Goal: Task Accomplishment & Management: Complete application form

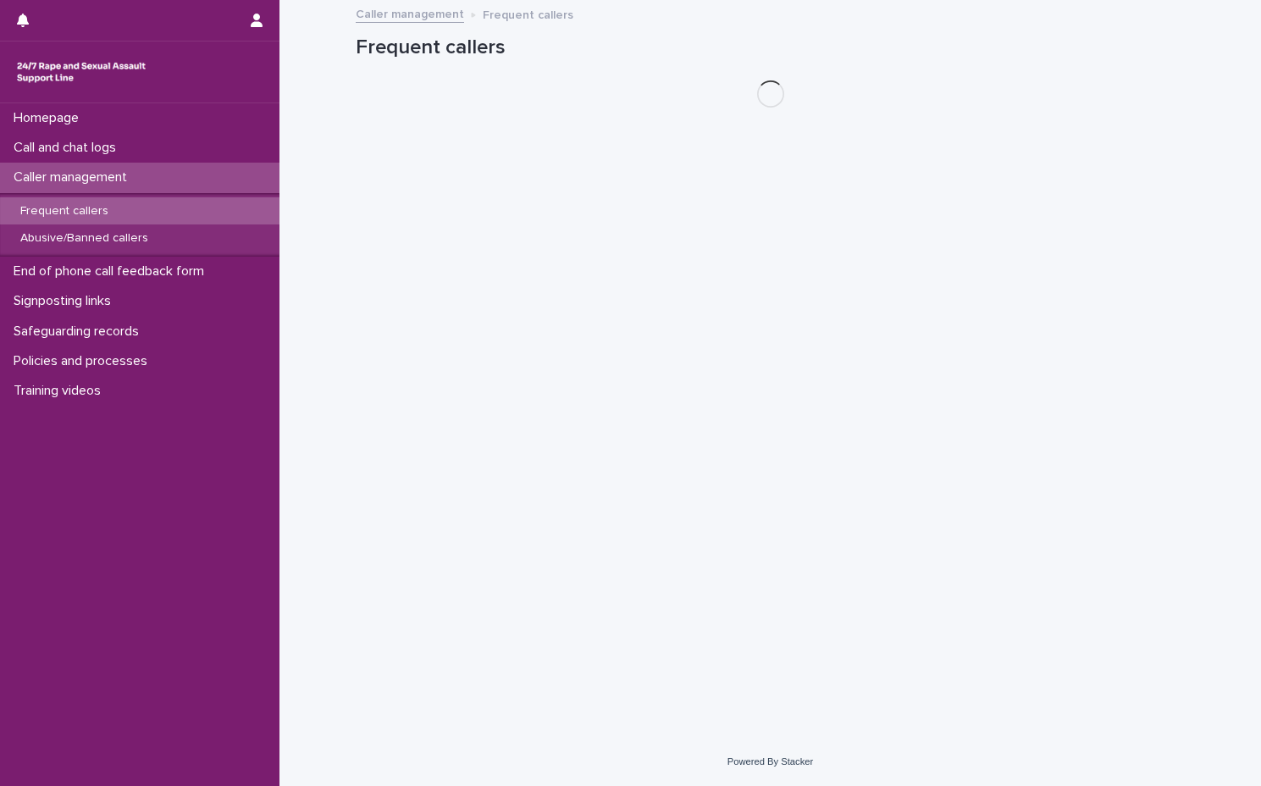
click at [150, 184] on div "Caller management" at bounding box center [139, 178] width 279 height 30
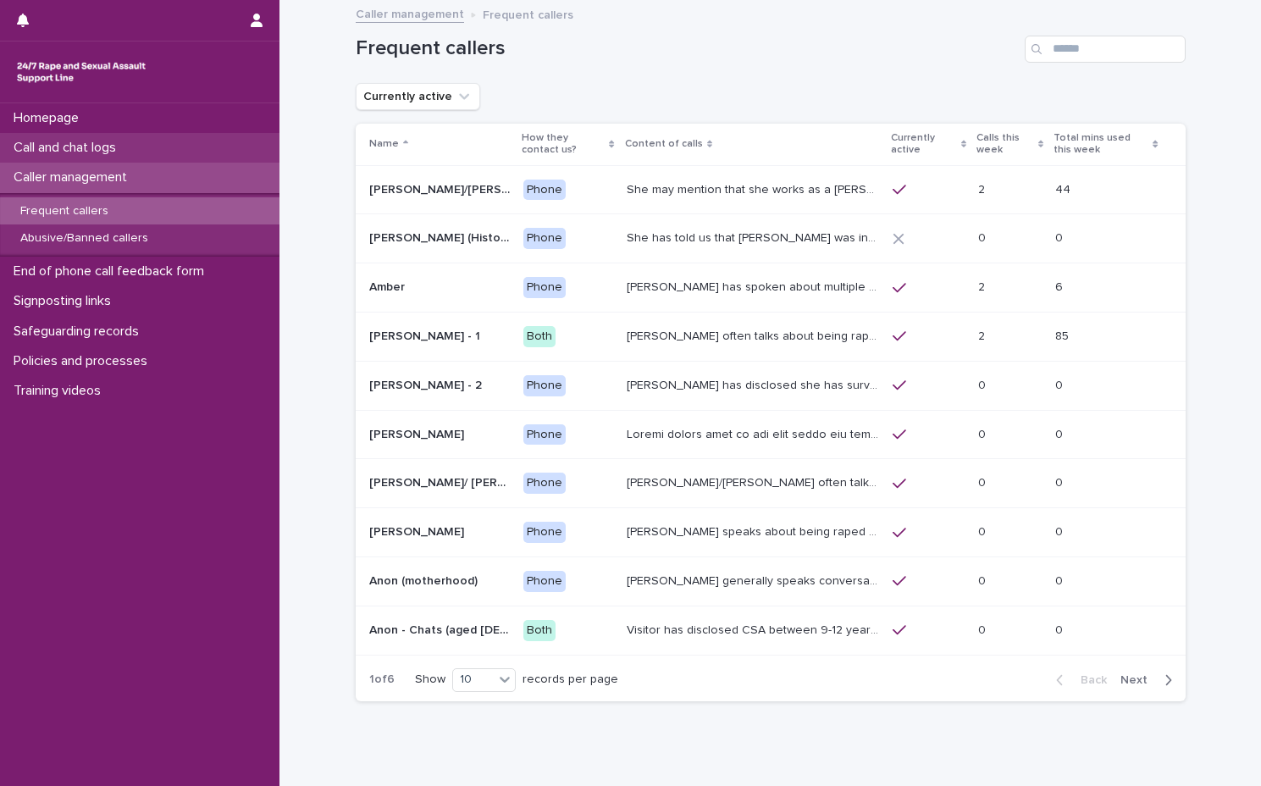
click at [151, 158] on div "Call and chat logs" at bounding box center [139, 148] width 279 height 30
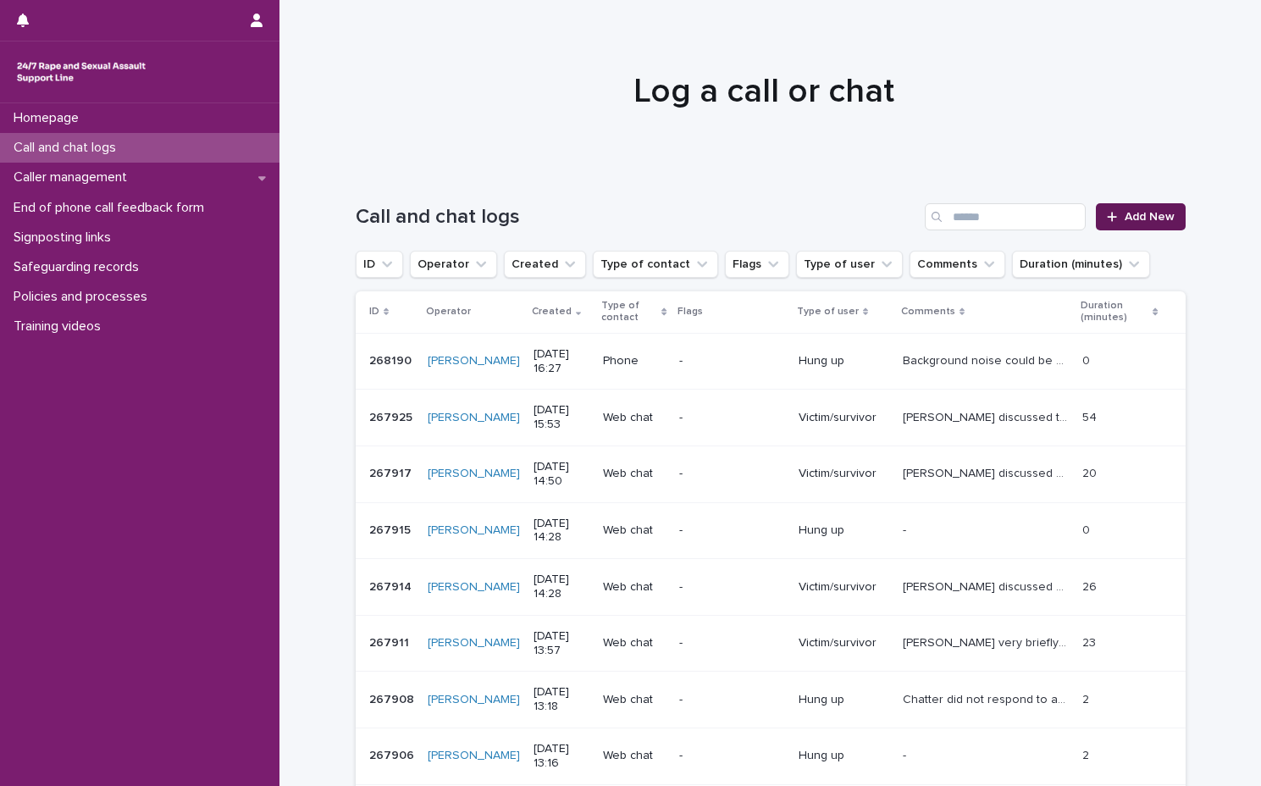
click at [1125, 218] on span "Add New" at bounding box center [1150, 217] width 50 height 12
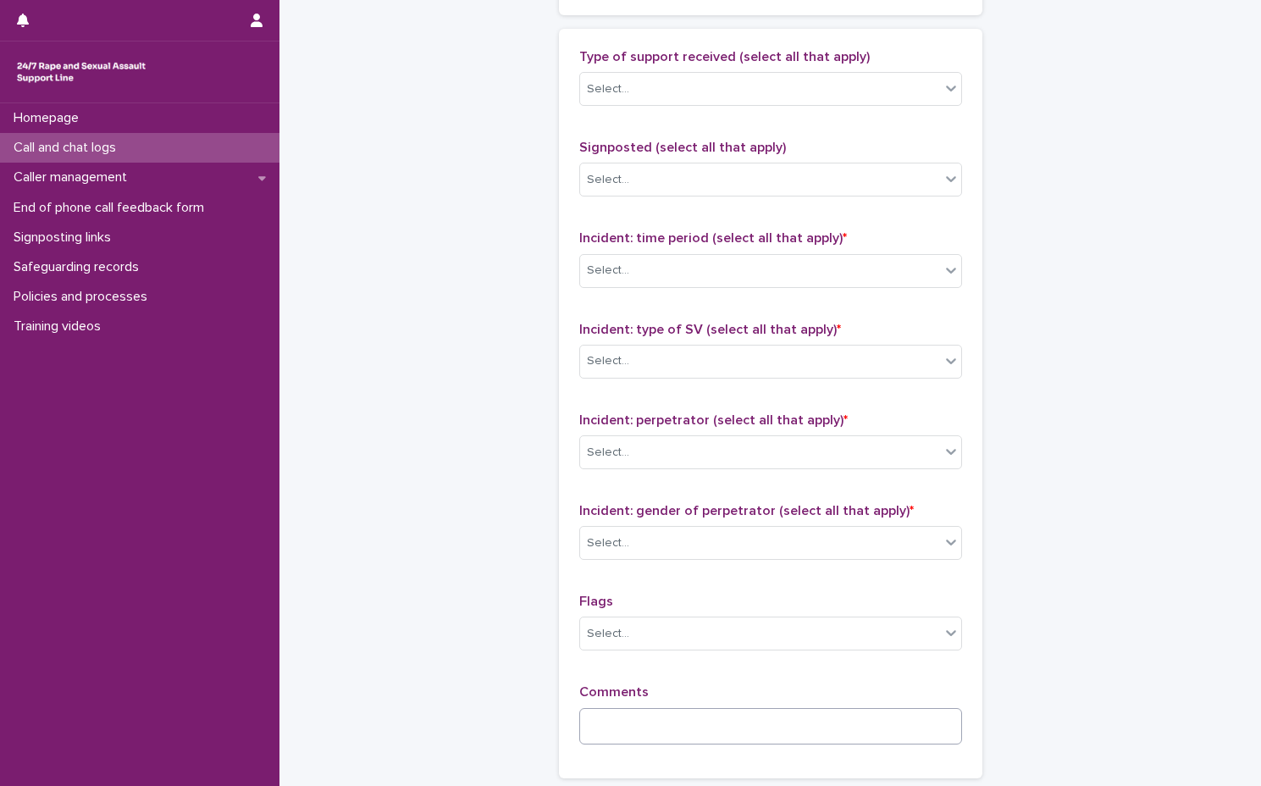
scroll to position [1181, 0]
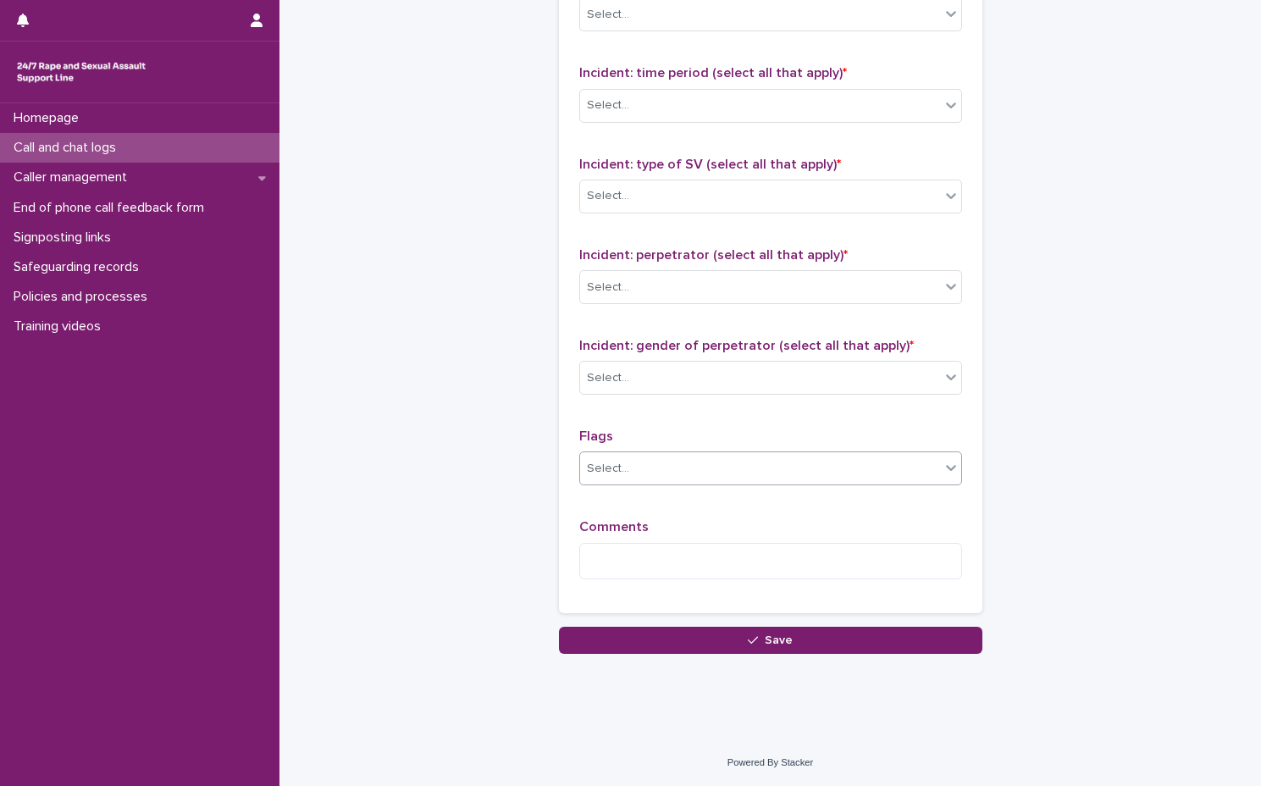
click at [752, 457] on div "Select..." at bounding box center [760, 469] width 360 height 28
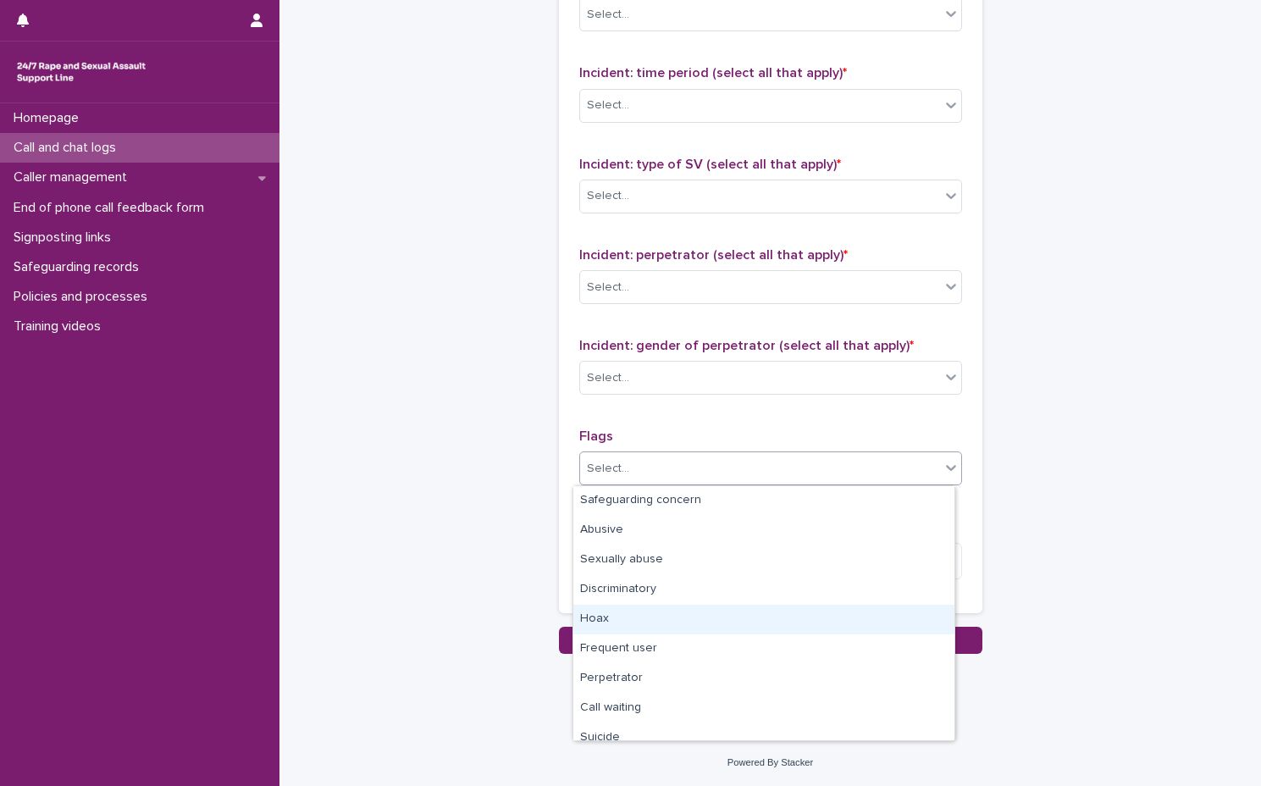
scroll to position [97, 0]
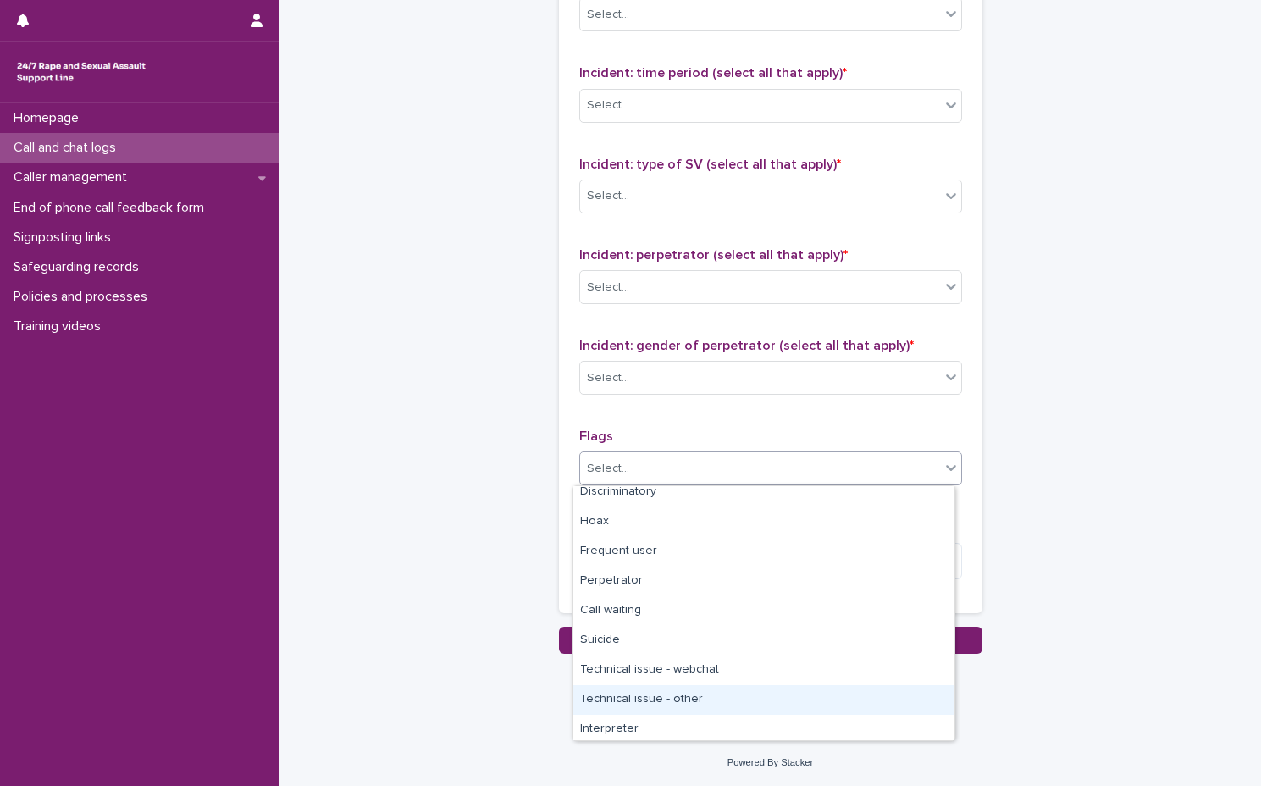
click at [672, 692] on div "Technical issue - other" at bounding box center [763, 700] width 381 height 30
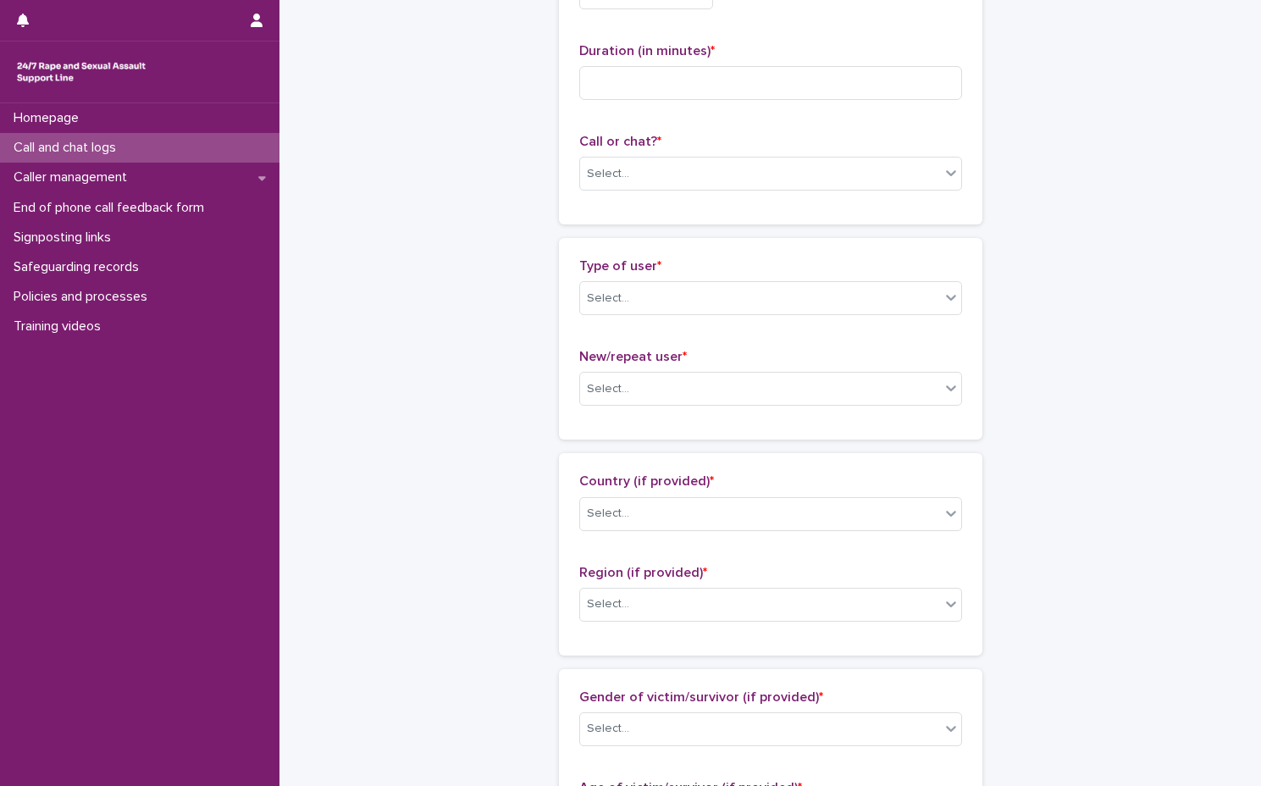
scroll to position [0, 0]
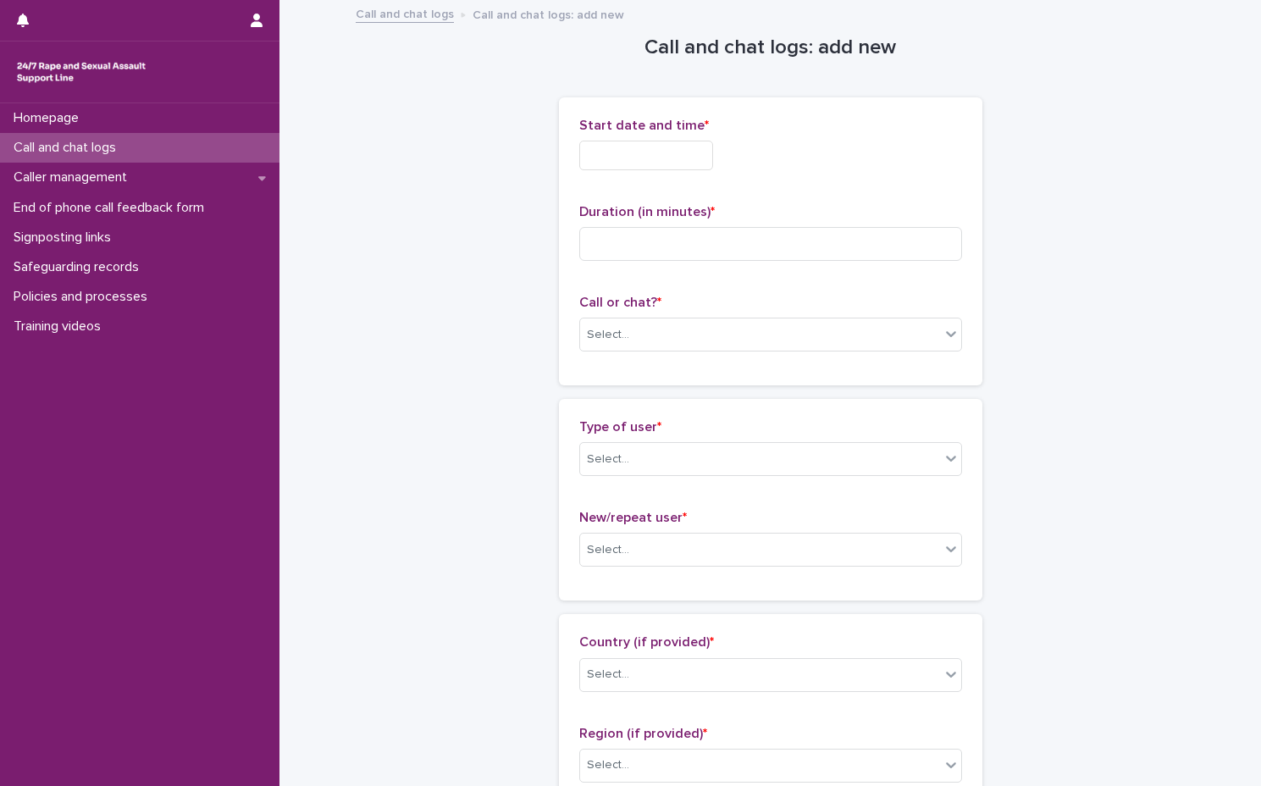
click at [673, 171] on div "Start date and time *" at bounding box center [770, 151] width 383 height 66
click at [675, 163] on input "text" at bounding box center [646, 156] width 134 height 30
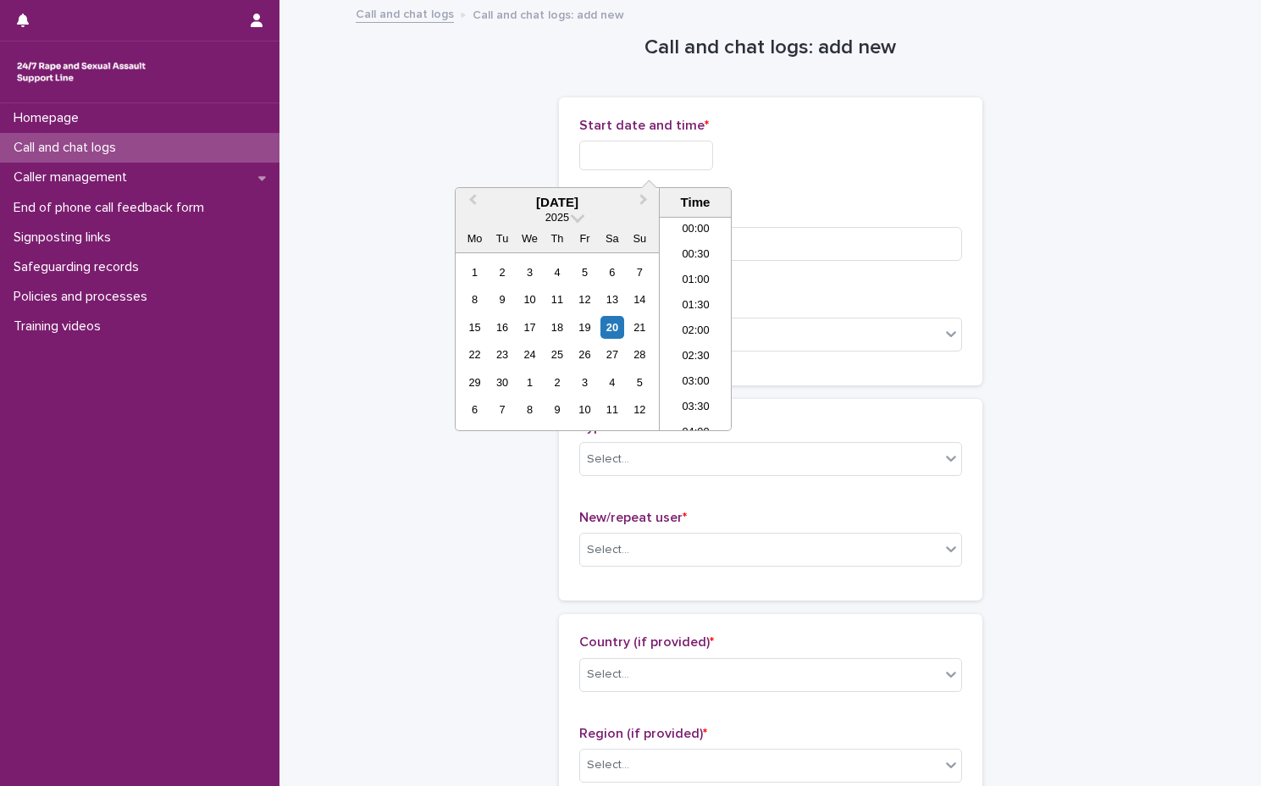
scroll to position [796, 0]
click at [705, 268] on li "16:30" at bounding box center [696, 272] width 72 height 25
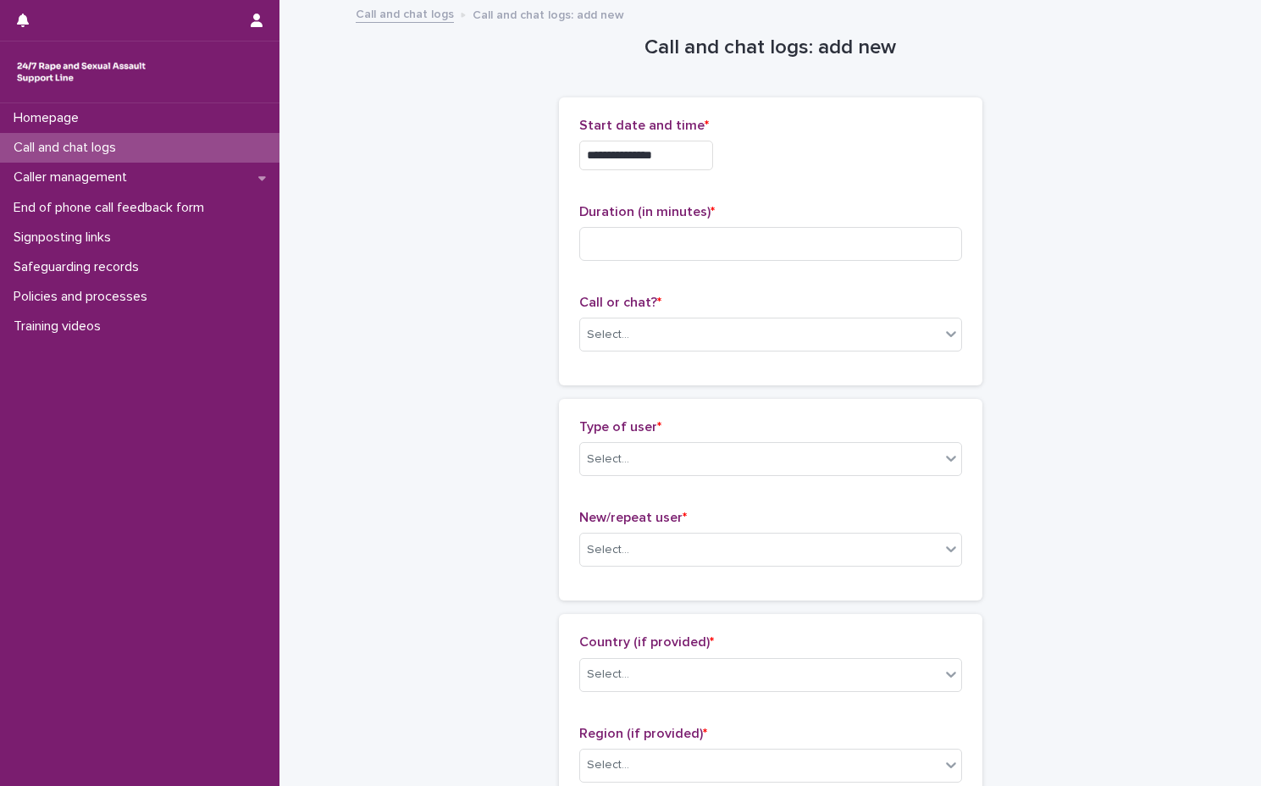
click at [699, 156] on input "**********" at bounding box center [646, 156] width 134 height 30
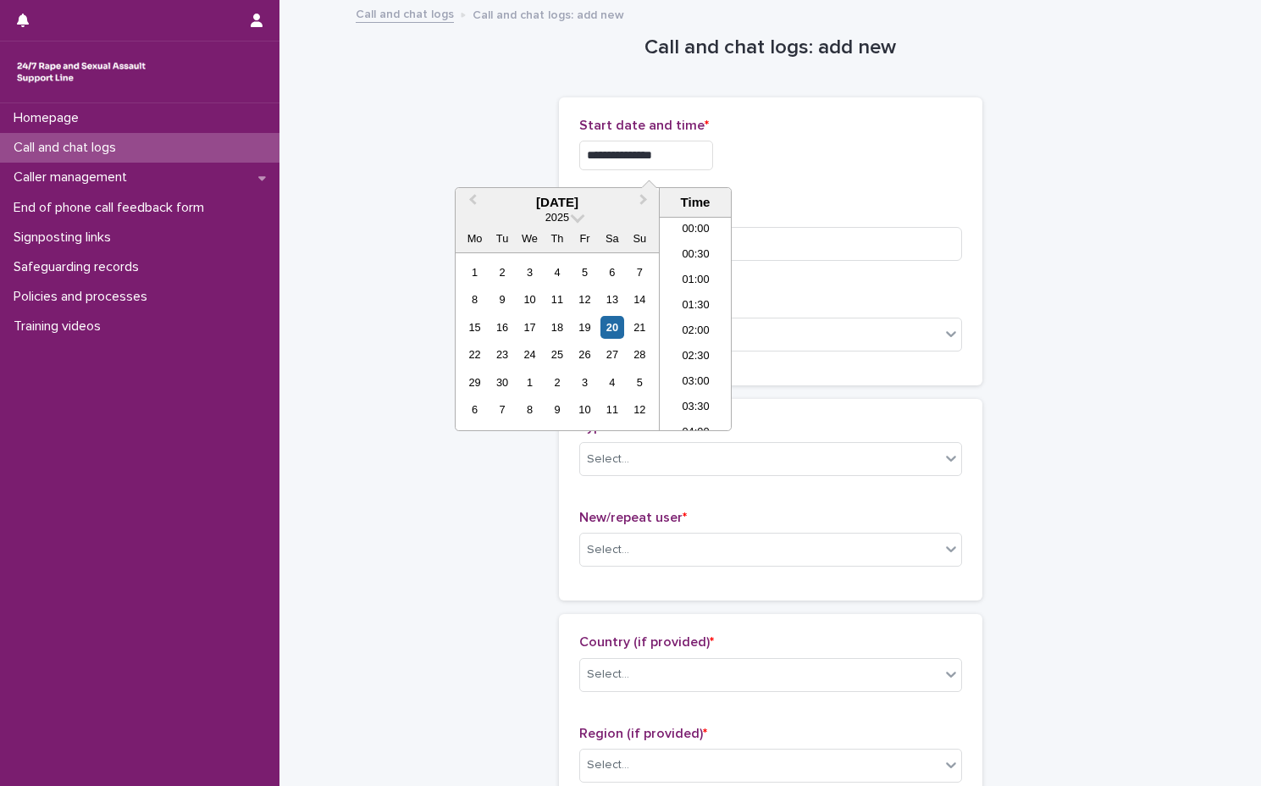
scroll to position [745, 0]
type input "**********"
click at [870, 181] on div "**********" at bounding box center [770, 151] width 383 height 66
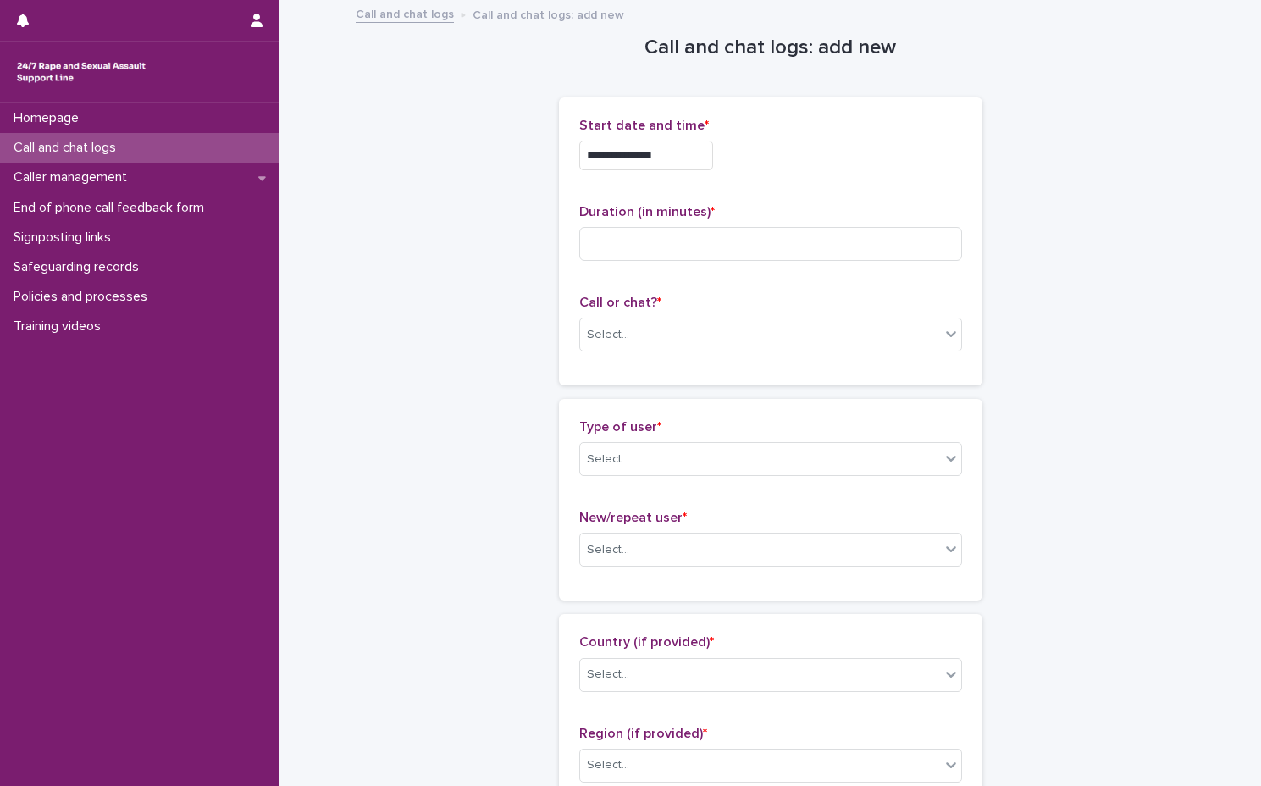
click at [788, 263] on div "Duration (in minutes) *" at bounding box center [770, 239] width 383 height 70
click at [780, 235] on input at bounding box center [770, 244] width 383 height 34
click at [754, 335] on div "Select..." at bounding box center [760, 335] width 360 height 28
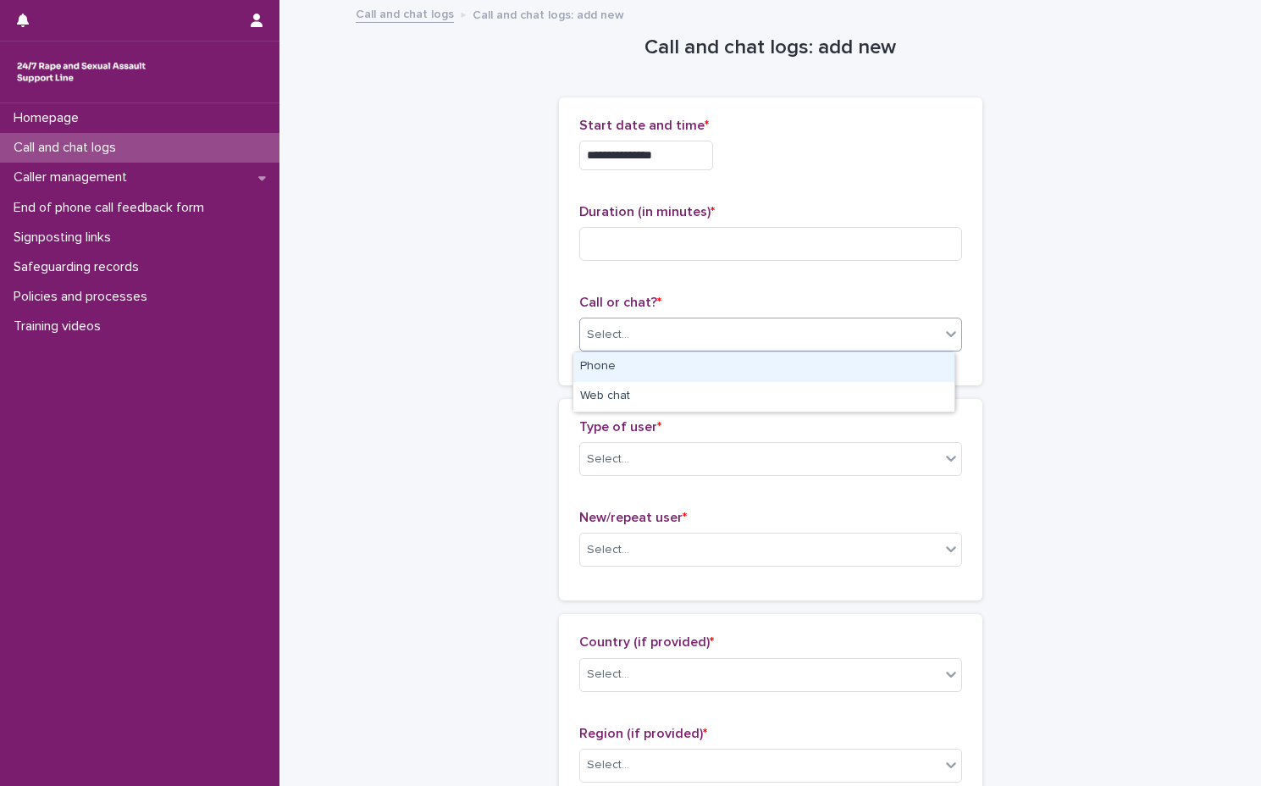
click at [744, 371] on div "Phone" at bounding box center [763, 367] width 381 height 30
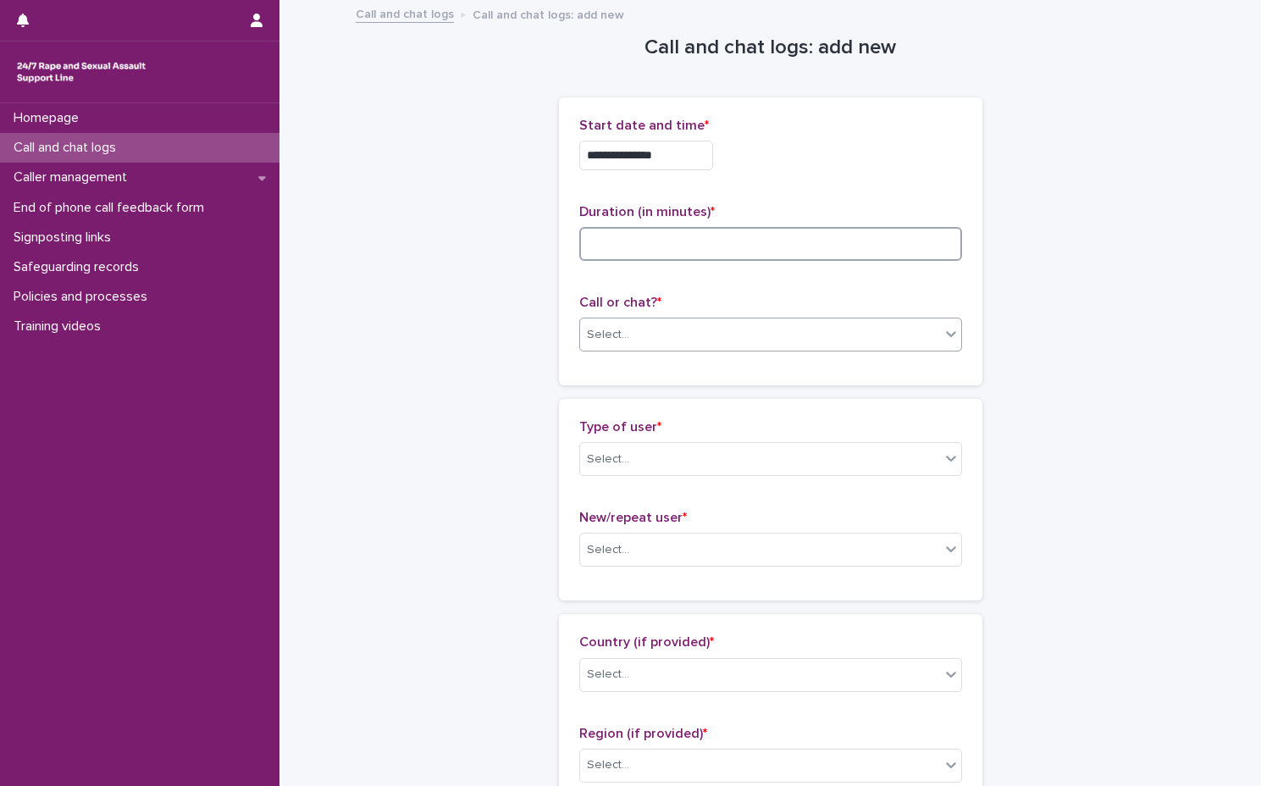
click at [714, 253] on input at bounding box center [770, 244] width 383 height 34
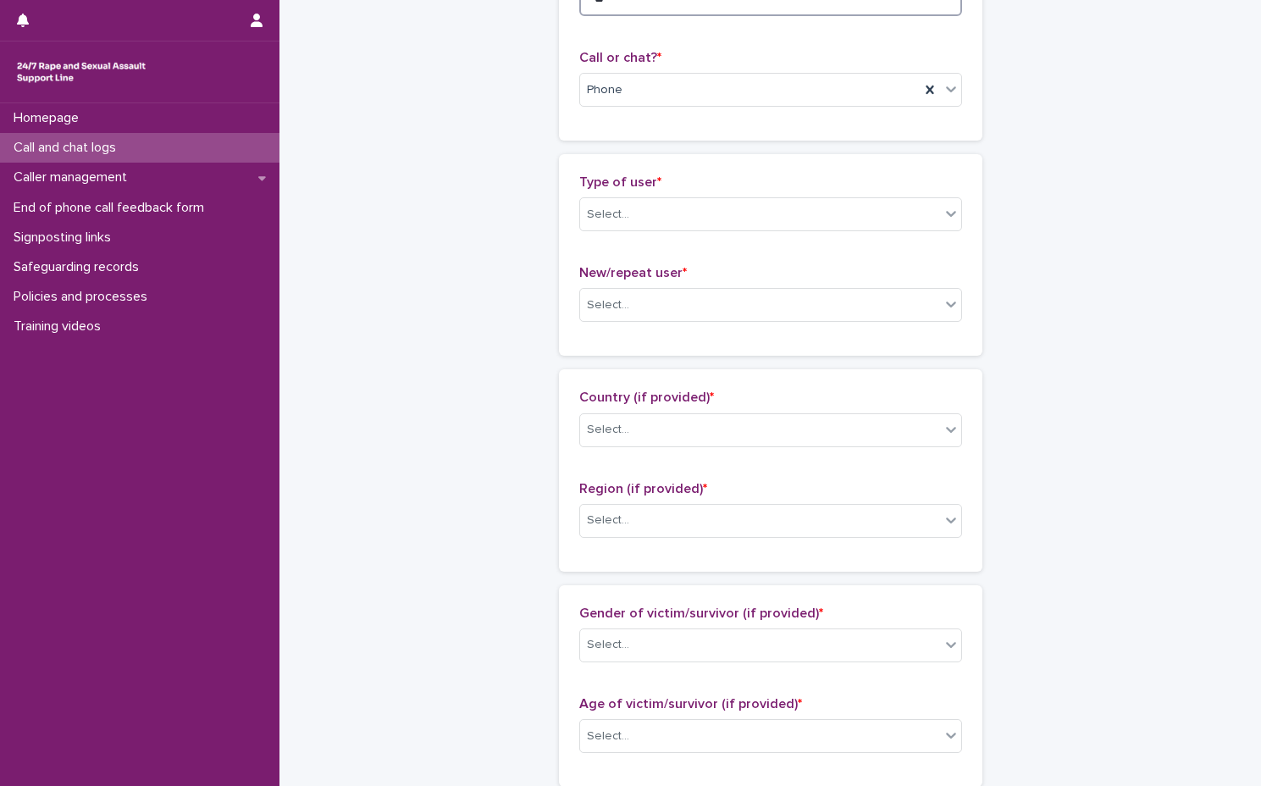
scroll to position [254, 0]
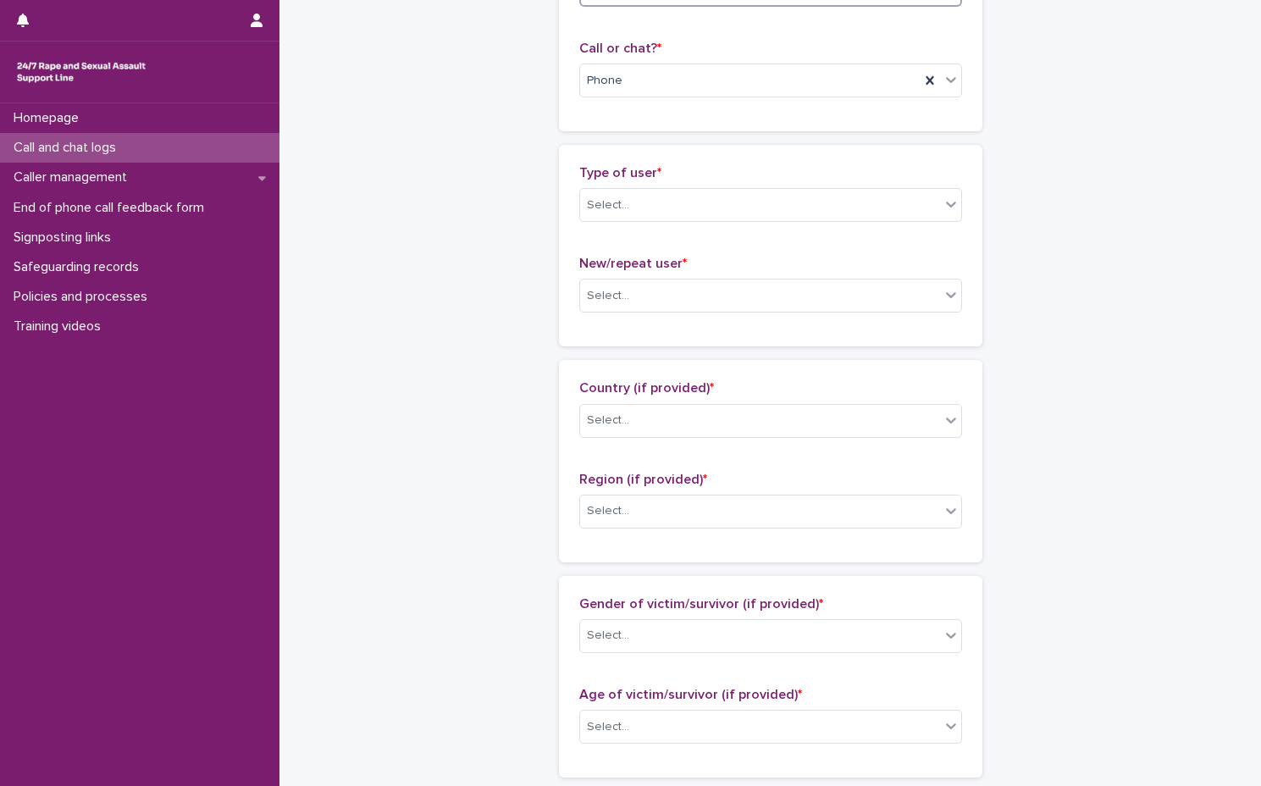
type input "**"
click at [742, 224] on div "Type of user * Select..." at bounding box center [770, 200] width 383 height 70
click at [749, 197] on div "Select..." at bounding box center [760, 205] width 360 height 28
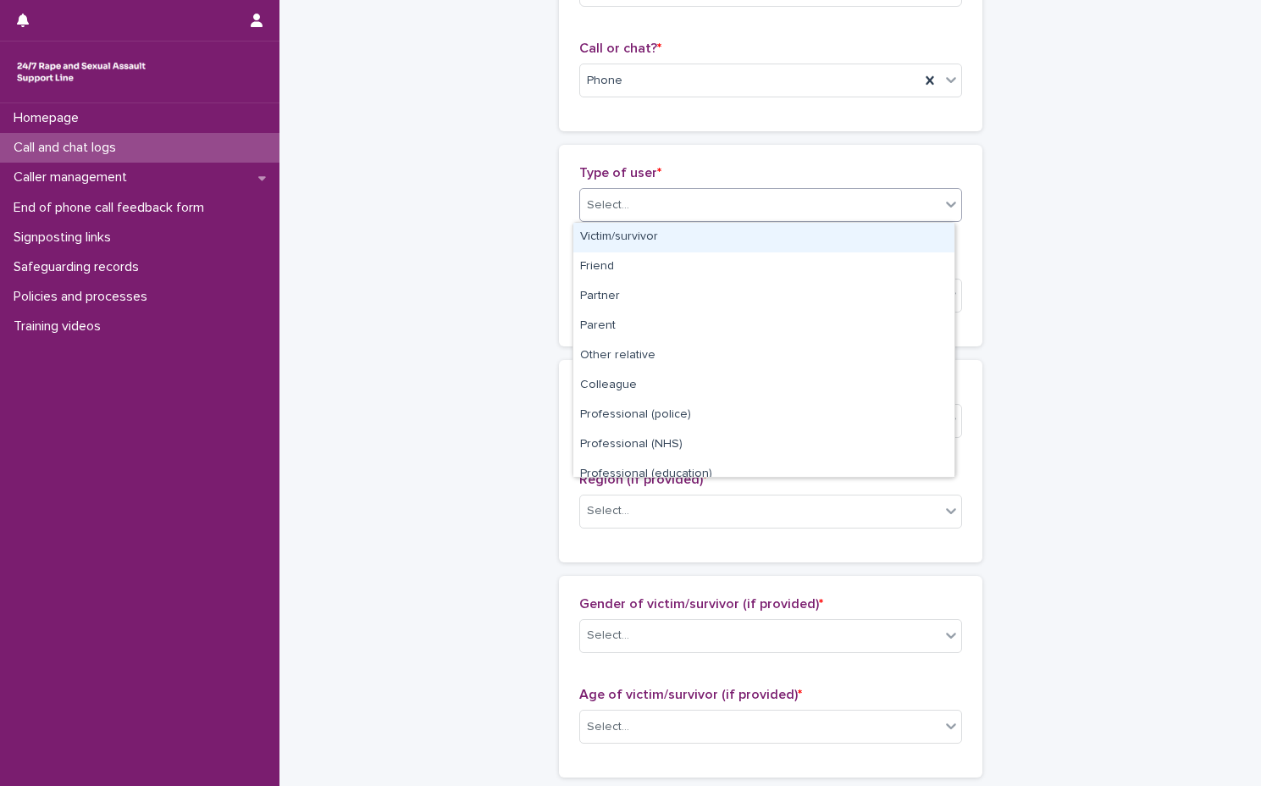
click at [746, 240] on div "Victim/survivor" at bounding box center [763, 238] width 381 height 30
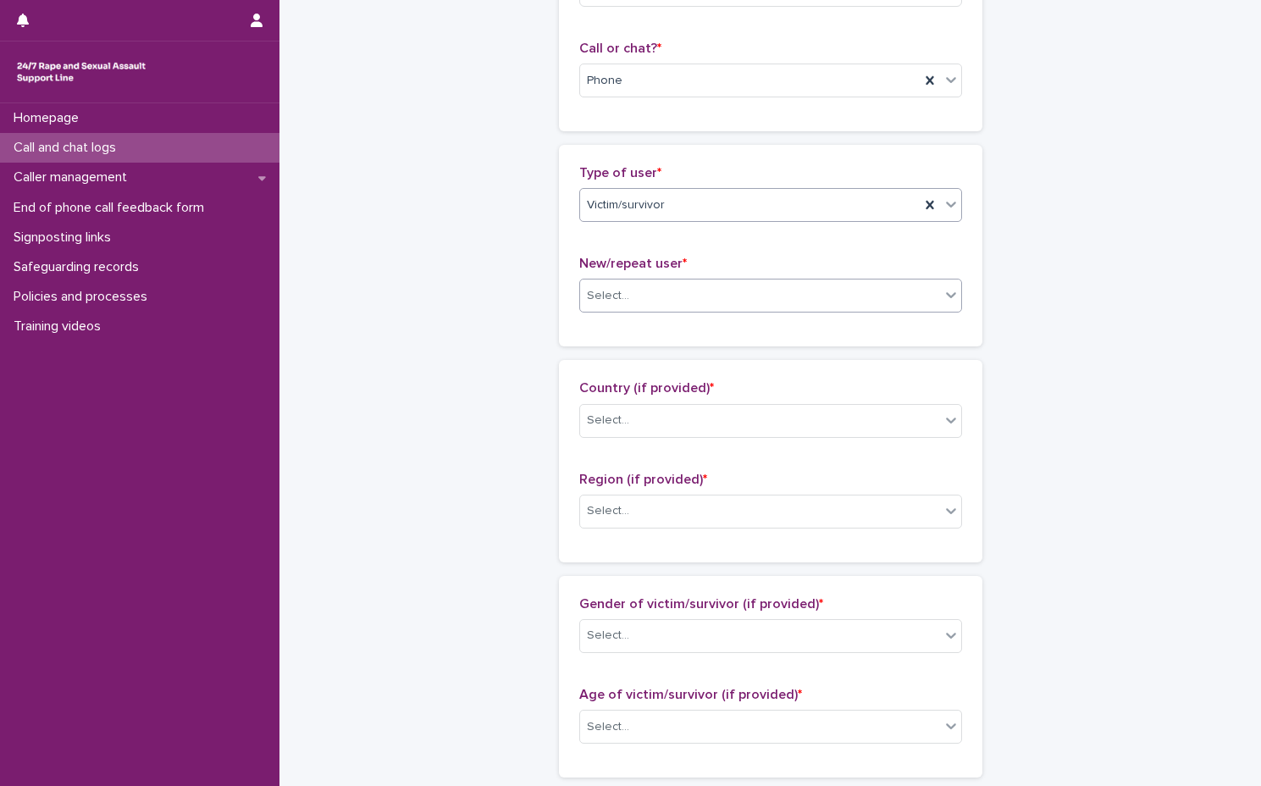
click at [752, 282] on div "Select..." at bounding box center [760, 296] width 360 height 28
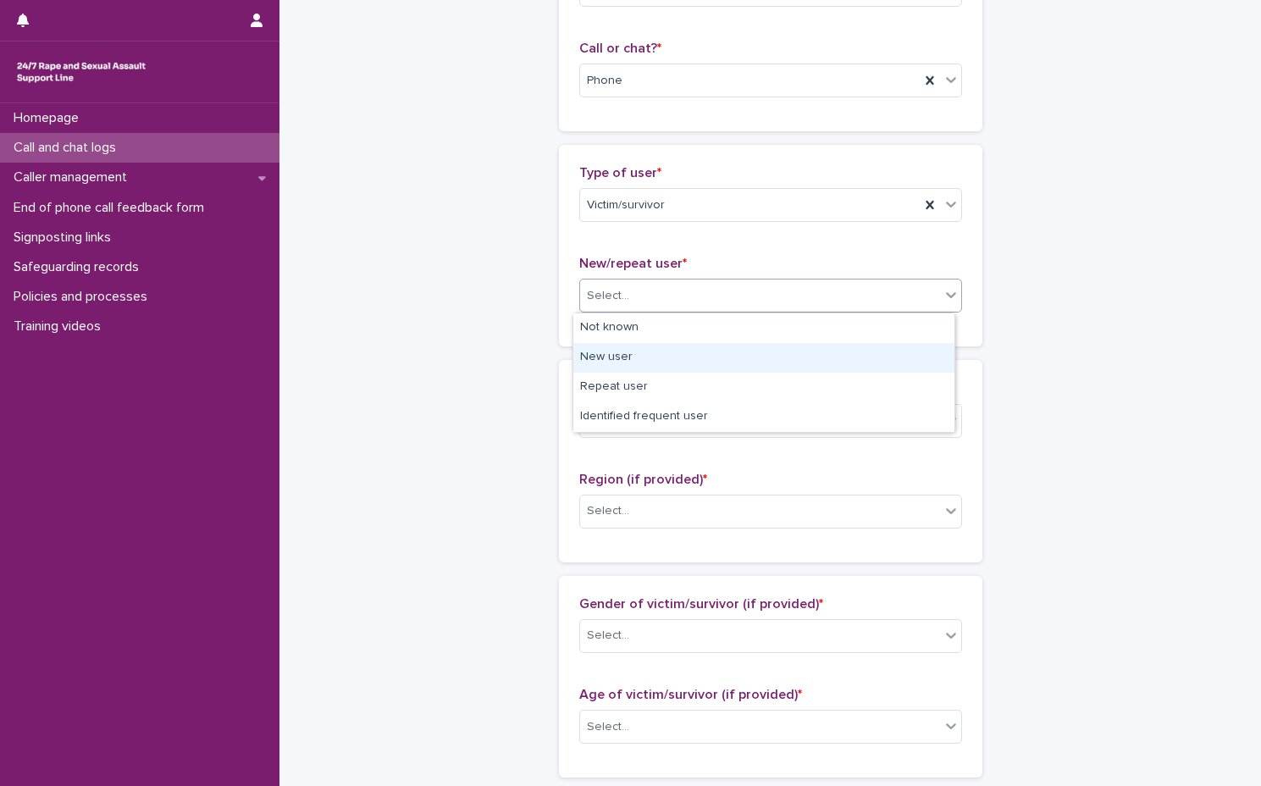
click at [732, 350] on div "New user" at bounding box center [763, 358] width 381 height 30
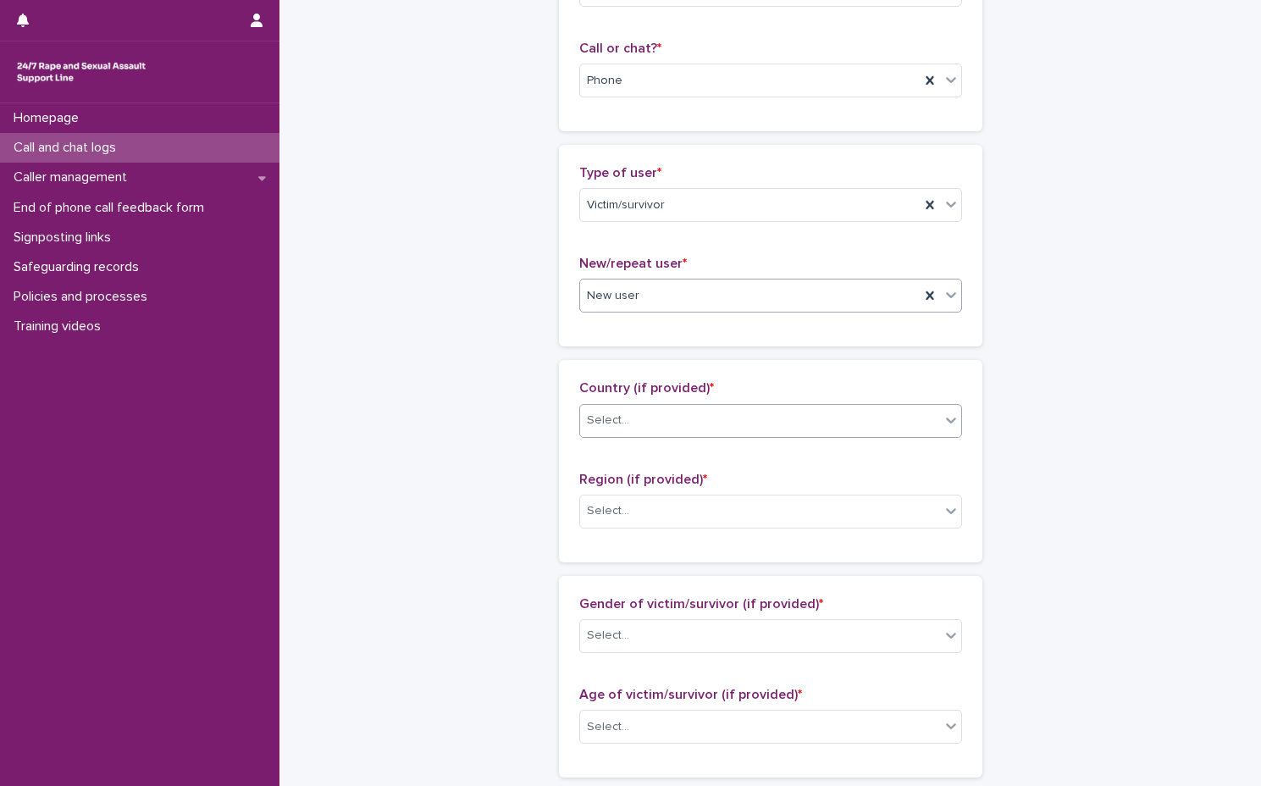
click at [733, 426] on div "Select..." at bounding box center [760, 421] width 360 height 28
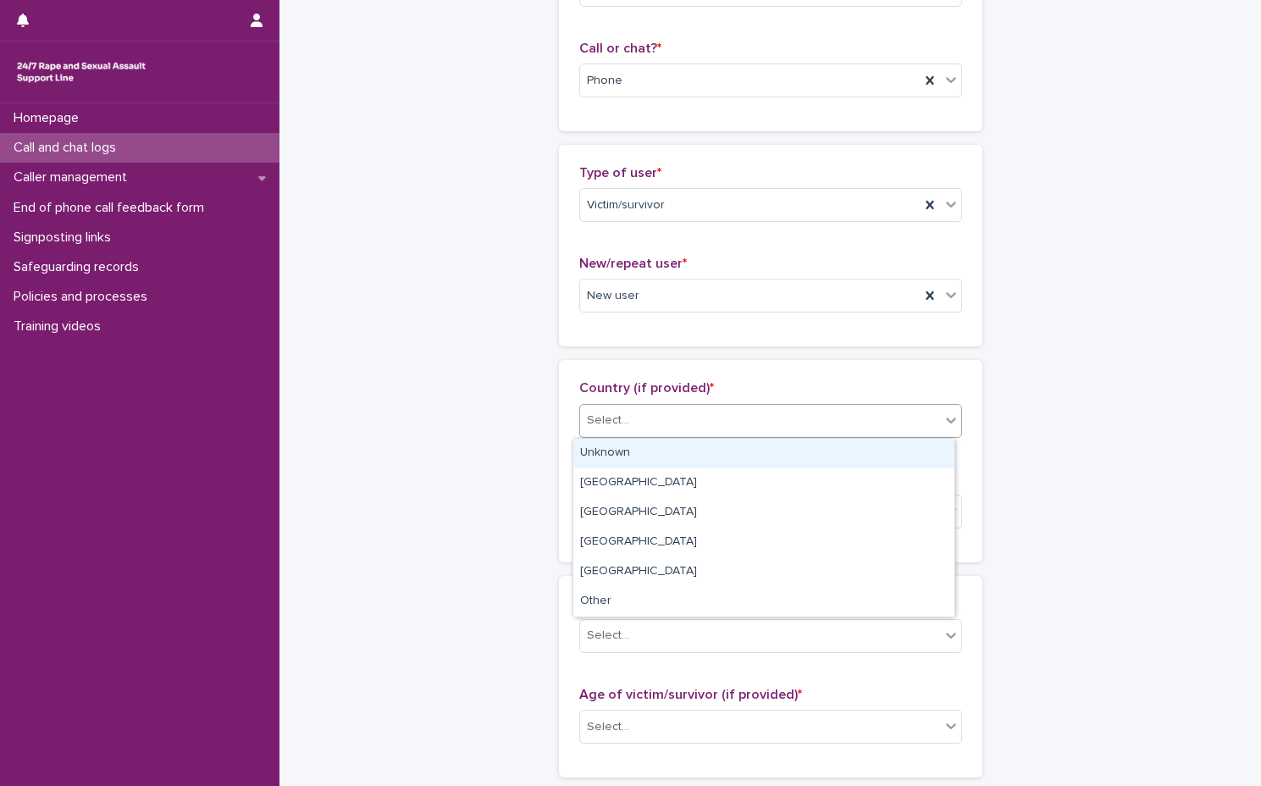
click at [732, 451] on div "Unknown" at bounding box center [763, 454] width 381 height 30
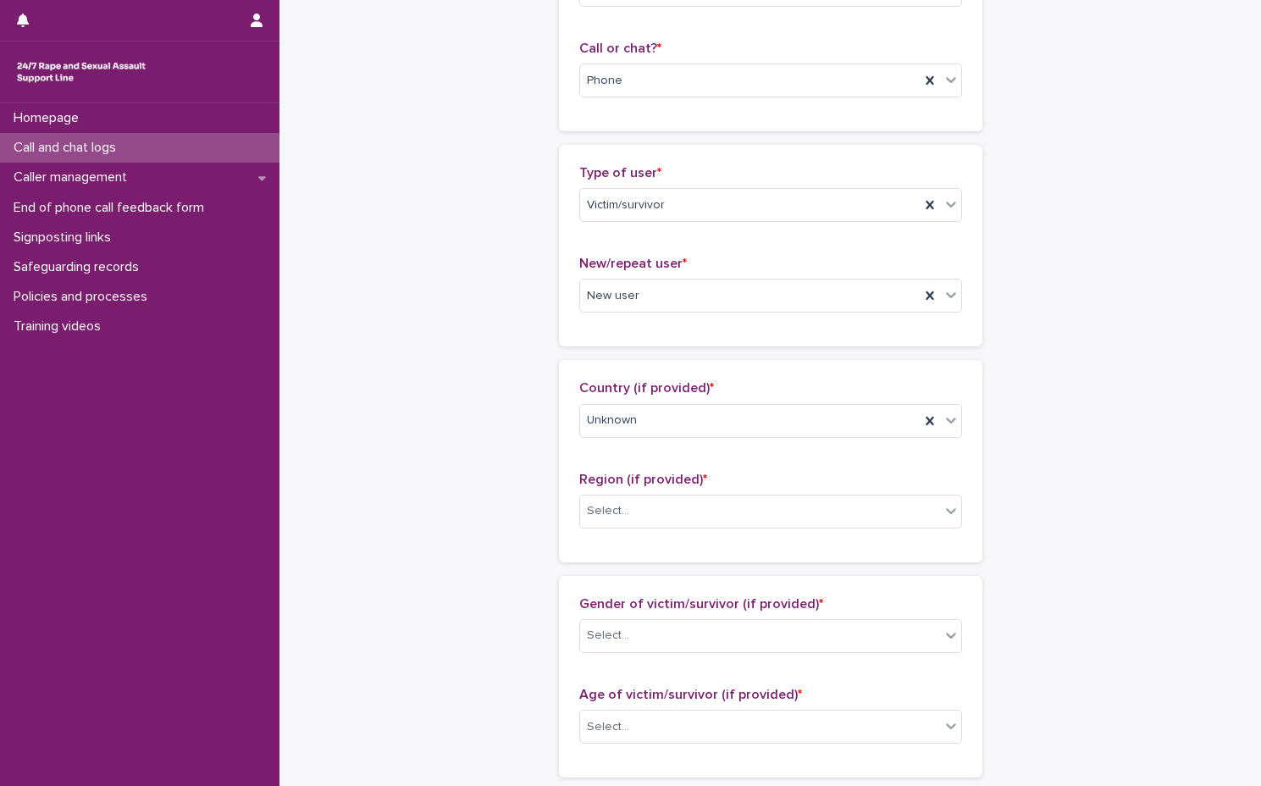
click at [716, 534] on div "Region (if provided) * Select..." at bounding box center [770, 507] width 383 height 70
click at [717, 512] on div "Select..." at bounding box center [760, 511] width 360 height 28
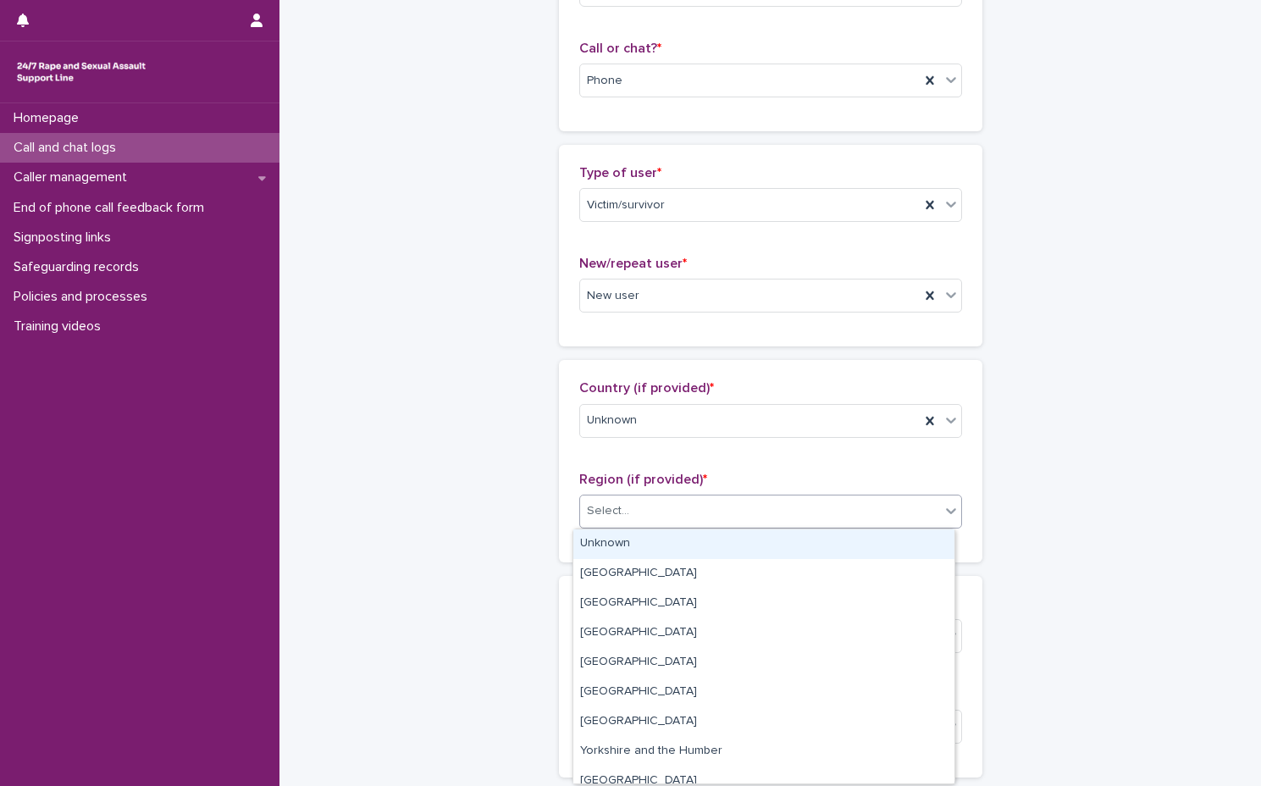
click at [689, 543] on div "Unknown" at bounding box center [763, 544] width 381 height 30
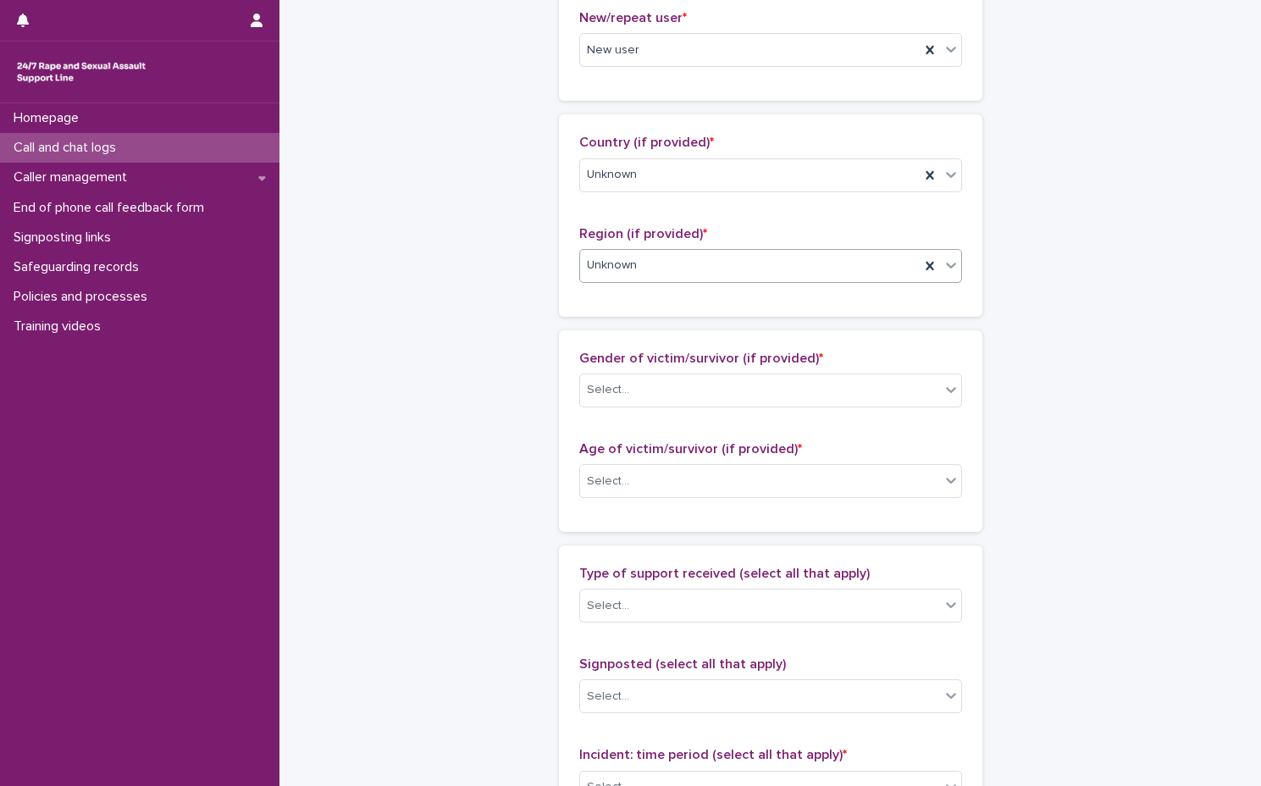
scroll to position [593, 0]
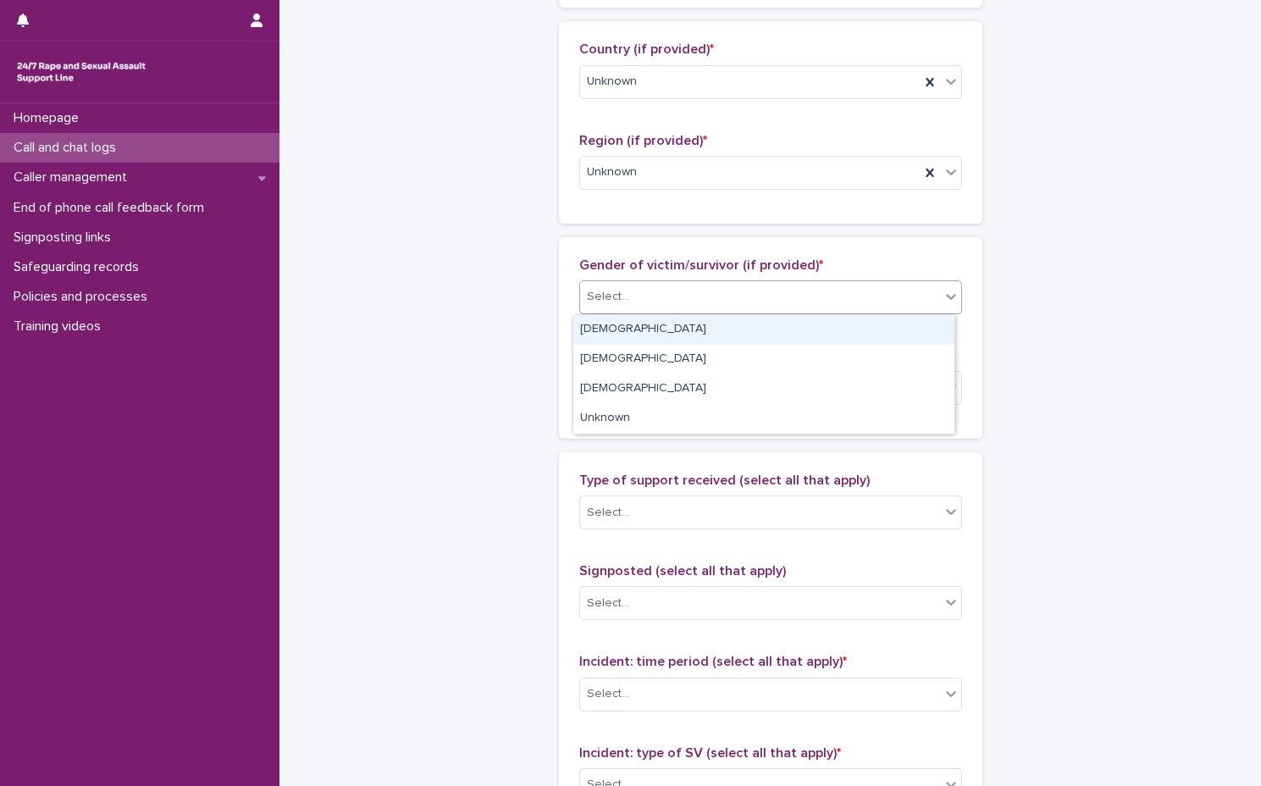
click at [728, 296] on div "Select..." at bounding box center [760, 297] width 360 height 28
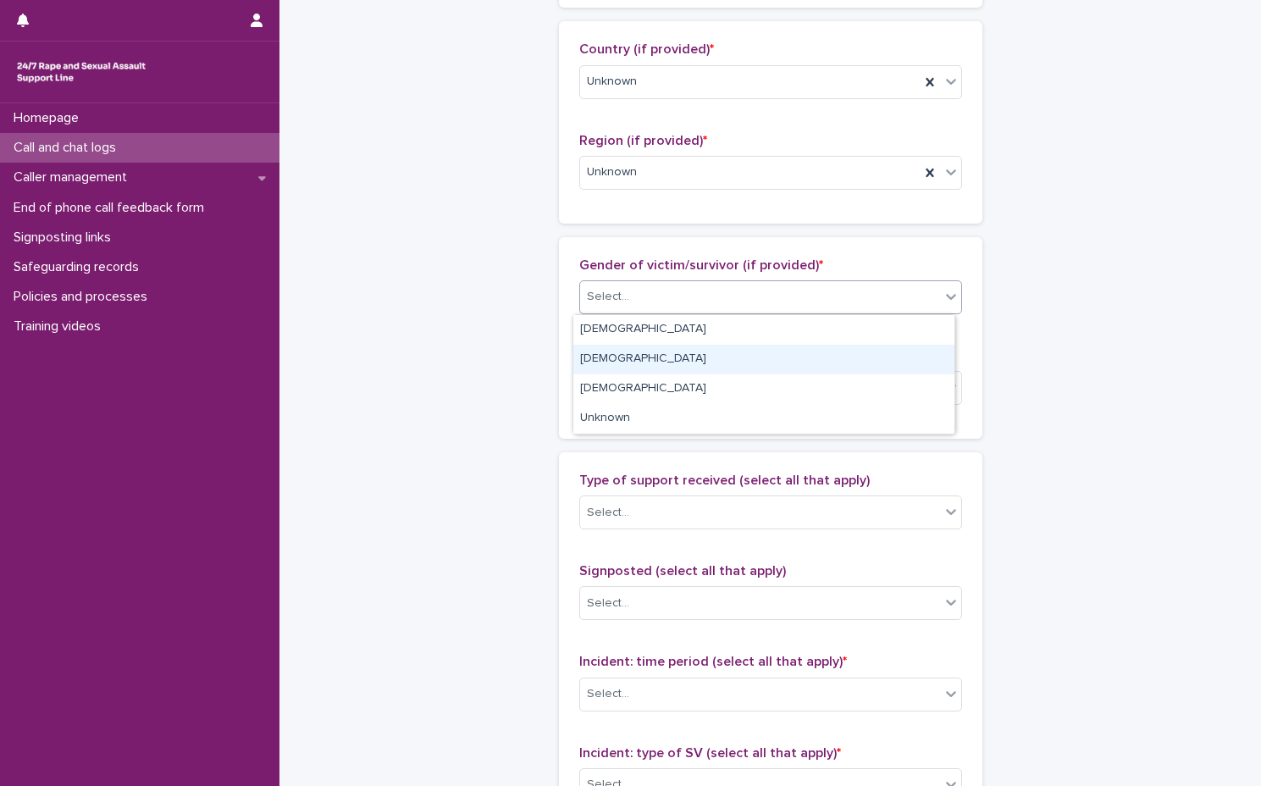
click at [724, 356] on div "Male" at bounding box center [763, 360] width 381 height 30
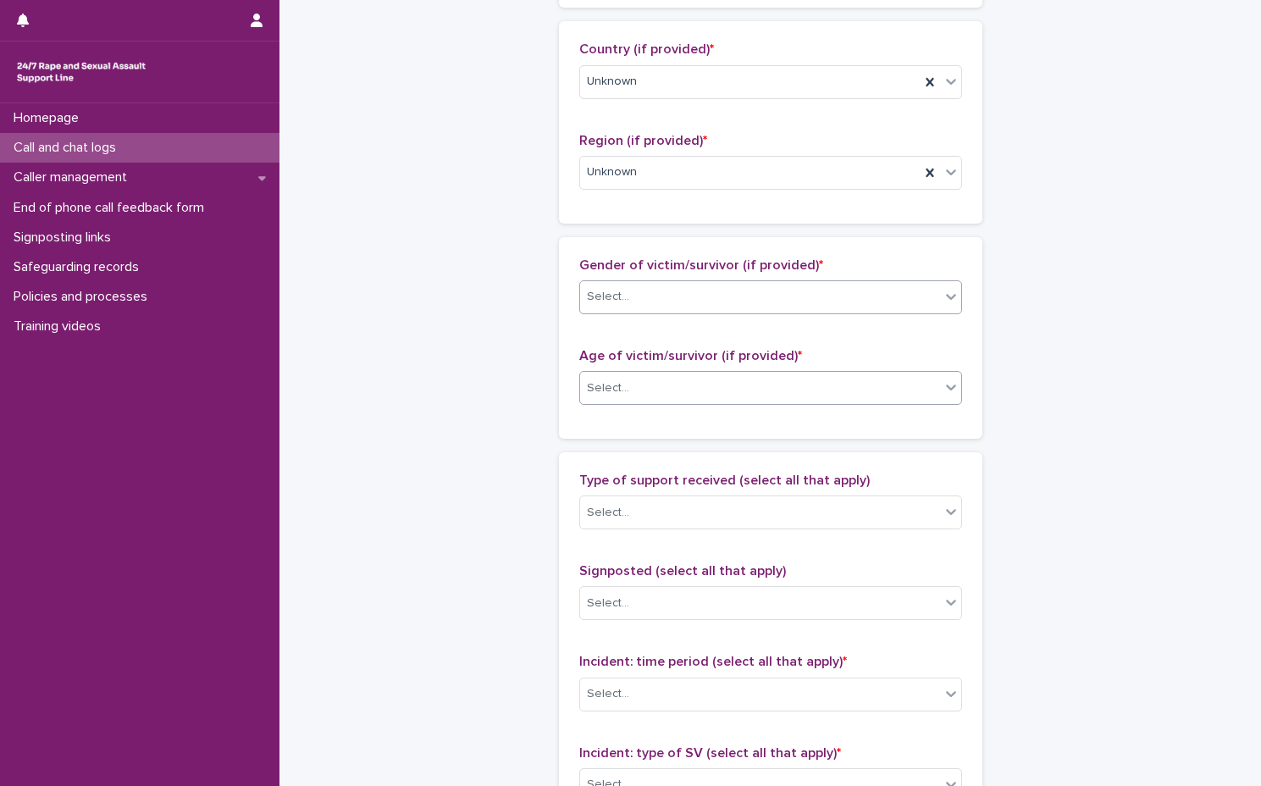
click at [723, 375] on div "Select..." at bounding box center [760, 388] width 360 height 28
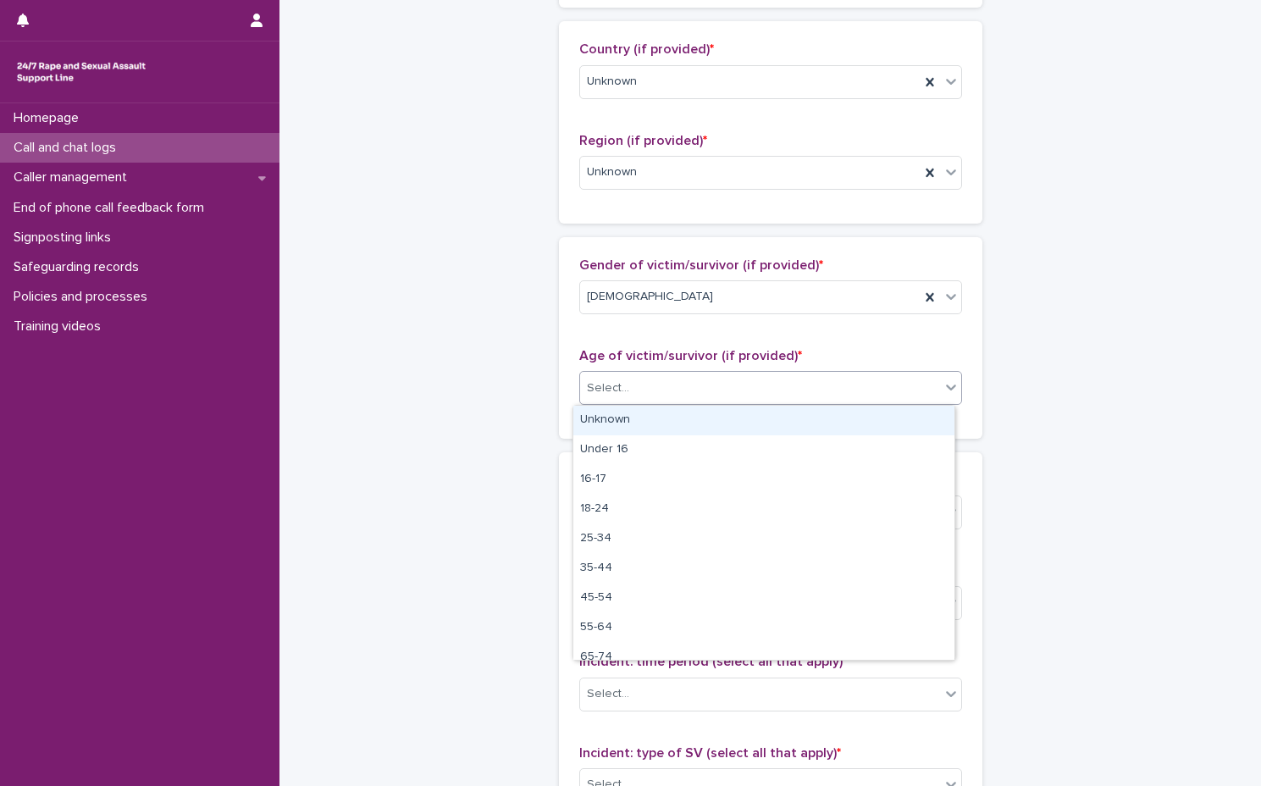
click at [713, 417] on div "Unknown" at bounding box center [763, 421] width 381 height 30
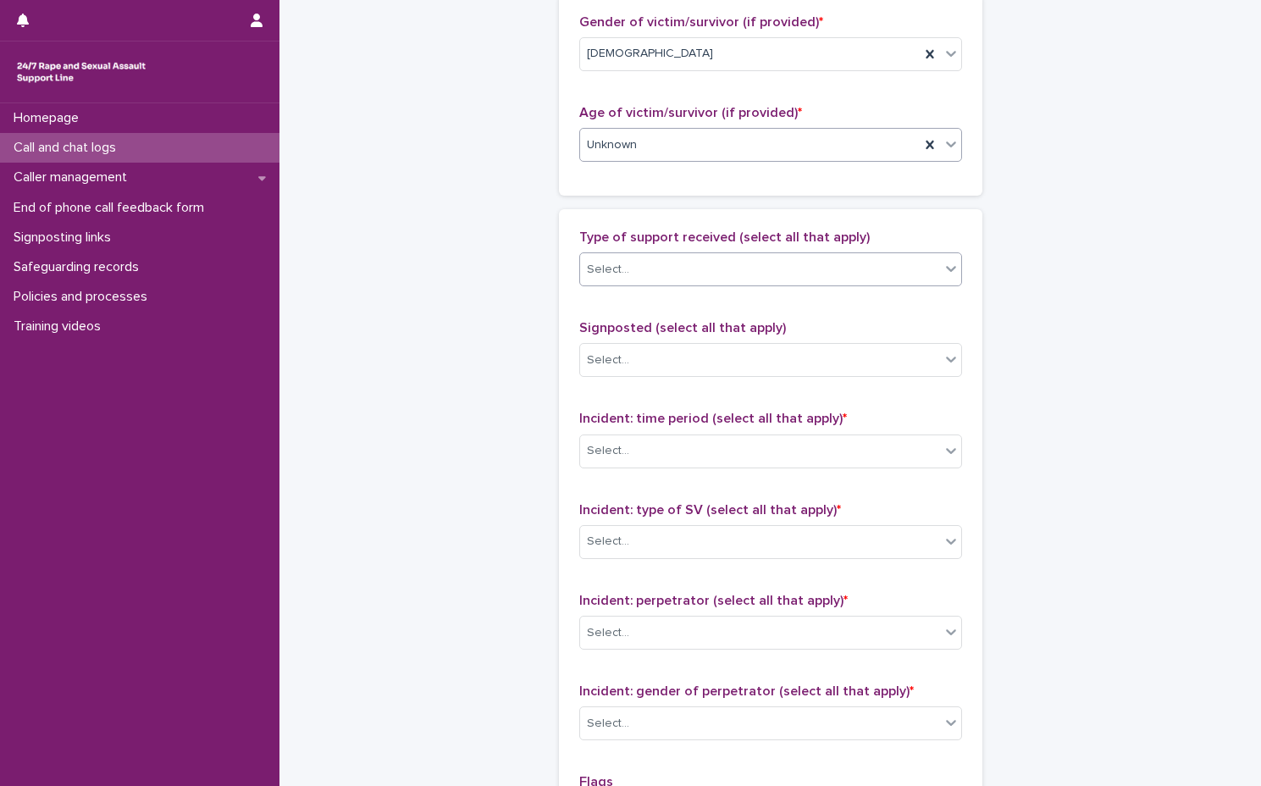
scroll to position [847, 0]
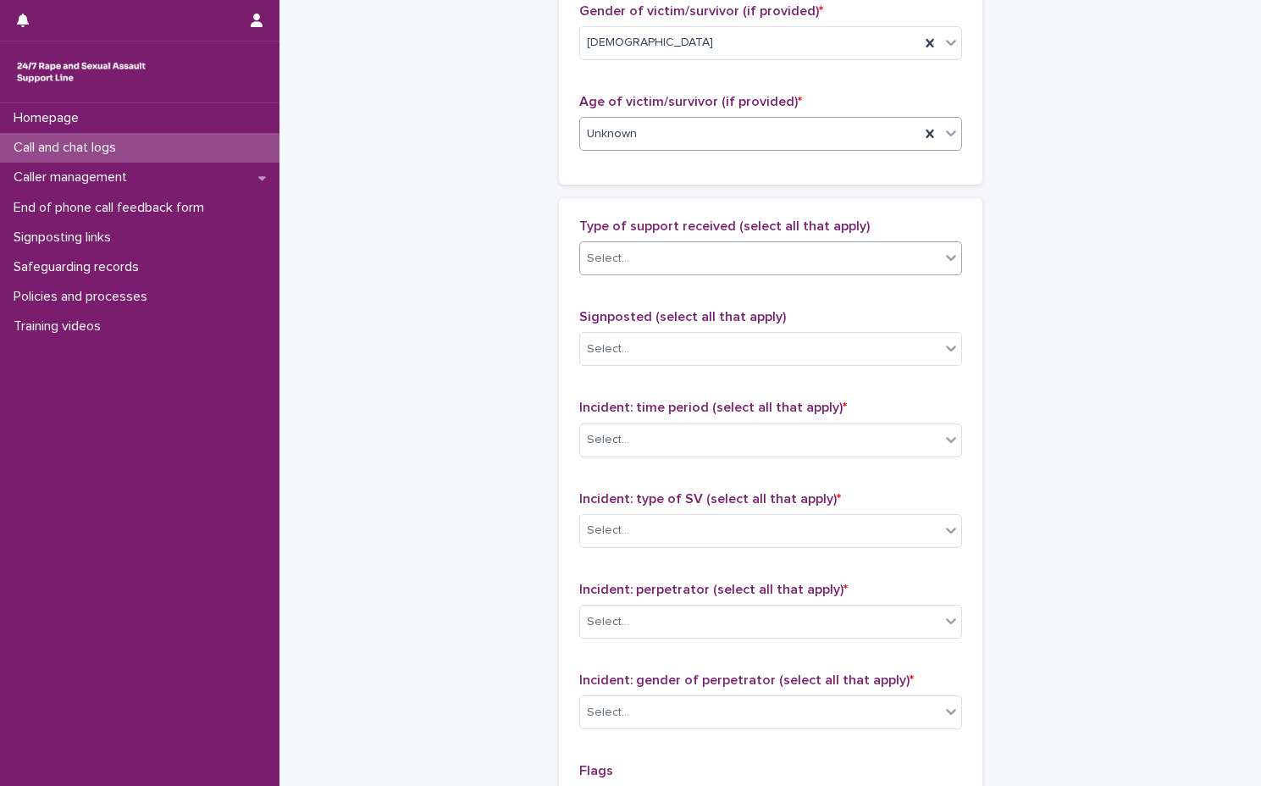
click at [765, 245] on div "Select..." at bounding box center [760, 259] width 360 height 28
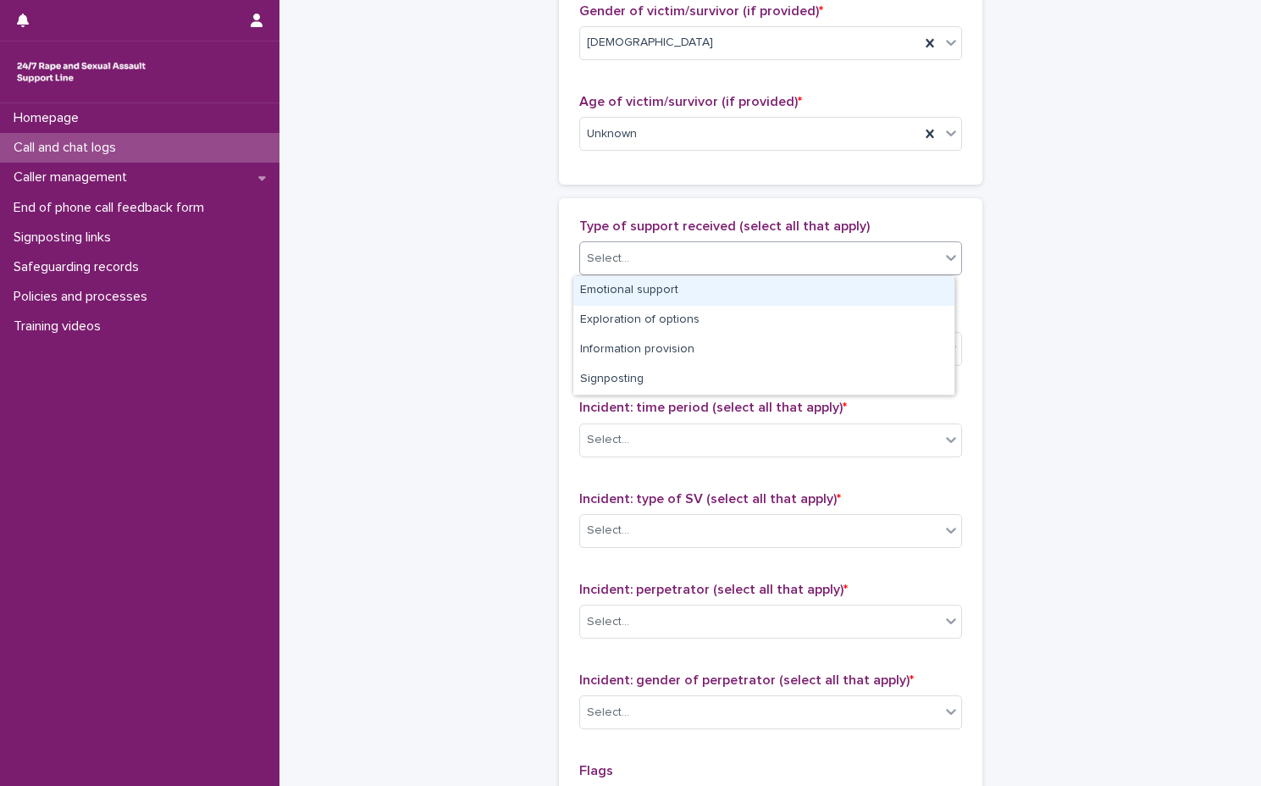
click at [771, 254] on div "Select..." at bounding box center [760, 259] width 360 height 28
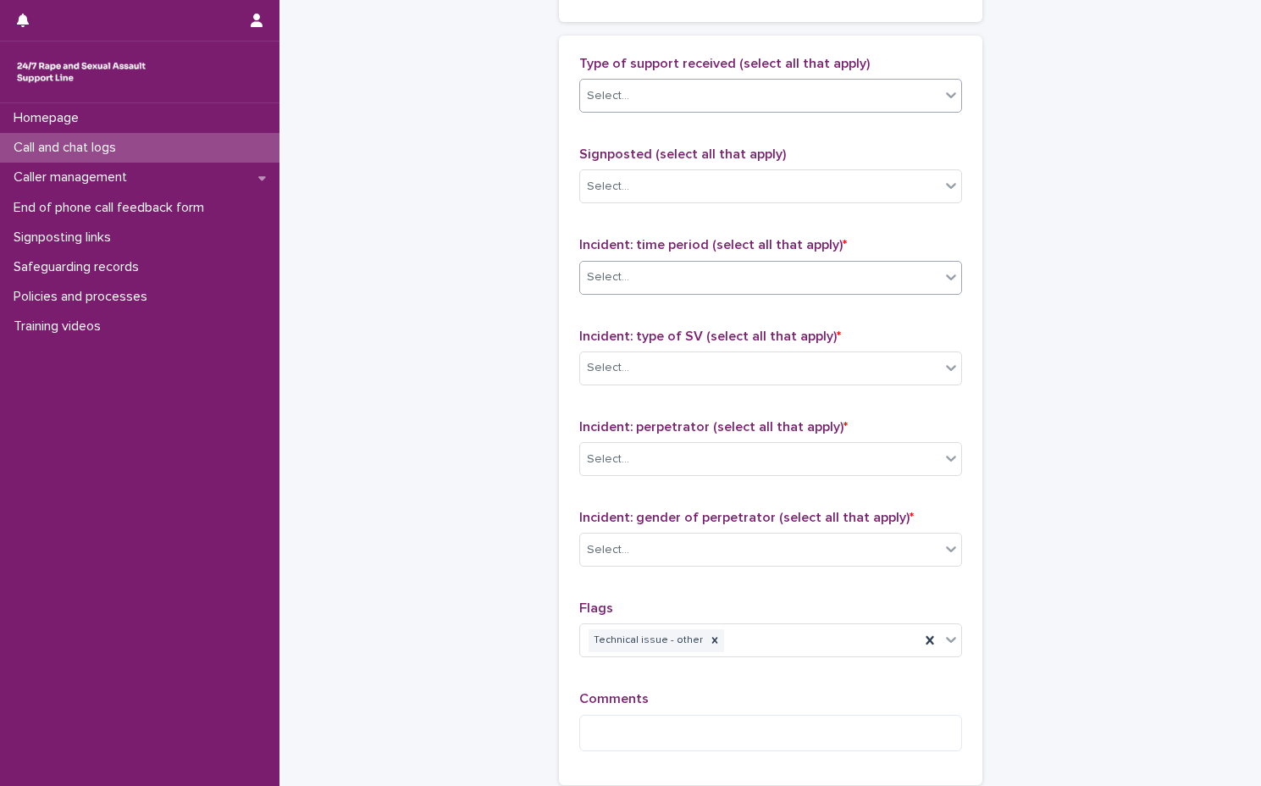
scroll to position [1016, 0]
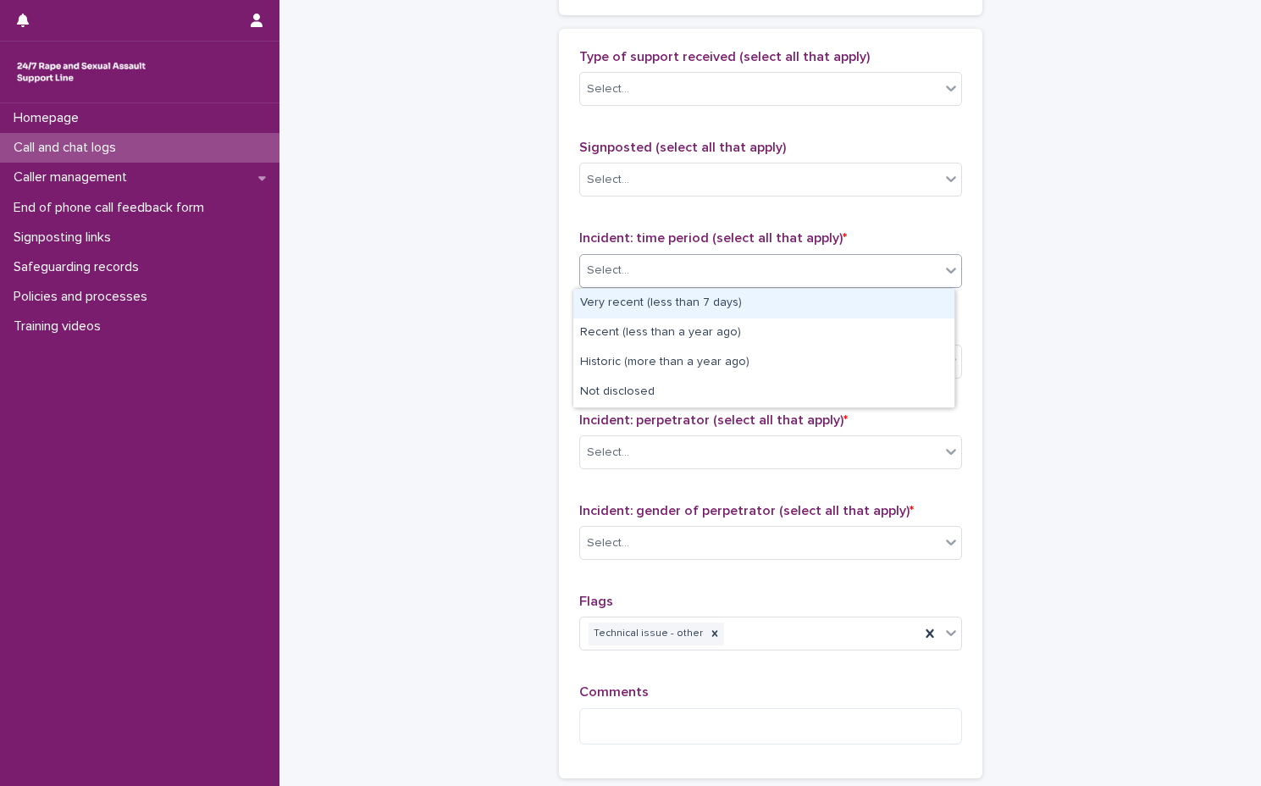
click at [774, 268] on div "Select..." at bounding box center [760, 271] width 360 height 28
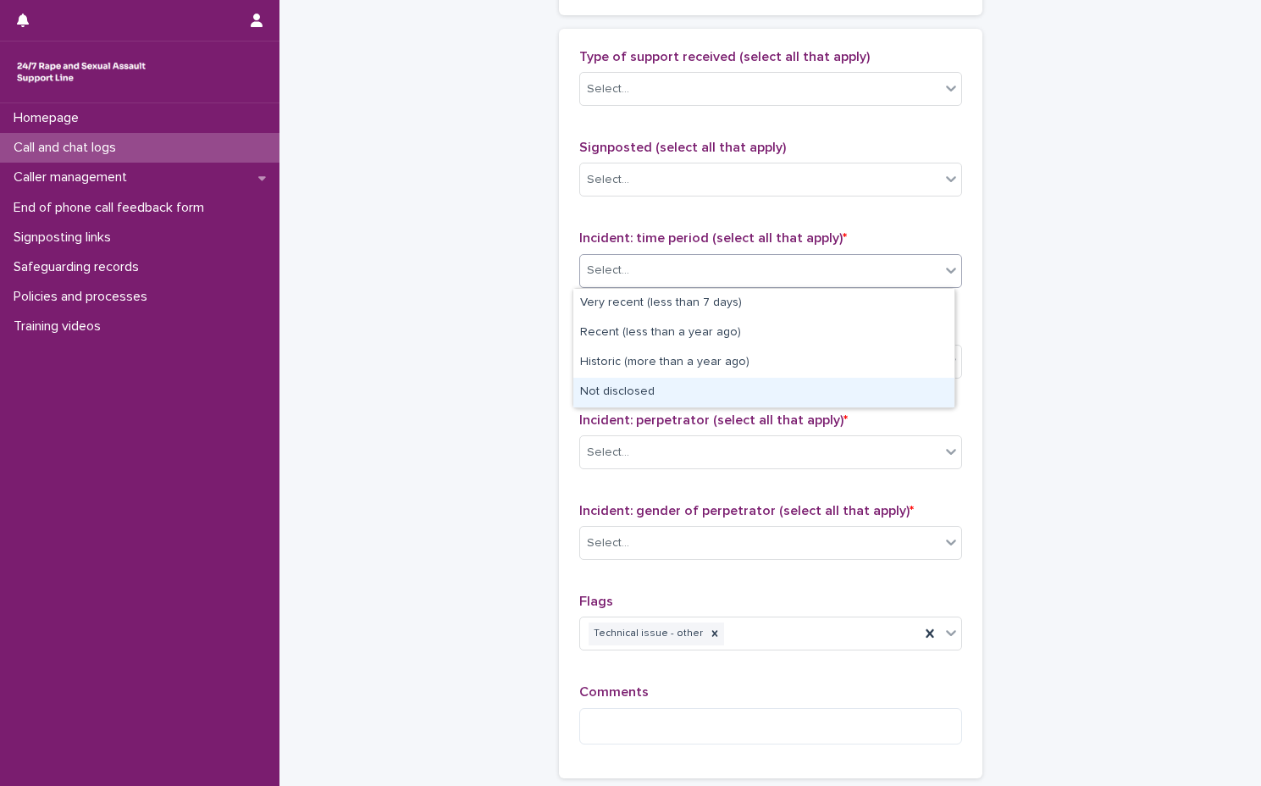
click at [755, 398] on div "Not disclosed" at bounding box center [763, 393] width 381 height 30
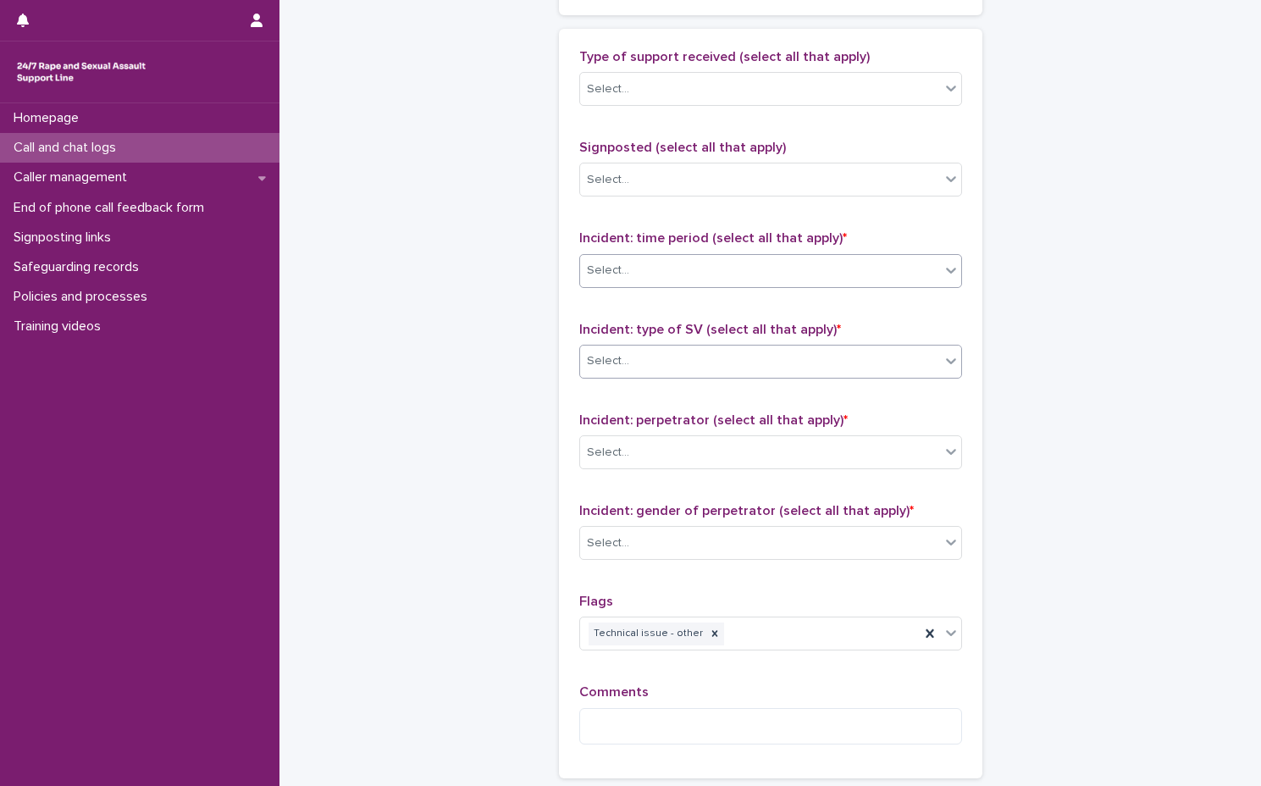
click at [758, 351] on div "Select..." at bounding box center [760, 361] width 360 height 28
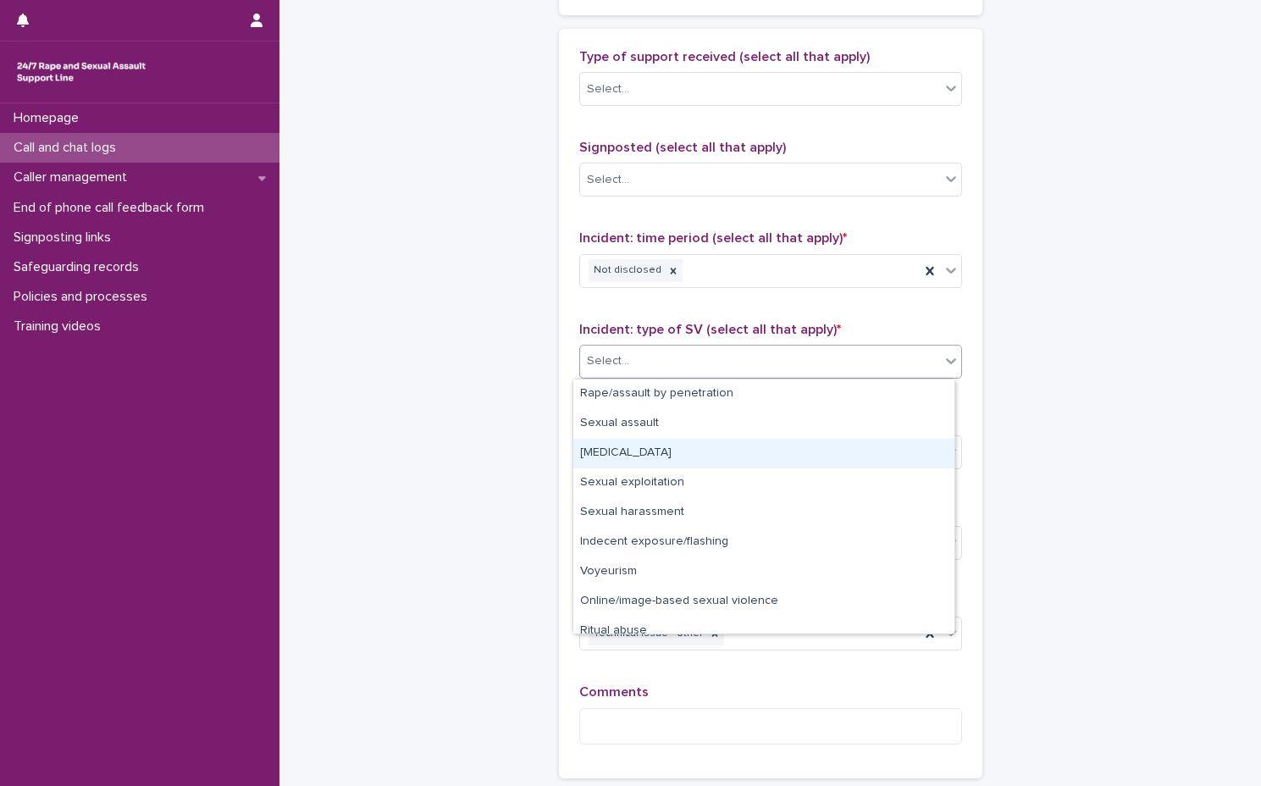
scroll to position [42, 0]
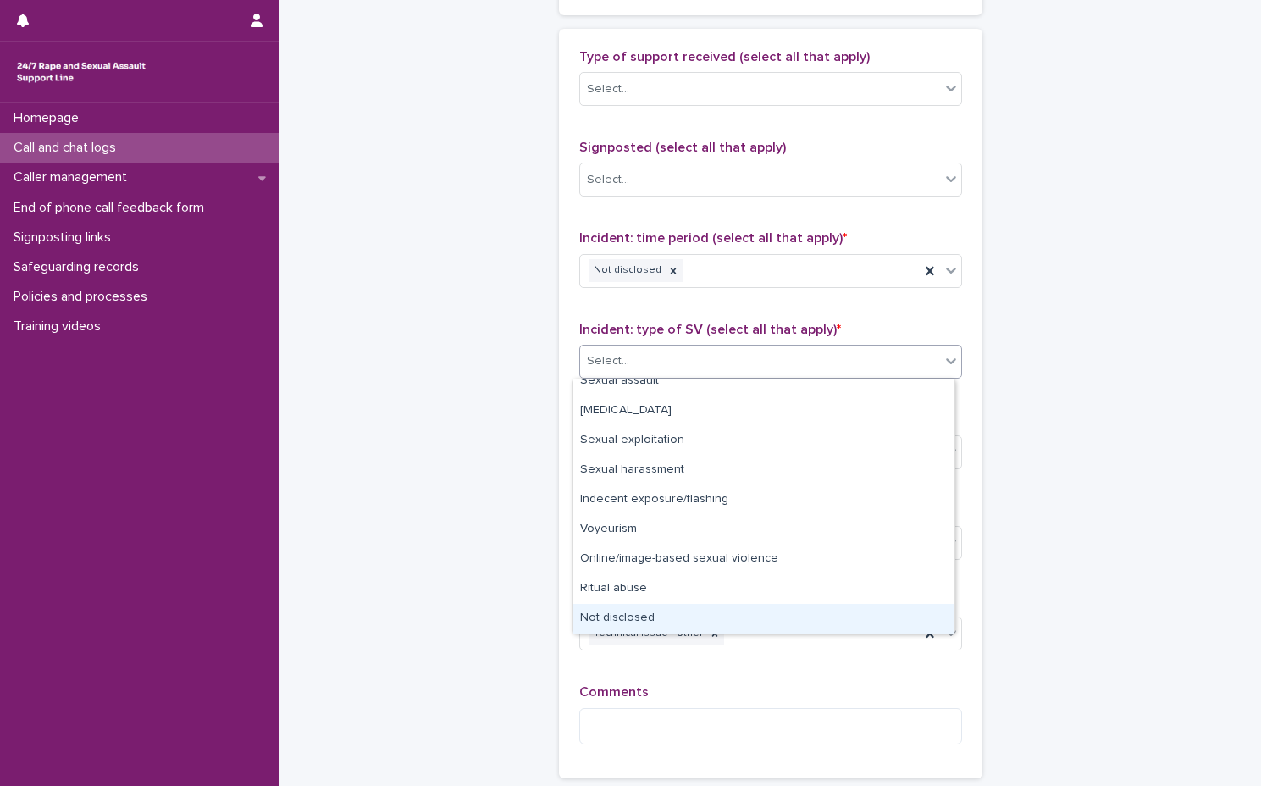
click at [703, 626] on div "Not disclosed" at bounding box center [763, 619] width 381 height 30
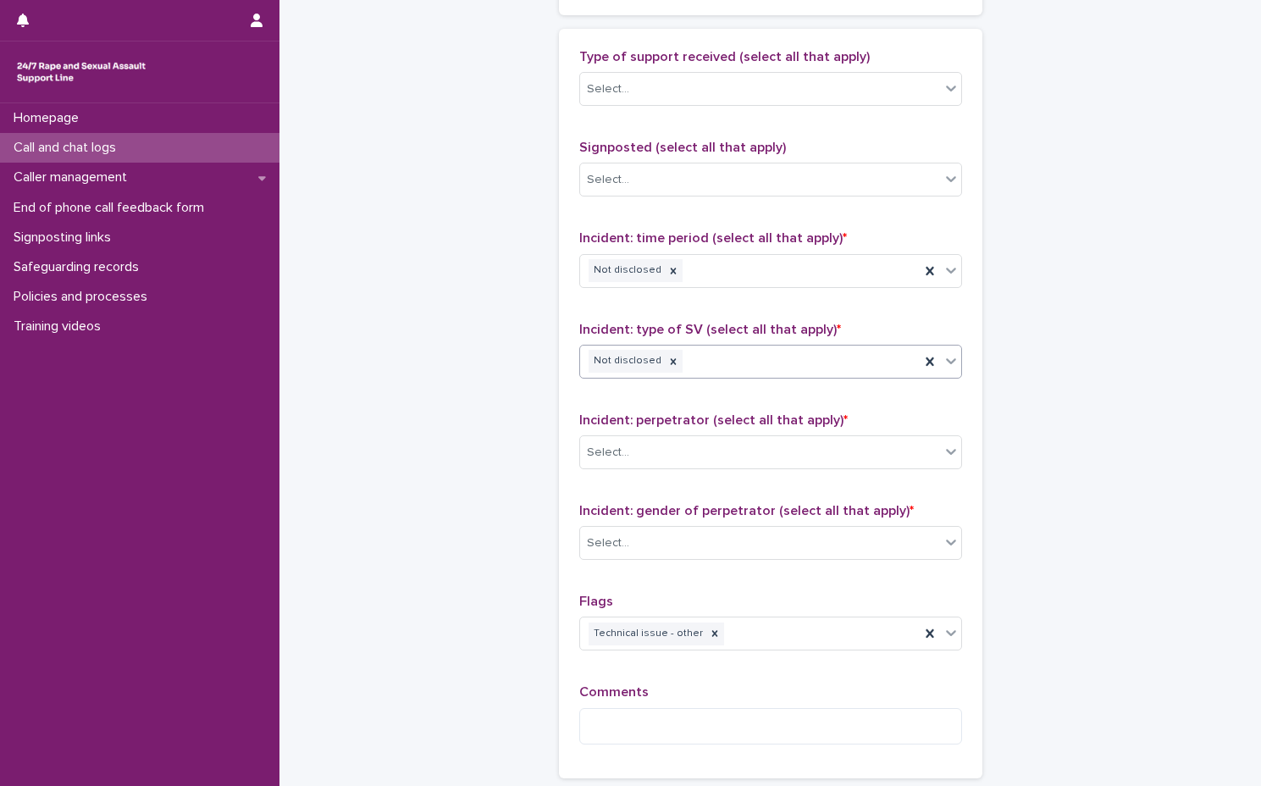
click at [733, 484] on div "Type of support received (select all that apply) Select... Signposted (select a…" at bounding box center [770, 403] width 383 height 709
click at [736, 473] on div "Incident: perpetrator (select all that apply) * Select..." at bounding box center [770, 447] width 383 height 70
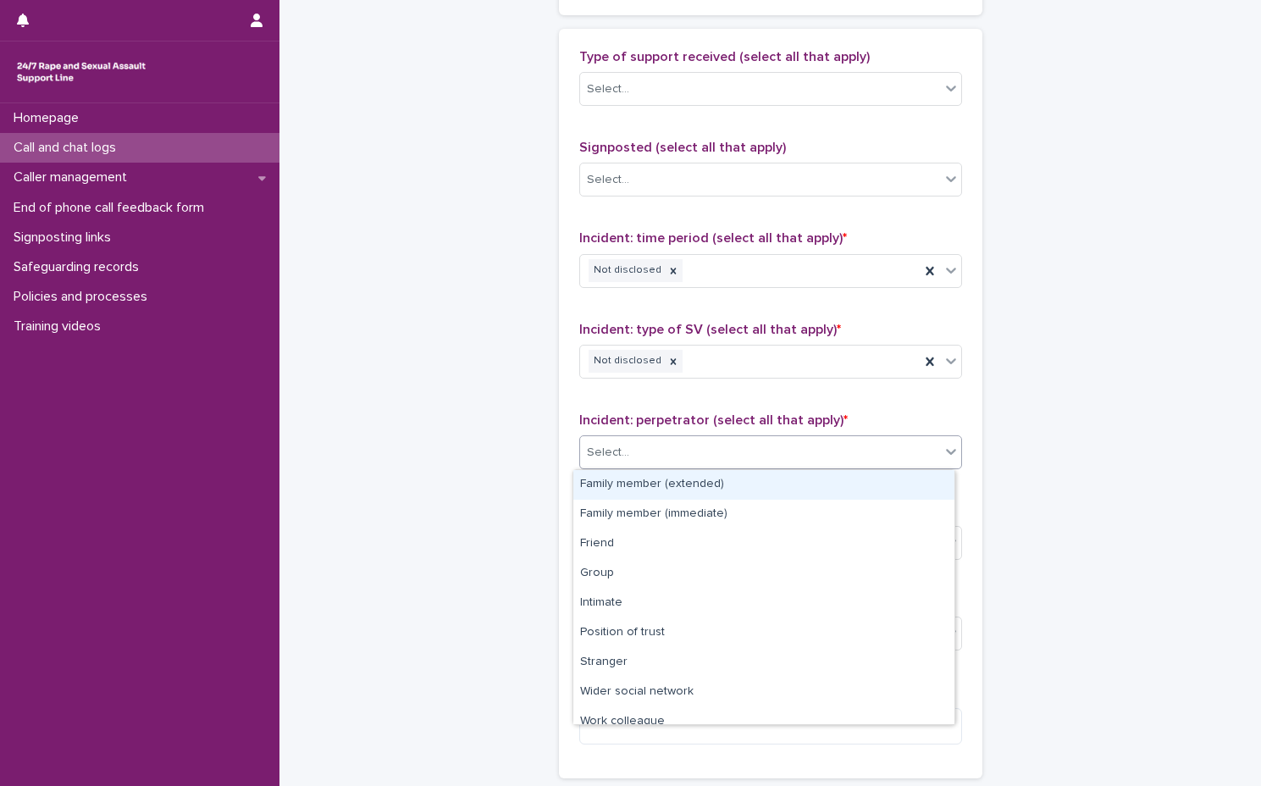
click at [751, 448] on div "Select..." at bounding box center [760, 453] width 360 height 28
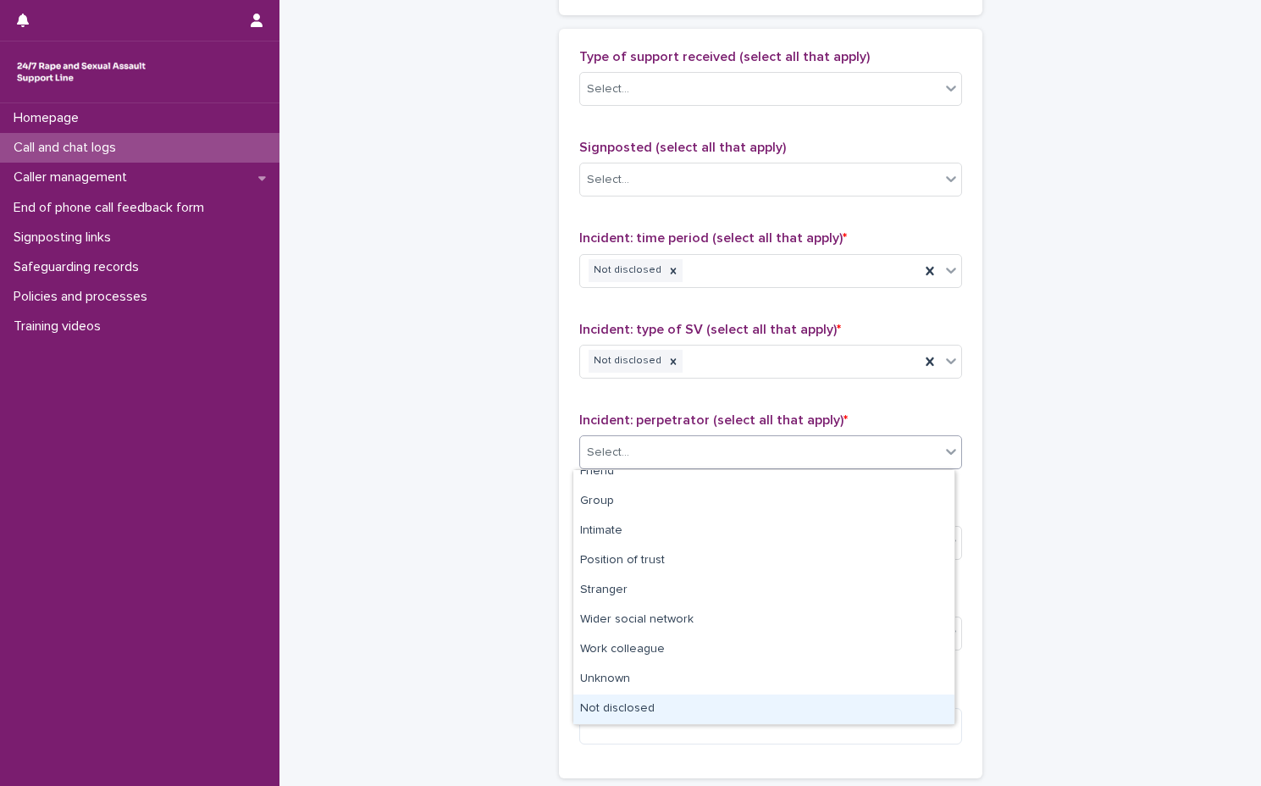
click at [660, 695] on div "Not disclosed" at bounding box center [763, 709] width 381 height 30
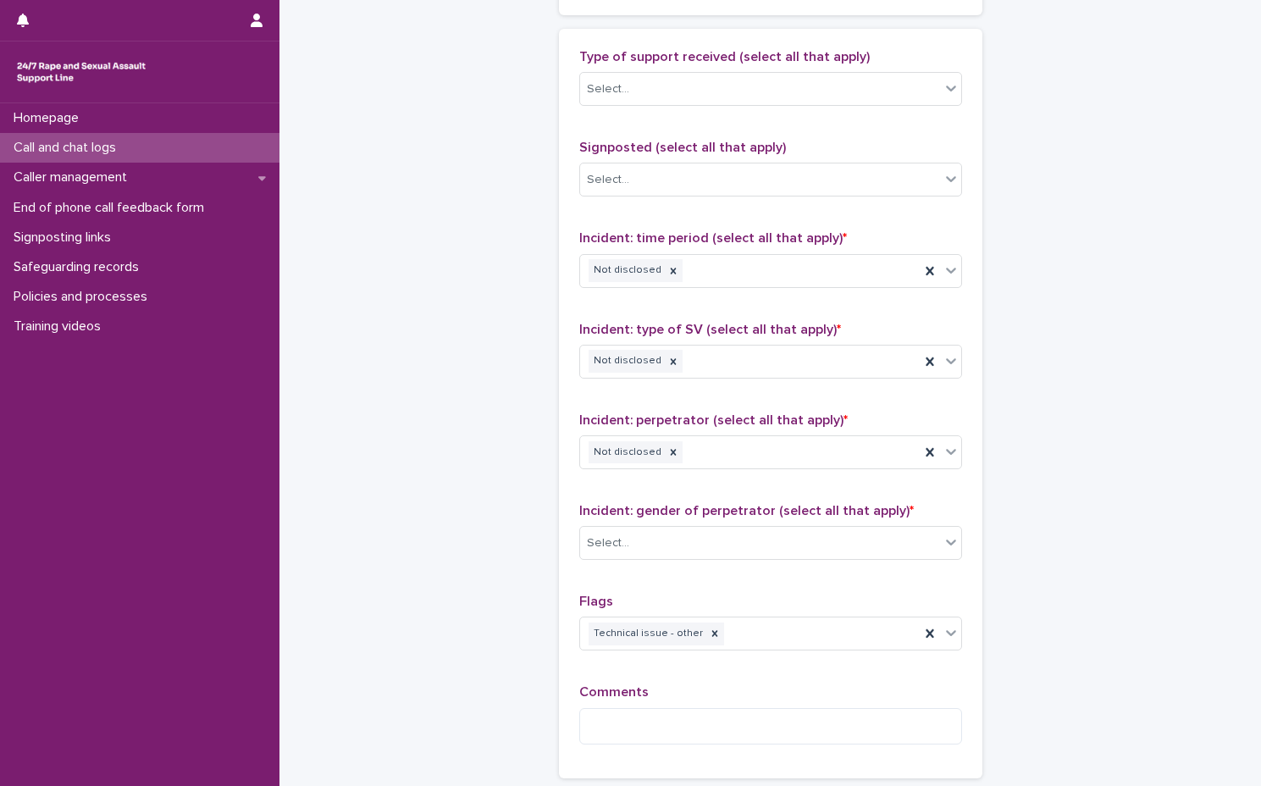
click at [706, 525] on div "Incident: gender of perpetrator (select all that apply) * Select..." at bounding box center [770, 538] width 383 height 70
click at [706, 556] on div "Select..." at bounding box center [760, 543] width 360 height 28
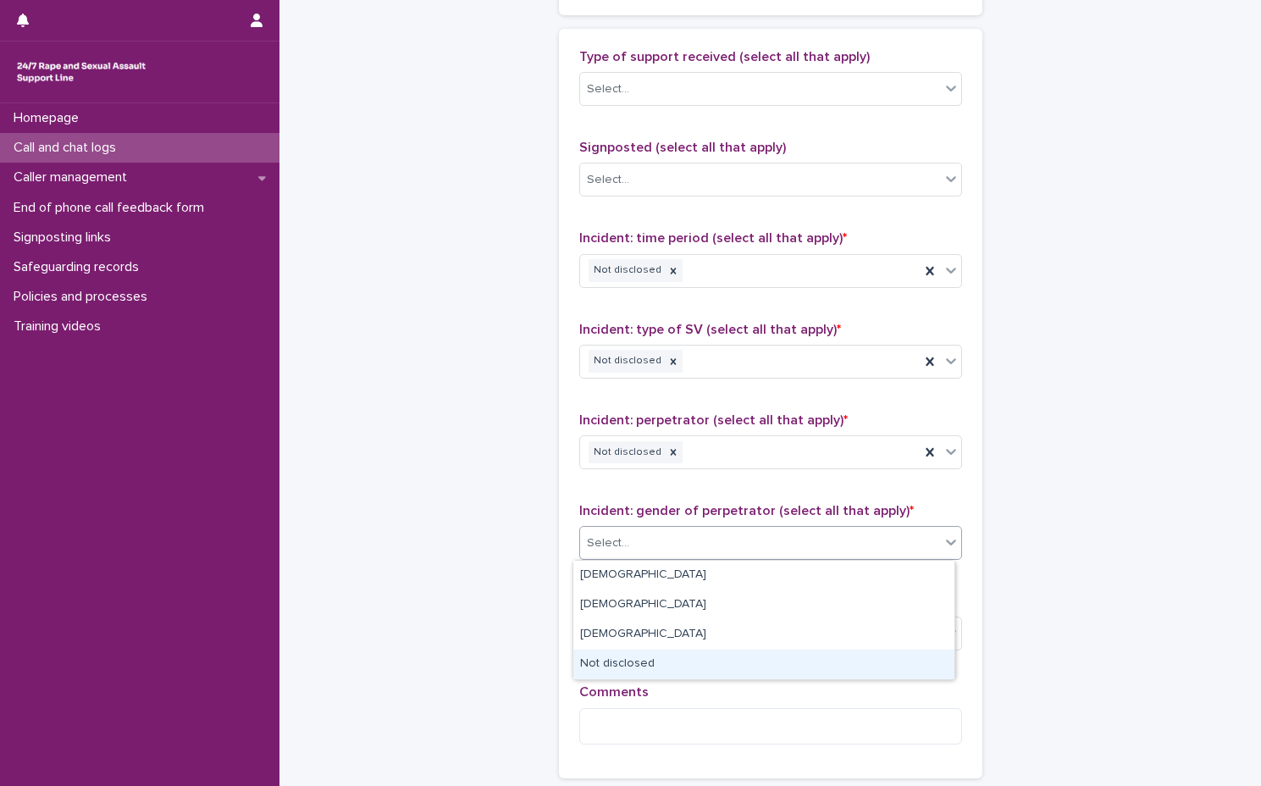
click at [690, 658] on div "Not disclosed" at bounding box center [763, 665] width 381 height 30
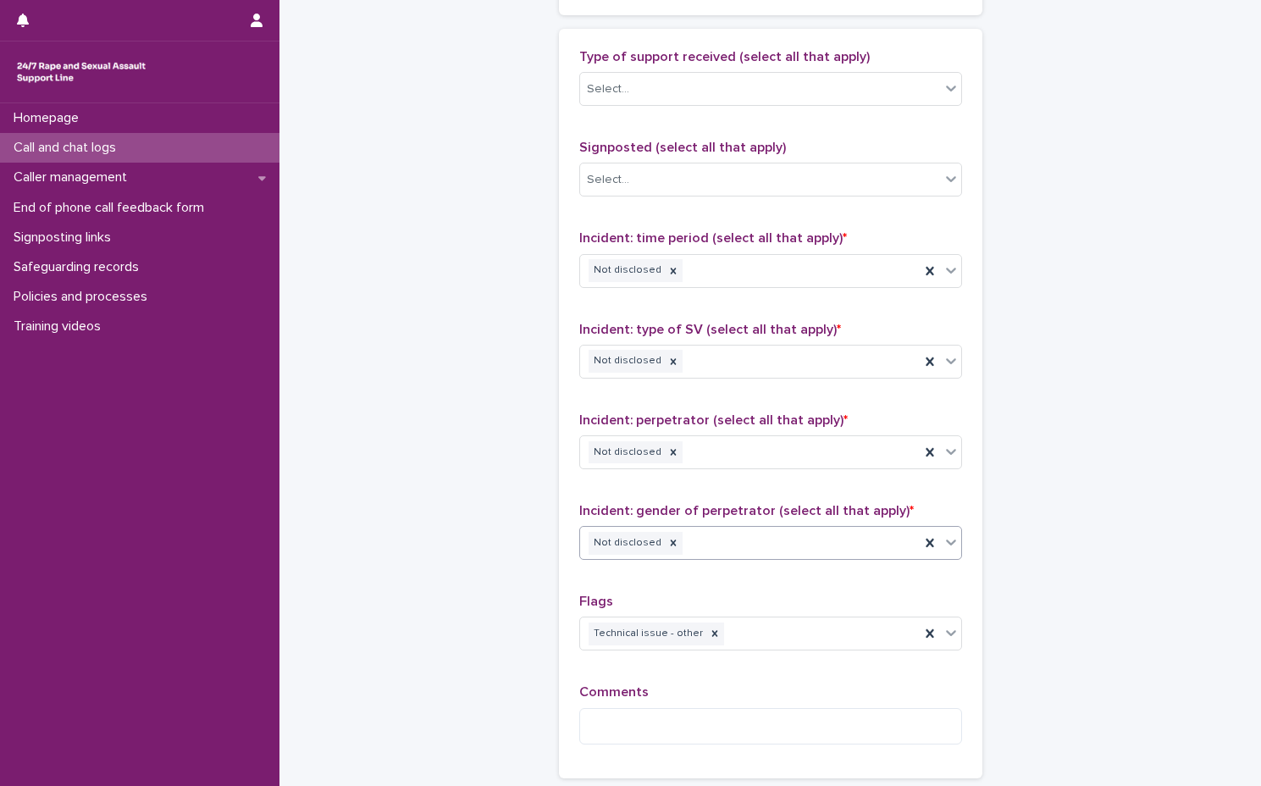
scroll to position [1181, 0]
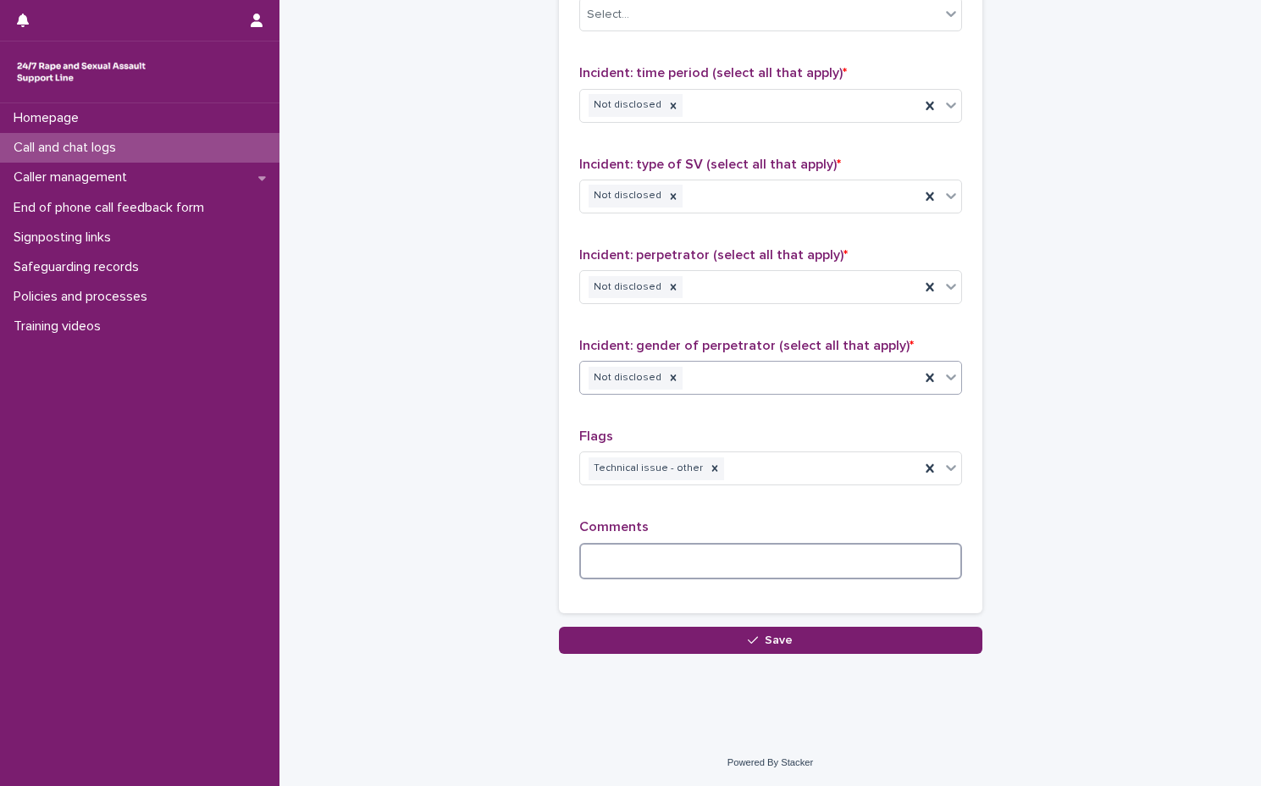
click at [717, 550] on textarea at bounding box center [770, 561] width 383 height 36
type textarea "*"
drag, startPoint x: 927, startPoint y: 573, endPoint x: 932, endPoint y: 552, distance: 21.8
click at [926, 572] on textarea "**********" at bounding box center [770, 561] width 383 height 36
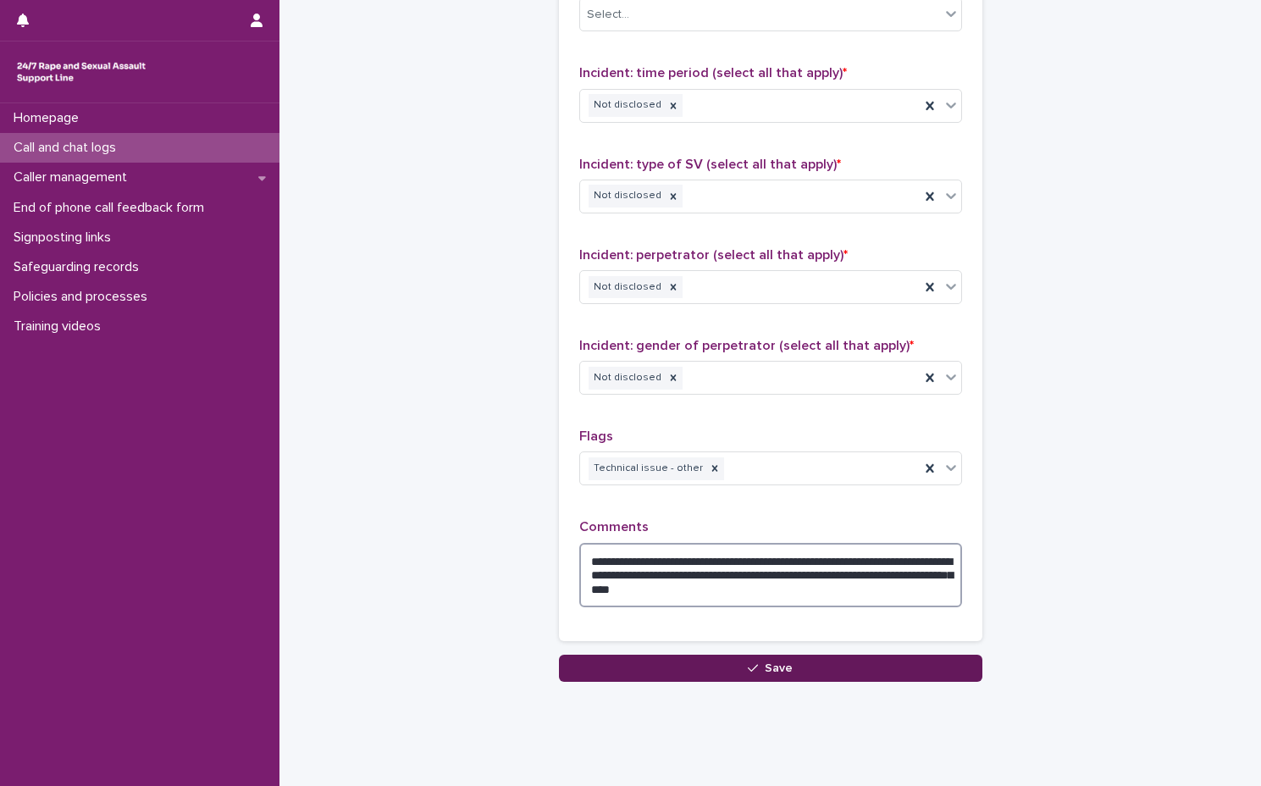
type textarea "**********"
click at [823, 667] on button "Save" at bounding box center [770, 668] width 423 height 27
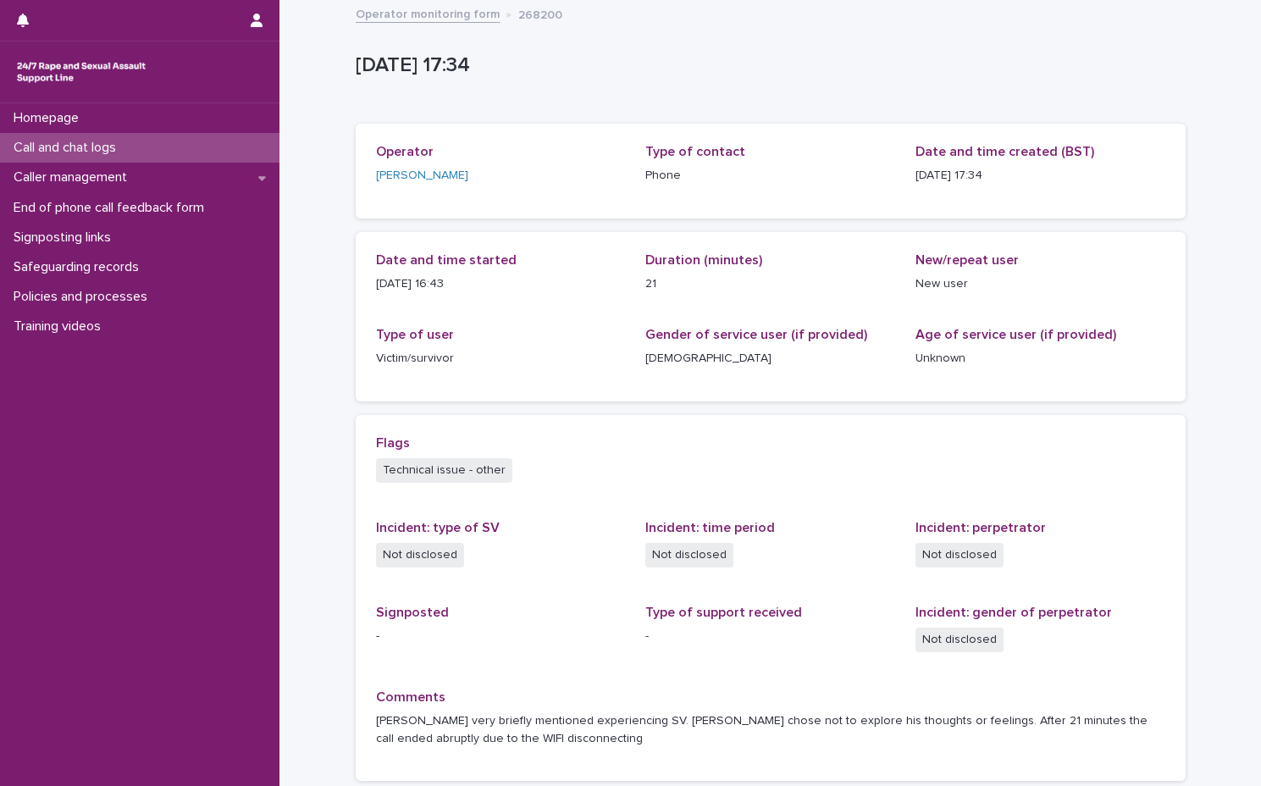
click at [457, 8] on link "Operator monitoring form" at bounding box center [428, 12] width 144 height 19
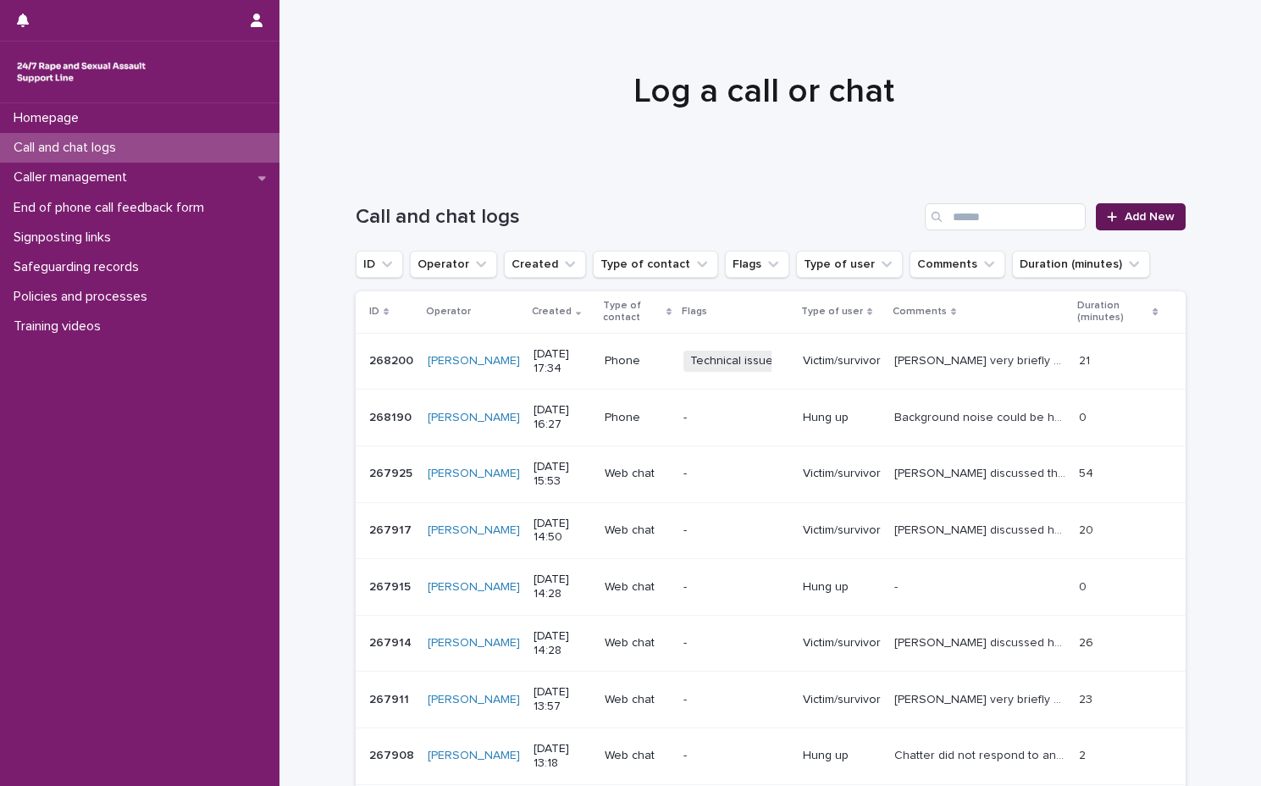
click at [1126, 216] on span "Add New" at bounding box center [1150, 217] width 50 height 12
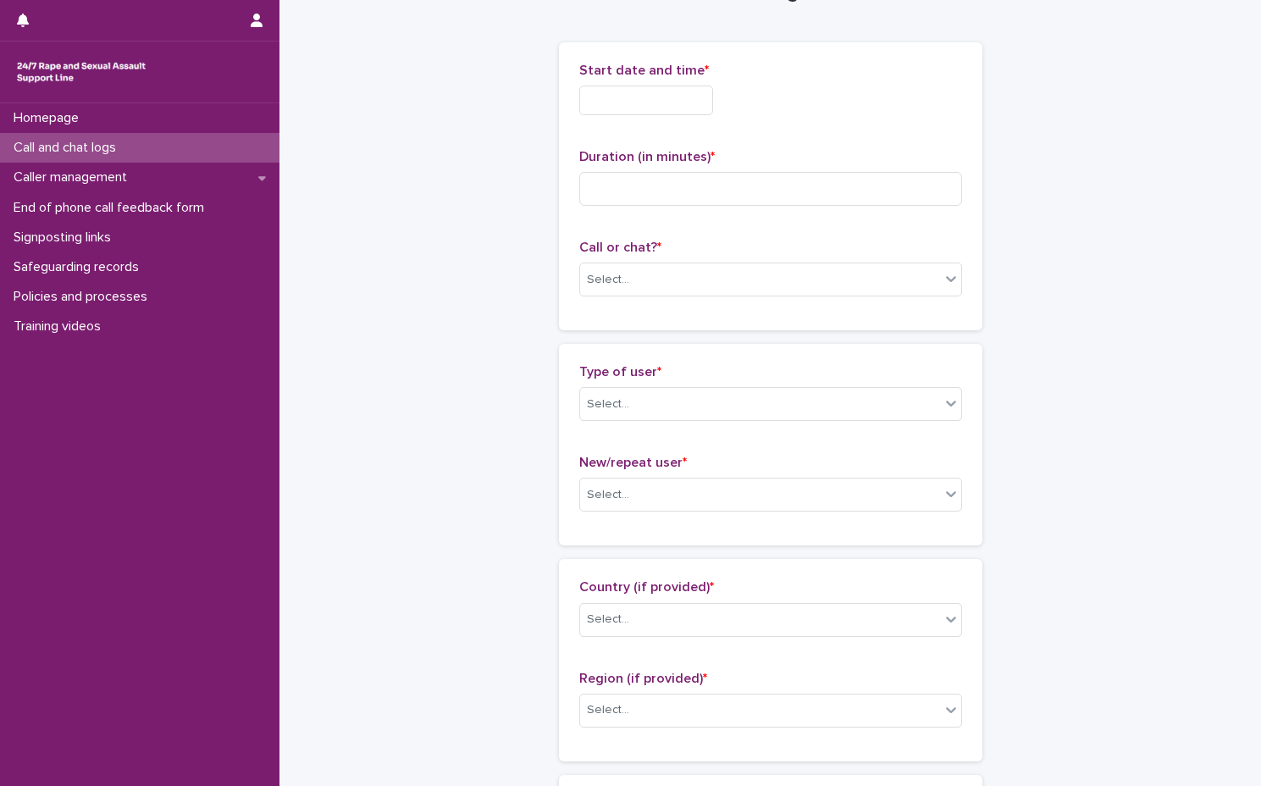
scroll to position [85, 0]
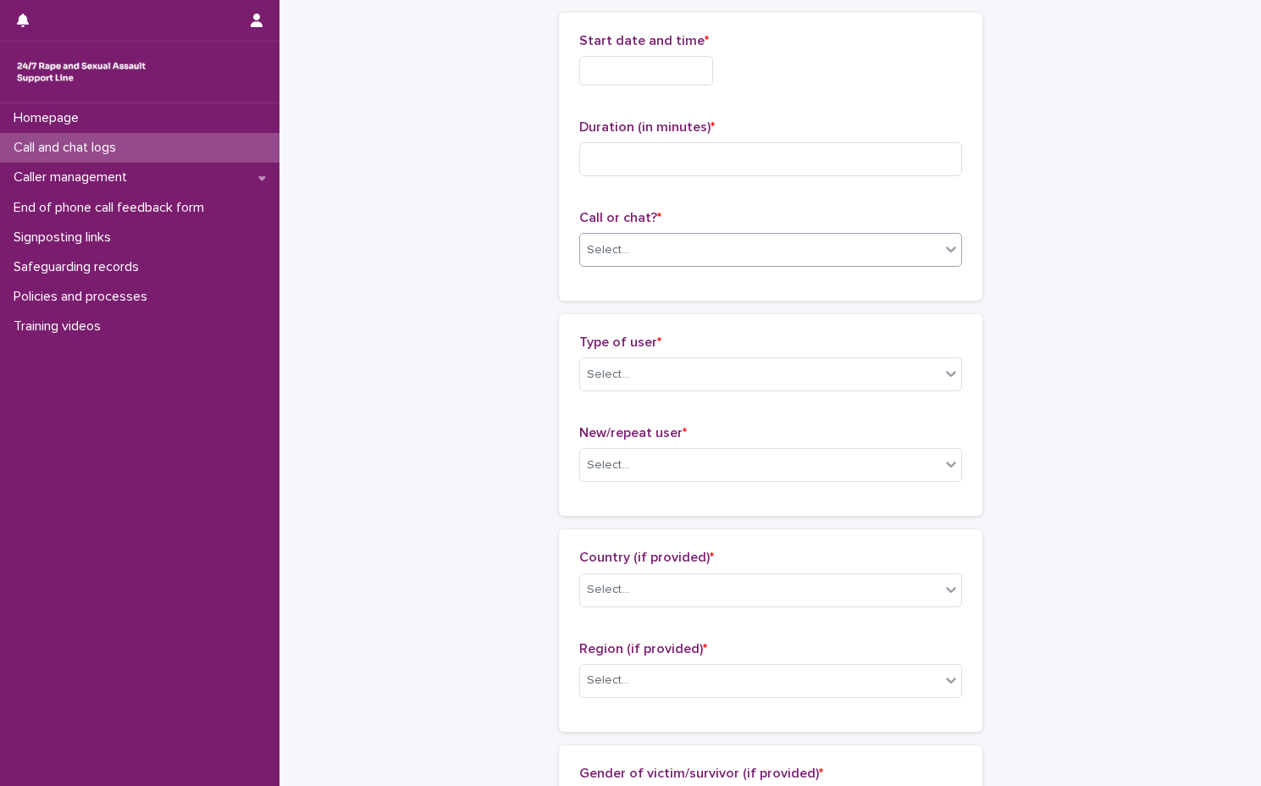
click at [617, 256] on div "Select..." at bounding box center [608, 250] width 42 height 18
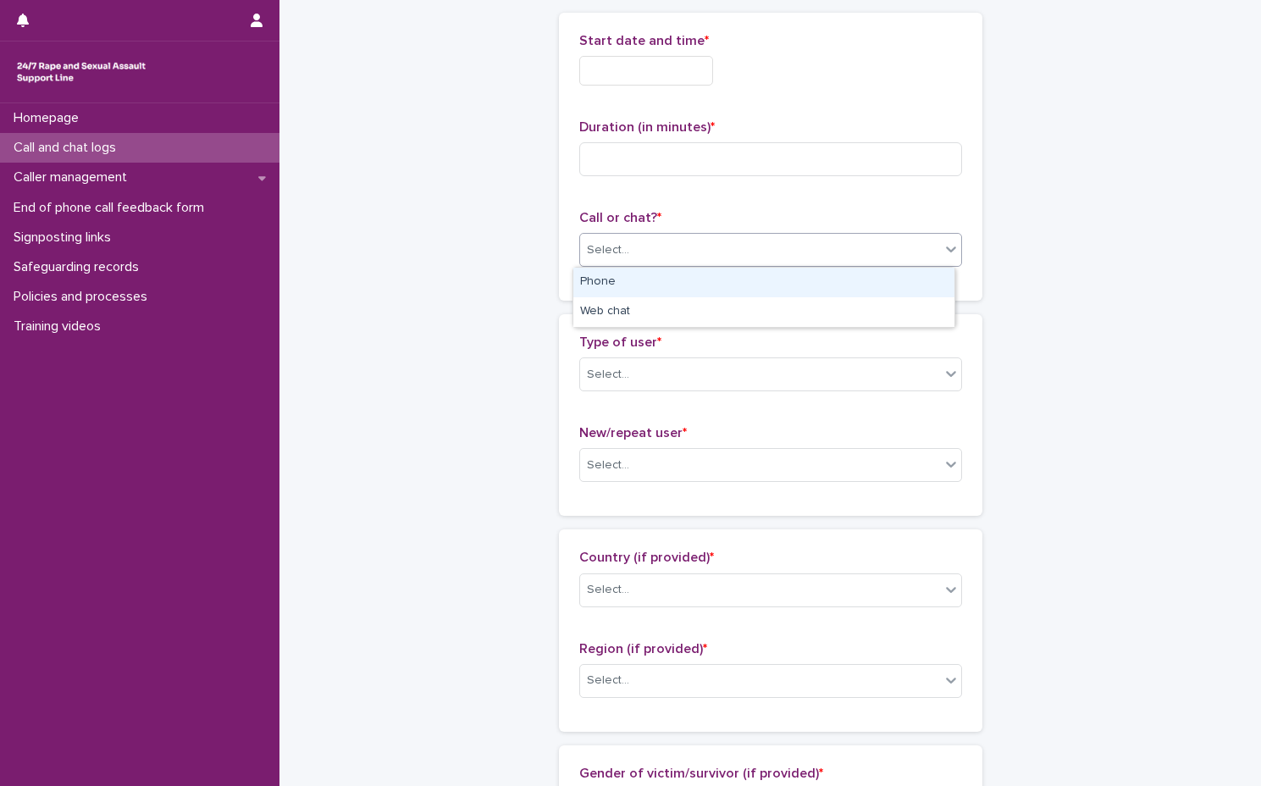
click at [606, 281] on div "Phone" at bounding box center [763, 283] width 381 height 30
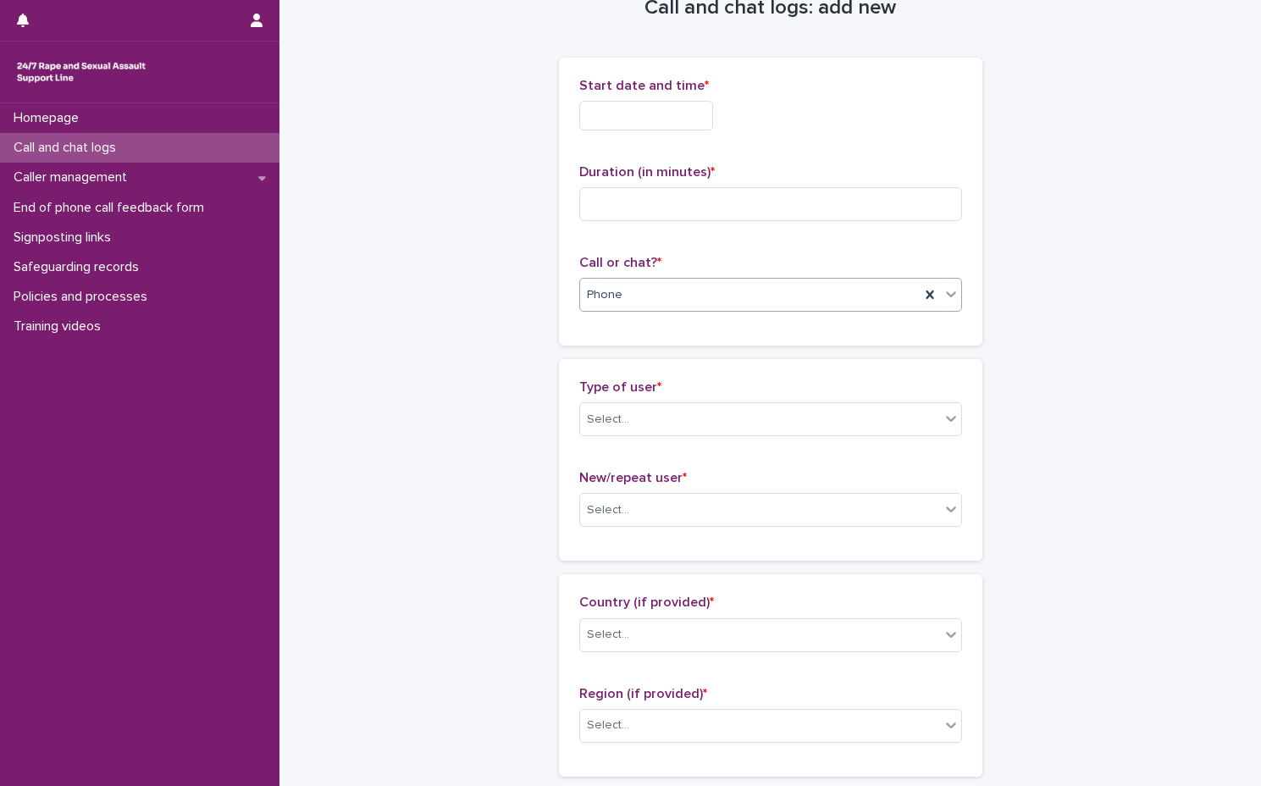
scroll to position [0, 0]
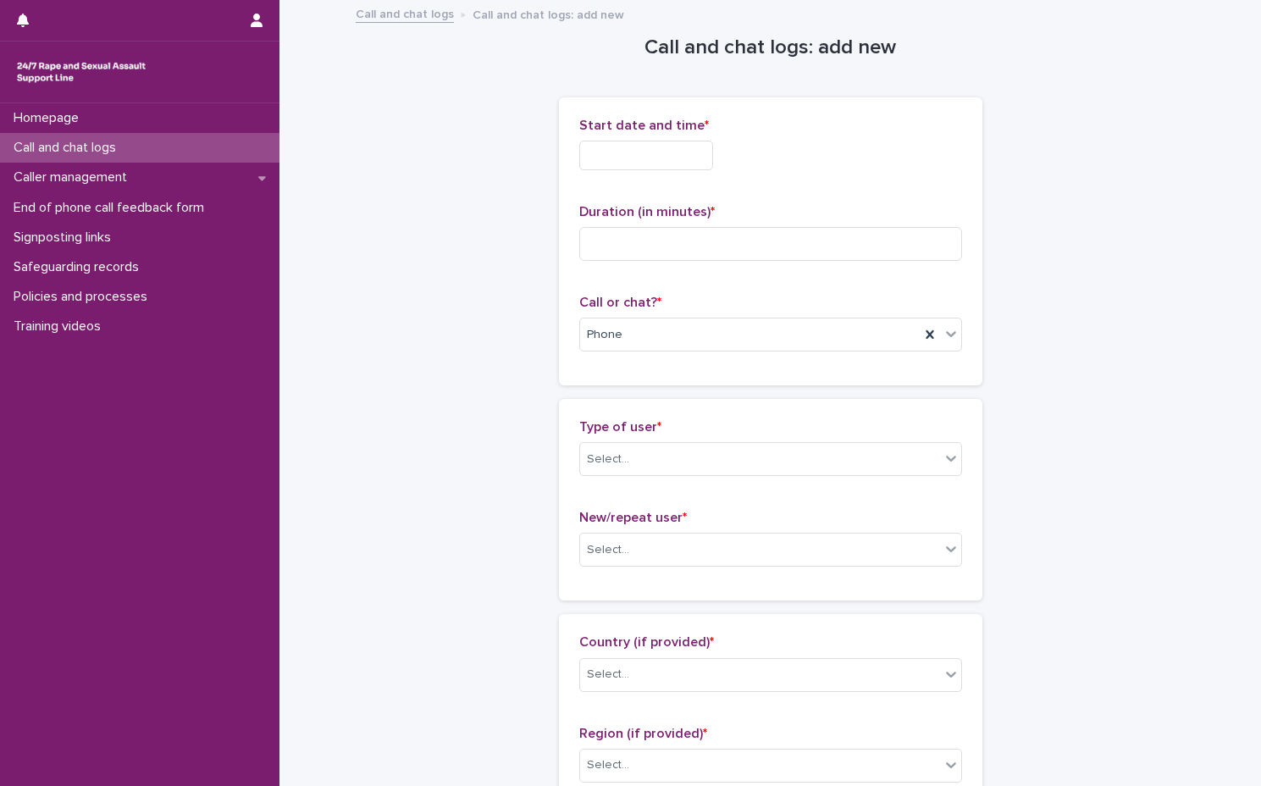
drag, startPoint x: 356, startPoint y: 346, endPoint x: 401, endPoint y: 431, distance: 96.3
drag, startPoint x: 725, startPoint y: 438, endPoint x: 723, endPoint y: 473, distance: 34.8
click at [736, 445] on div "Type of user * Select..." at bounding box center [770, 454] width 383 height 70
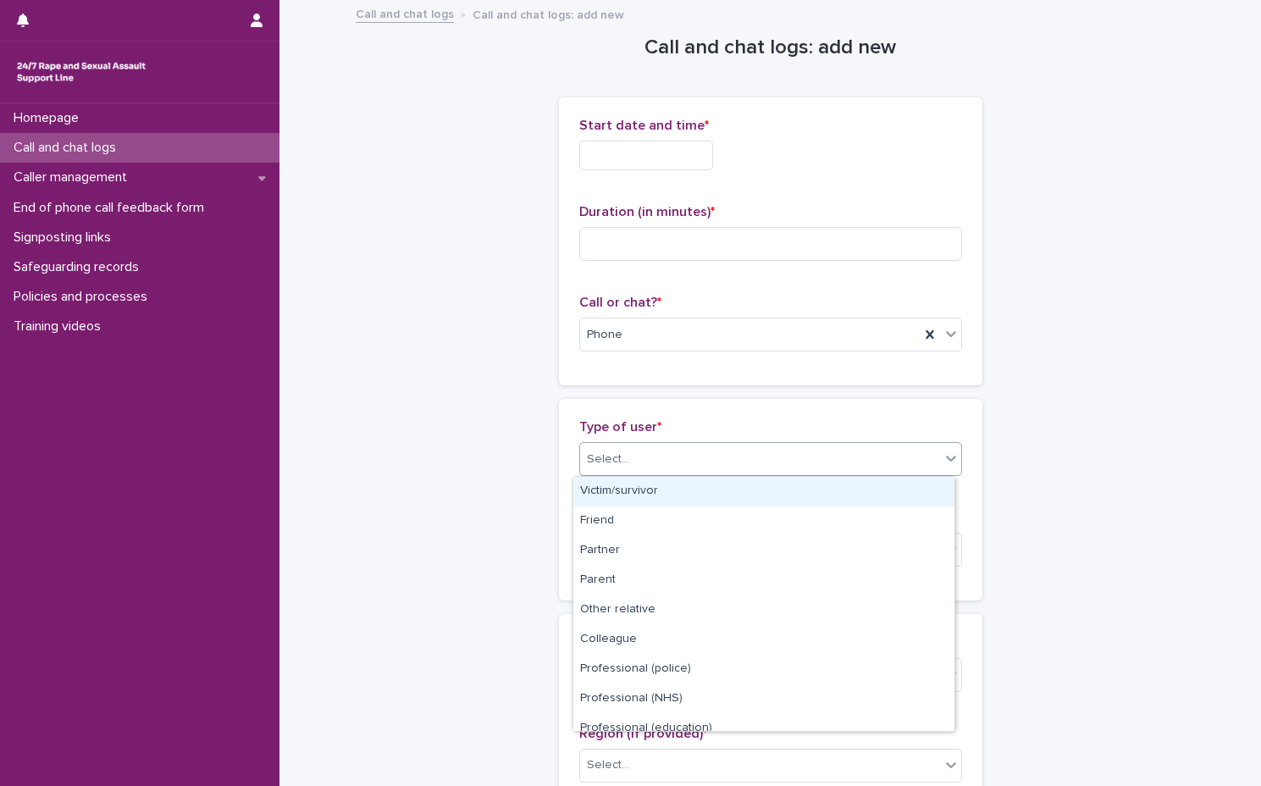
click at [691, 472] on div "Select..." at bounding box center [760, 459] width 360 height 28
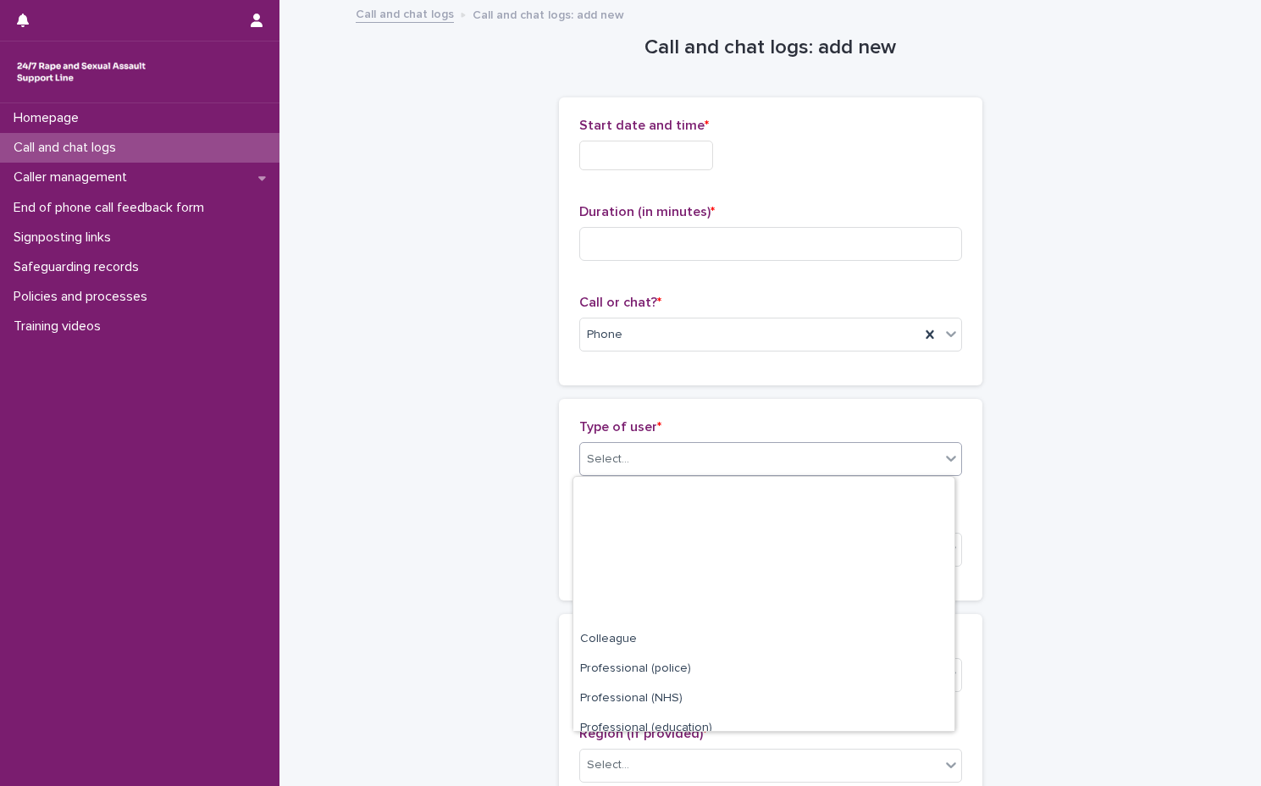
scroll to position [191, 0]
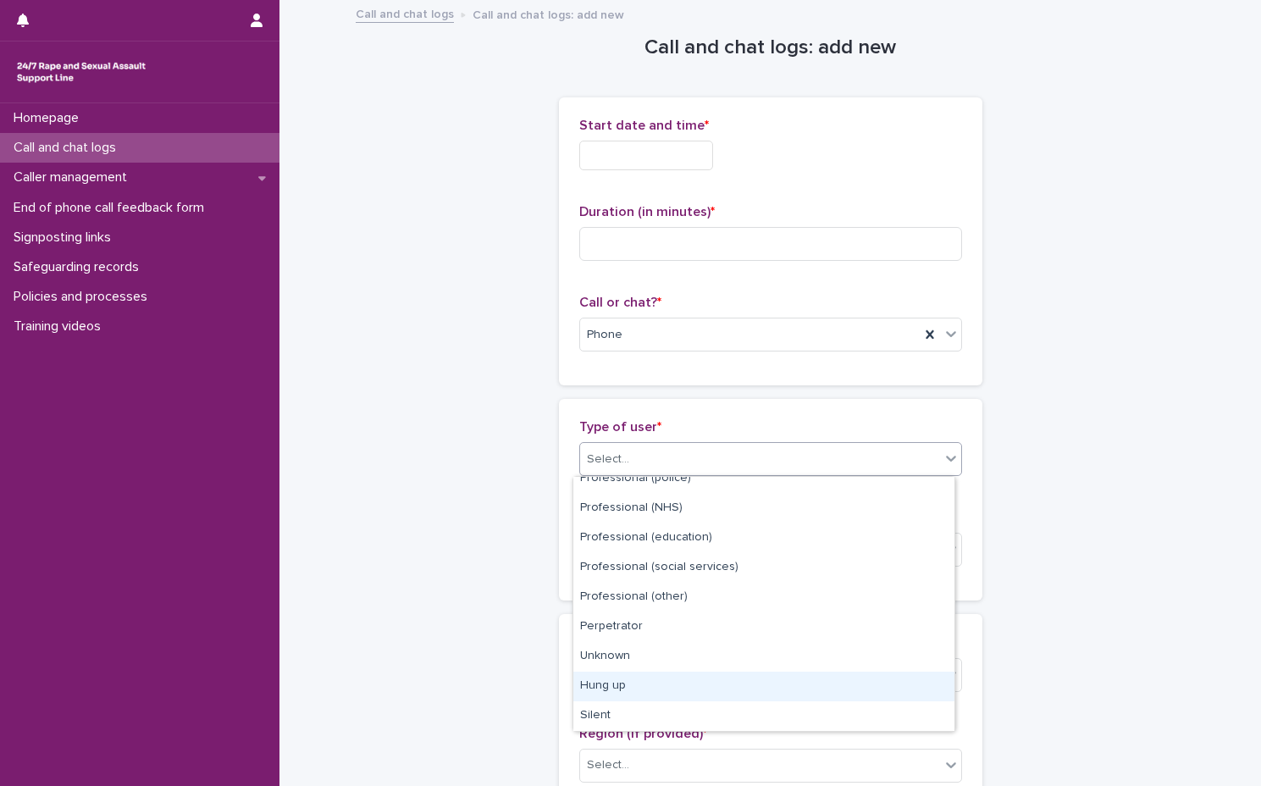
click at [703, 692] on div "Hung up" at bounding box center [763, 687] width 381 height 30
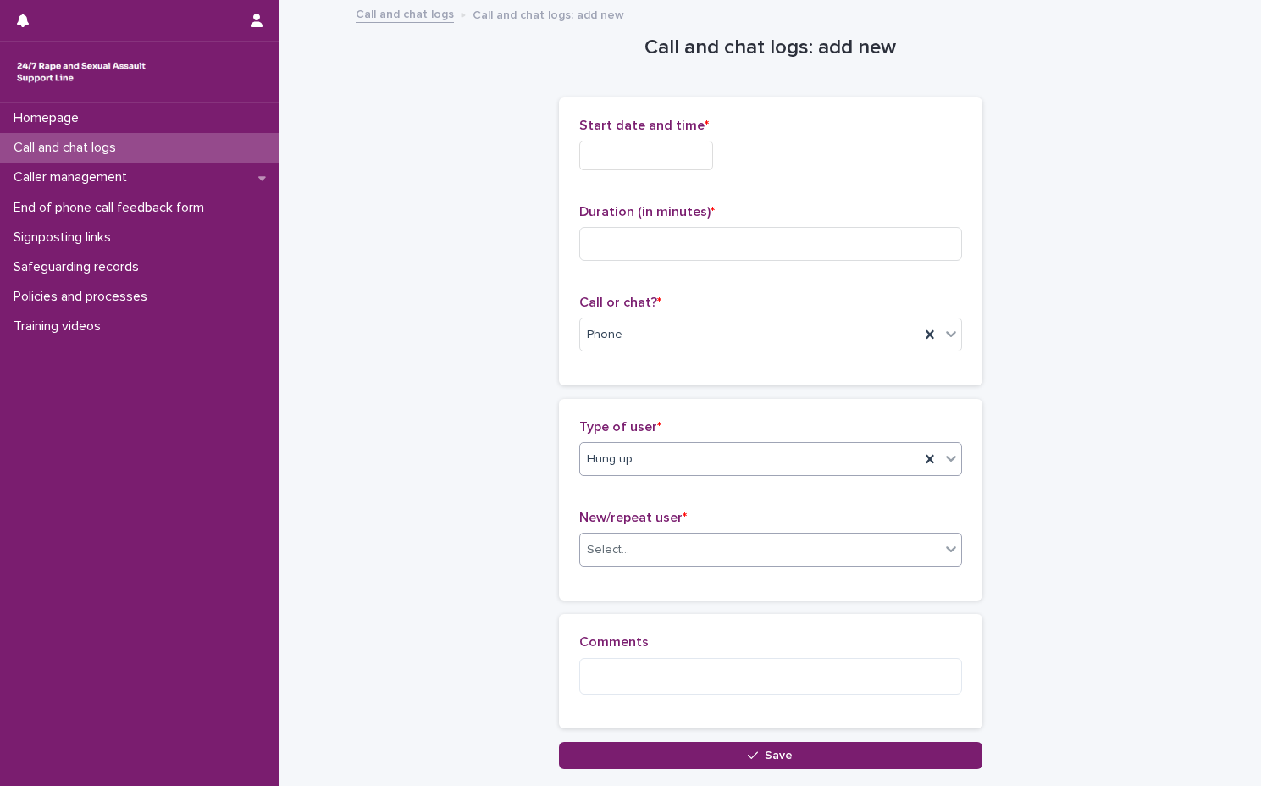
click at [699, 554] on div "Select..." at bounding box center [760, 550] width 360 height 28
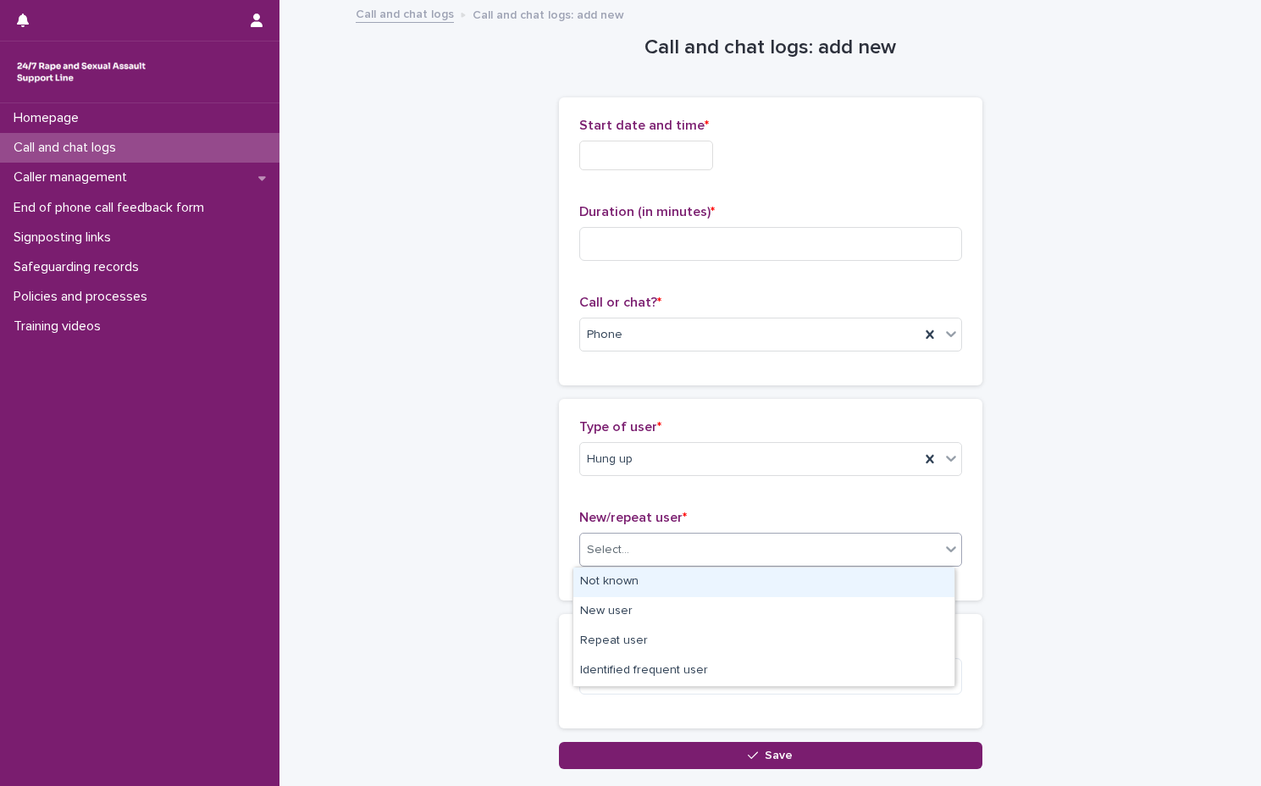
click at [695, 589] on div "Not known" at bounding box center [763, 582] width 381 height 30
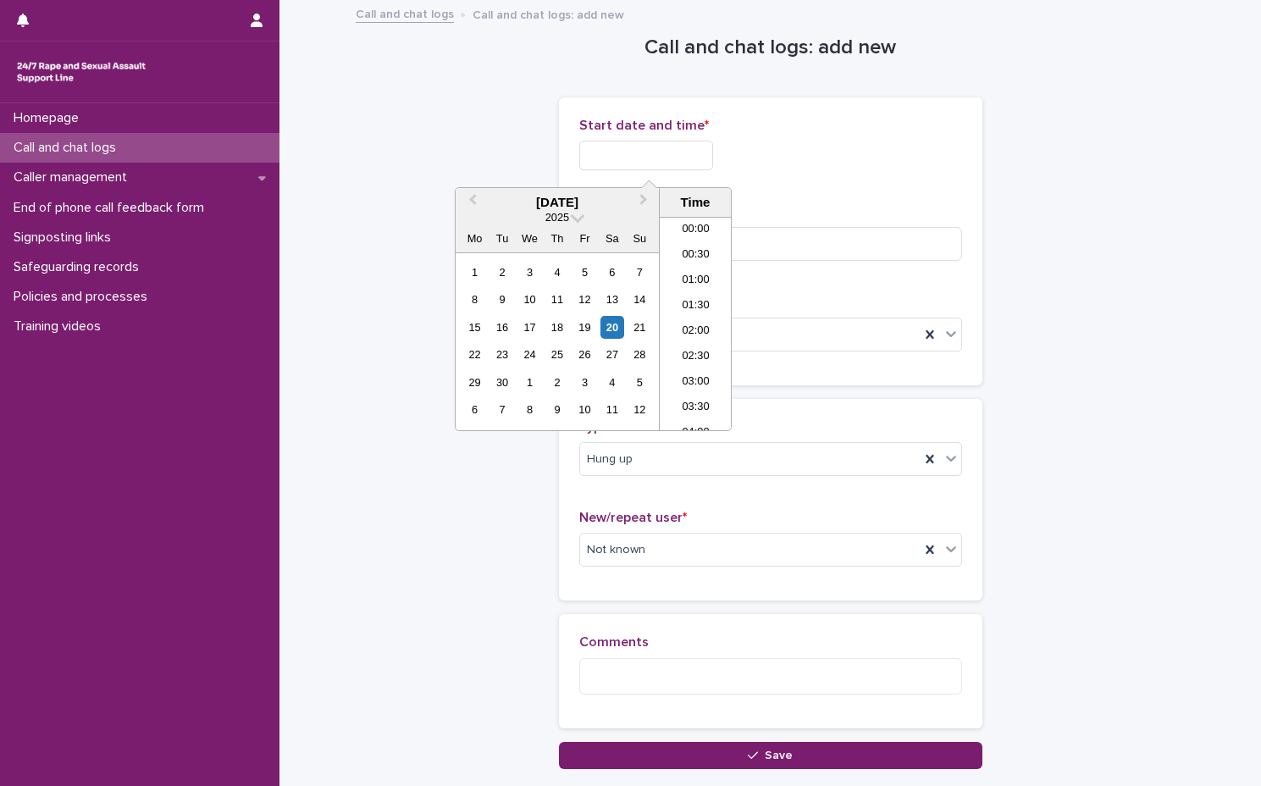
click at [645, 151] on input "text" at bounding box center [646, 156] width 134 height 30
click at [691, 305] on li "17:00" at bounding box center [696, 297] width 72 height 25
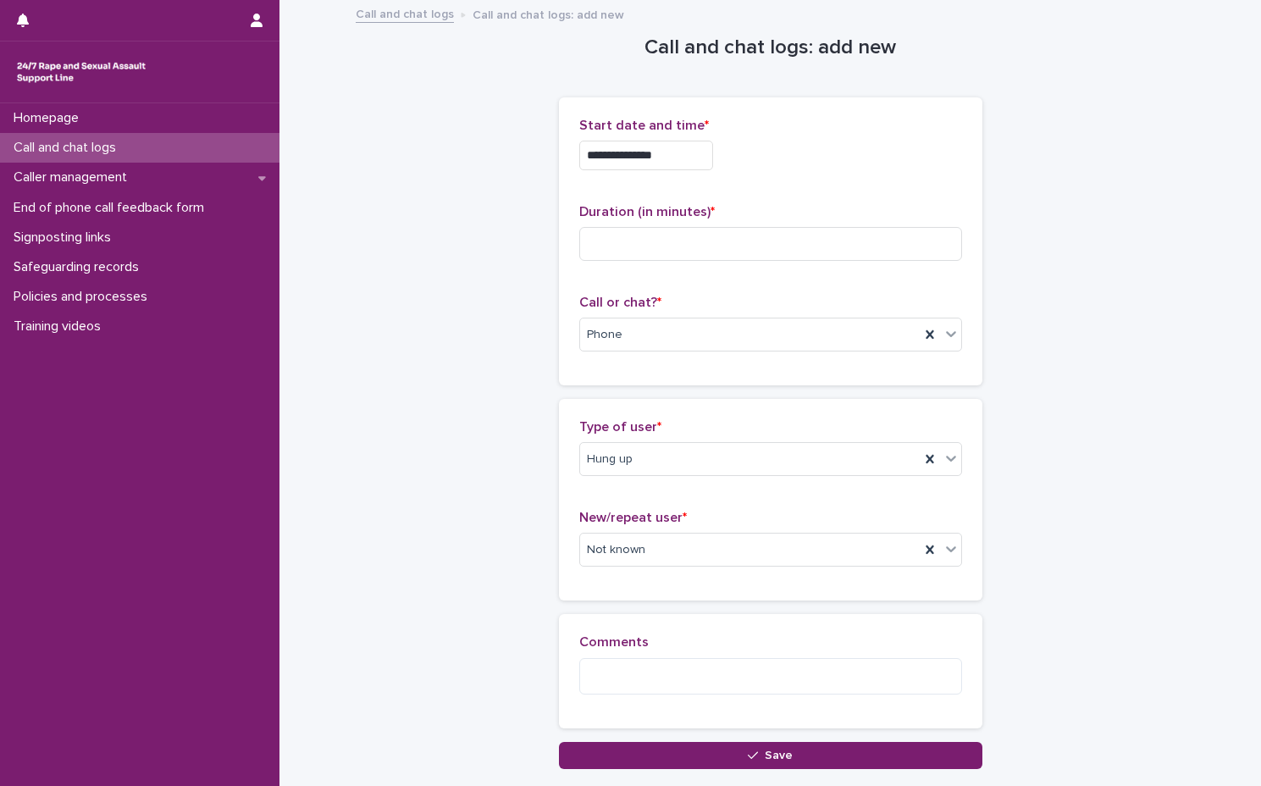
click at [694, 175] on div "**********" at bounding box center [770, 151] width 383 height 66
click at [694, 163] on input "**********" at bounding box center [646, 156] width 134 height 30
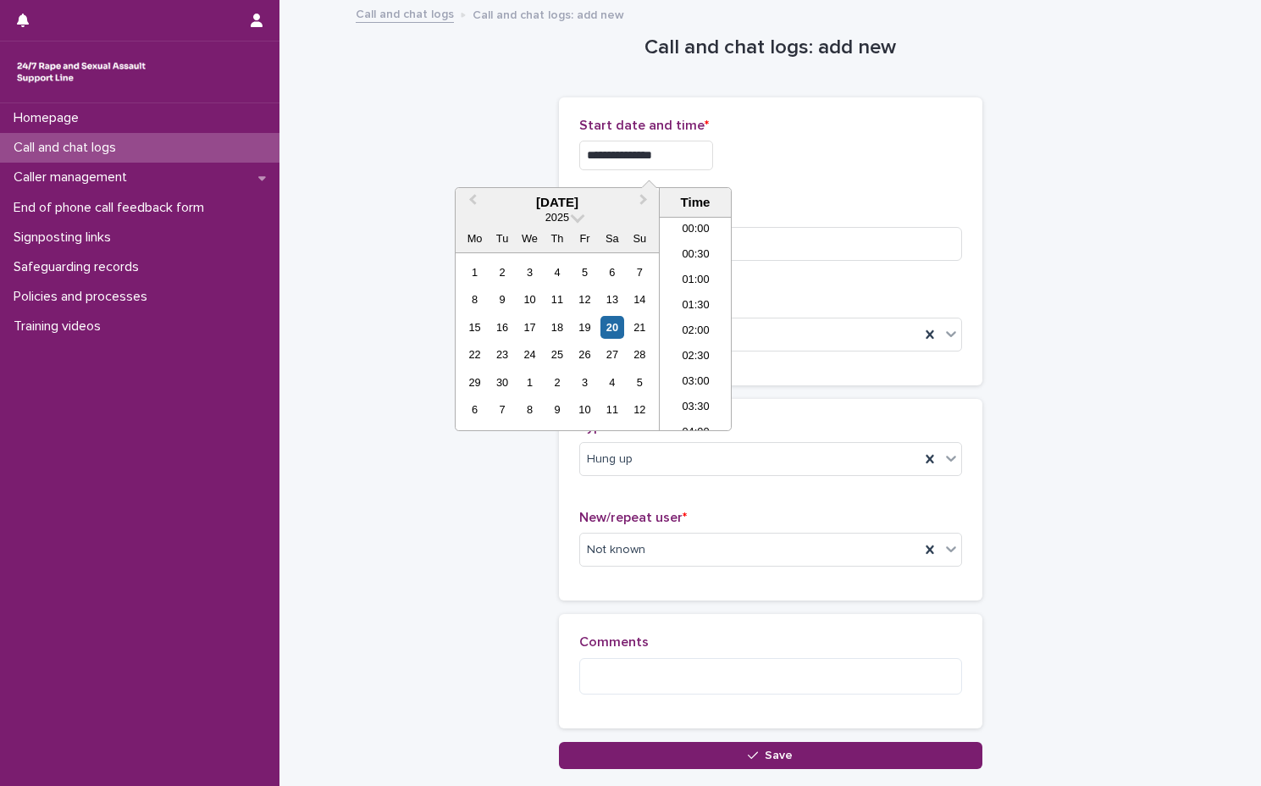
scroll to position [771, 0]
drag, startPoint x: 838, startPoint y: 169, endPoint x: 838, endPoint y: 182, distance: 13.6
click at [838, 174] on div "**********" at bounding box center [770, 151] width 383 height 66
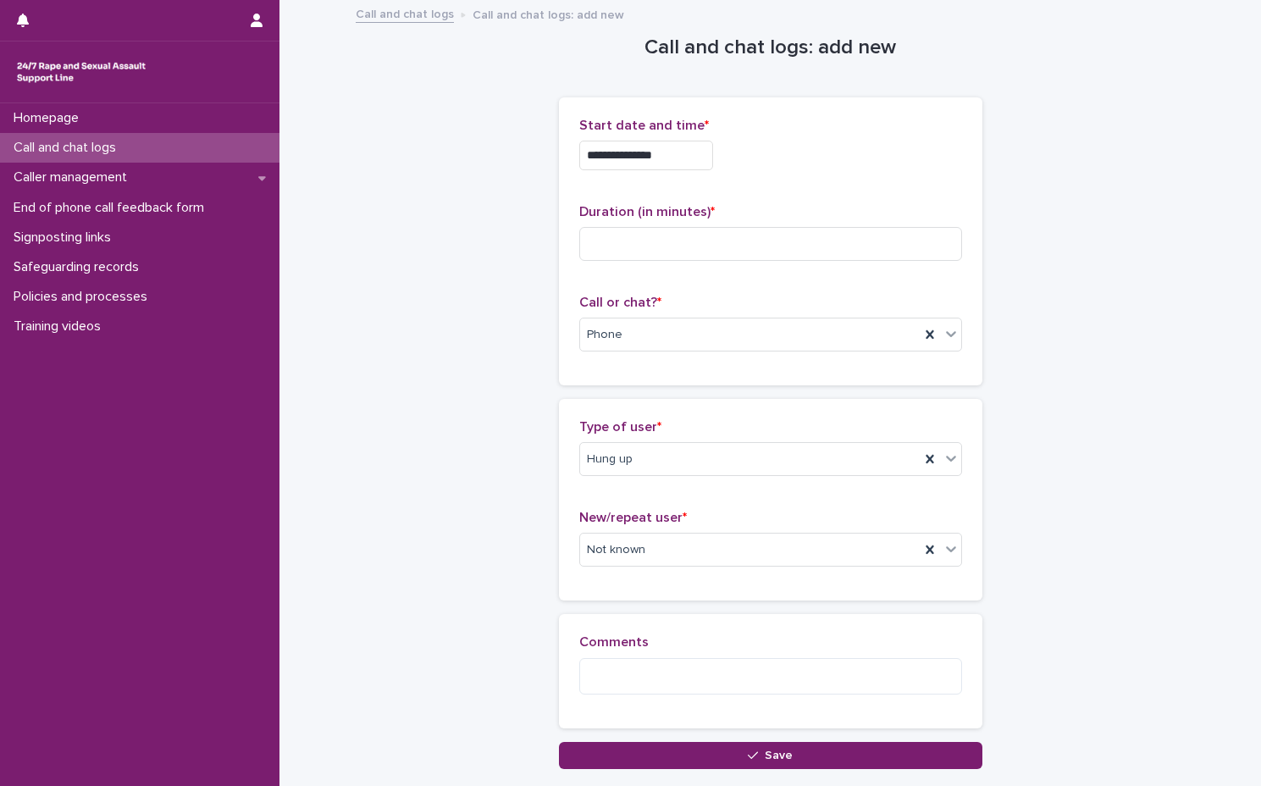
click at [800, 295] on p "Call or chat? *" at bounding box center [770, 303] width 383 height 16
click at [806, 268] on div "Duration (in minutes) *" at bounding box center [770, 239] width 383 height 70
click at [691, 161] on input "**********" at bounding box center [646, 156] width 134 height 30
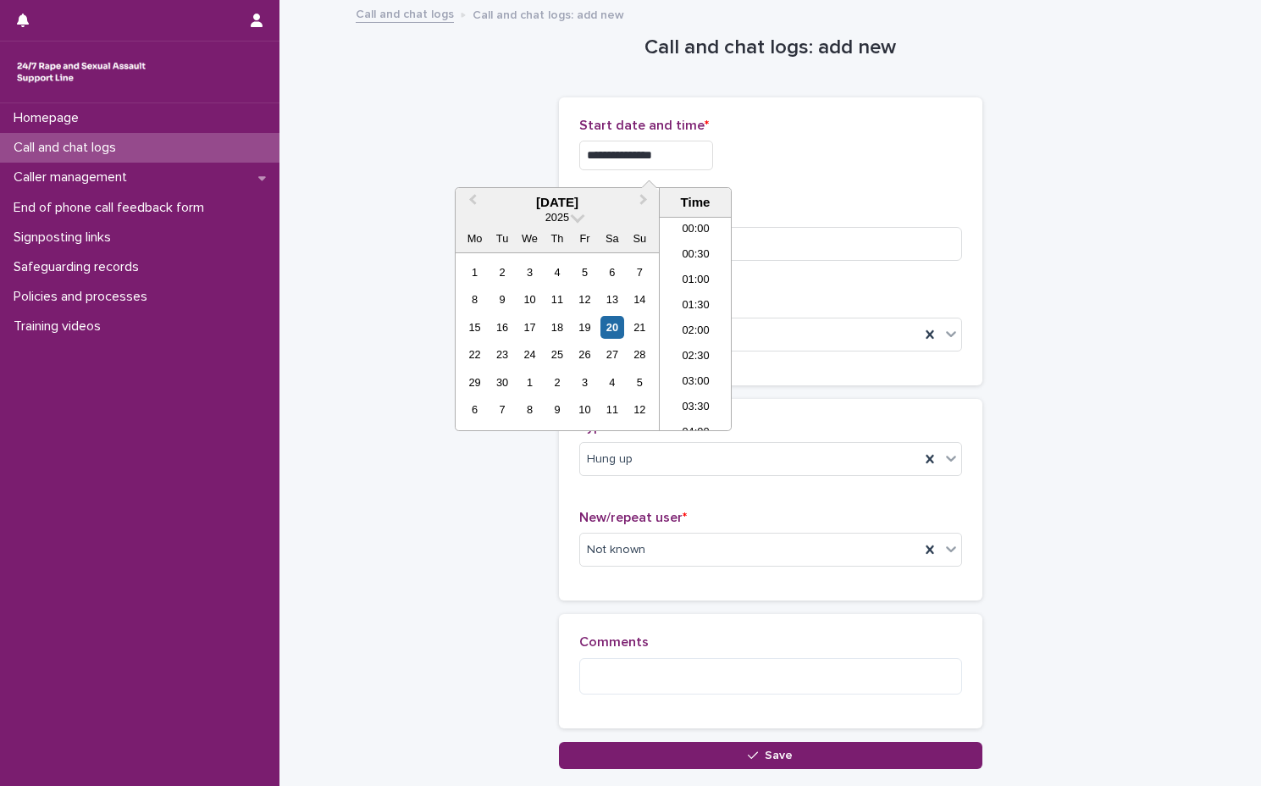
scroll to position [796, 0]
type input "**********"
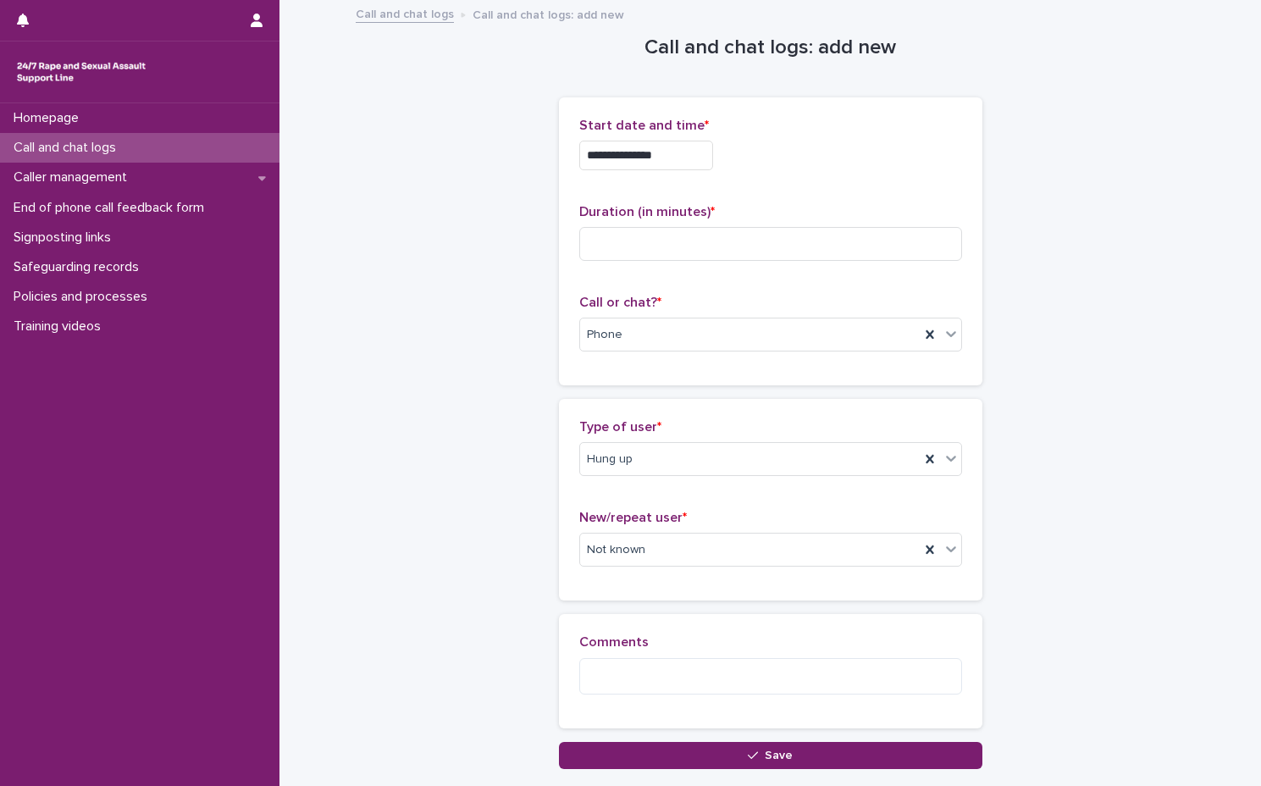
click at [804, 188] on div "**********" at bounding box center [770, 241] width 383 height 247
click at [800, 235] on input at bounding box center [770, 244] width 383 height 34
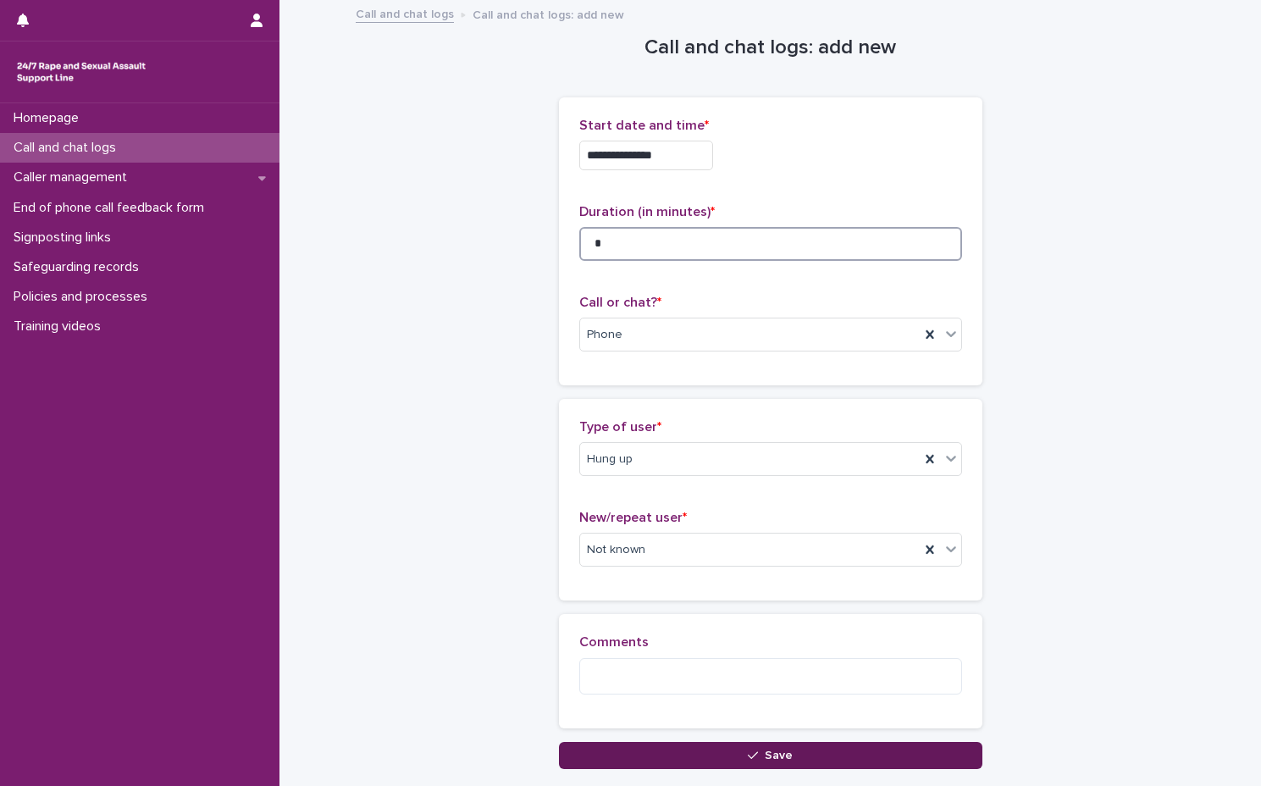
type input "*"
click at [795, 753] on button "Save" at bounding box center [770, 755] width 423 height 27
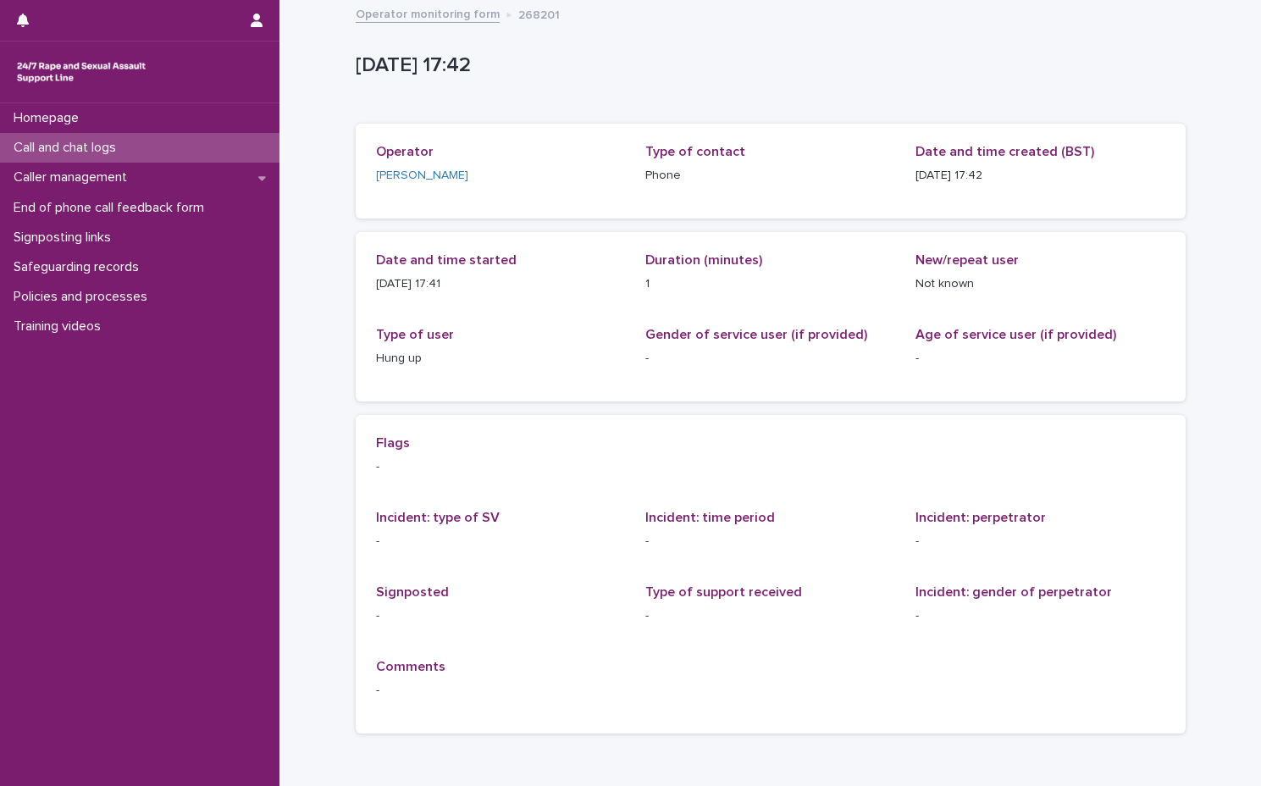
click at [417, 14] on link "Operator monitoring form" at bounding box center [428, 12] width 144 height 19
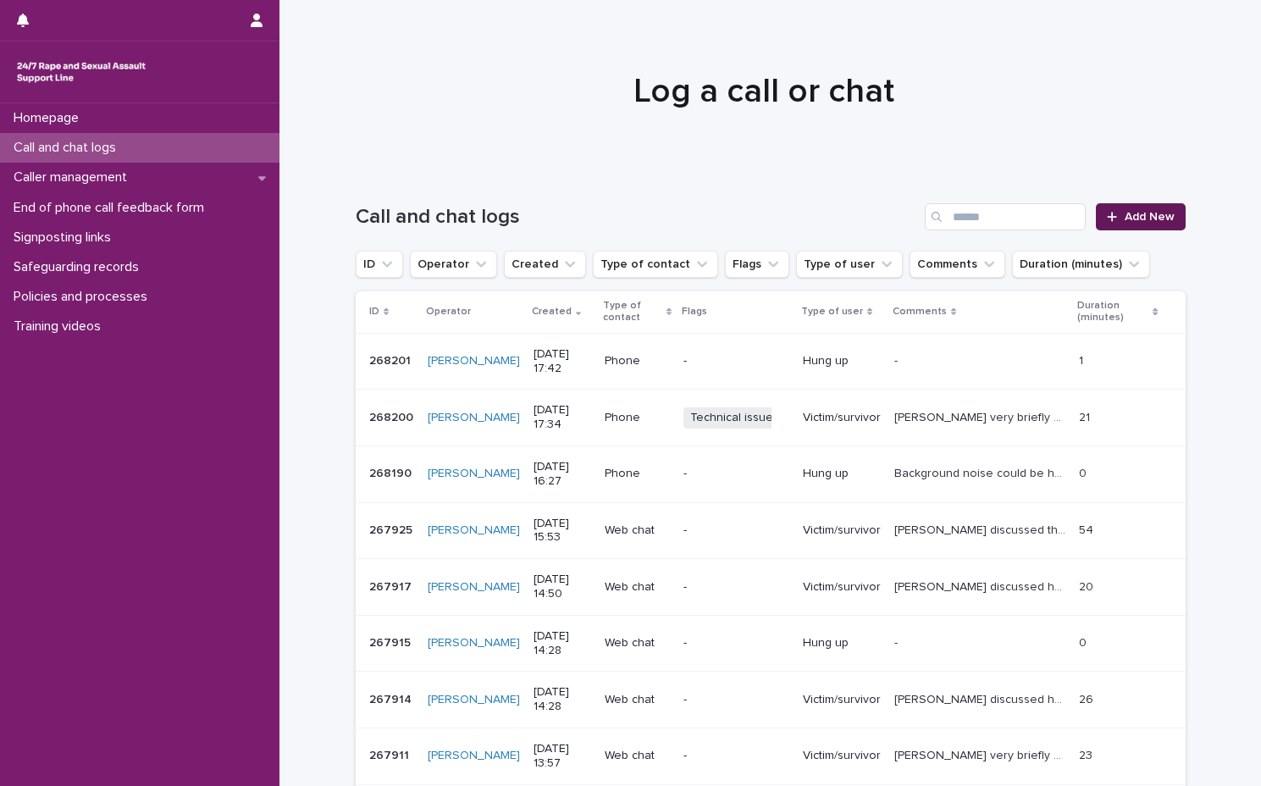
click at [1120, 207] on link "Add New" at bounding box center [1140, 216] width 89 height 27
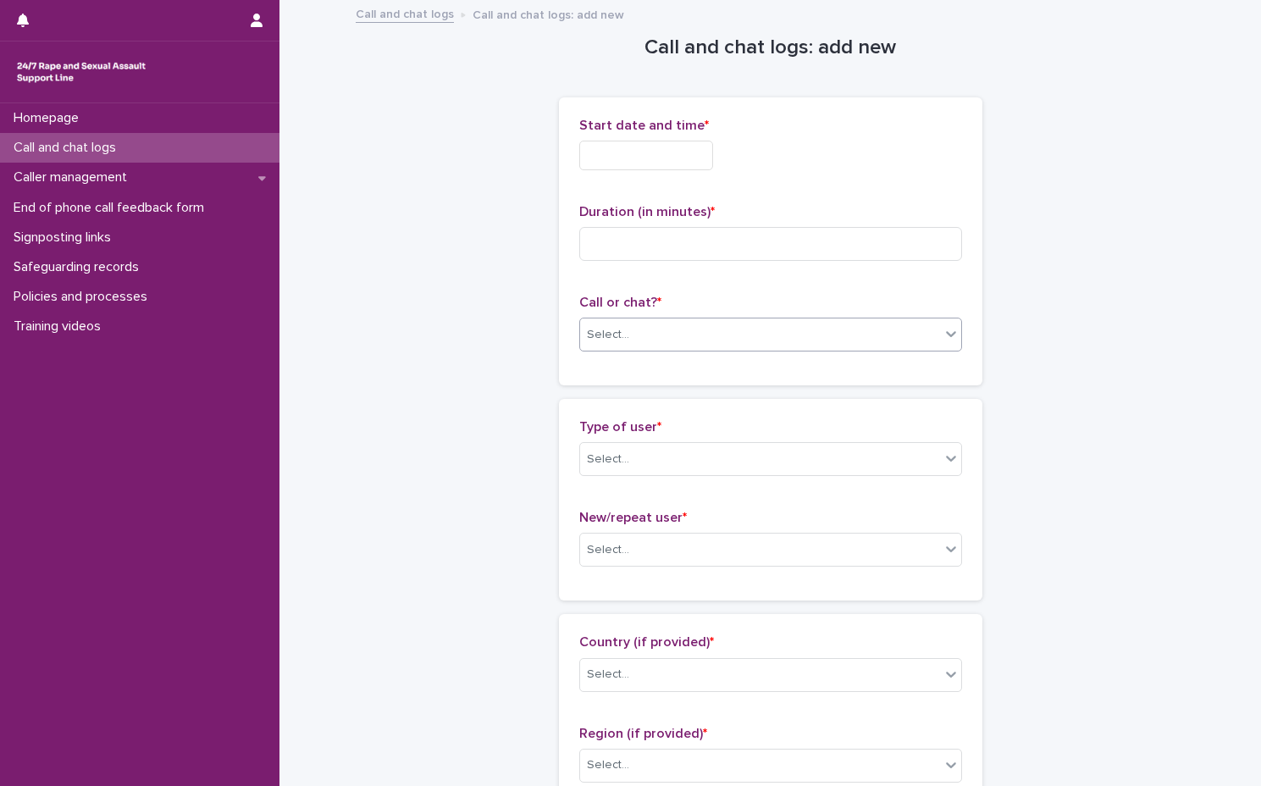
drag, startPoint x: 689, startPoint y: 324, endPoint x: 691, endPoint y: 346, distance: 23.0
click at [689, 324] on div "Select..." at bounding box center [760, 335] width 360 height 28
click at [694, 351] on div "Call or chat? * option Phone focused, 1 of 2. 2 results available. Use Up and D…" at bounding box center [770, 330] width 383 height 70
click at [624, 329] on div "Select..." at bounding box center [760, 335] width 360 height 28
click at [628, 371] on div "Phone" at bounding box center [763, 367] width 381 height 30
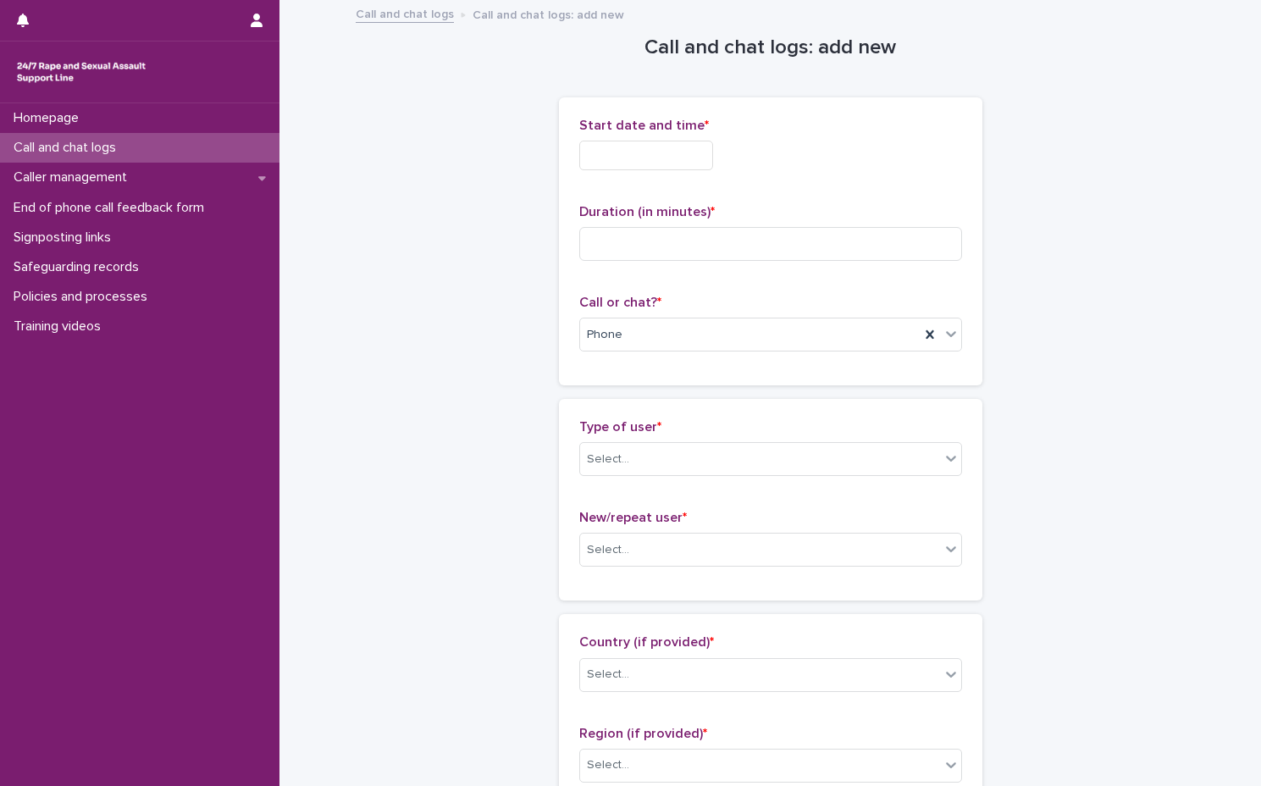
click at [595, 156] on input "text" at bounding box center [646, 156] width 134 height 30
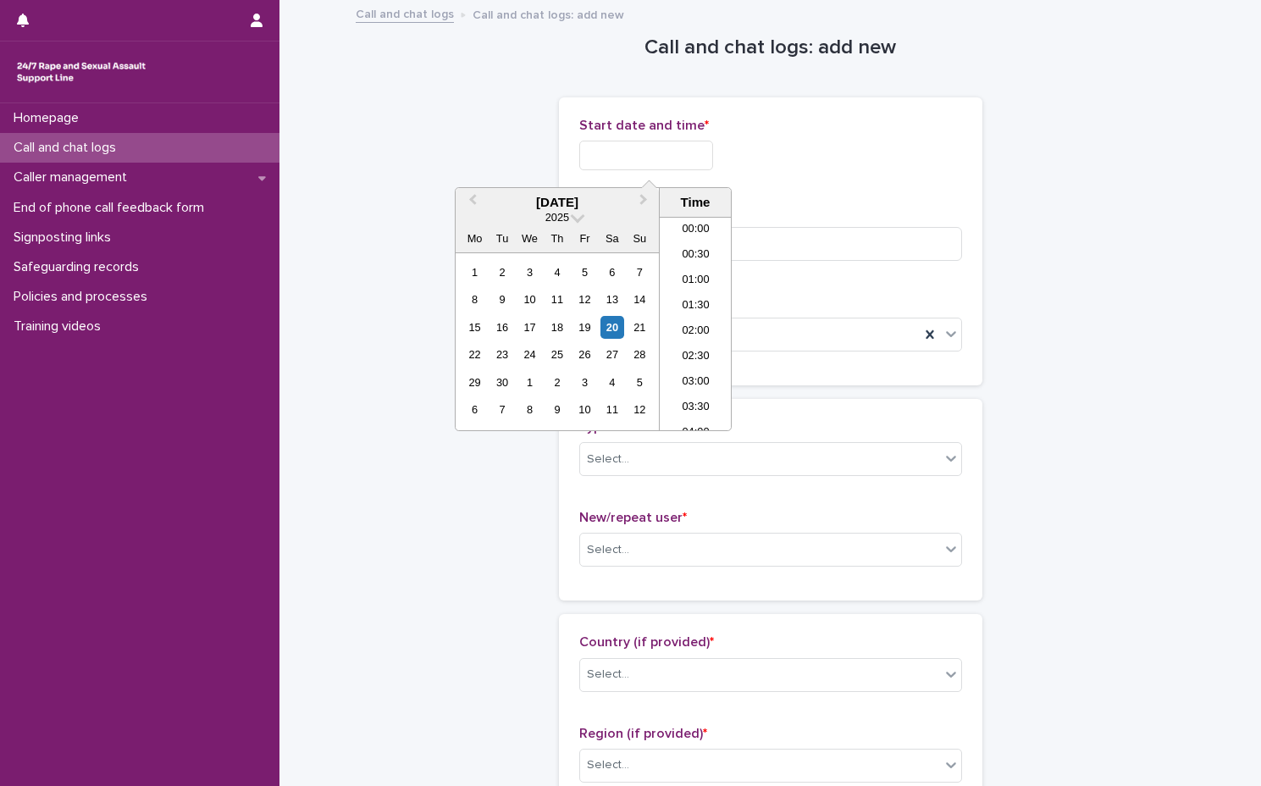
scroll to position [796, 0]
click at [713, 304] on li "17:00" at bounding box center [696, 297] width 72 height 25
click at [713, 159] on input "**********" at bounding box center [646, 156] width 134 height 30
type input "**********"
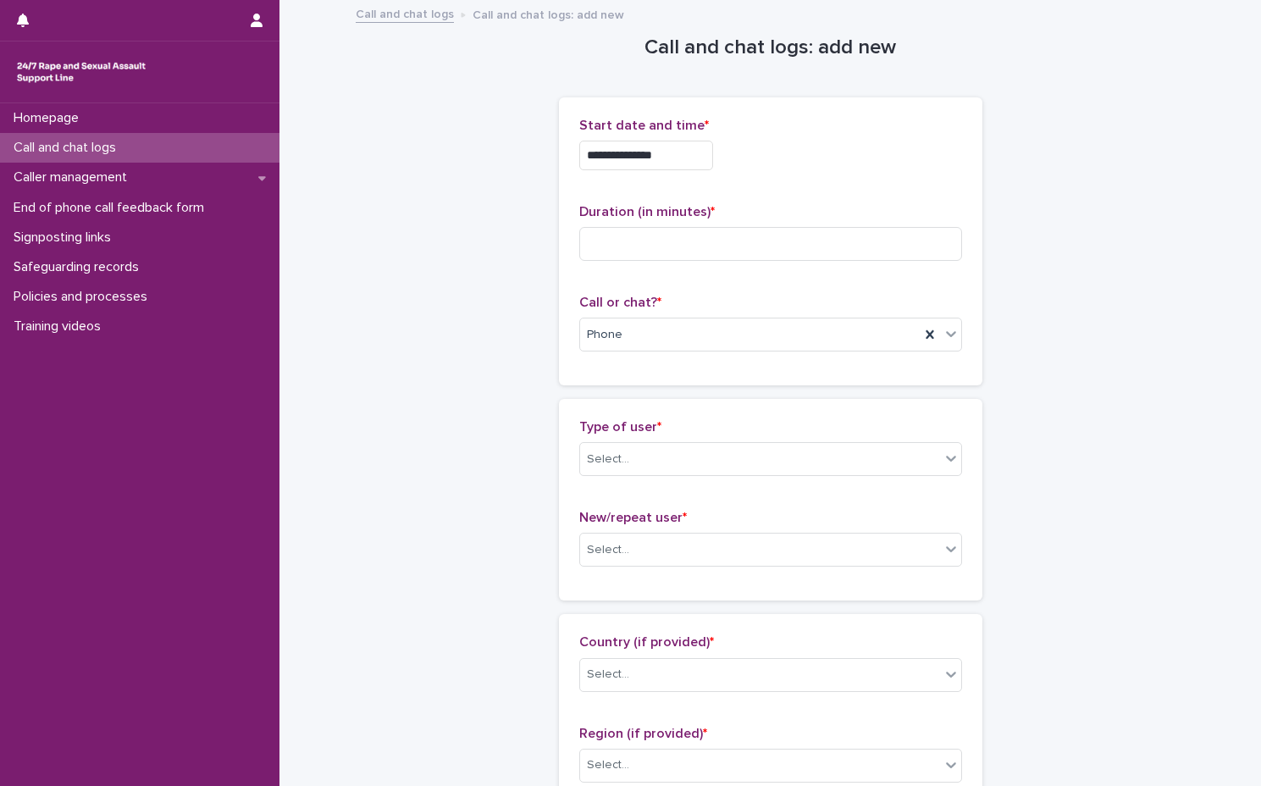
click at [921, 194] on div "**********" at bounding box center [770, 241] width 383 height 247
click at [770, 246] on input at bounding box center [770, 244] width 383 height 34
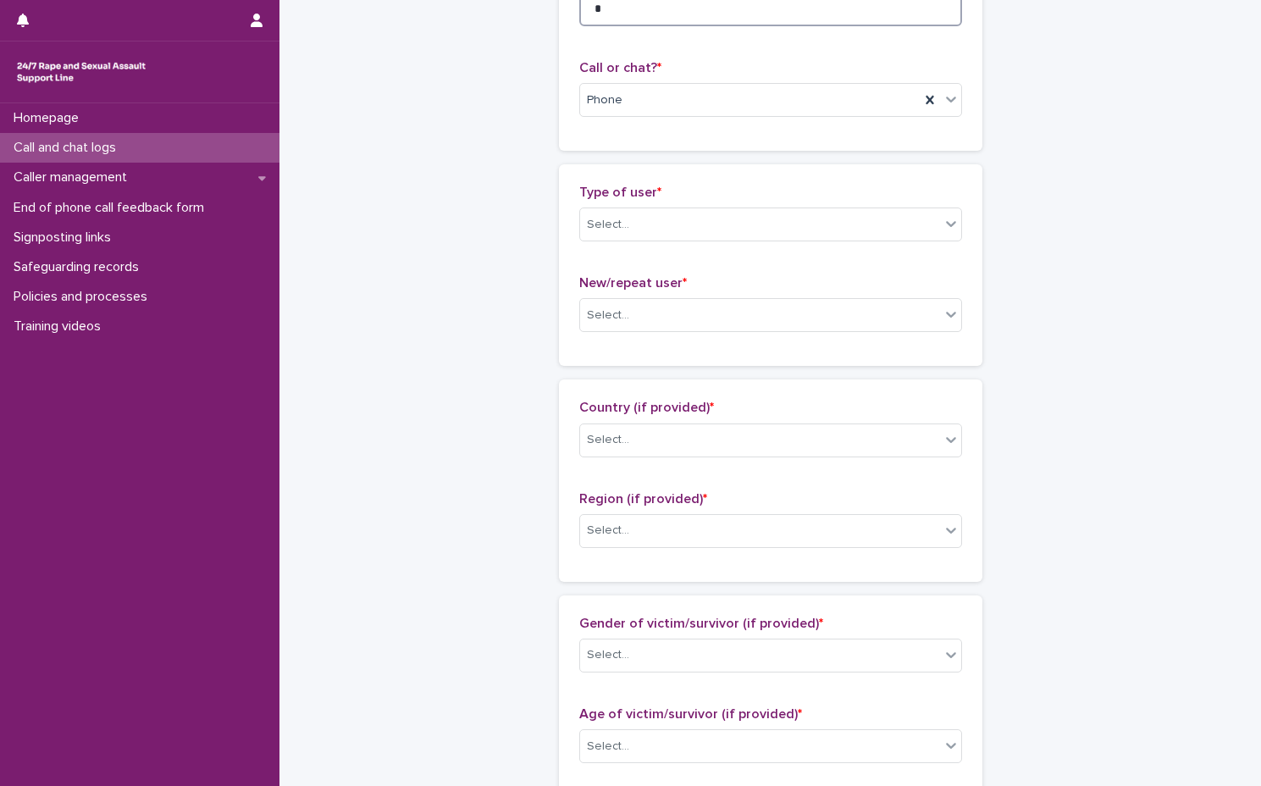
scroll to position [254, 0]
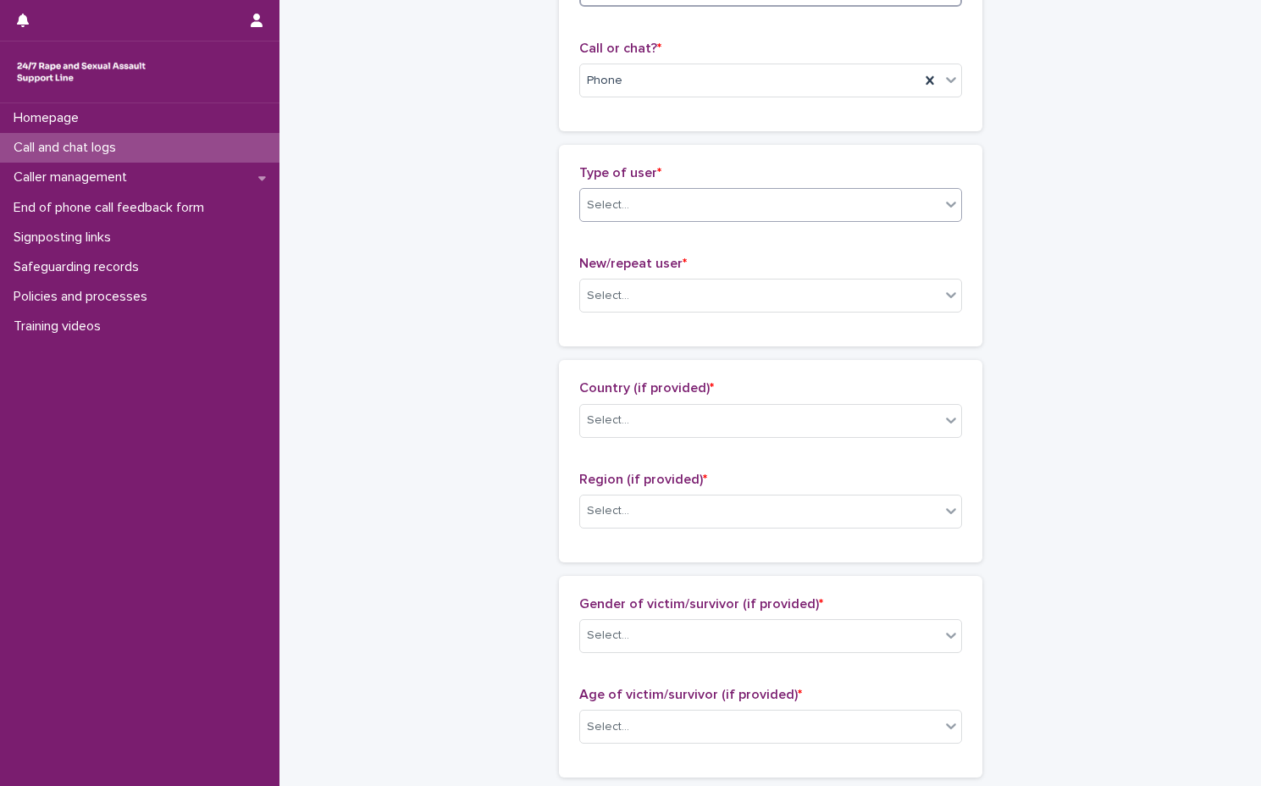
type input "*"
click at [770, 202] on div "Select..." at bounding box center [760, 205] width 360 height 28
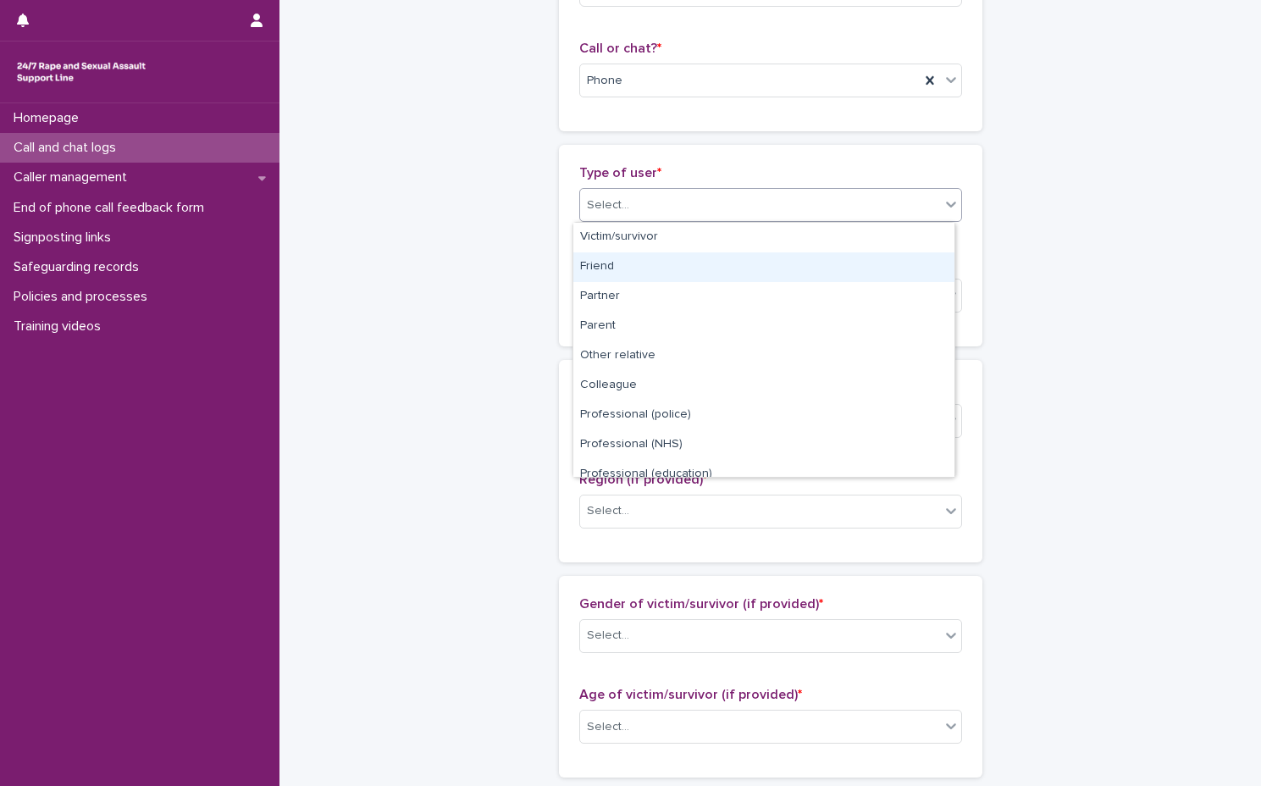
scroll to position [191, 0]
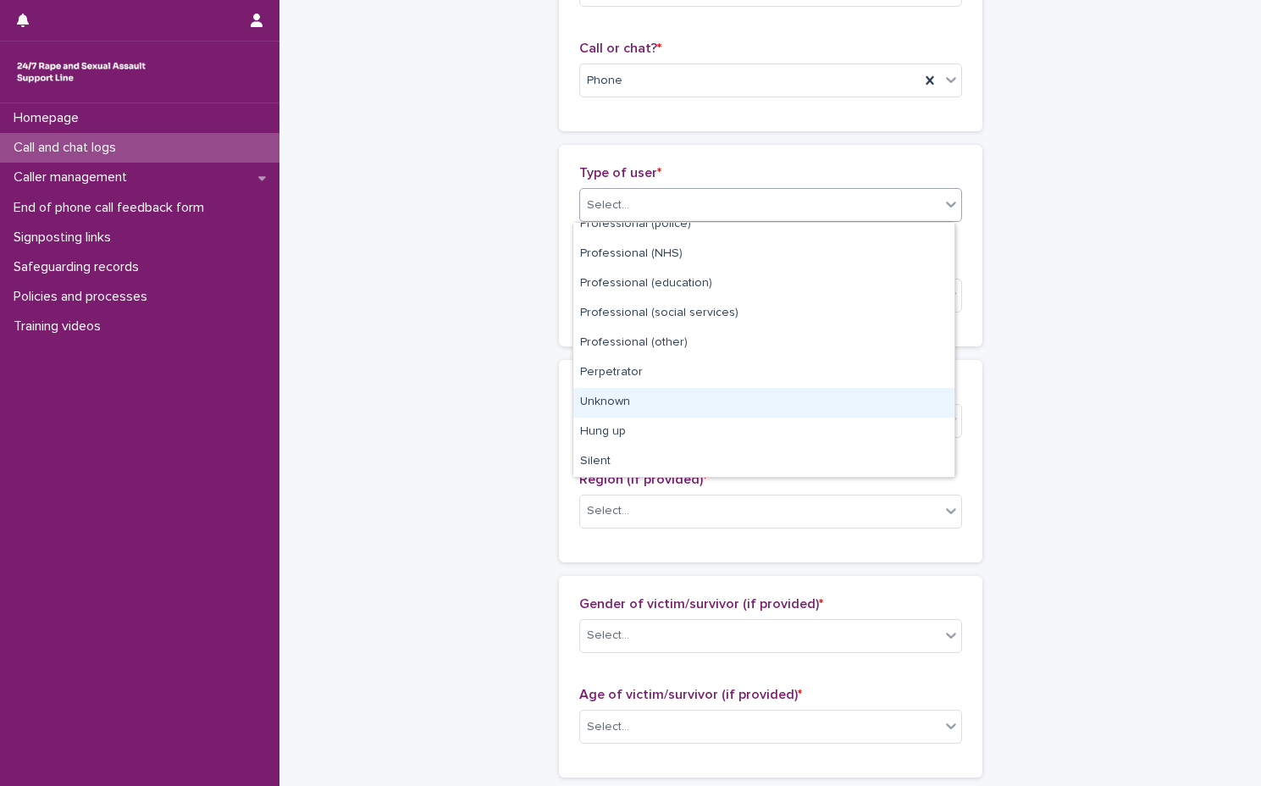
click at [746, 405] on div "Unknown" at bounding box center [763, 403] width 381 height 30
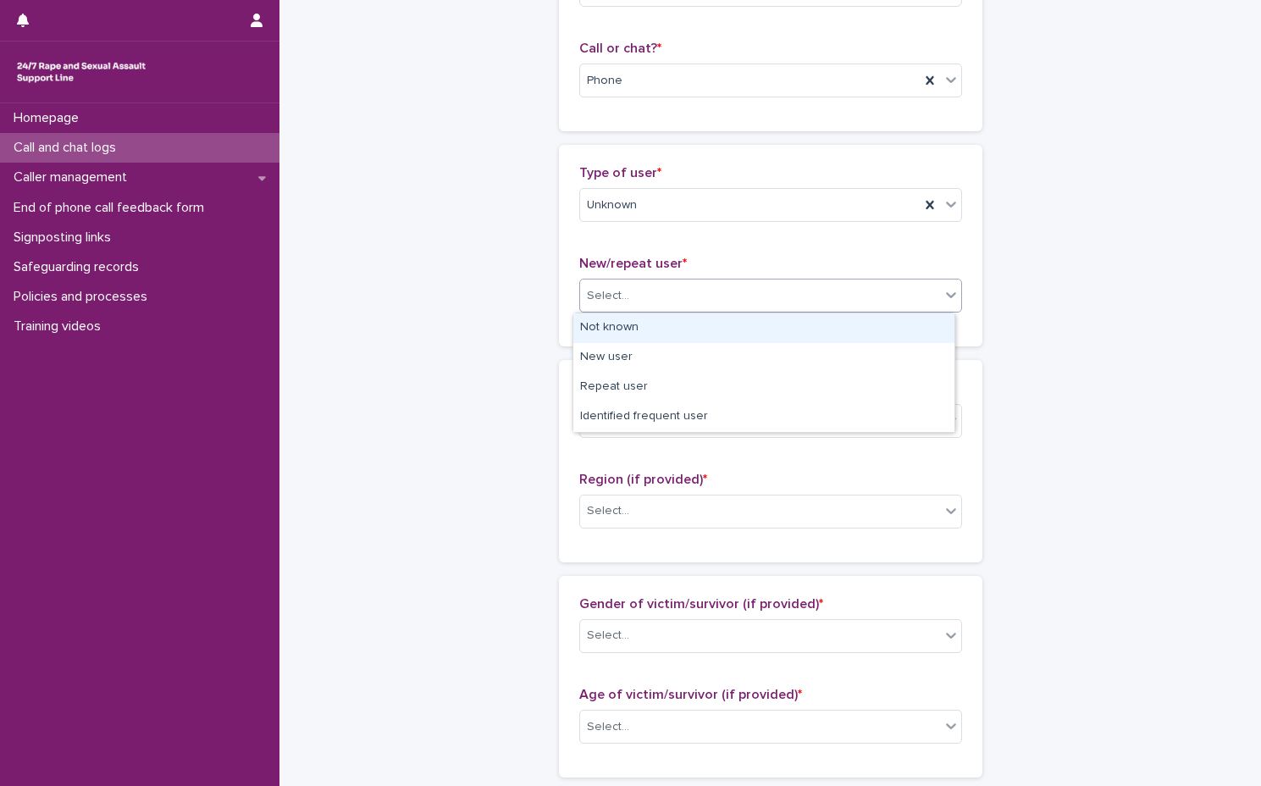
click at [754, 296] on div "Select..." at bounding box center [760, 296] width 360 height 28
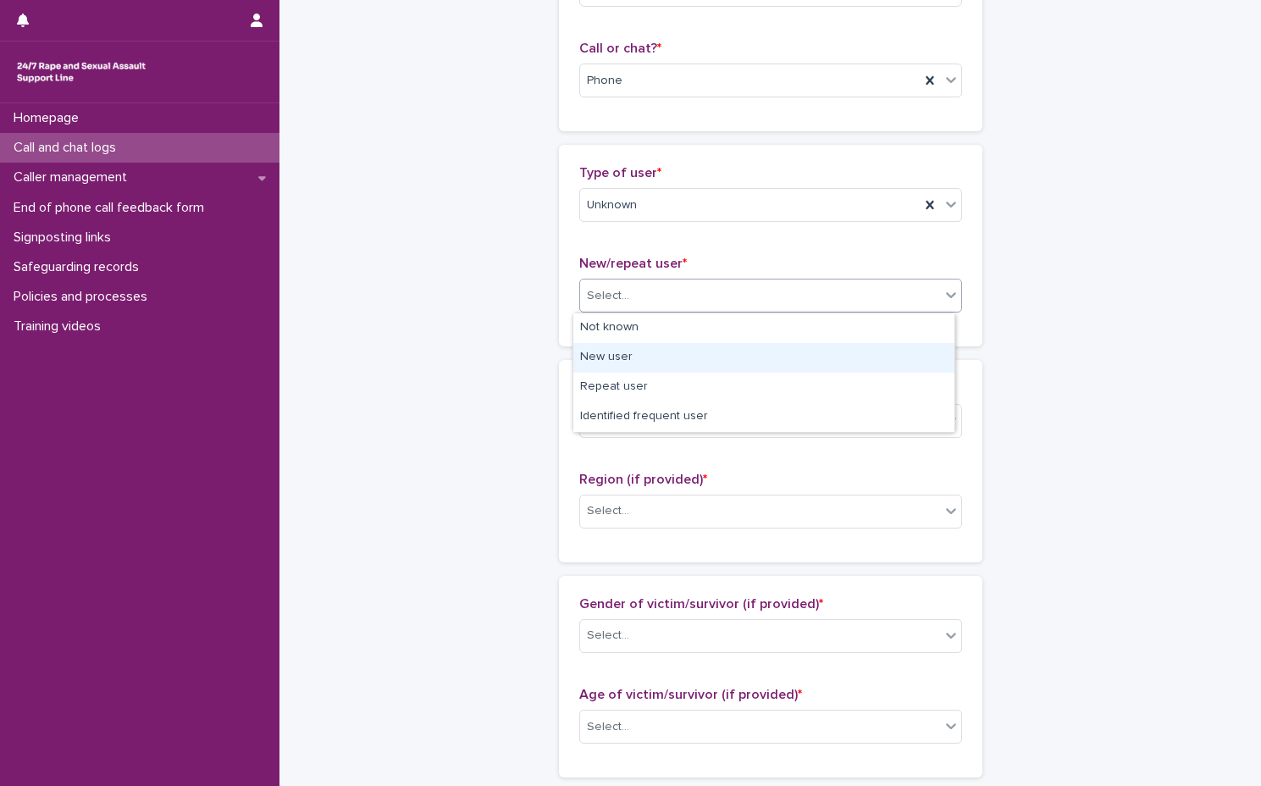
click at [754, 344] on div "New user" at bounding box center [763, 358] width 381 height 30
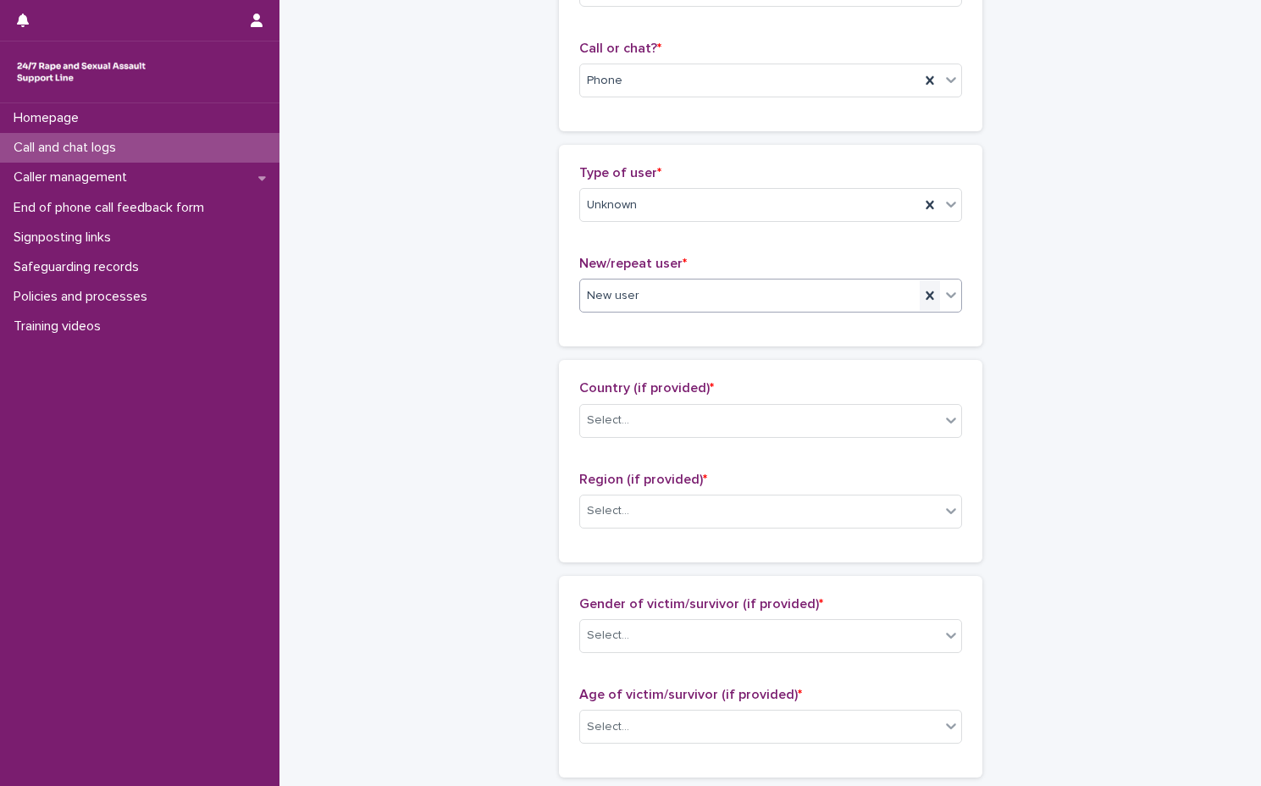
click at [926, 293] on icon at bounding box center [930, 295] width 8 height 8
click at [847, 307] on div "New user" at bounding box center [750, 296] width 340 height 28
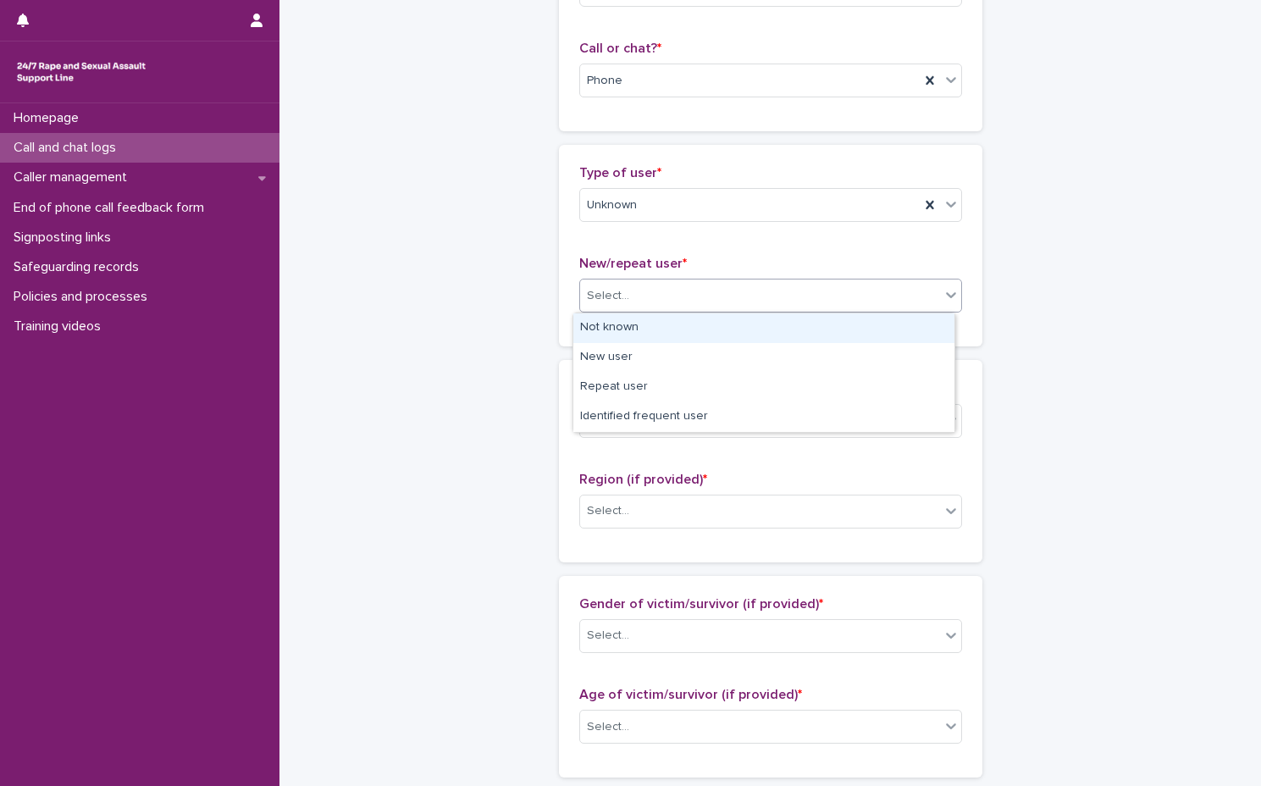
click at [798, 324] on div "Not known" at bounding box center [763, 328] width 381 height 30
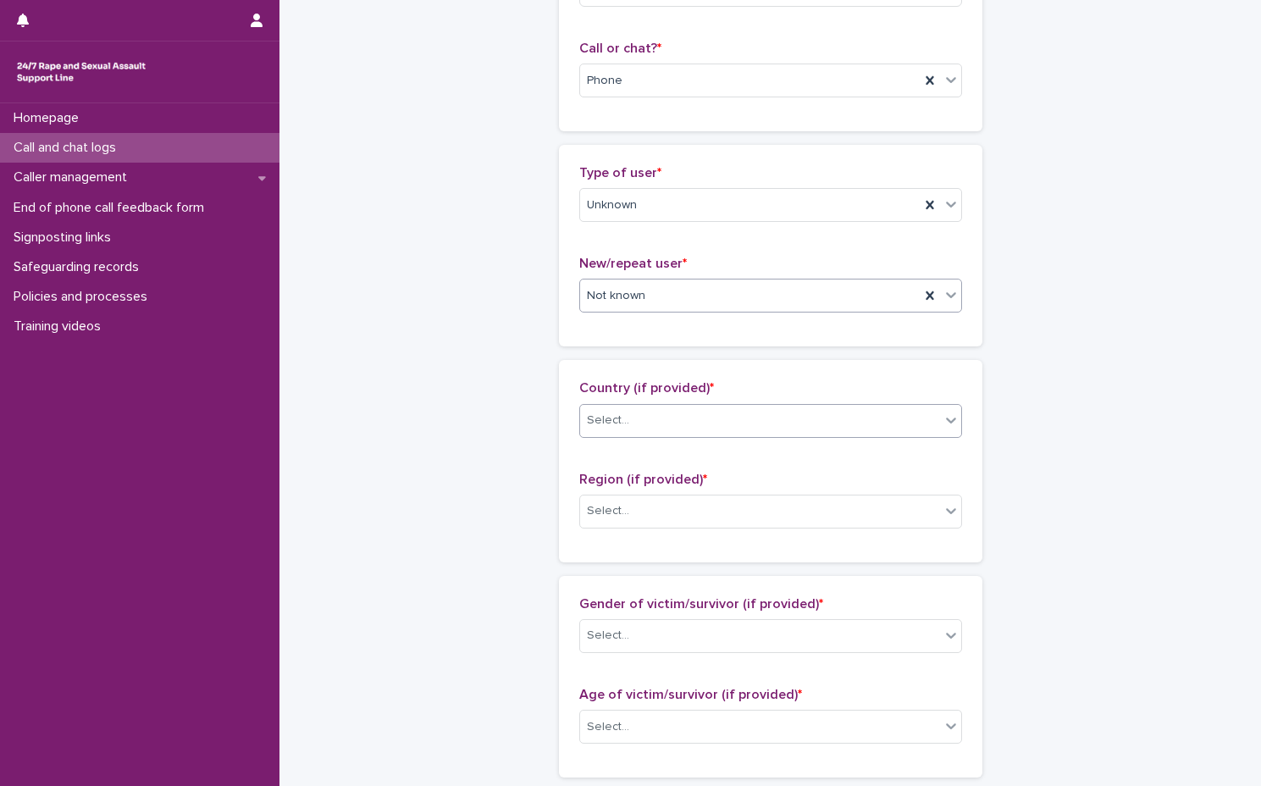
click at [781, 414] on div "Select..." at bounding box center [760, 421] width 360 height 28
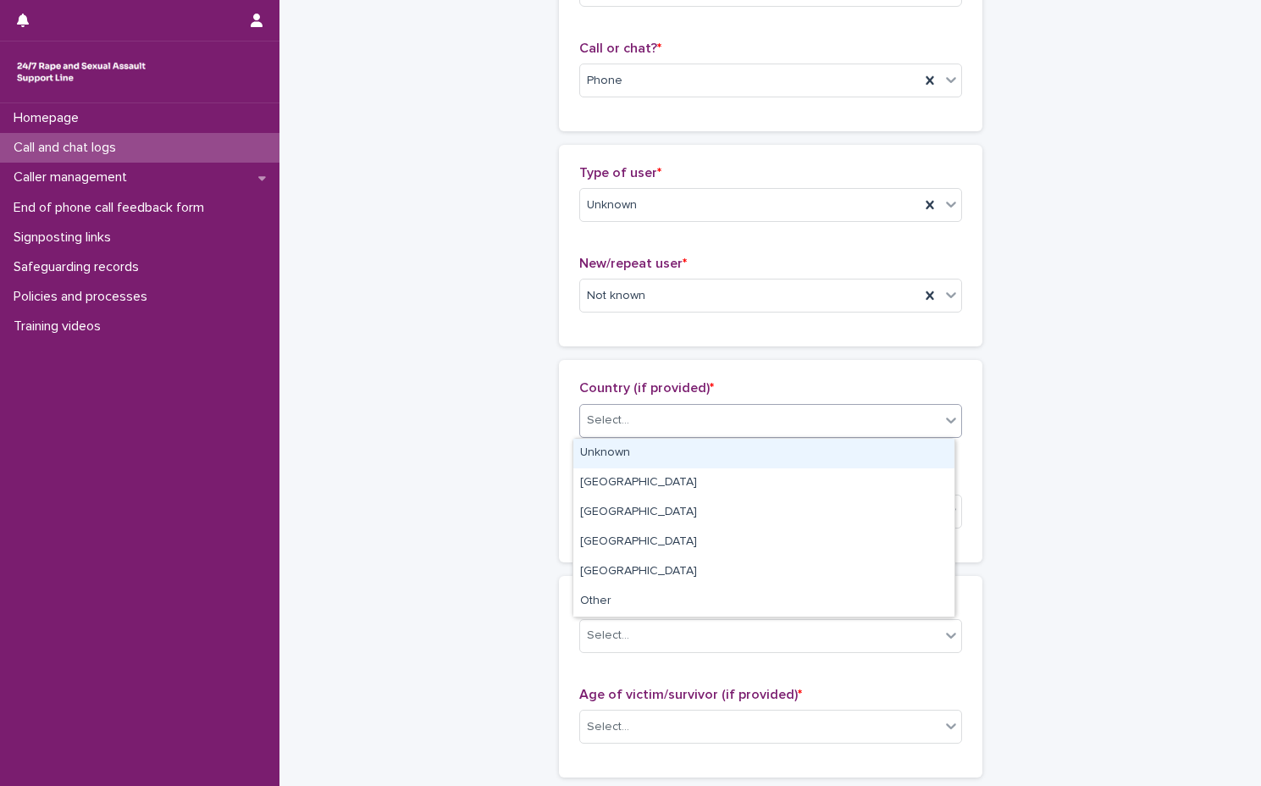
drag, startPoint x: 772, startPoint y: 453, endPoint x: 769, endPoint y: 479, distance: 25.6
click at [772, 455] on div "Unknown" at bounding box center [763, 454] width 381 height 30
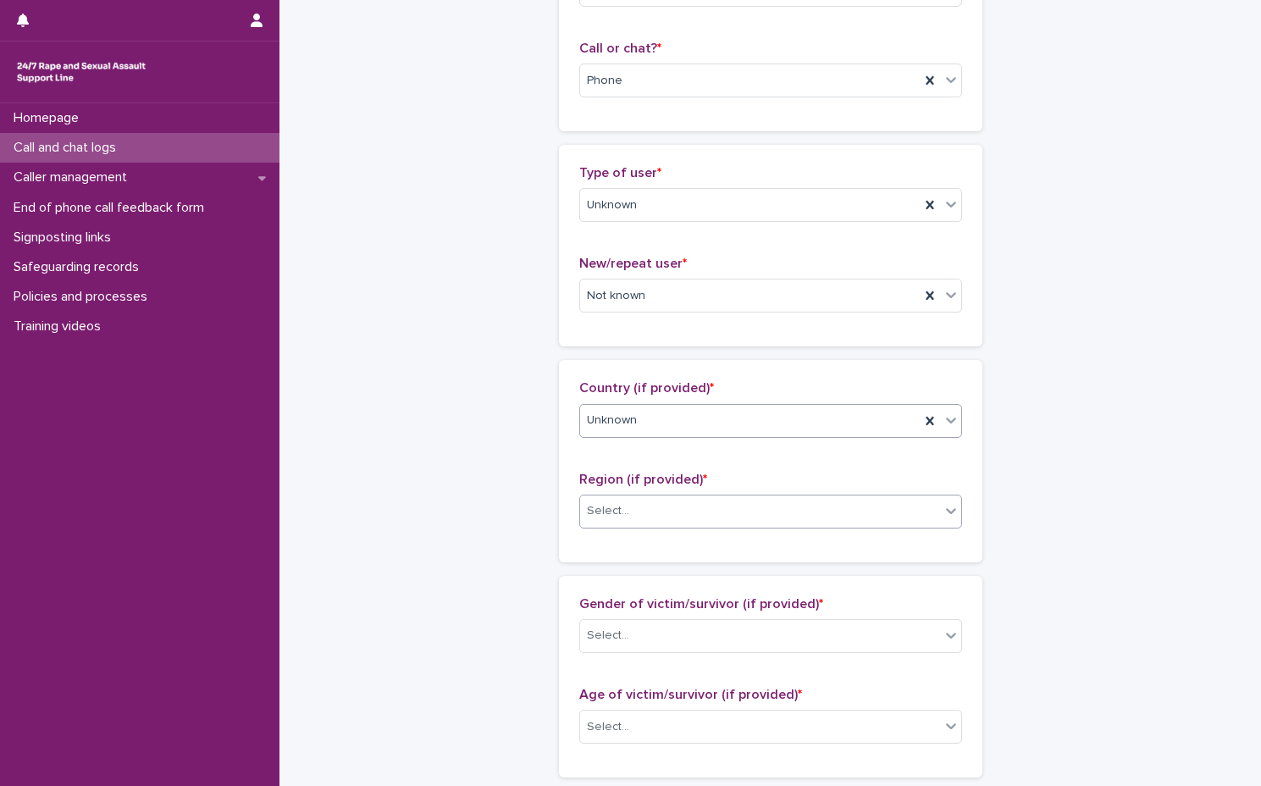
click at [765, 516] on div "Select..." at bounding box center [760, 511] width 360 height 28
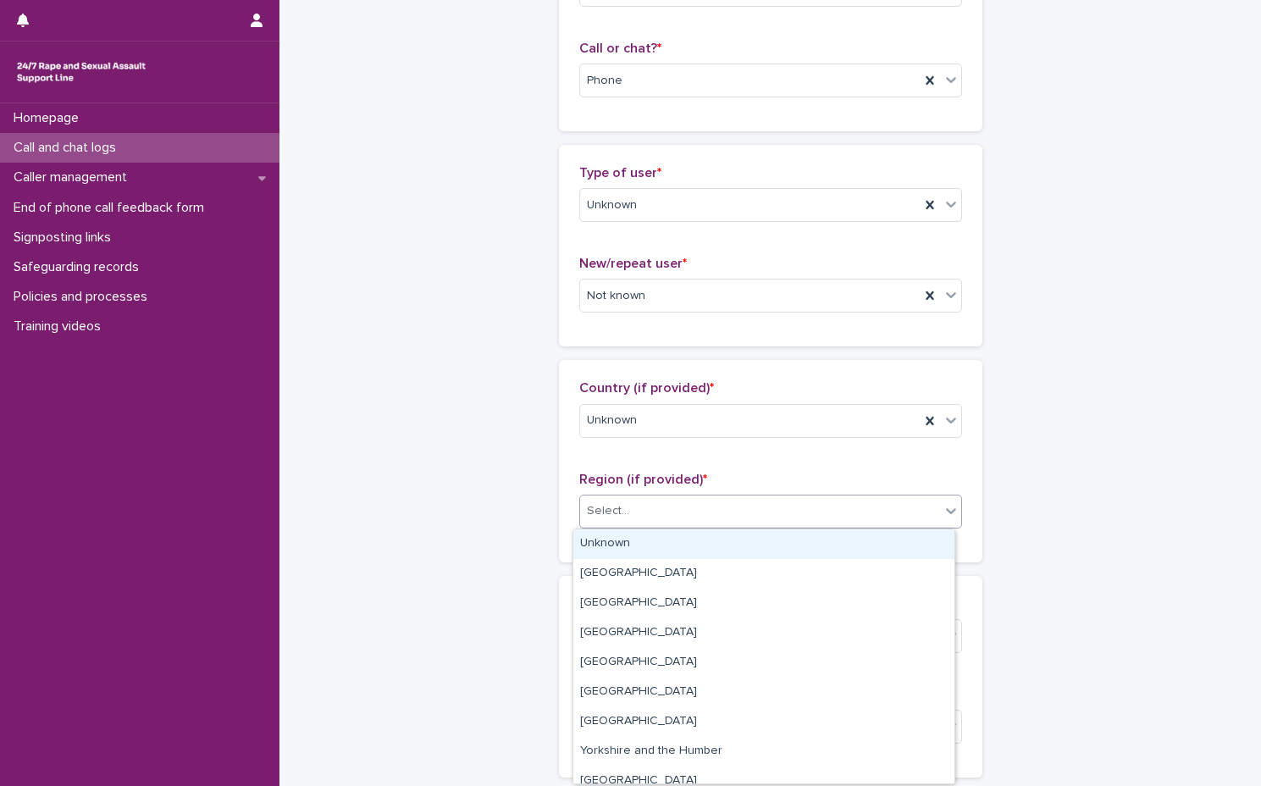
click at [757, 541] on div "Unknown" at bounding box center [763, 544] width 381 height 30
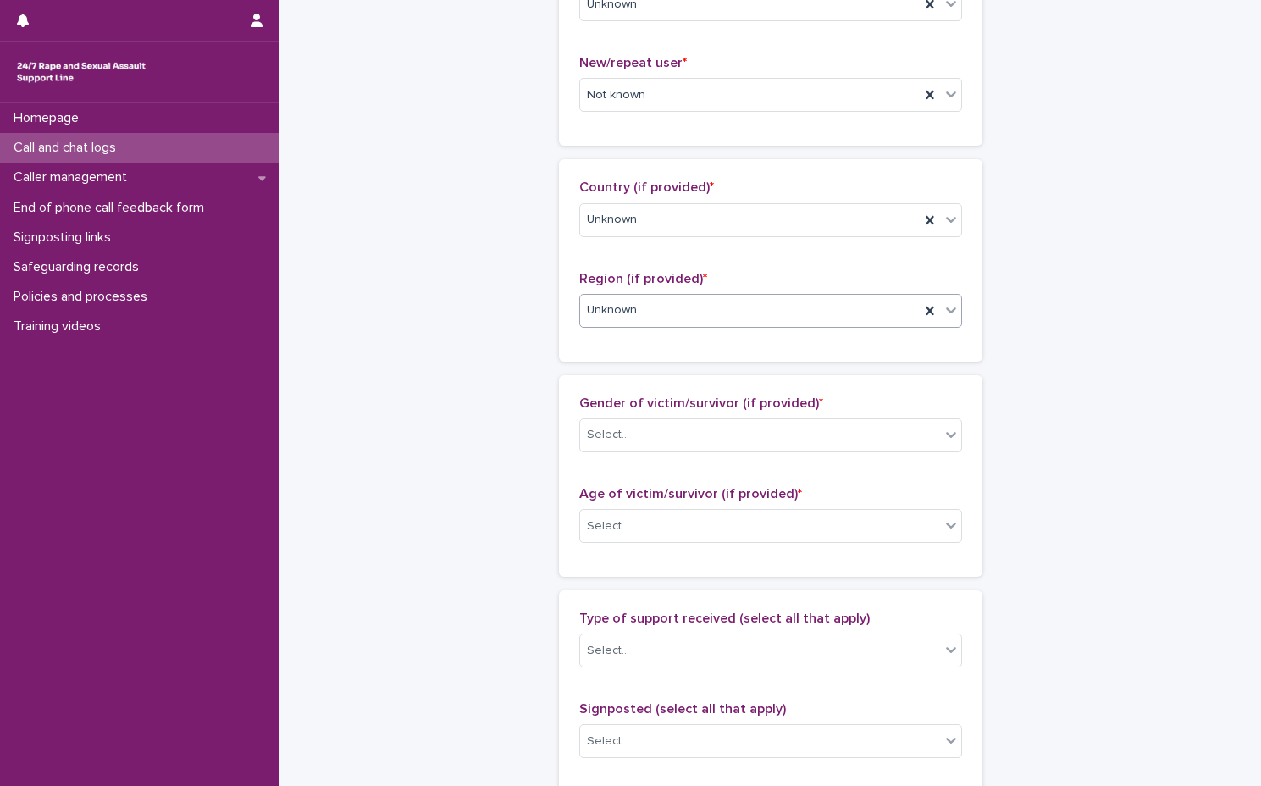
scroll to position [508, 0]
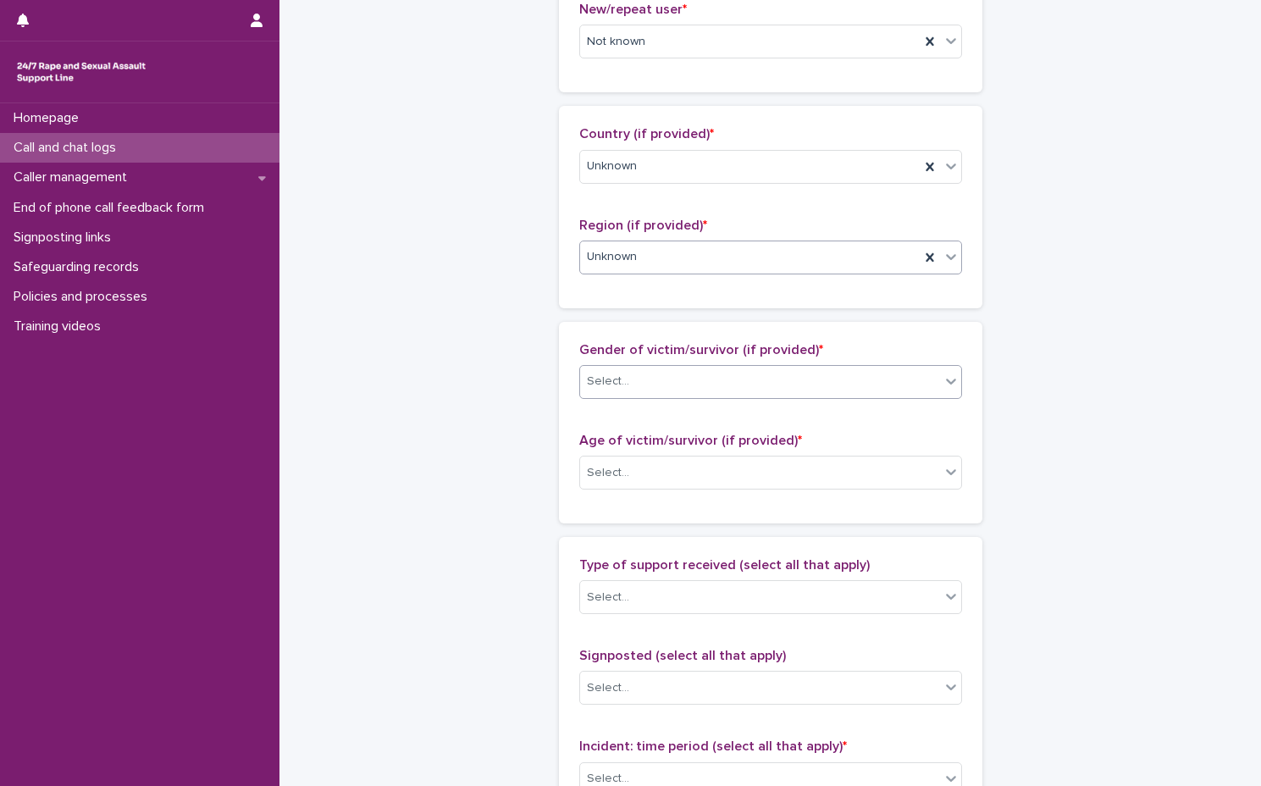
click at [770, 388] on div "Select..." at bounding box center [760, 382] width 360 height 28
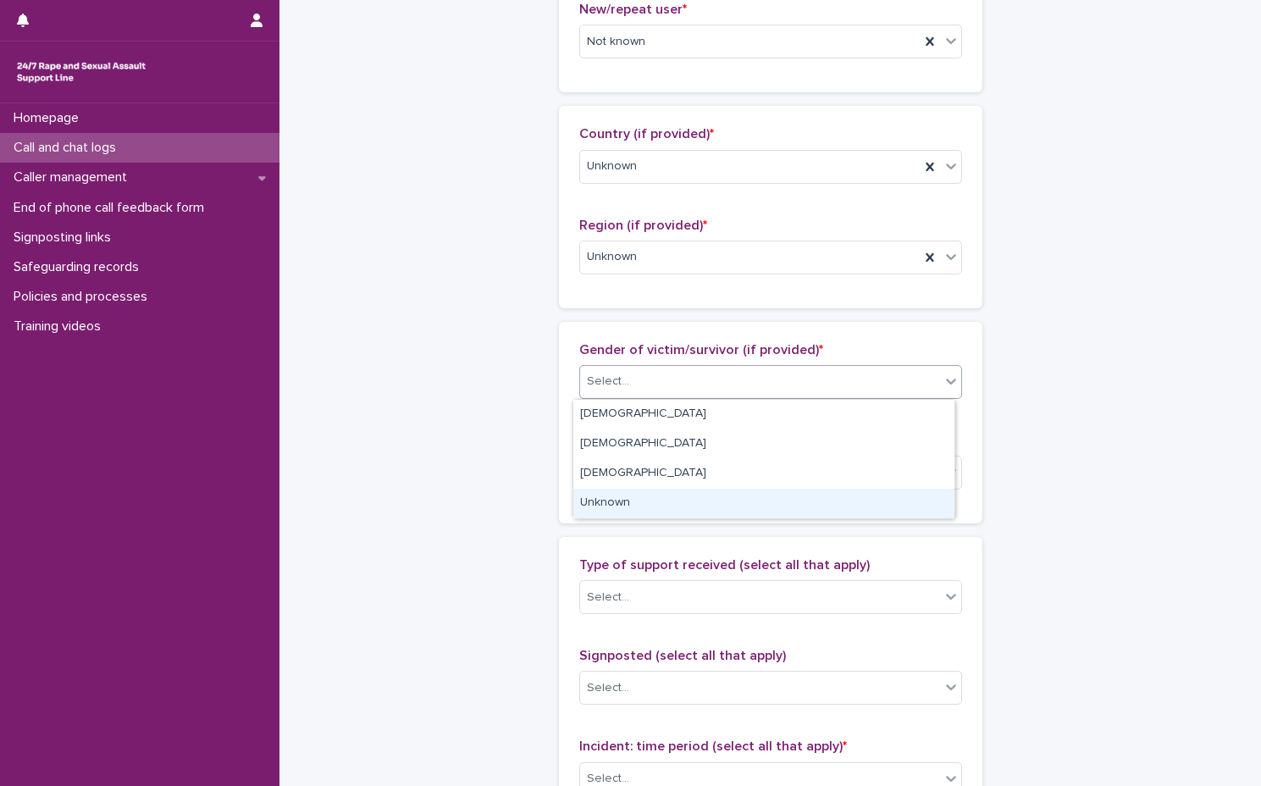
click at [760, 508] on div "Unknown" at bounding box center [763, 504] width 381 height 30
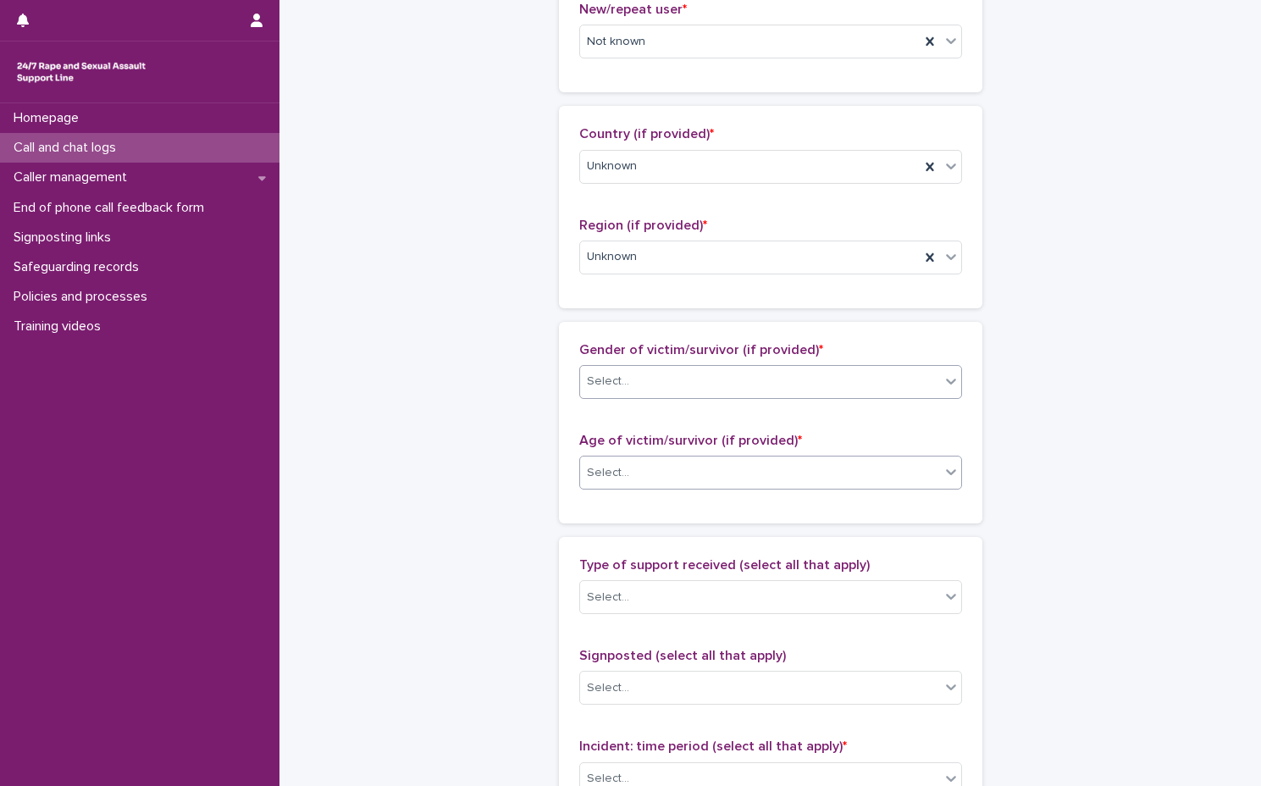
click at [755, 467] on div "Select..." at bounding box center [760, 473] width 360 height 28
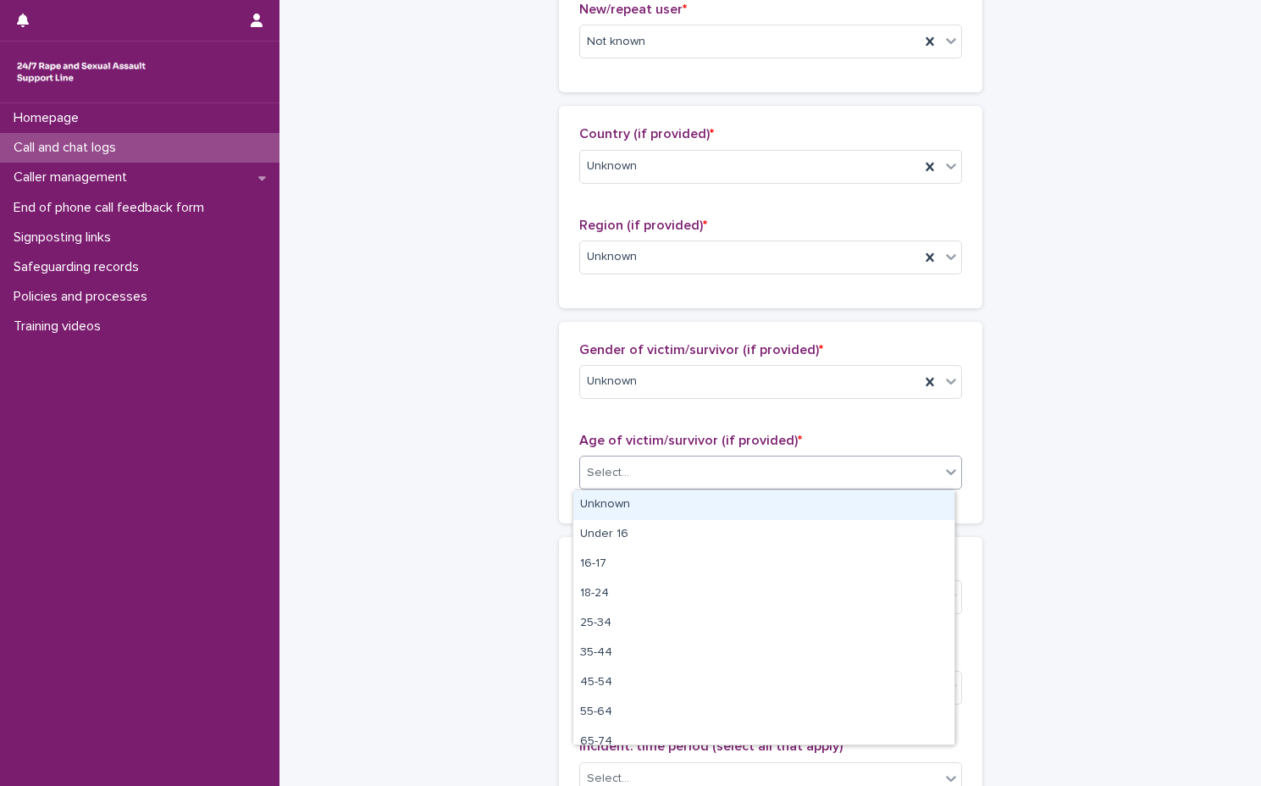
click at [750, 514] on div "Unknown" at bounding box center [763, 505] width 381 height 30
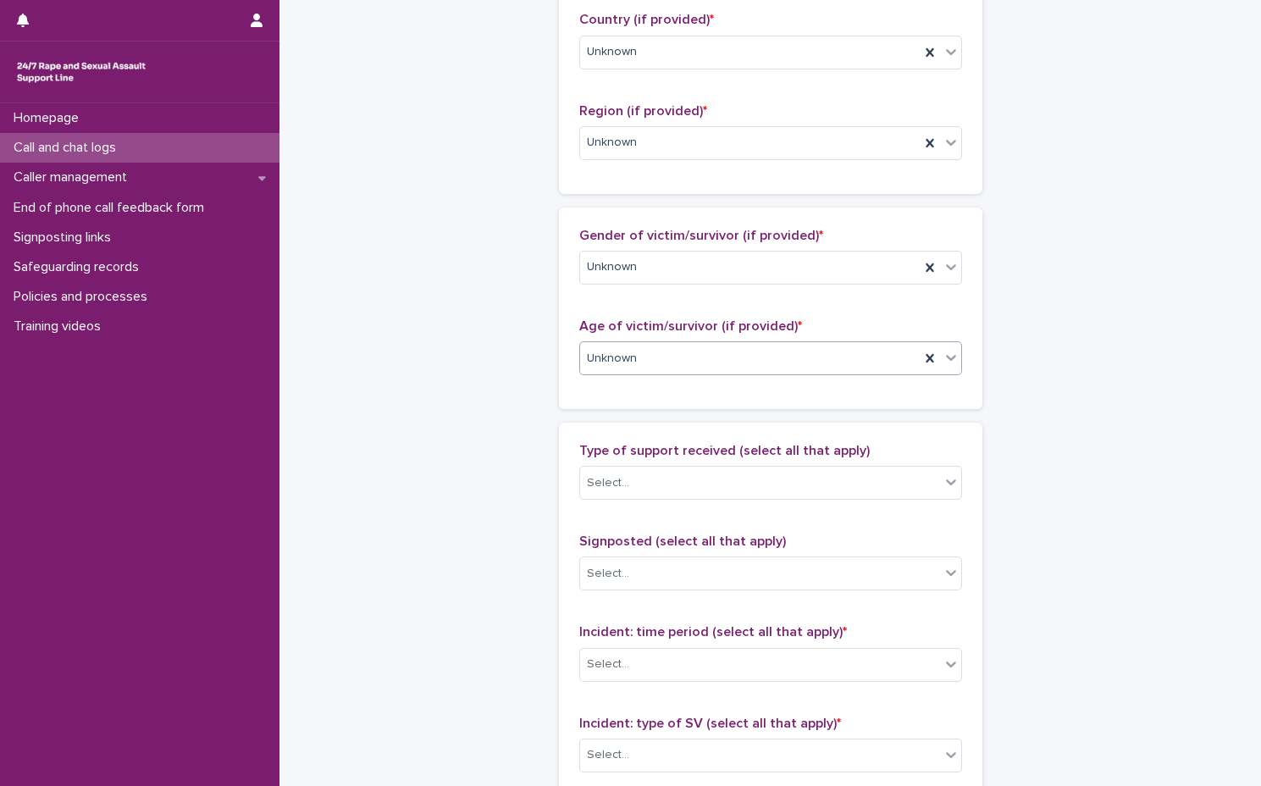
scroll to position [847, 0]
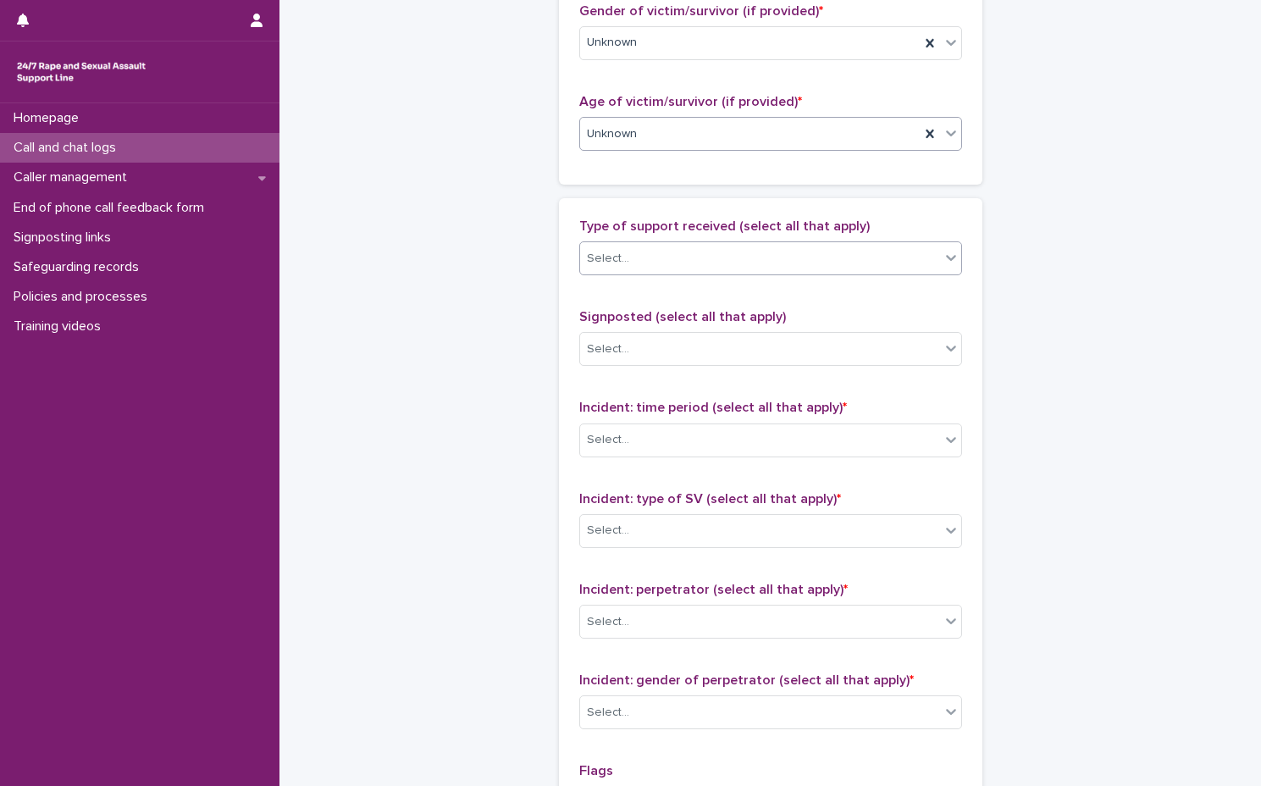
click at [750, 263] on div "Select..." at bounding box center [760, 259] width 360 height 28
click at [696, 429] on div "Select..." at bounding box center [760, 440] width 360 height 28
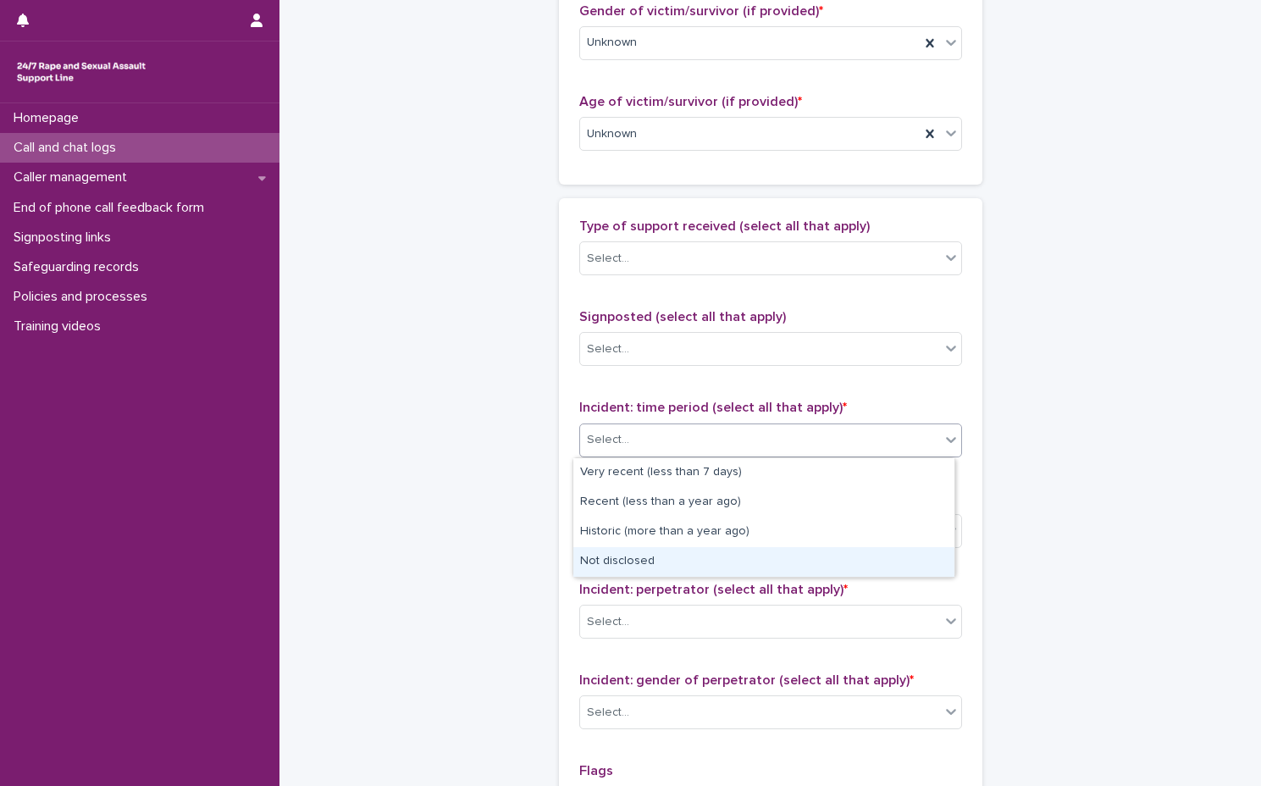
click at [695, 562] on div "Not disclosed" at bounding box center [763, 562] width 381 height 30
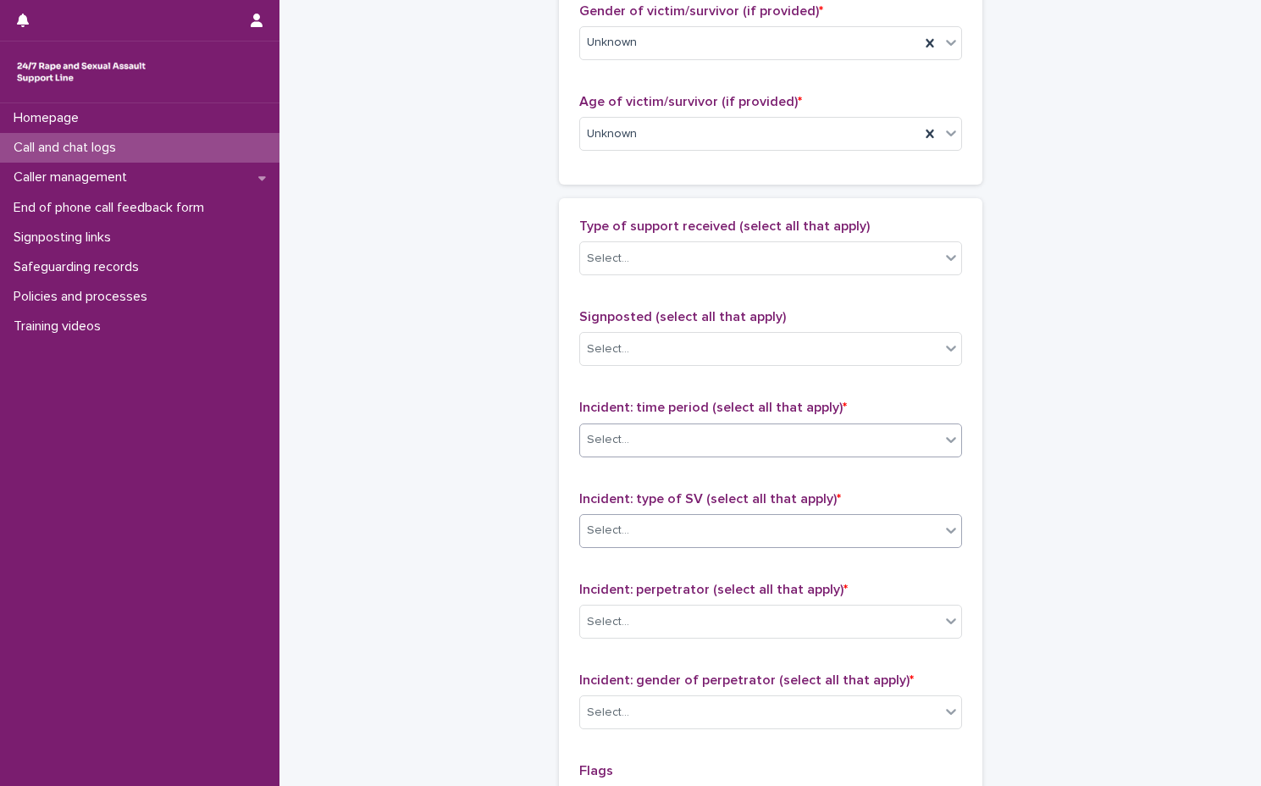
click at [709, 525] on div "Select..." at bounding box center [760, 531] width 360 height 28
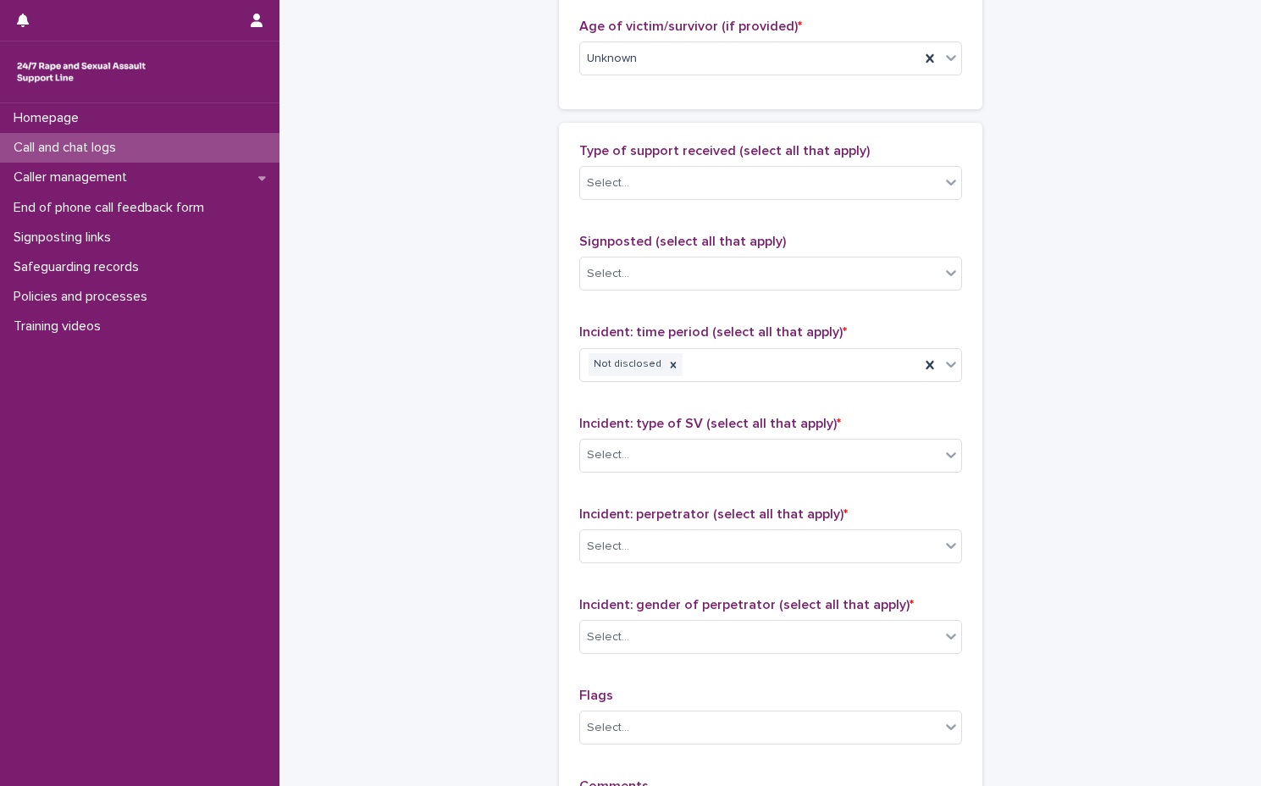
scroll to position [1016, 0]
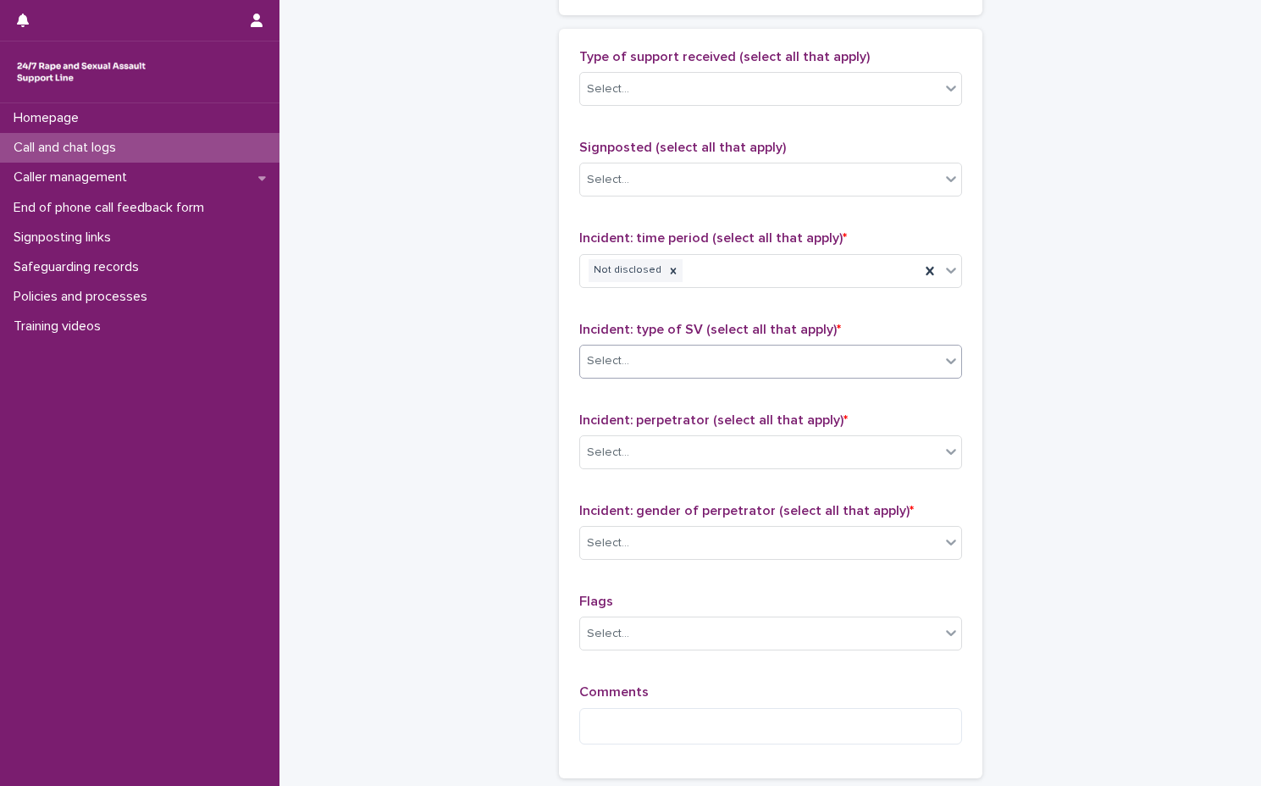
click at [703, 359] on div "Select..." at bounding box center [760, 361] width 360 height 28
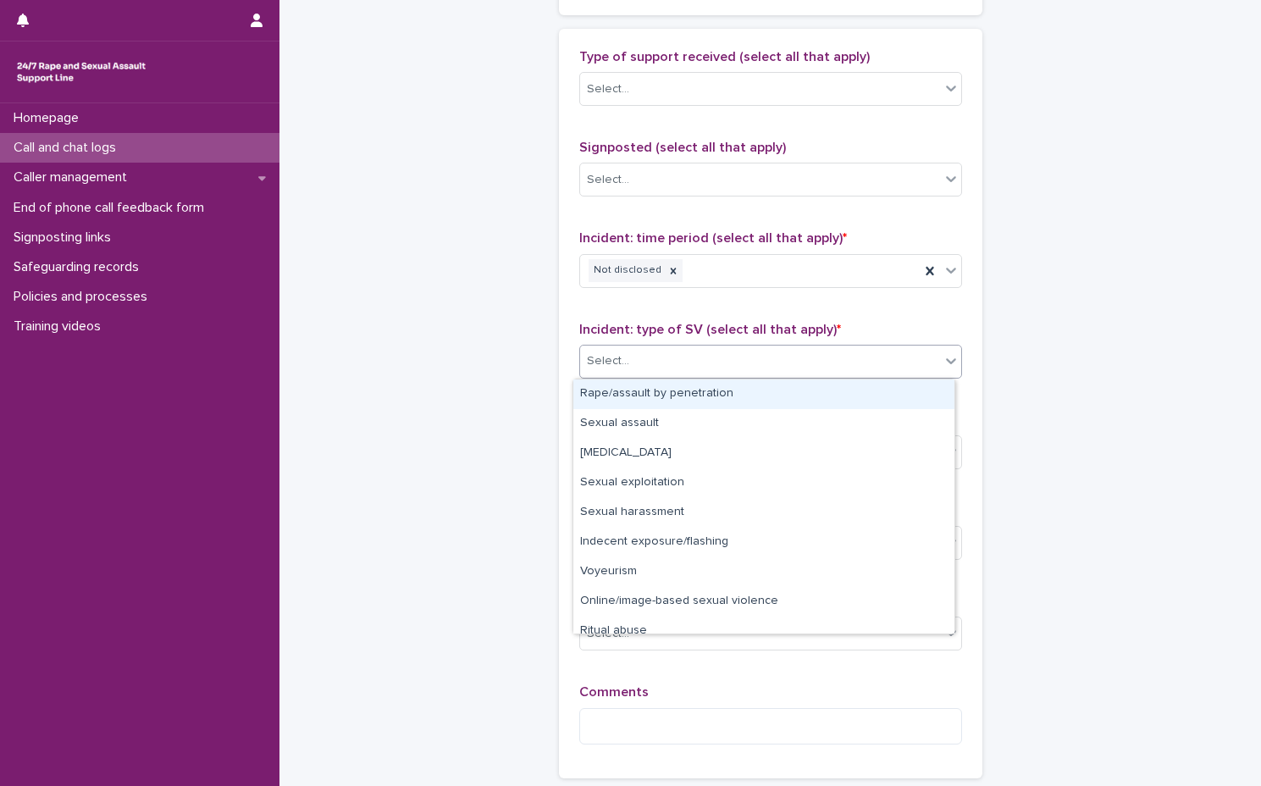
scroll to position [42, 0]
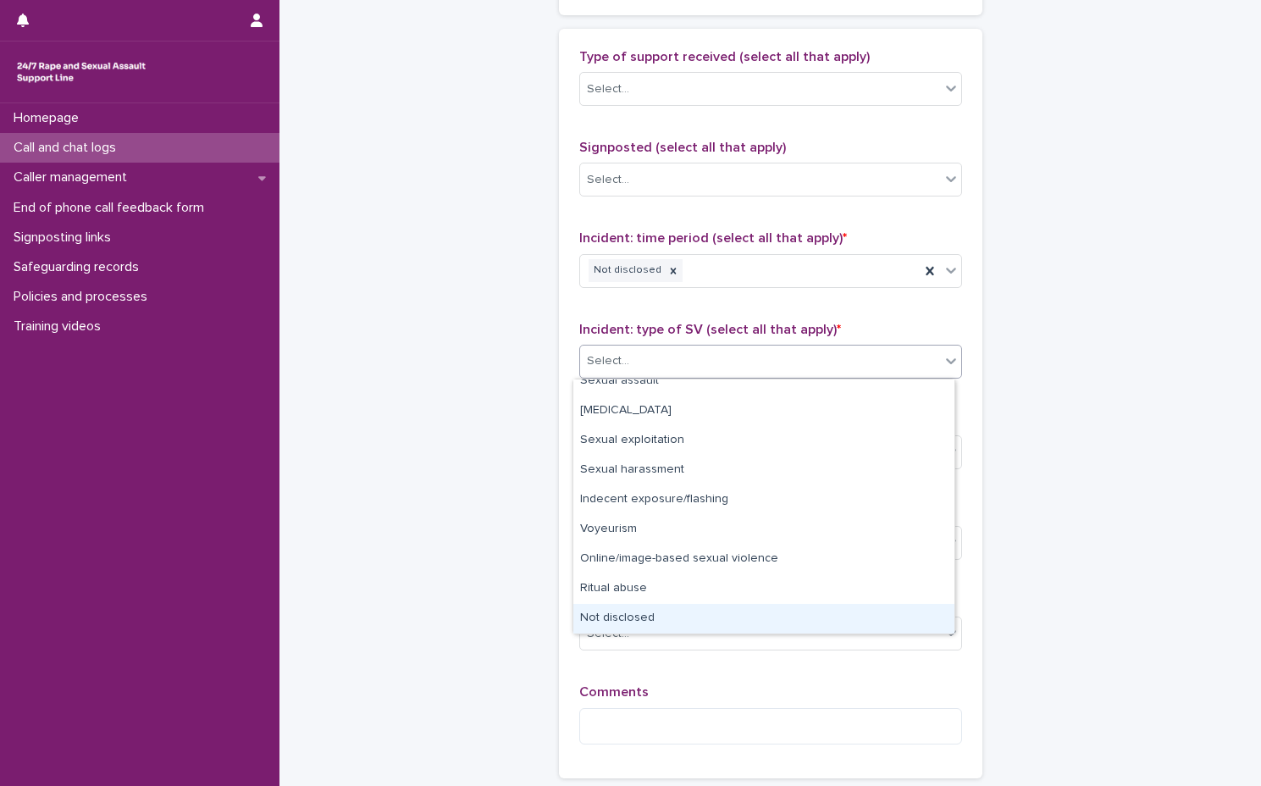
click at [666, 623] on div "Not disclosed" at bounding box center [763, 619] width 381 height 30
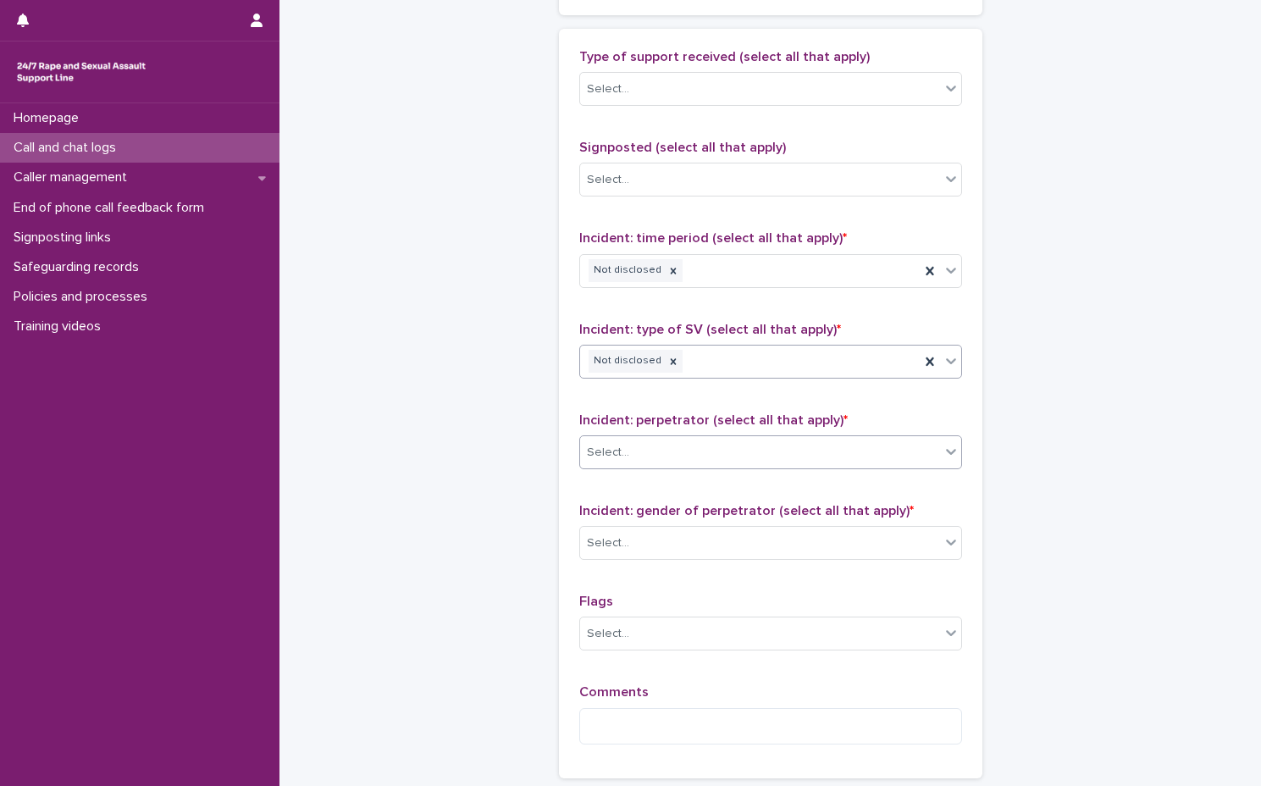
click at [699, 467] on div "Select..." at bounding box center [770, 452] width 383 height 34
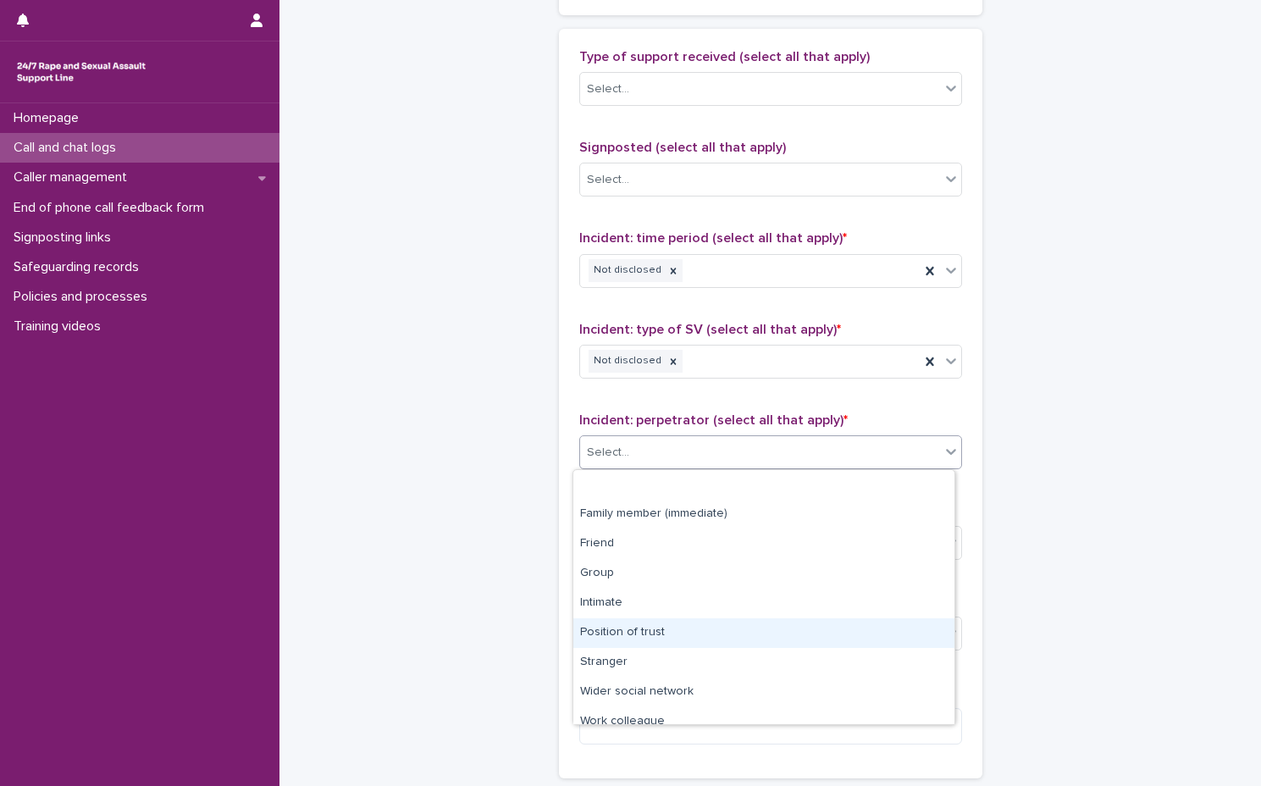
scroll to position [72, 0]
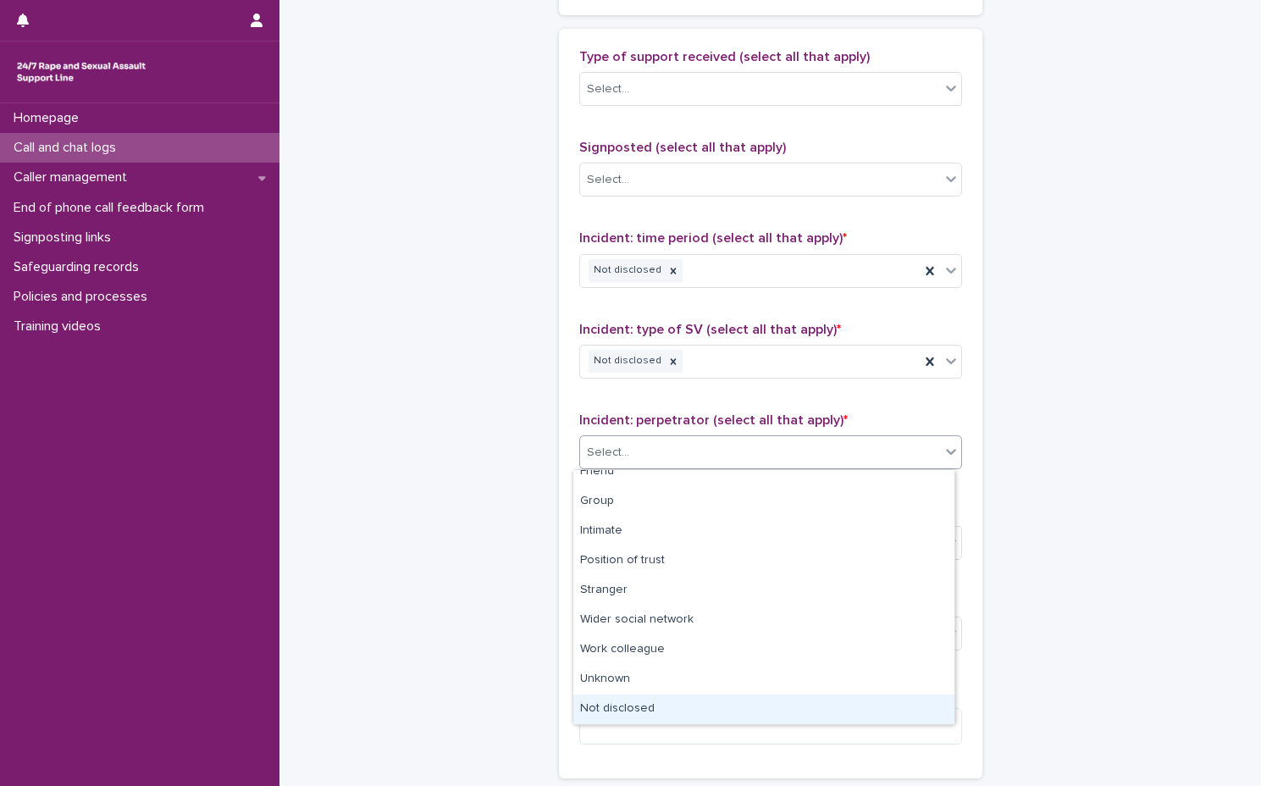
click at [692, 710] on div "Not disclosed" at bounding box center [763, 709] width 381 height 30
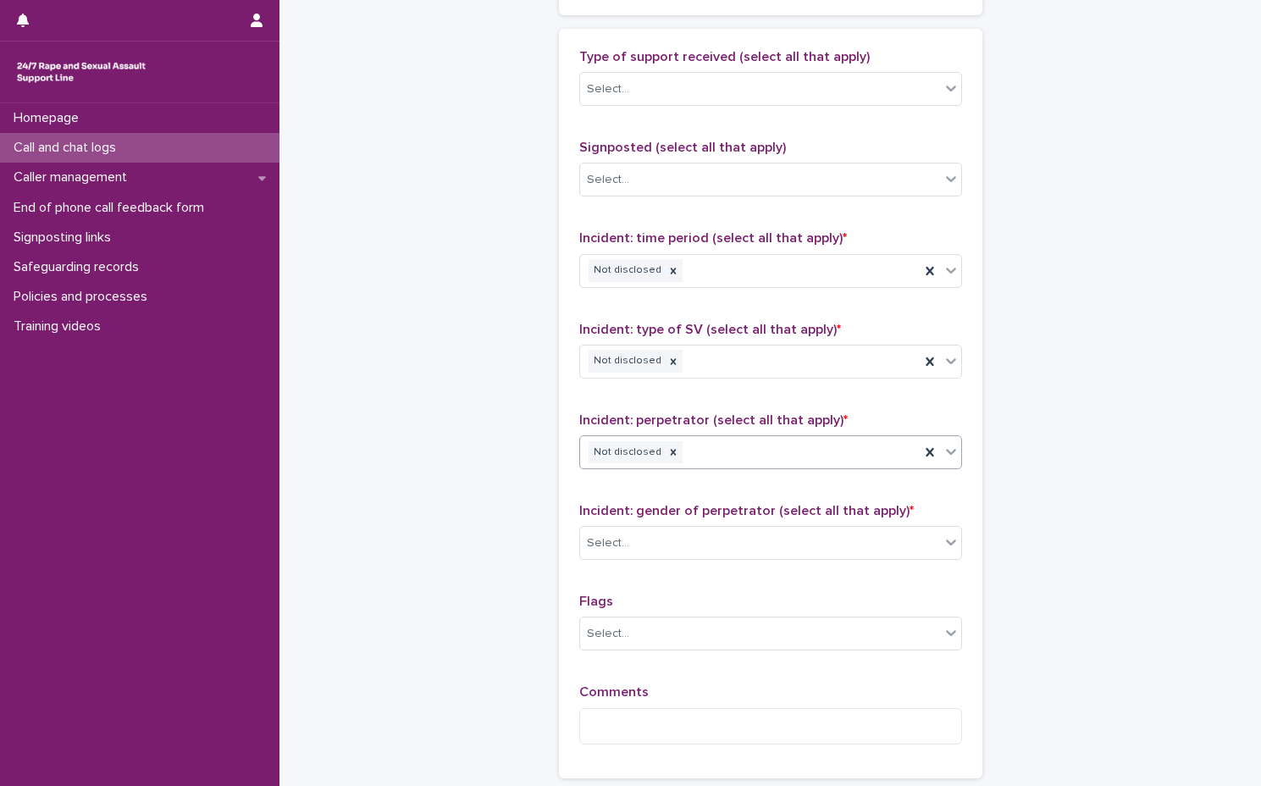
click at [734, 516] on span "Incident: gender of perpetrator (select all that apply) *" at bounding box center [746, 511] width 335 height 14
drag, startPoint x: 733, startPoint y: 539, endPoint x: 734, endPoint y: 550, distance: 11.1
click at [733, 541] on div "Select..." at bounding box center [760, 543] width 360 height 28
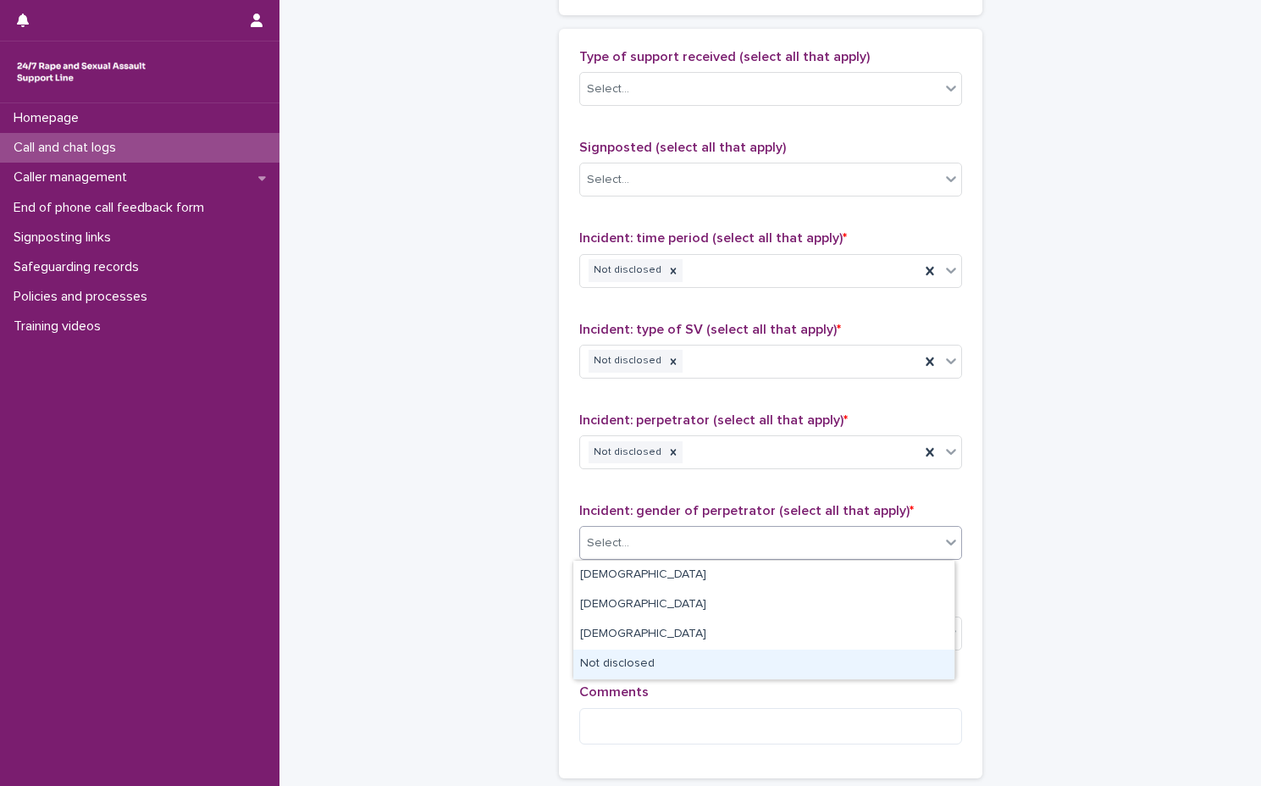
click at [712, 668] on div "Not disclosed" at bounding box center [763, 665] width 381 height 30
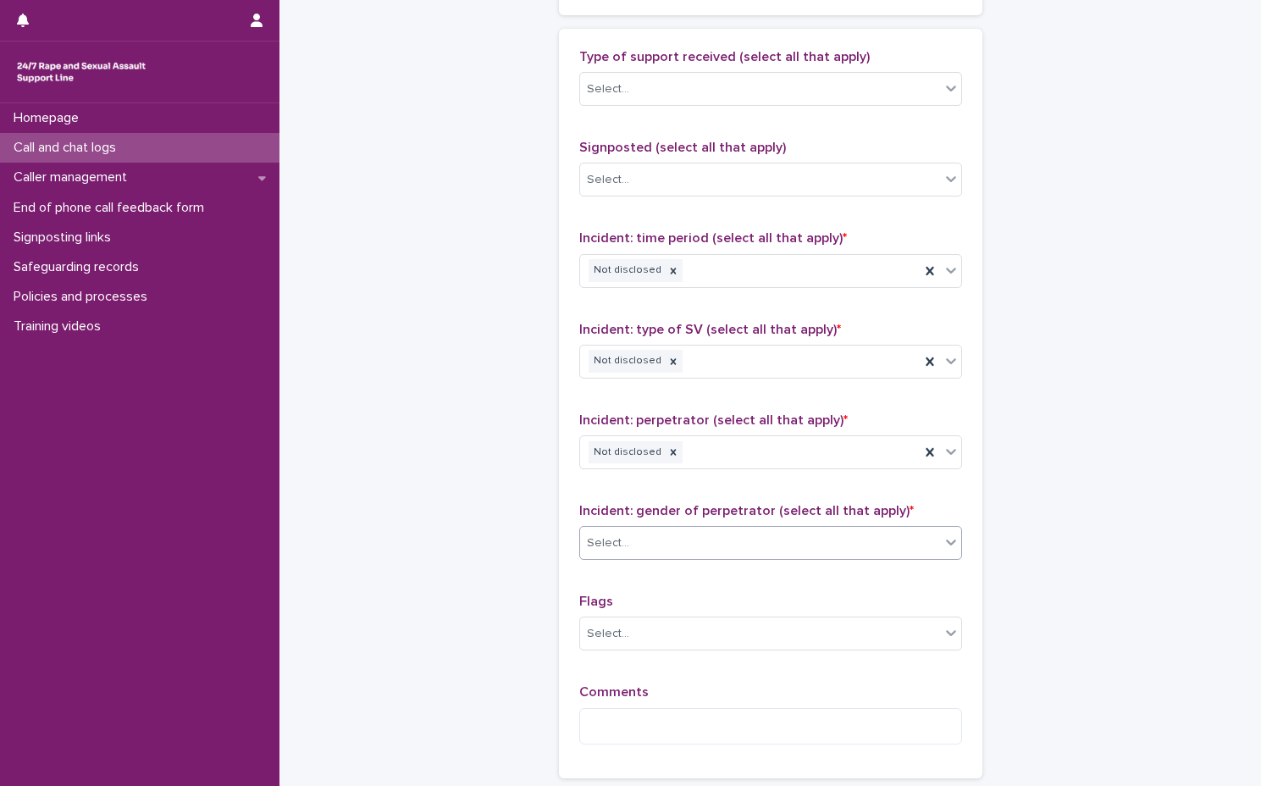
click at [733, 611] on div "Flags Select..." at bounding box center [770, 629] width 383 height 70
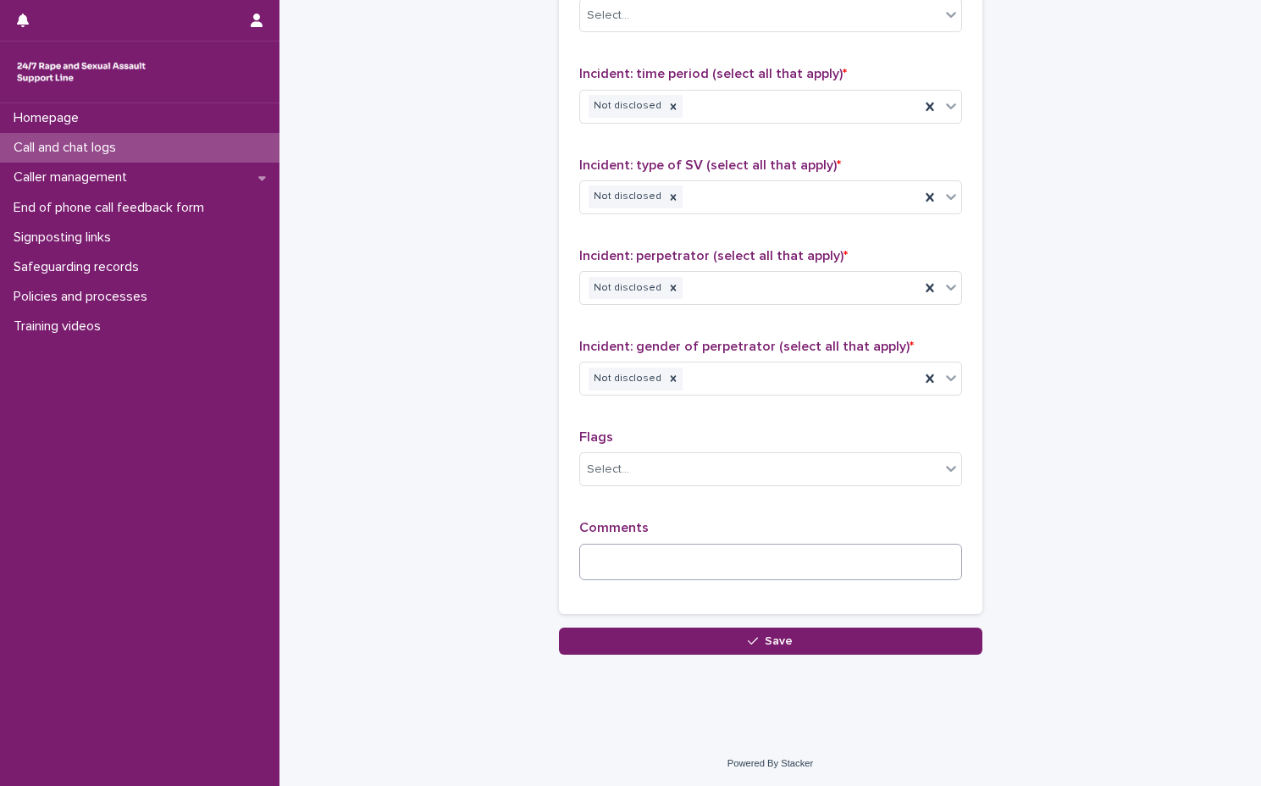
scroll to position [1181, 0]
click at [724, 565] on textarea at bounding box center [770, 561] width 383 height 36
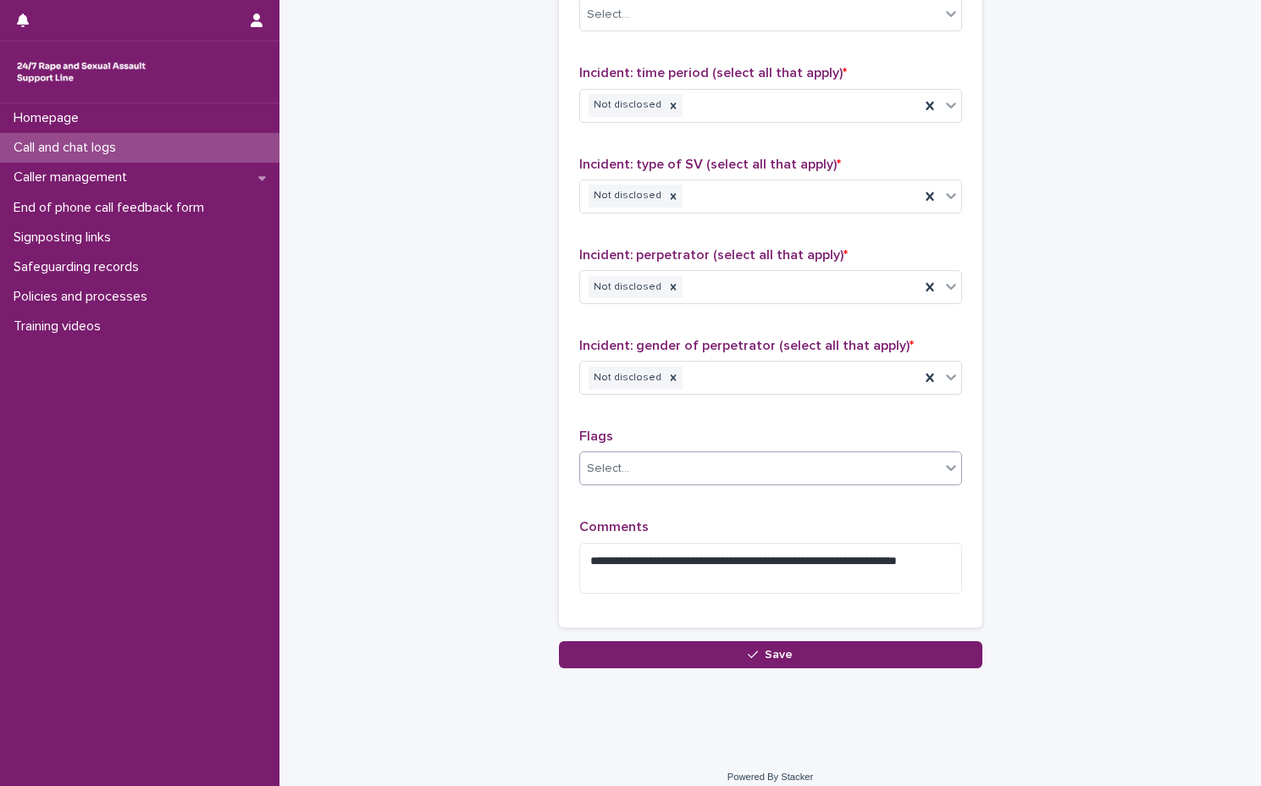
click at [838, 470] on div "Select..." at bounding box center [760, 469] width 360 height 28
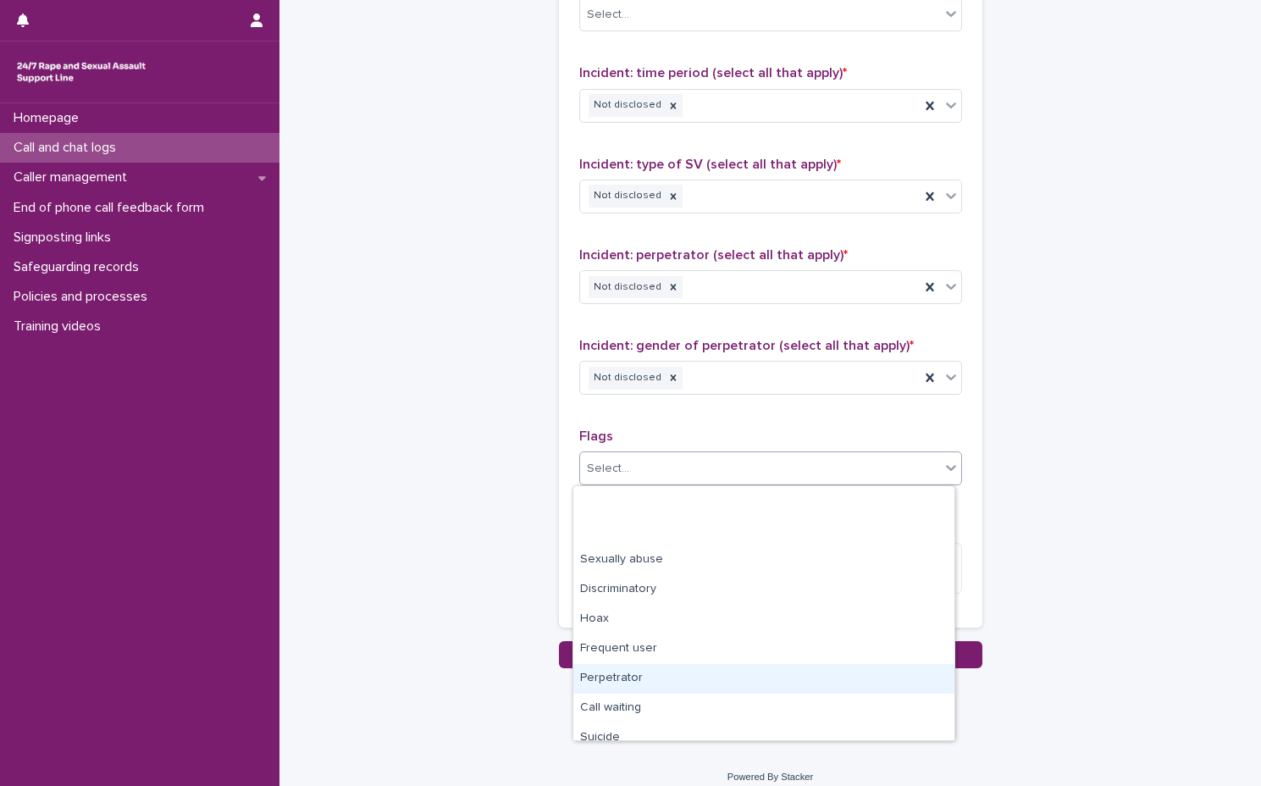
scroll to position [102, 0]
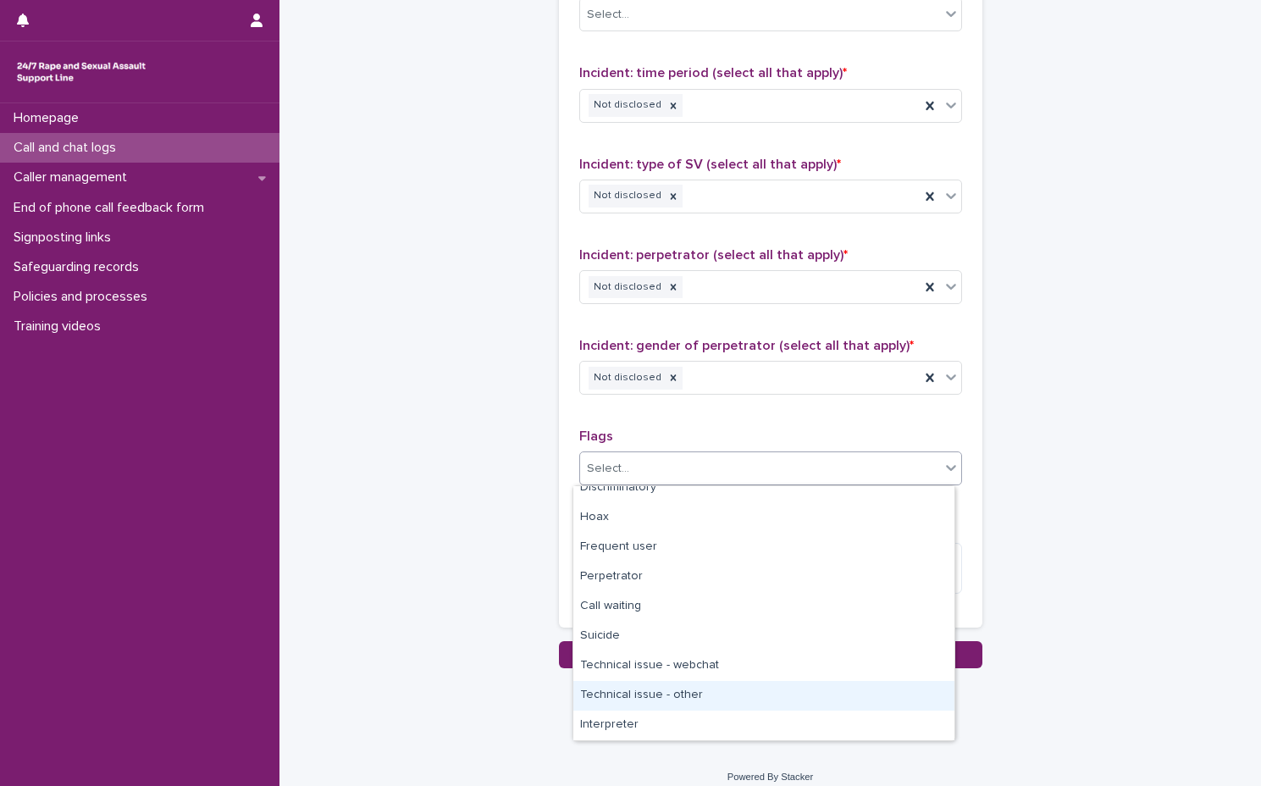
click at [729, 694] on div "Technical issue - other" at bounding box center [763, 696] width 381 height 30
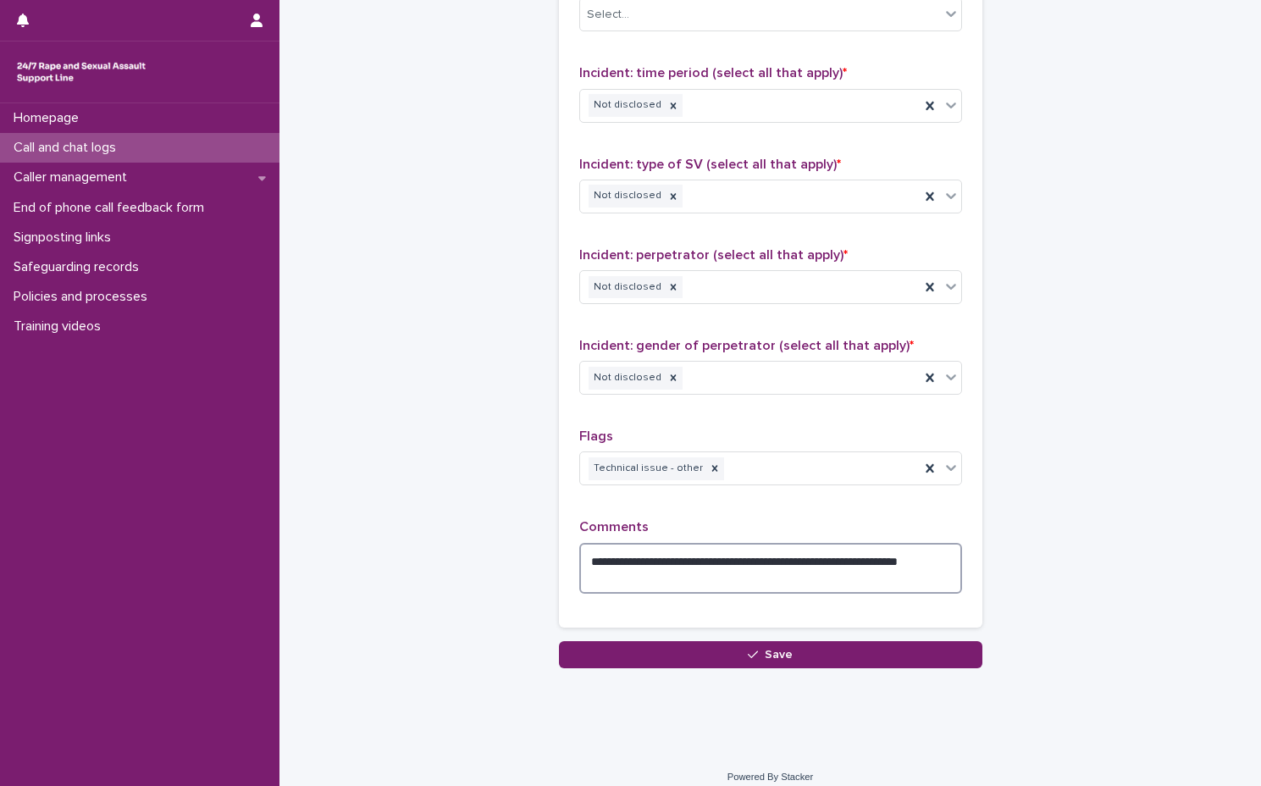
click at [703, 590] on textarea "**********" at bounding box center [770, 568] width 383 height 51
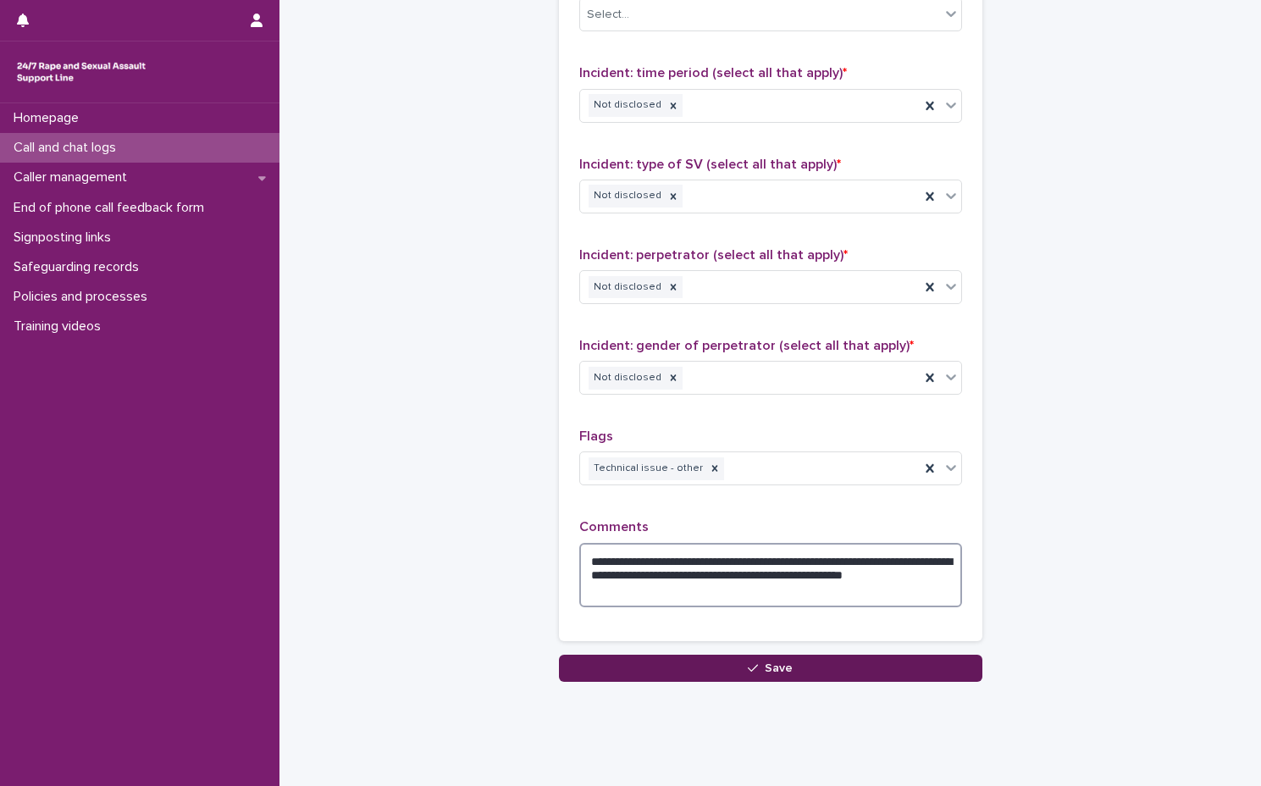
type textarea "**********"
click at [704, 671] on button "Save" at bounding box center [770, 668] width 423 height 27
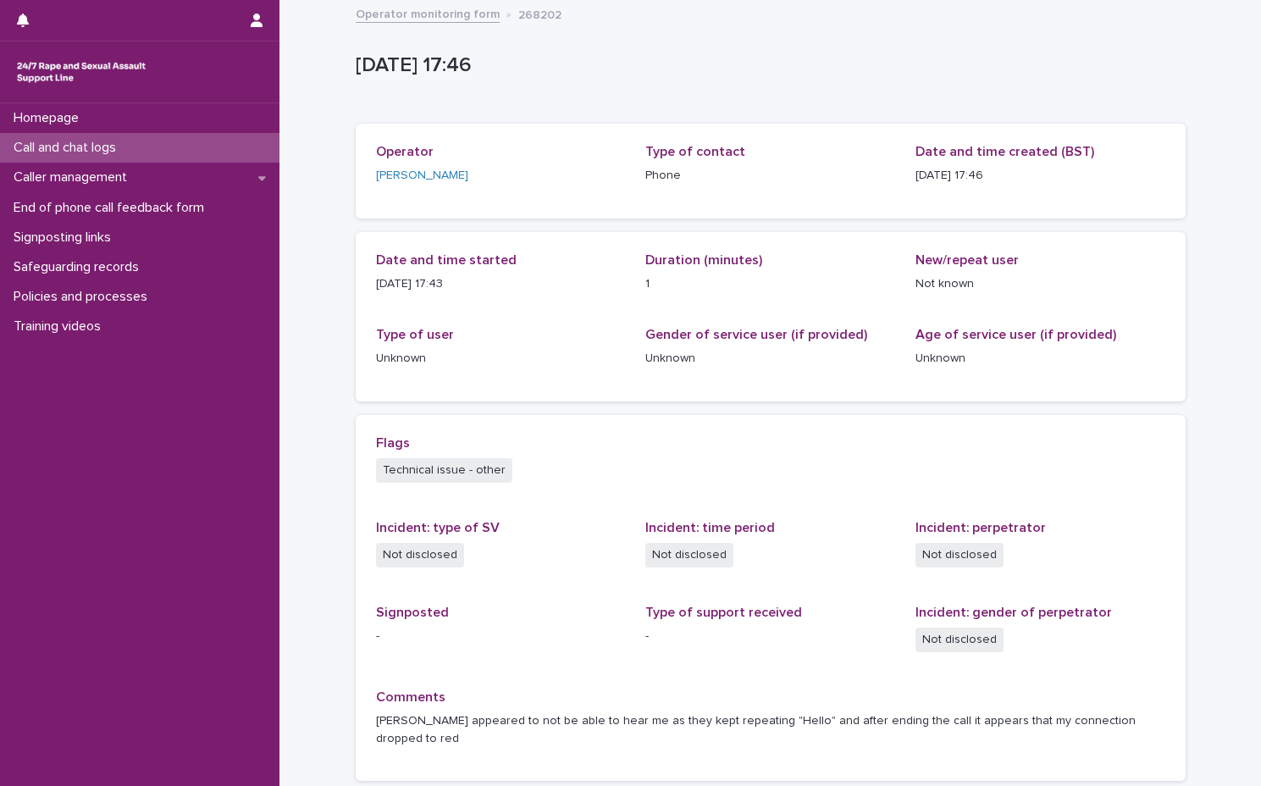
click at [439, 25] on div "Operator monitoring form 268202" at bounding box center [770, 15] width 847 height 24
click at [442, 20] on link "Operator monitoring form" at bounding box center [428, 12] width 144 height 19
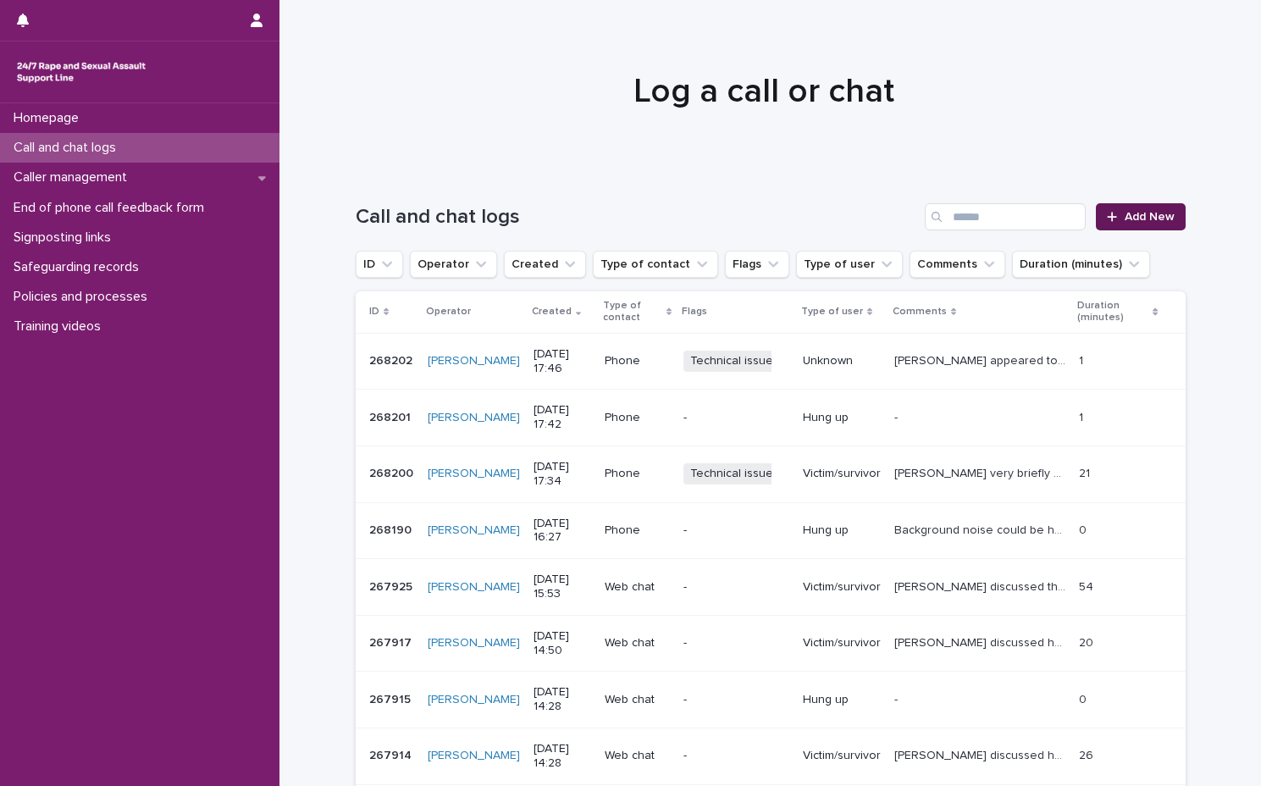
click at [1125, 219] on span "Add New" at bounding box center [1150, 217] width 50 height 12
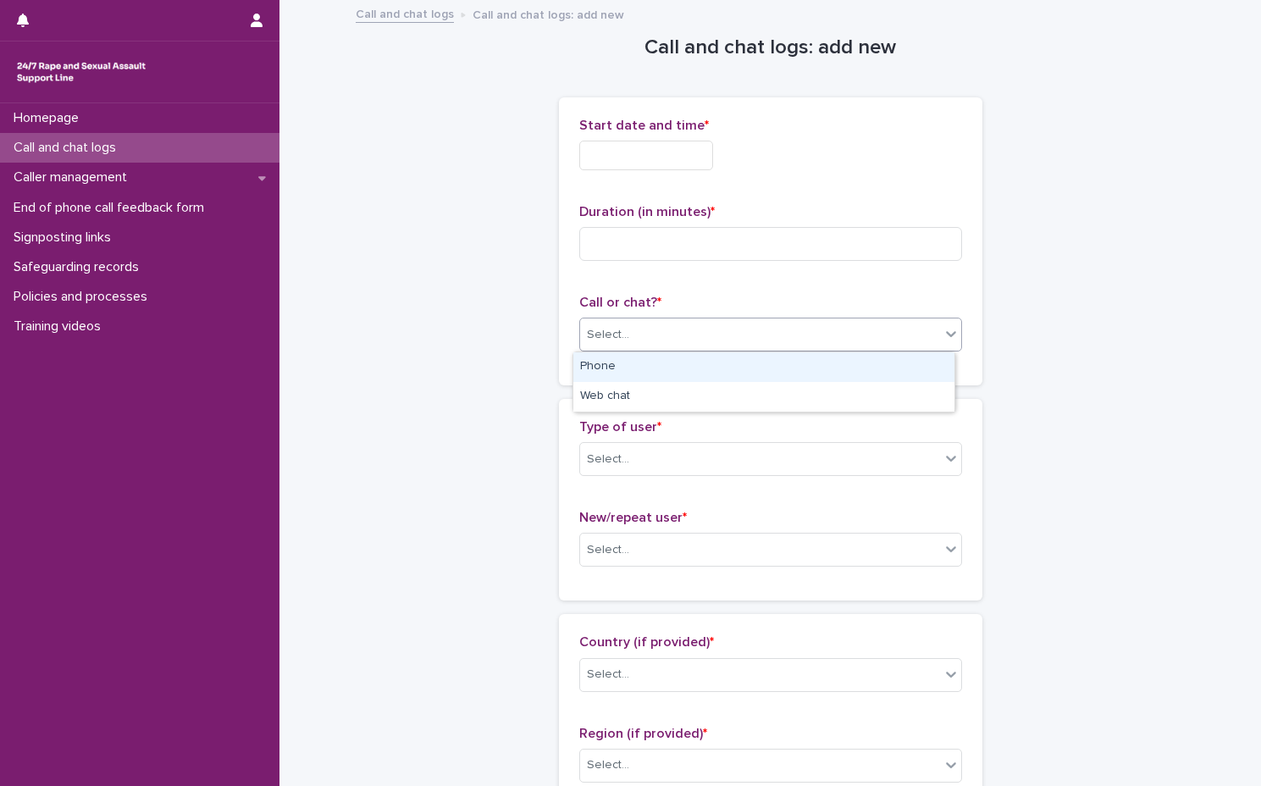
click at [683, 344] on div "Select..." at bounding box center [760, 335] width 360 height 28
click at [683, 368] on div "Phone" at bounding box center [763, 367] width 381 height 30
click at [676, 168] on input "text" at bounding box center [646, 156] width 134 height 30
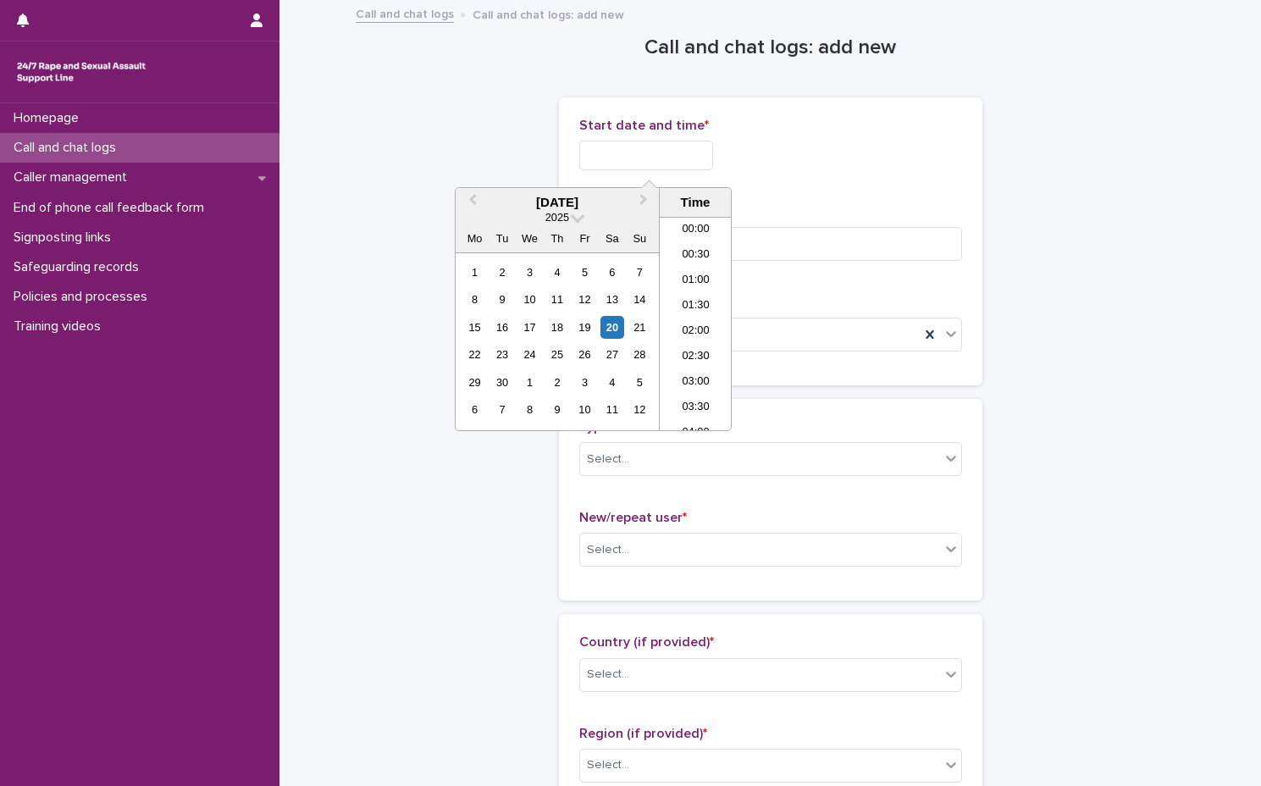
scroll to position [796, 0]
click at [703, 292] on li "17:00" at bounding box center [696, 297] width 72 height 25
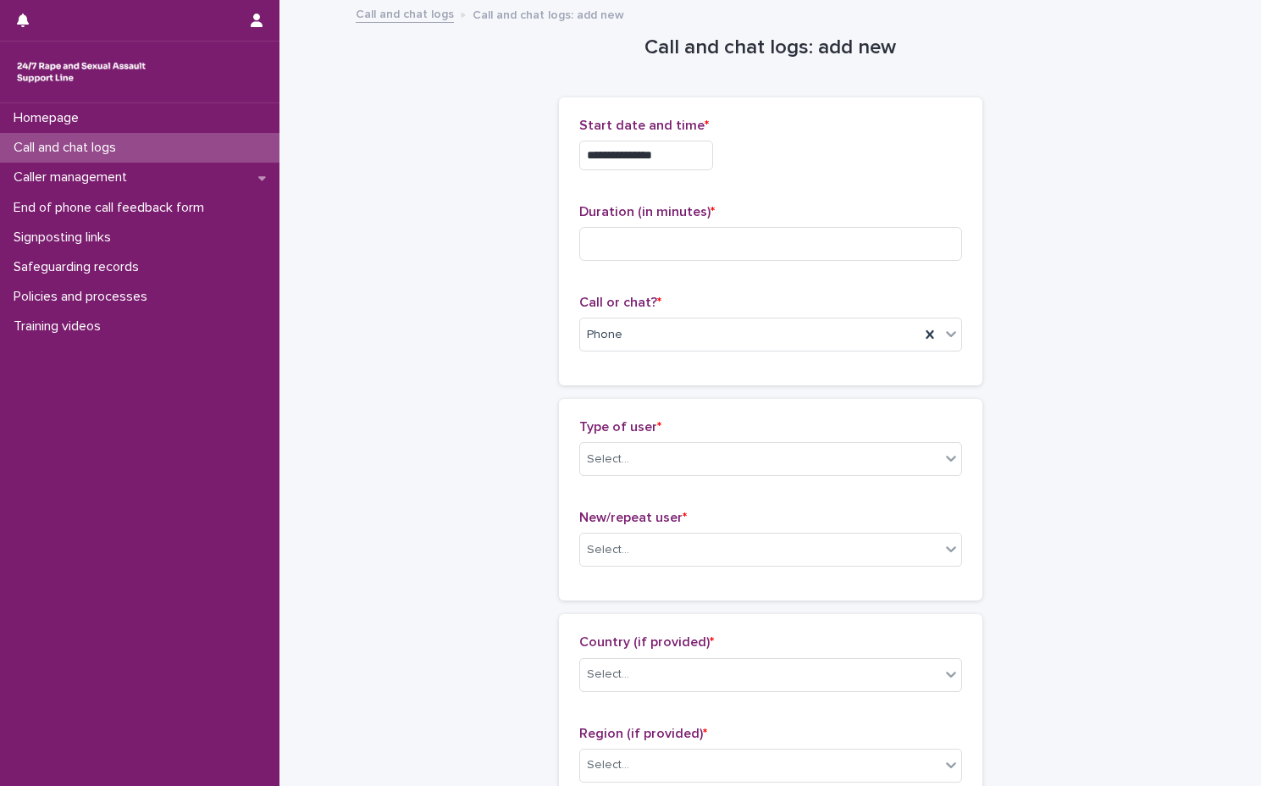
click at [700, 158] on input "**********" at bounding box center [646, 156] width 134 height 30
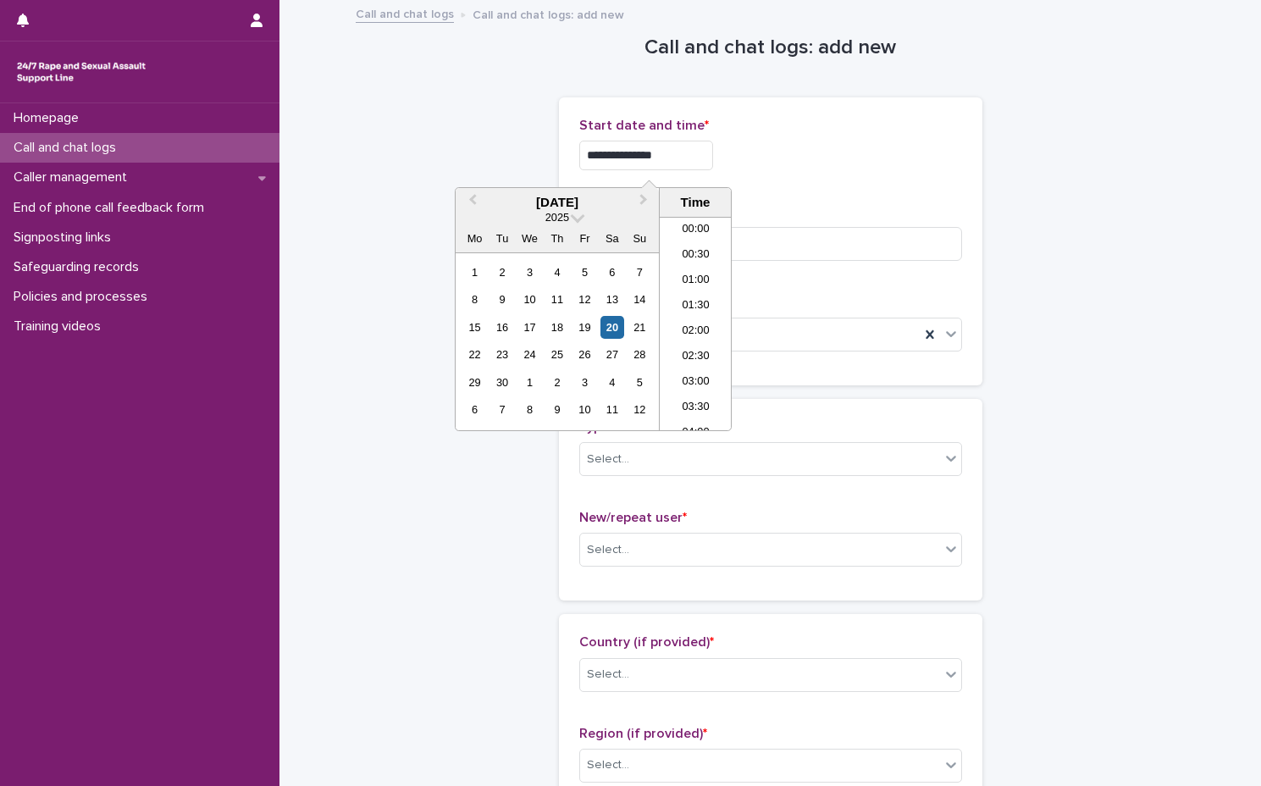
scroll to position [771, 0]
click at [965, 167] on div "**********" at bounding box center [770, 241] width 423 height 288
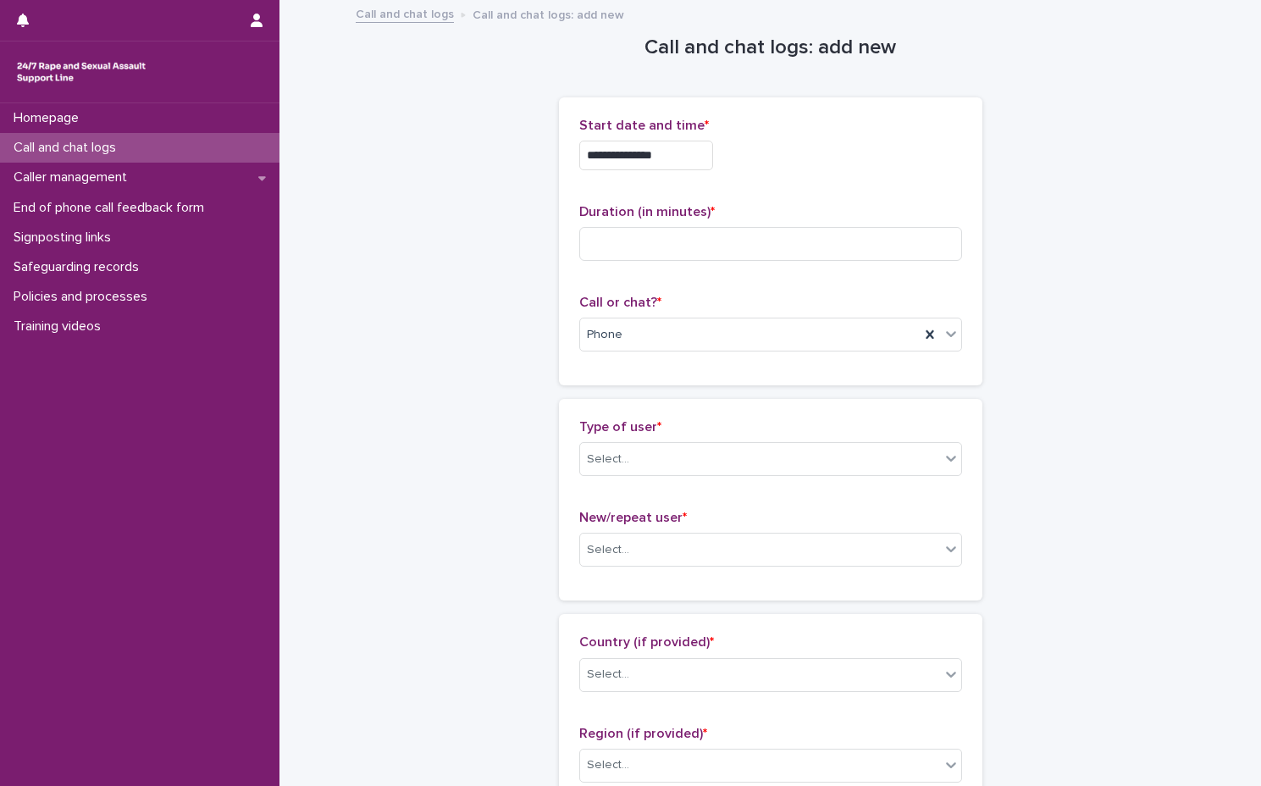
click at [766, 274] on div "Duration (in minutes) *" at bounding box center [770, 239] width 383 height 70
click at [762, 254] on input at bounding box center [770, 244] width 383 height 34
click at [674, 155] on input "**********" at bounding box center [646, 156] width 134 height 30
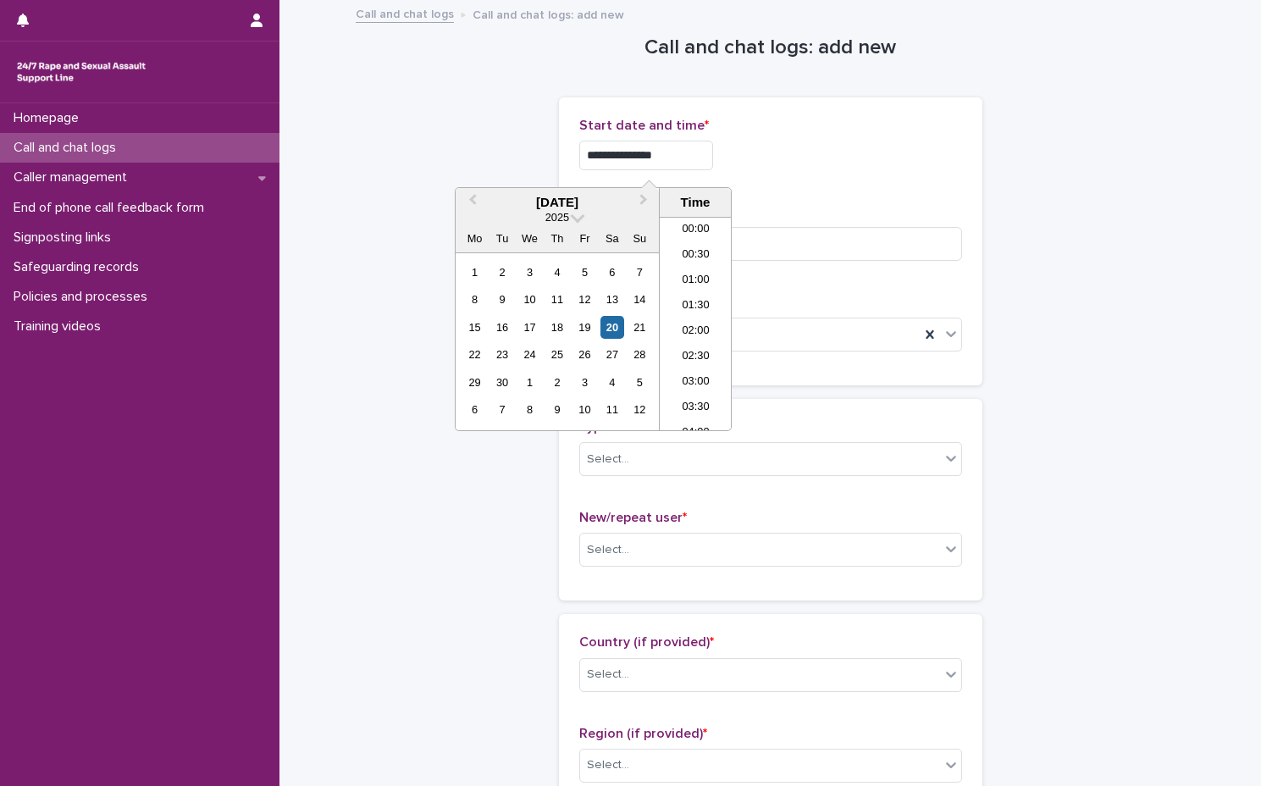
scroll to position [796, 0]
type input "**********"
click at [806, 243] on input at bounding box center [770, 244] width 383 height 34
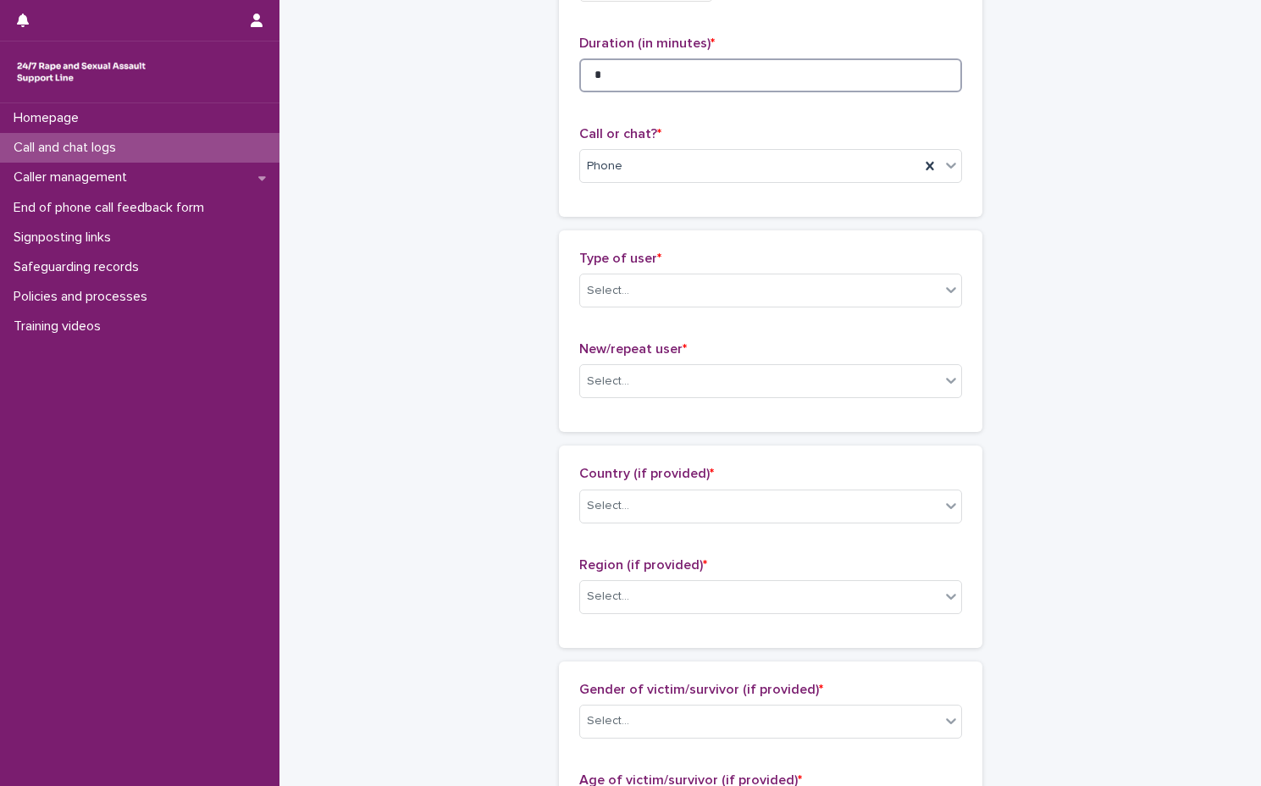
scroll to position [169, 0]
type input "*"
click at [738, 270] on div "Type of user * Select..." at bounding box center [770, 285] width 383 height 70
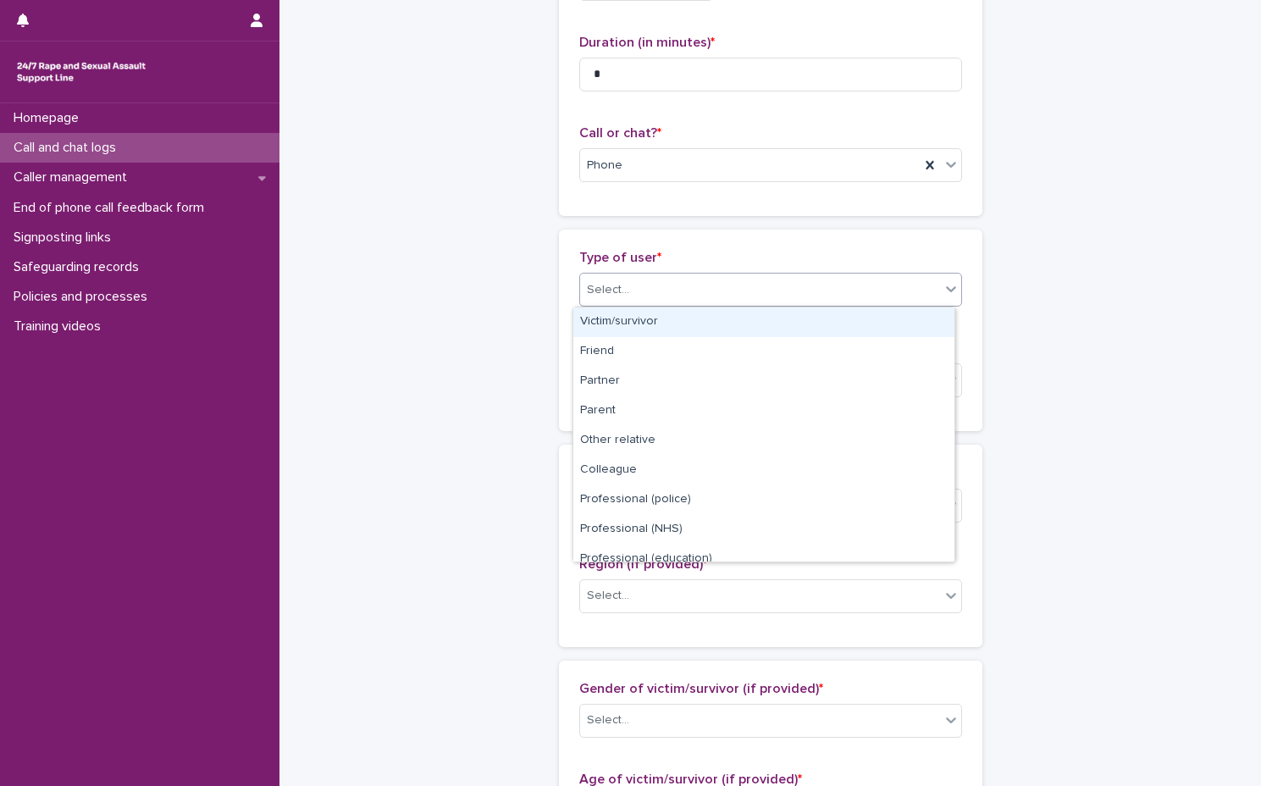
click at [736, 307] on body "**********" at bounding box center [630, 393] width 1261 height 786
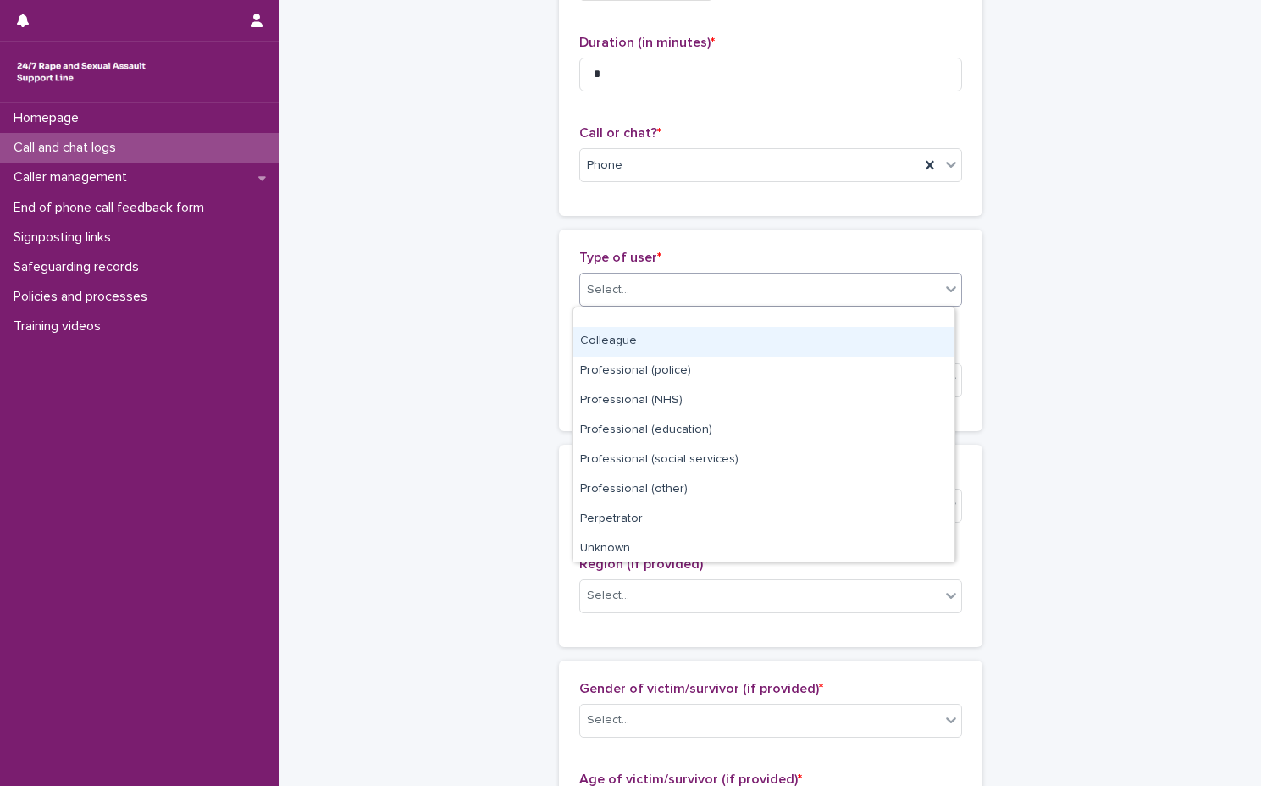
scroll to position [191, 0]
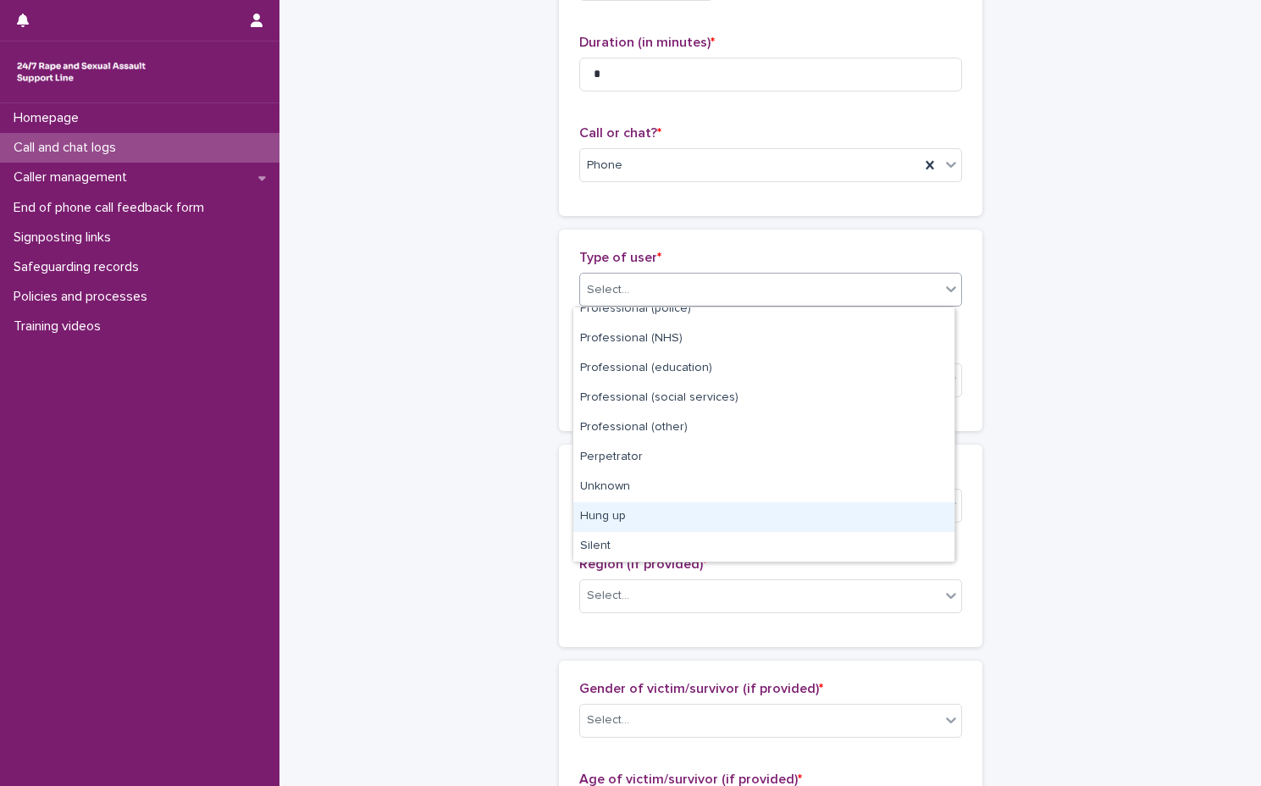
click at [750, 505] on div "Hung up" at bounding box center [763, 517] width 381 height 30
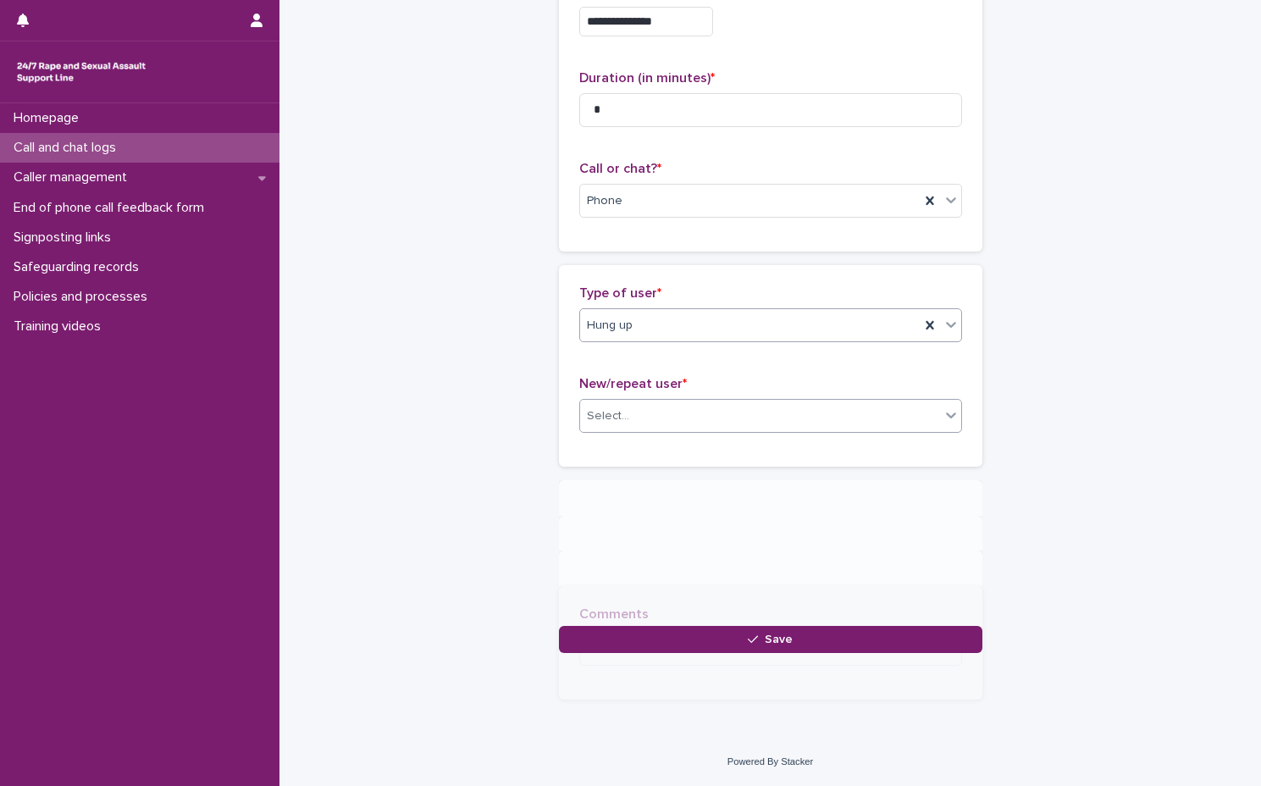
click at [722, 384] on div "Type of user * option Hung up, selected. 0 results available. Select is focused…" at bounding box center [770, 365] width 383 height 161
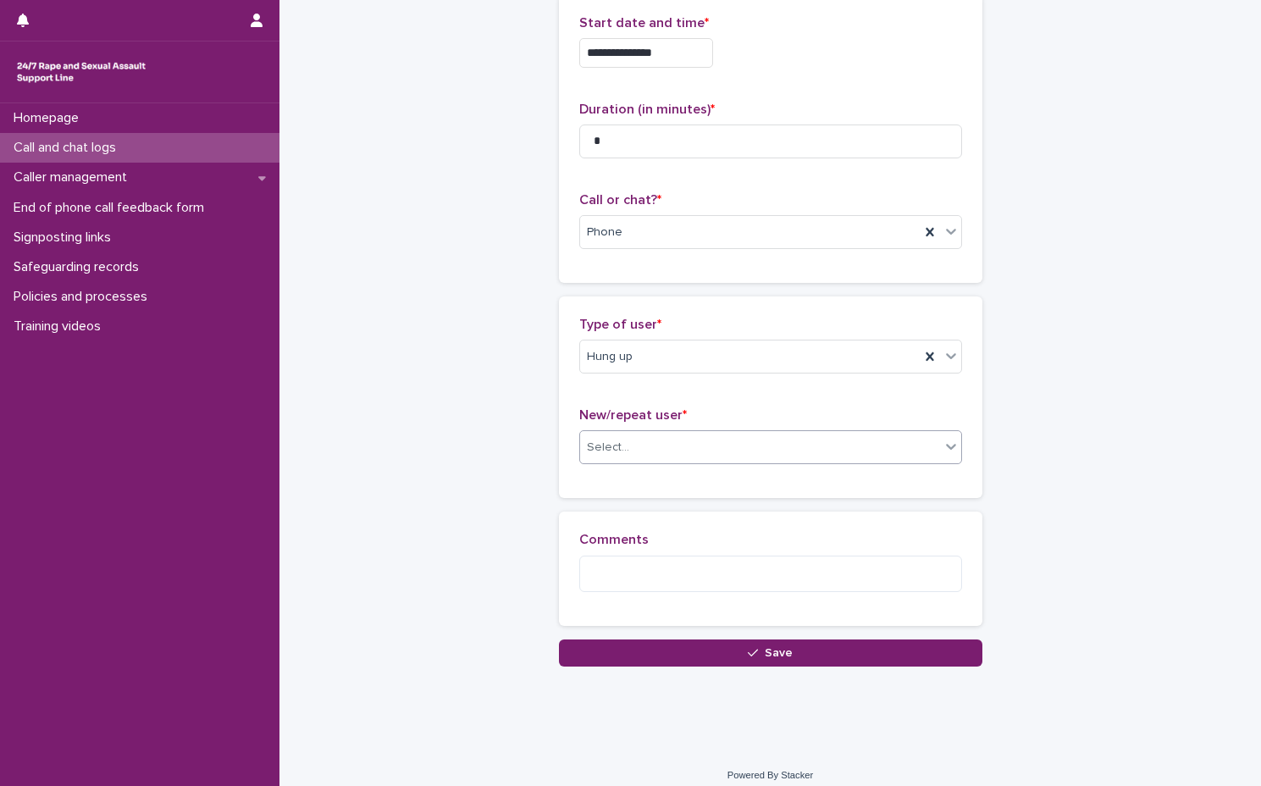
scroll to position [115, 0]
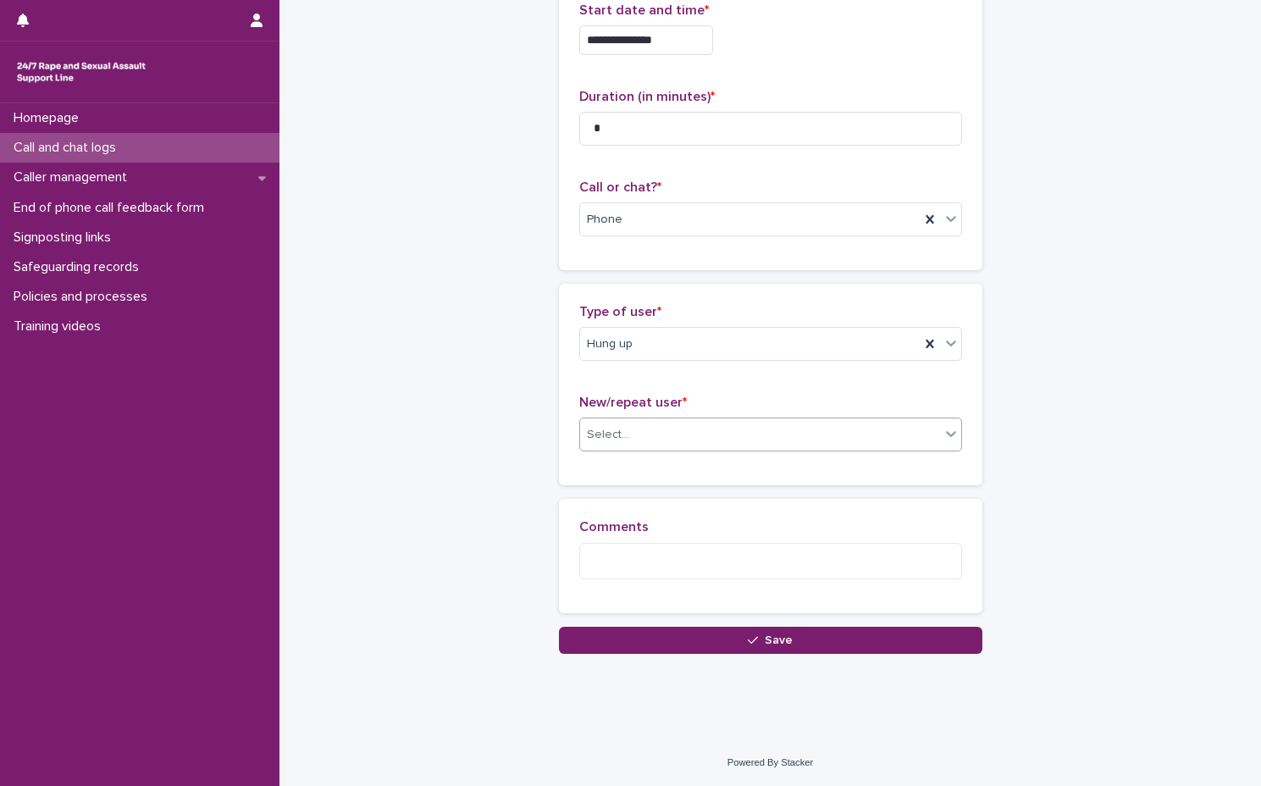
click at [731, 434] on div "Select..." at bounding box center [760, 435] width 360 height 28
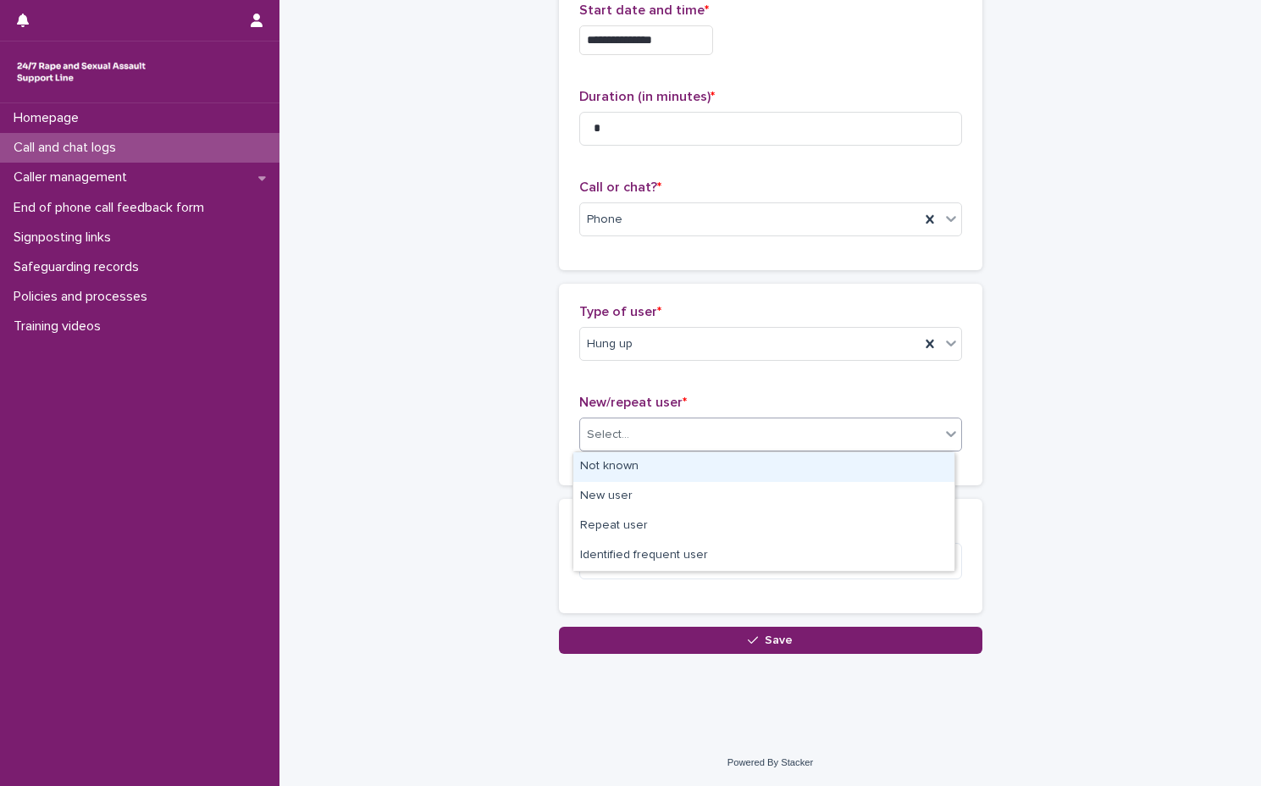
click at [731, 462] on div "Not known" at bounding box center [763, 467] width 381 height 30
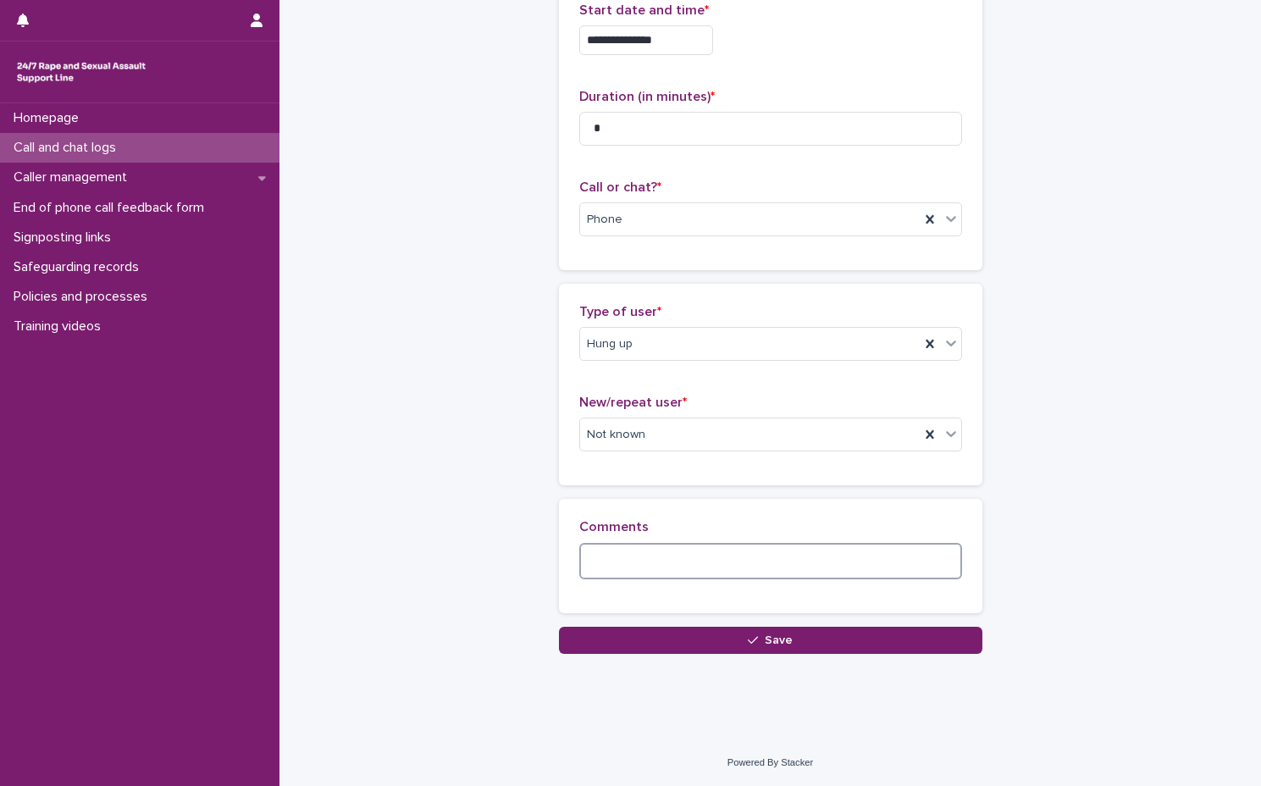
click at [728, 563] on textarea at bounding box center [770, 561] width 383 height 36
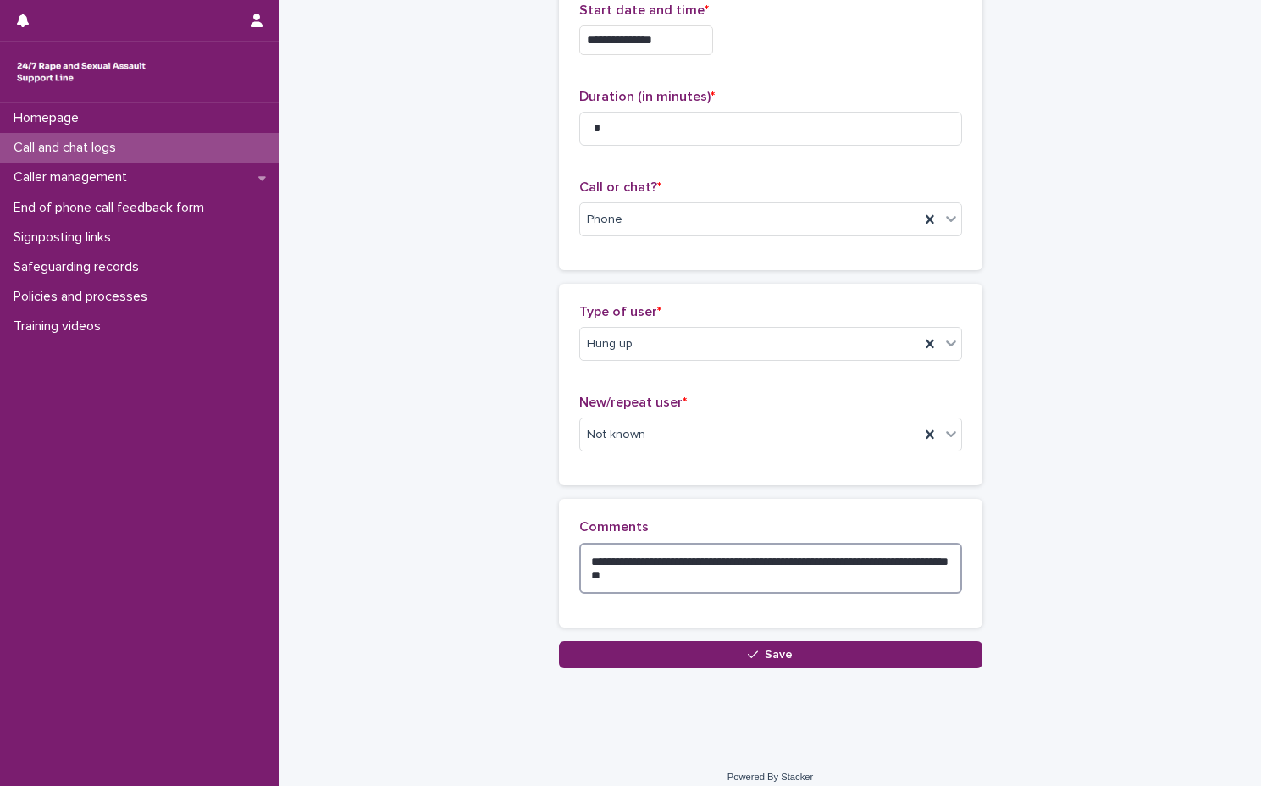
type textarea "**********"
click at [905, 638] on div "**********" at bounding box center [770, 569] width 423 height 141
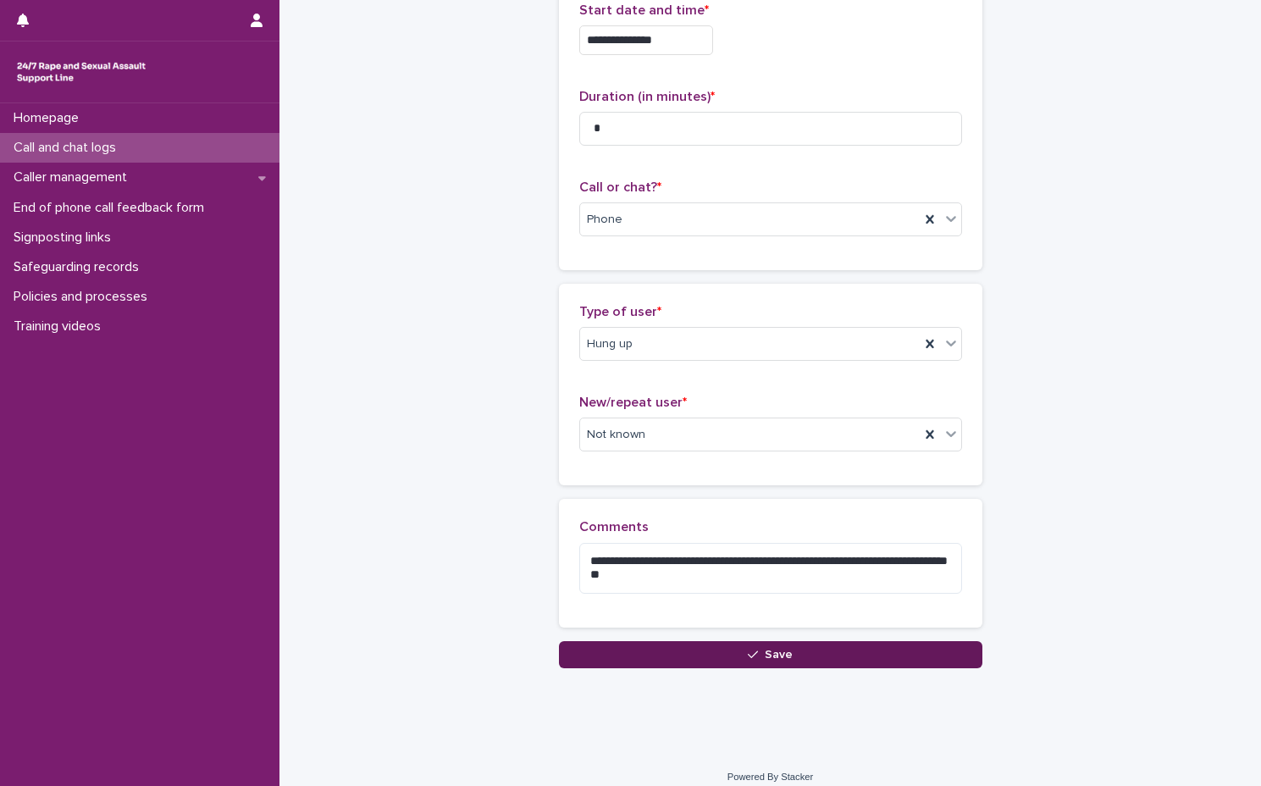
click at [897, 657] on button "Save" at bounding box center [770, 654] width 423 height 27
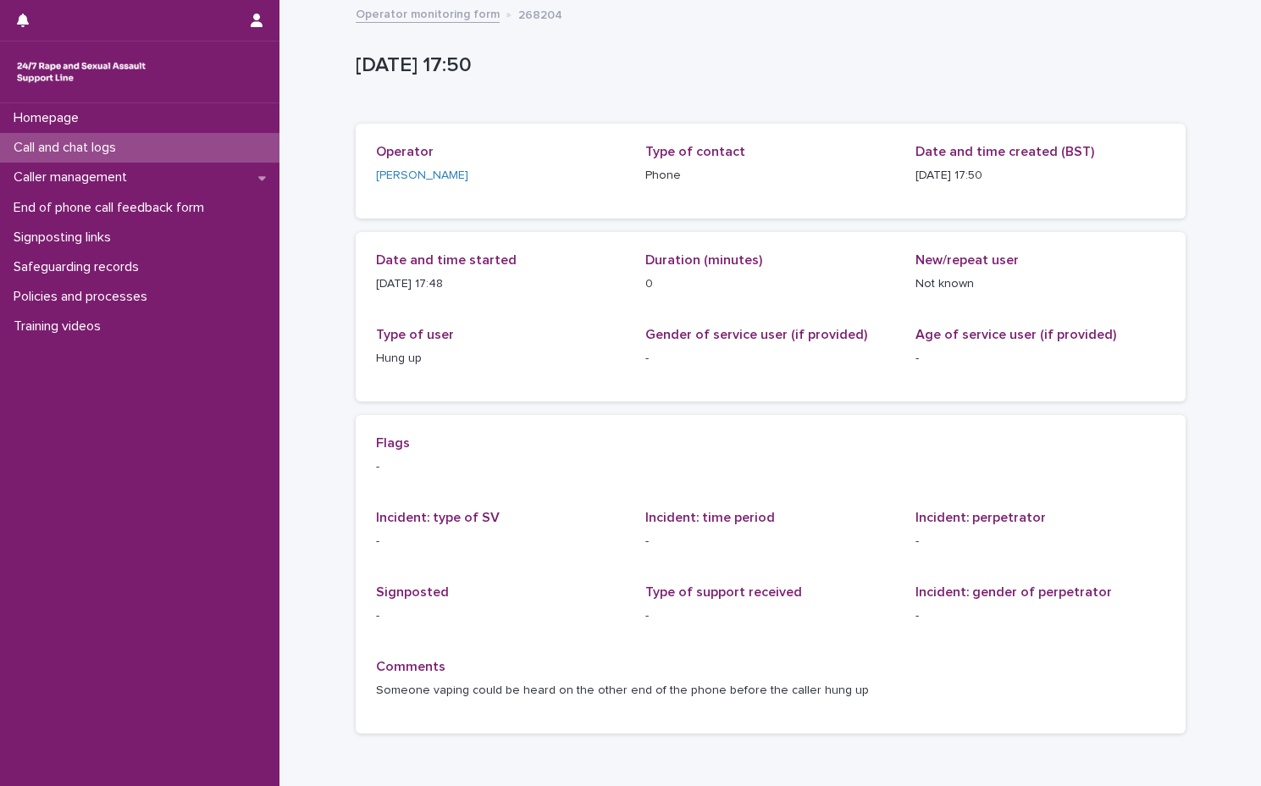
click at [422, 18] on link "Operator monitoring form" at bounding box center [428, 12] width 144 height 19
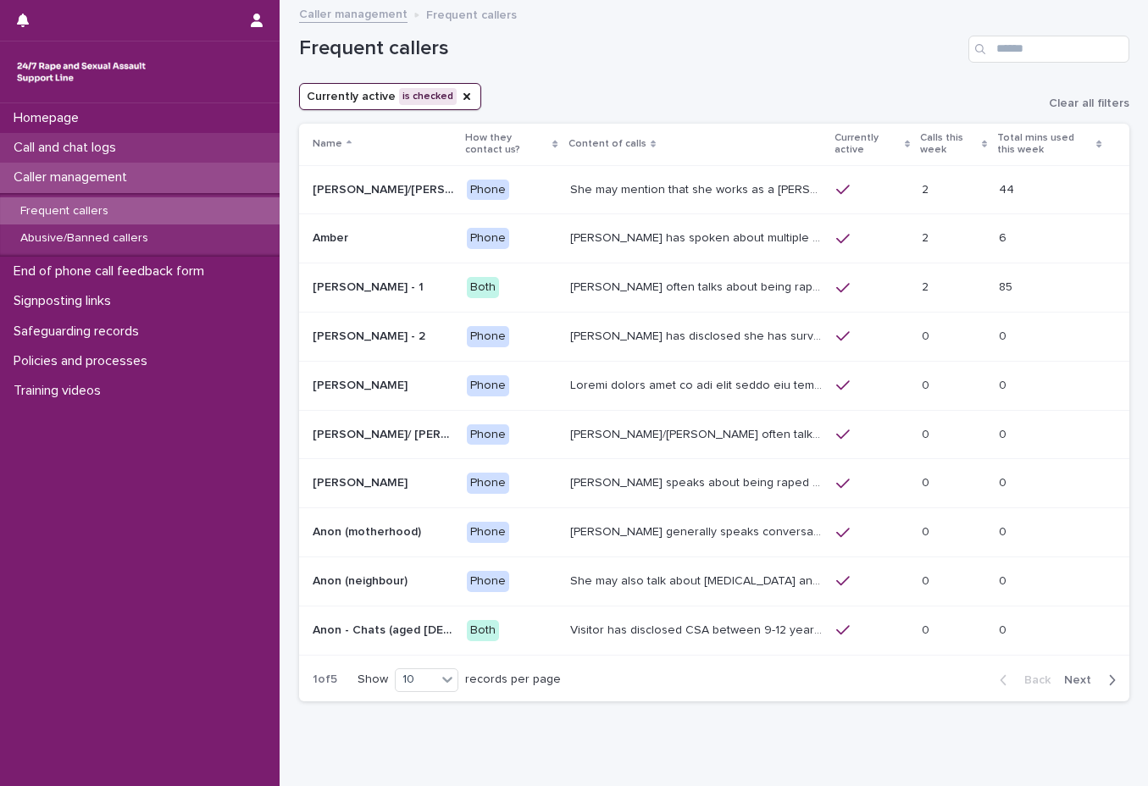
click at [157, 145] on div "Call and chat logs" at bounding box center [139, 148] width 279 height 30
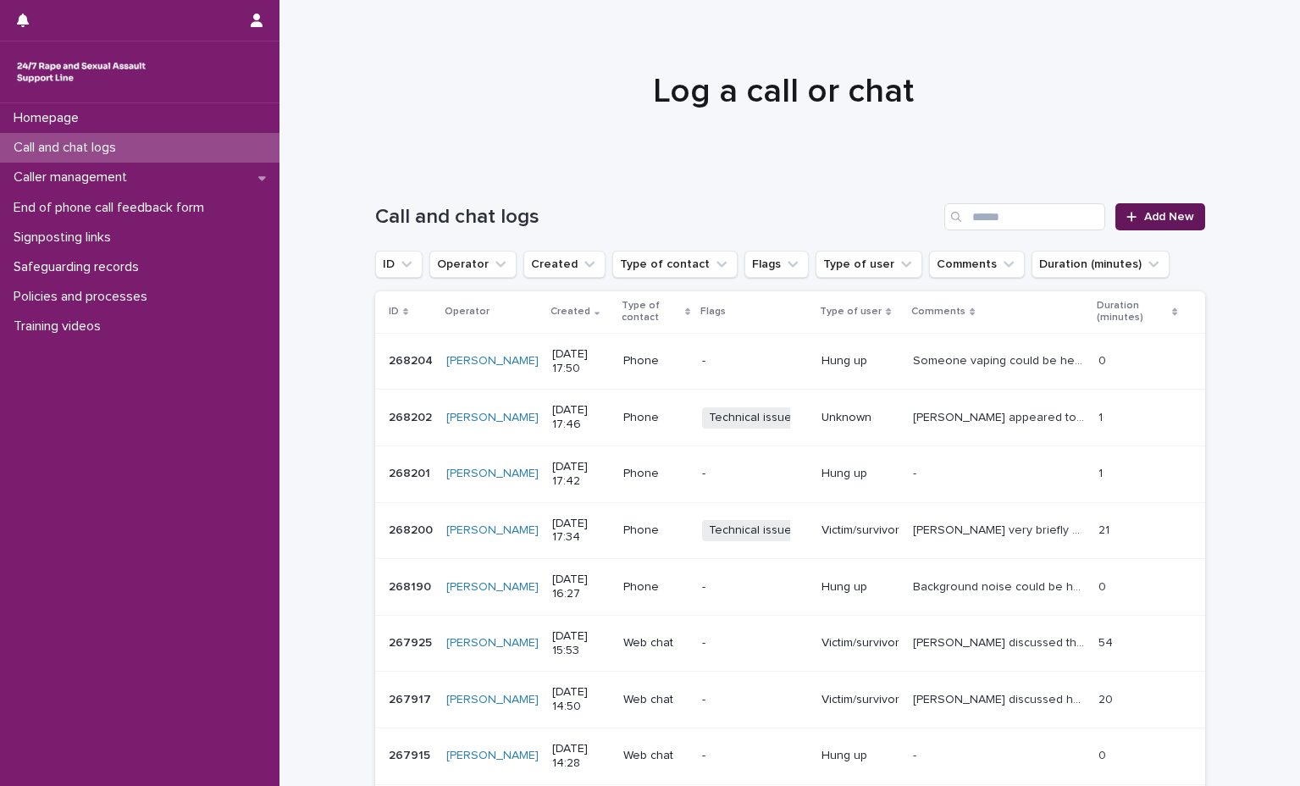
click at [1147, 217] on link "Add New" at bounding box center [1159, 216] width 89 height 27
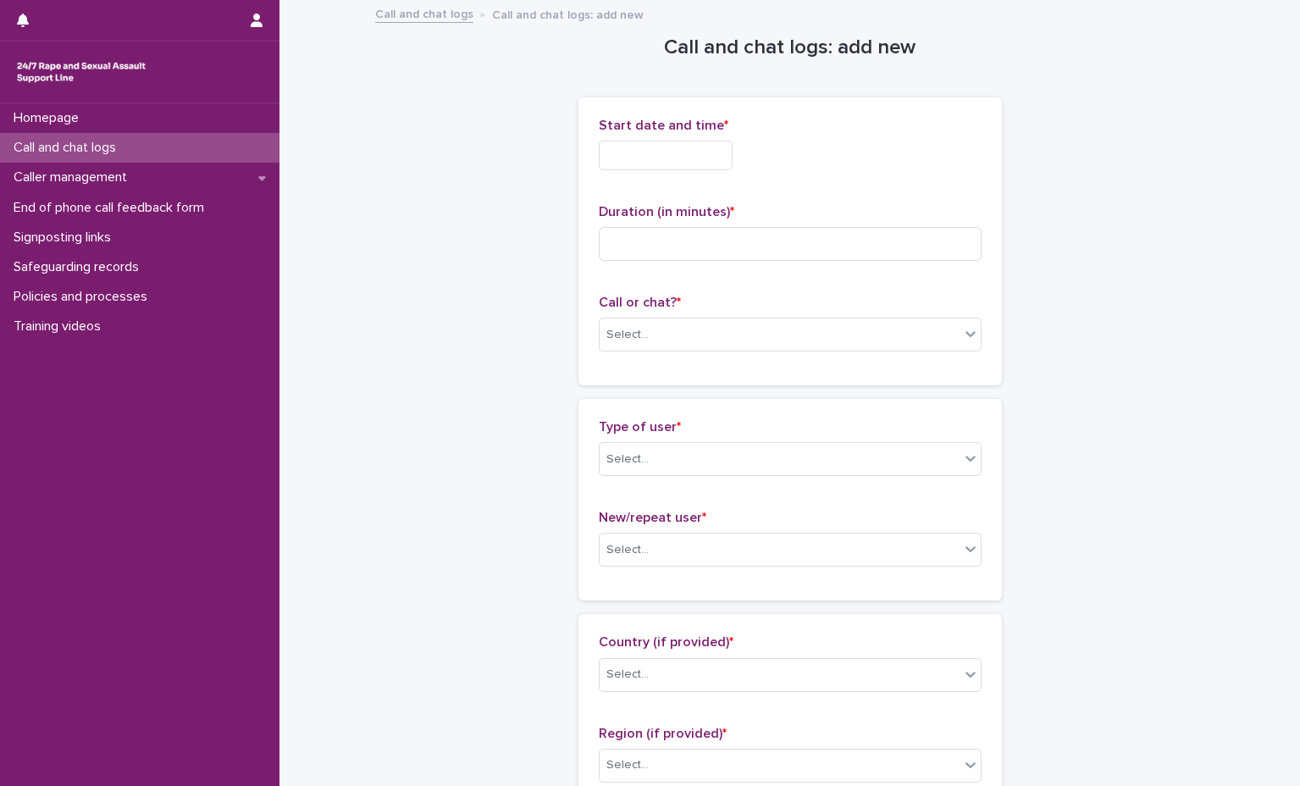
click at [722, 478] on div "Type of user * Select..." at bounding box center [790, 454] width 383 height 70
click at [743, 350] on div "Select..." at bounding box center [790, 335] width 383 height 34
click at [735, 375] on div "Phone" at bounding box center [783, 367] width 381 height 30
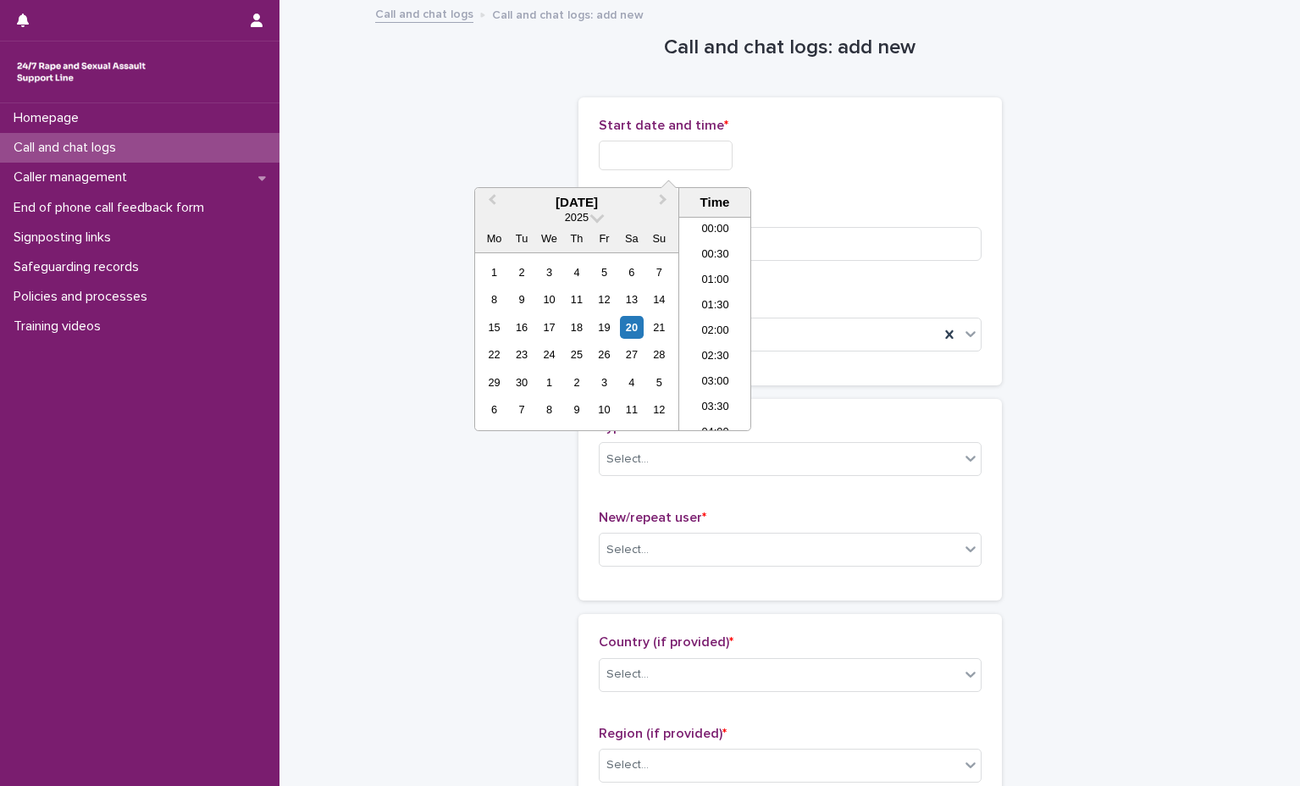
click at [705, 146] on input "text" at bounding box center [666, 156] width 134 height 30
click at [713, 321] on li "18:00" at bounding box center [715, 323] width 72 height 25
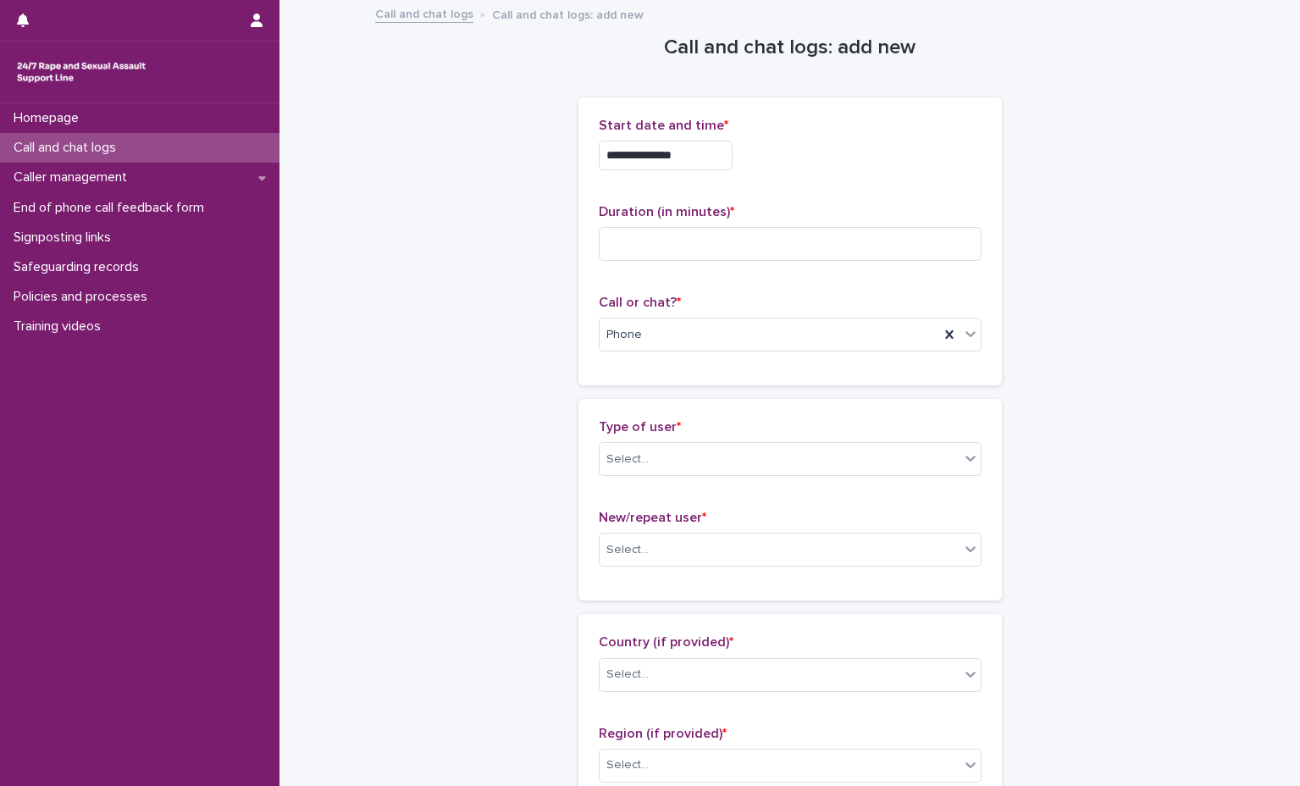
click at [728, 165] on input "**********" at bounding box center [666, 156] width 134 height 30
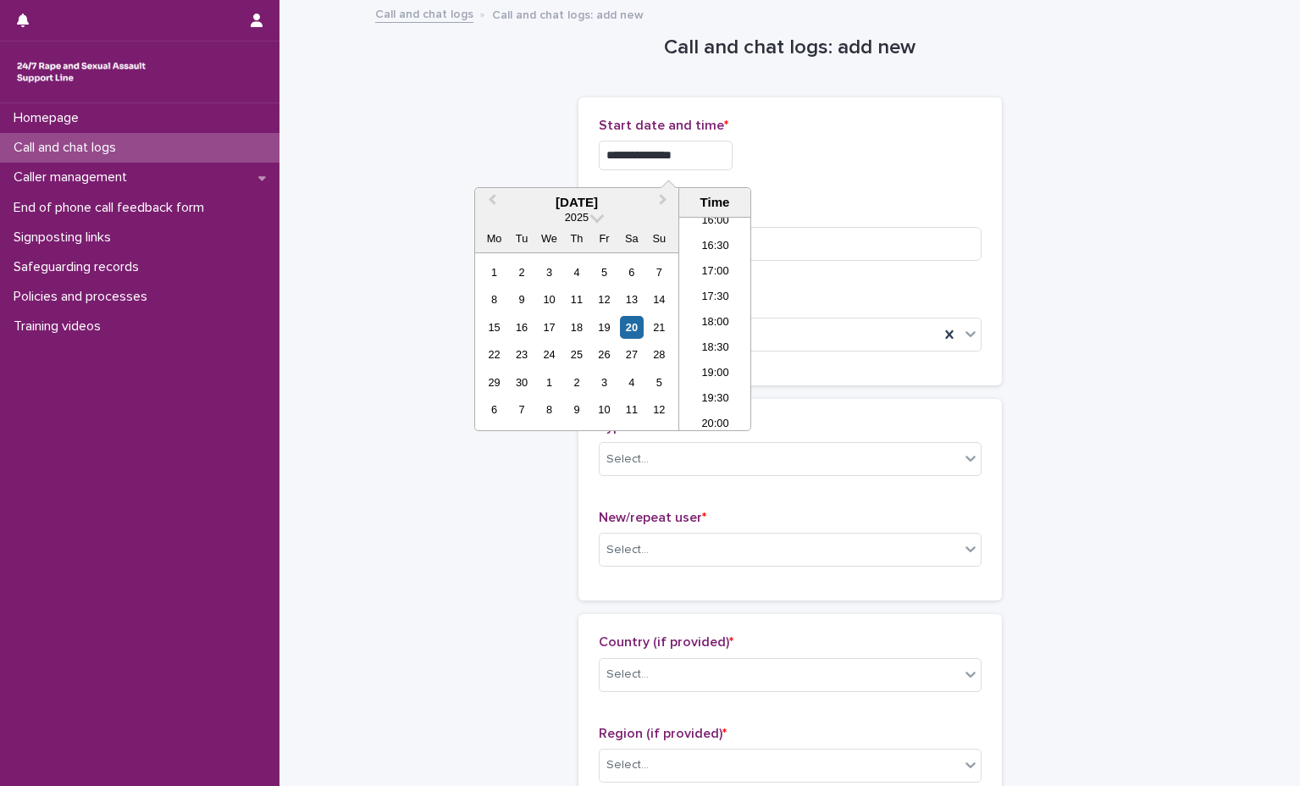
type input "**********"
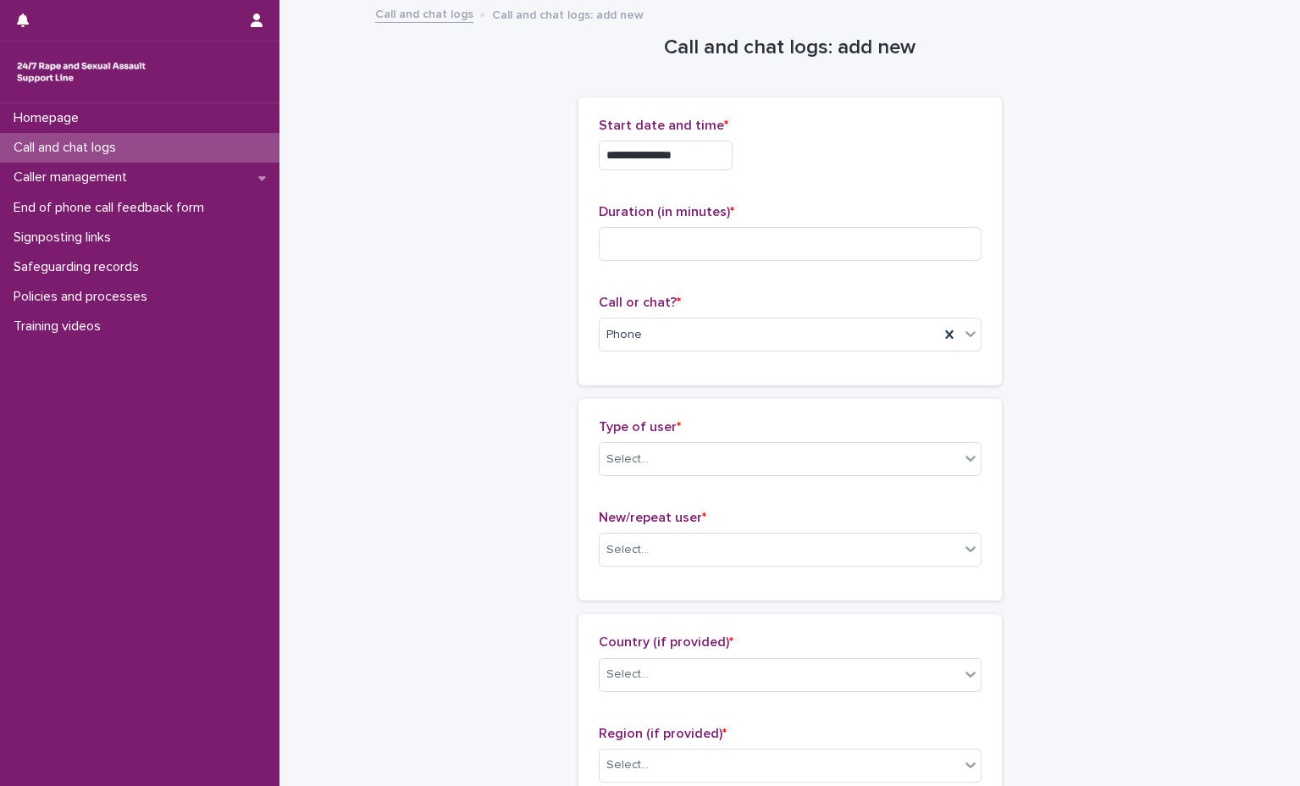
click at [811, 213] on p "Duration (in minutes) *" at bounding box center [790, 212] width 383 height 16
click at [645, 262] on div "Duration (in minutes) *" at bounding box center [790, 239] width 383 height 70
click at [682, 245] on input at bounding box center [790, 244] width 383 height 34
type input "*"
click at [699, 449] on div "Select..." at bounding box center [780, 459] width 360 height 28
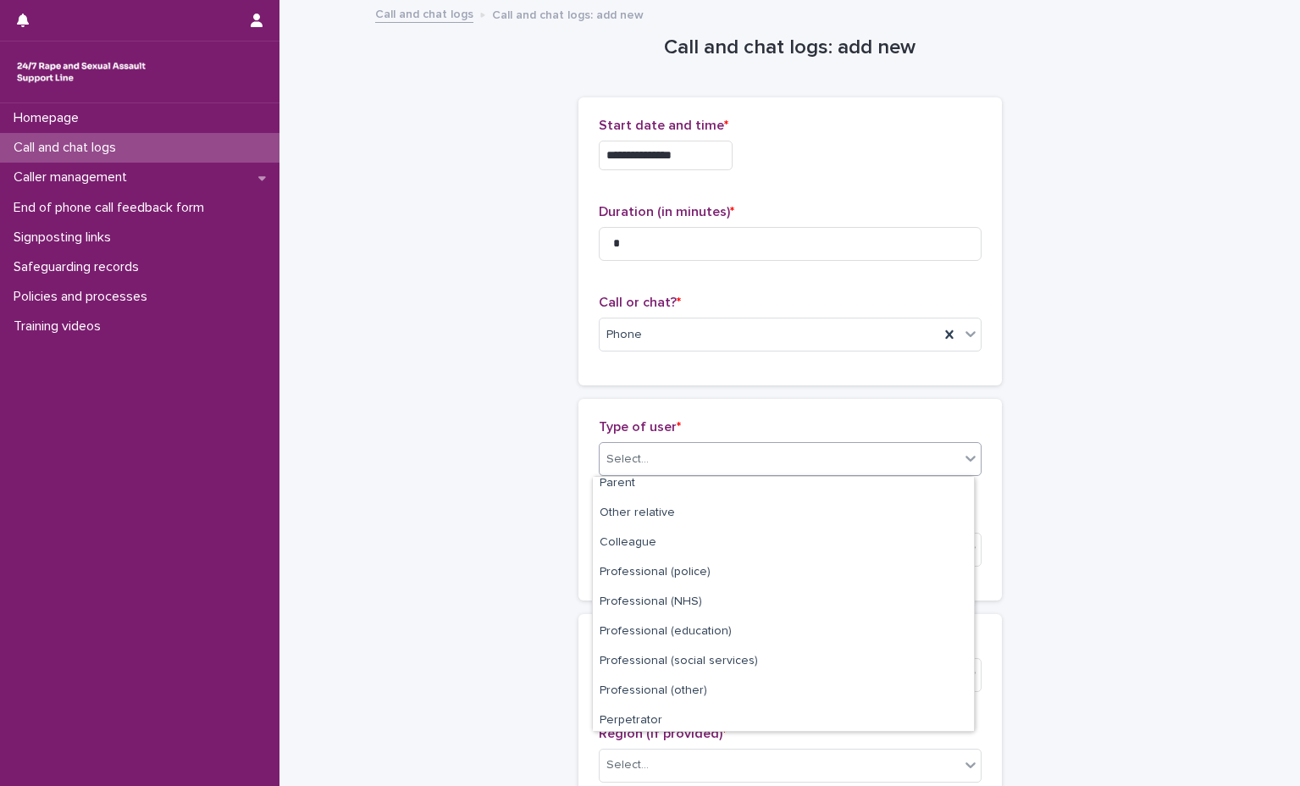
scroll to position [191, 0]
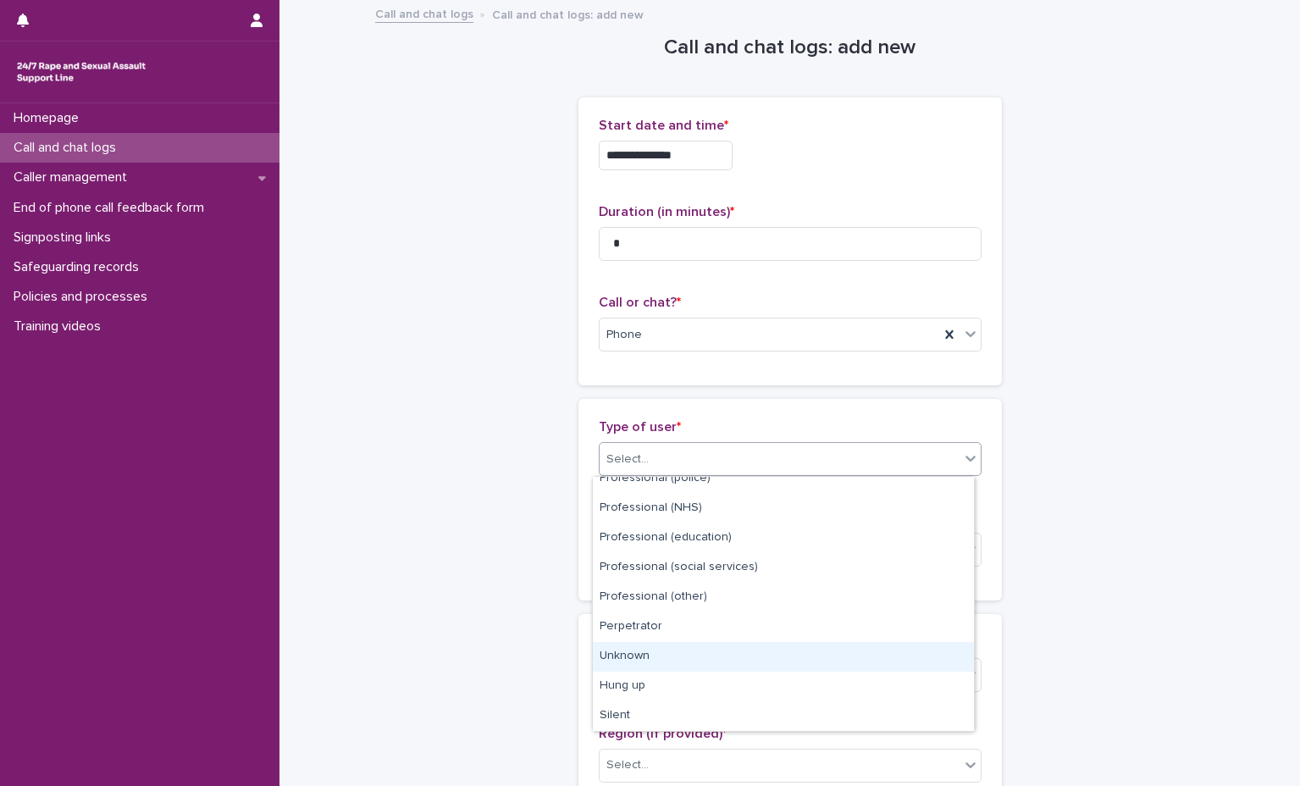
click at [686, 661] on div "Unknown" at bounding box center [783, 657] width 381 height 30
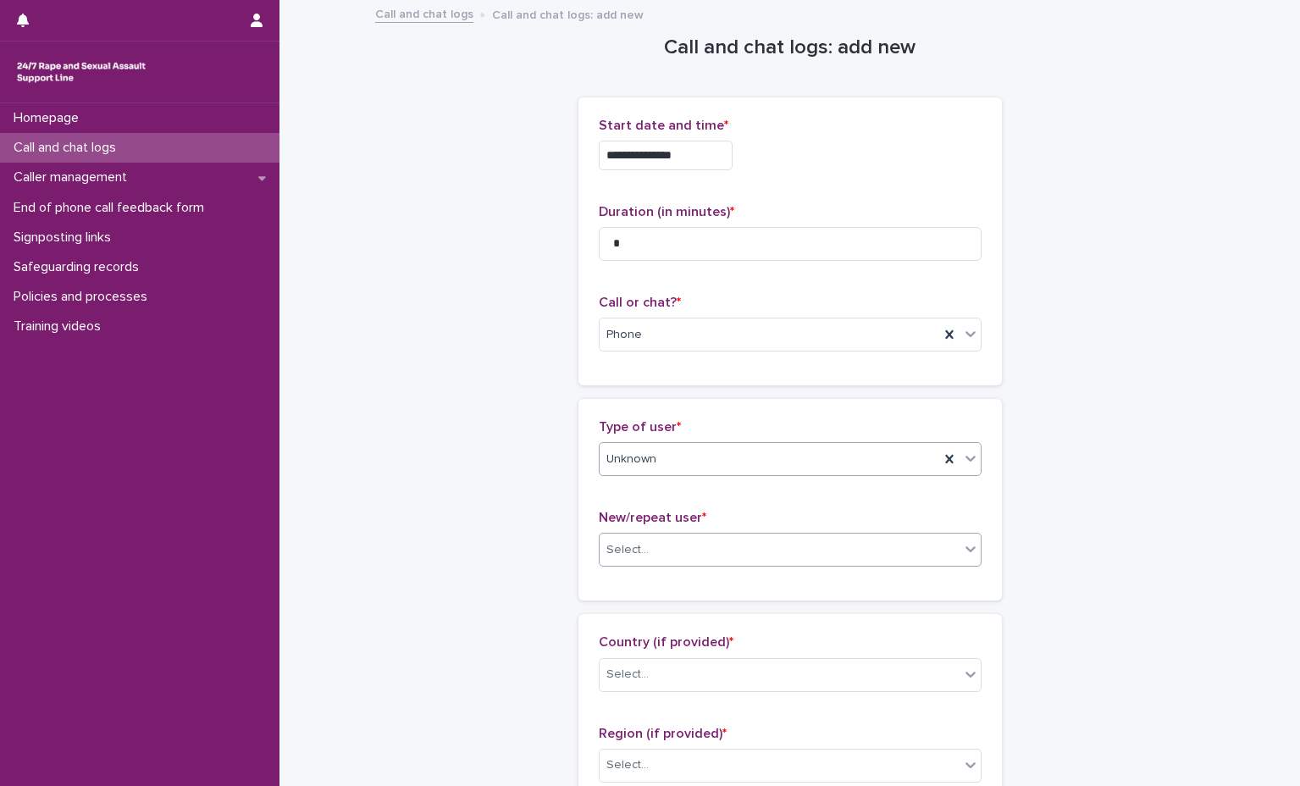
click at [728, 544] on div "Select..." at bounding box center [780, 550] width 360 height 28
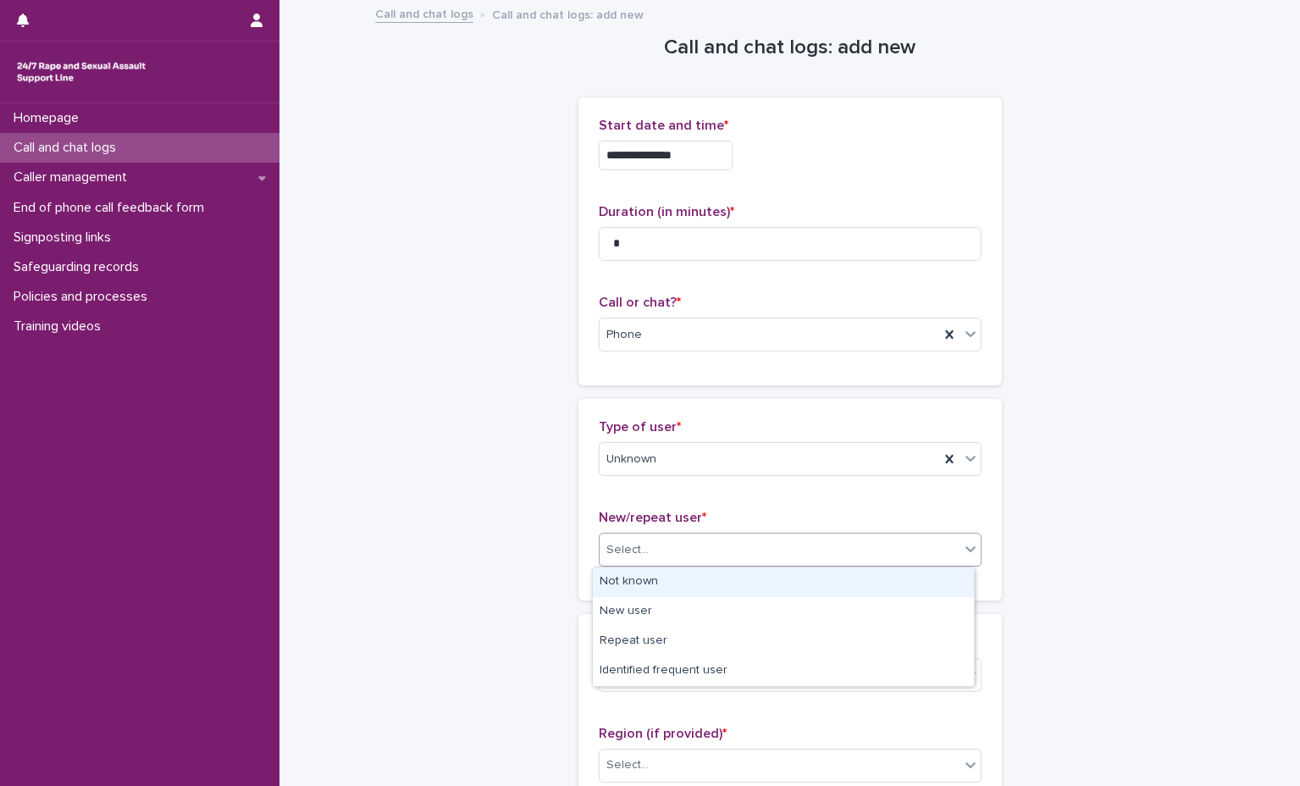
click at [705, 575] on div "Not known" at bounding box center [783, 582] width 381 height 30
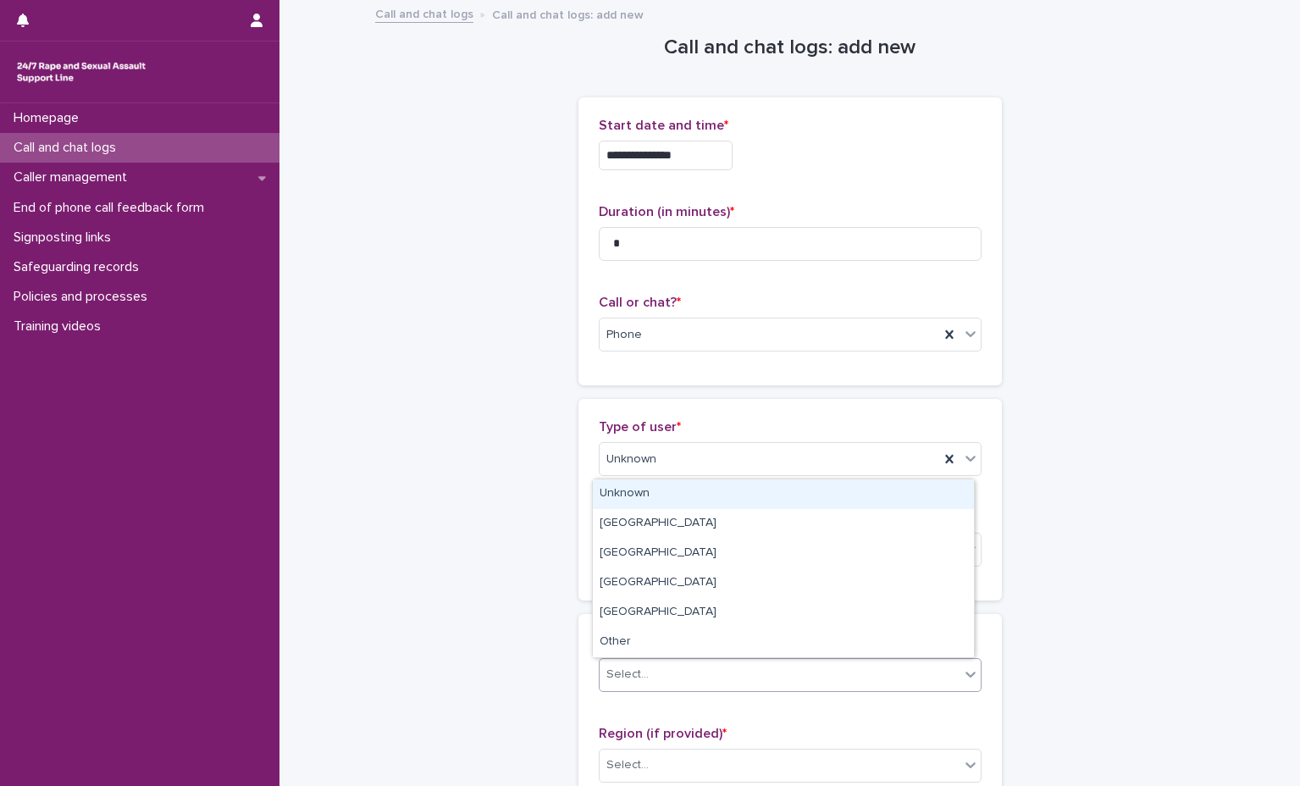
click at [706, 667] on div "Select..." at bounding box center [780, 675] width 360 height 28
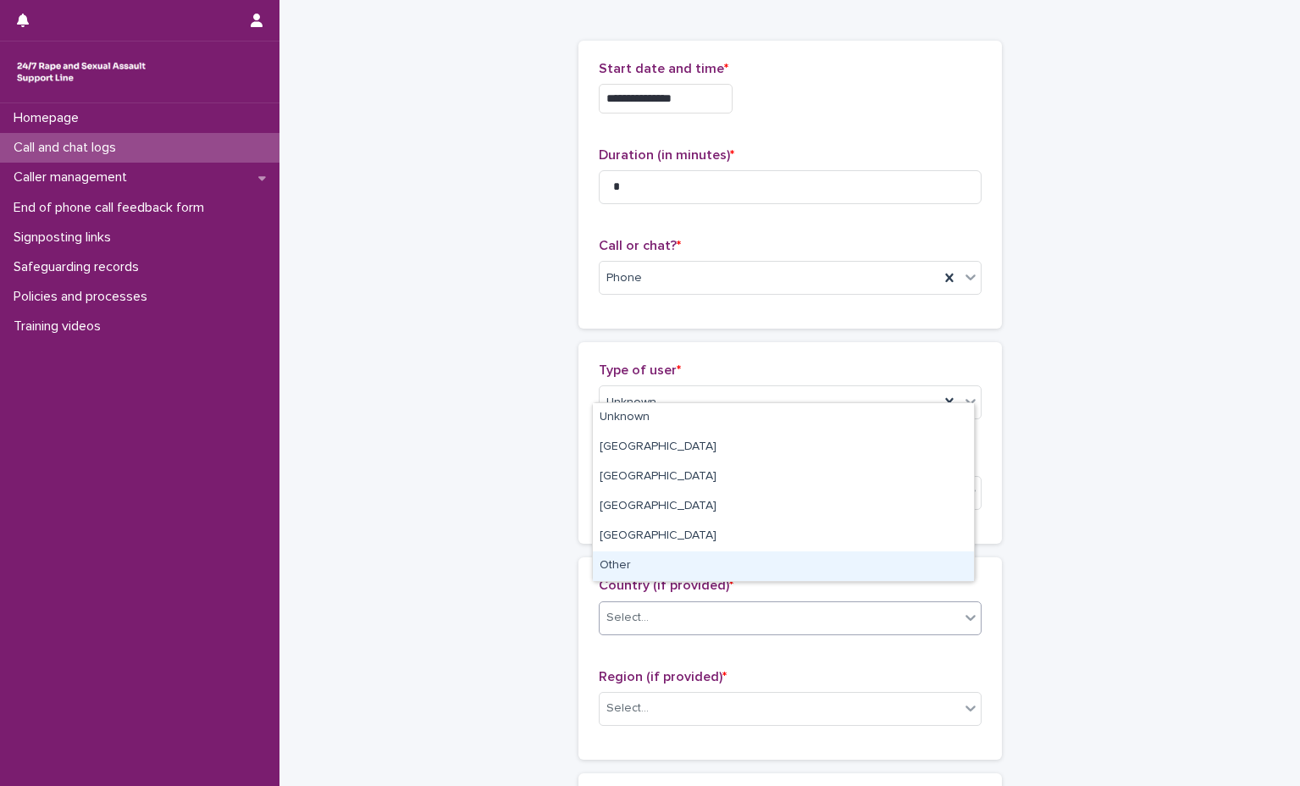
scroll to position [85, 0]
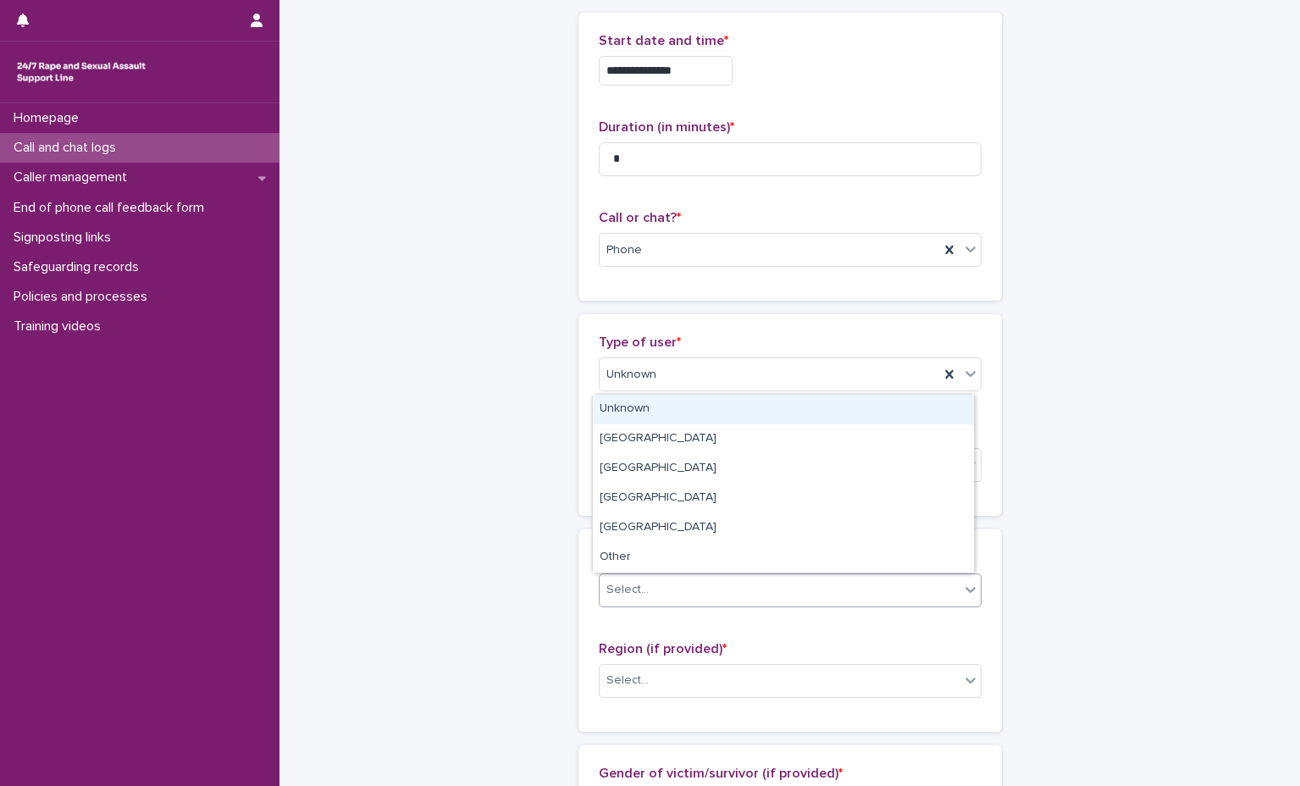
click at [713, 404] on div "Unknown" at bounding box center [783, 410] width 381 height 30
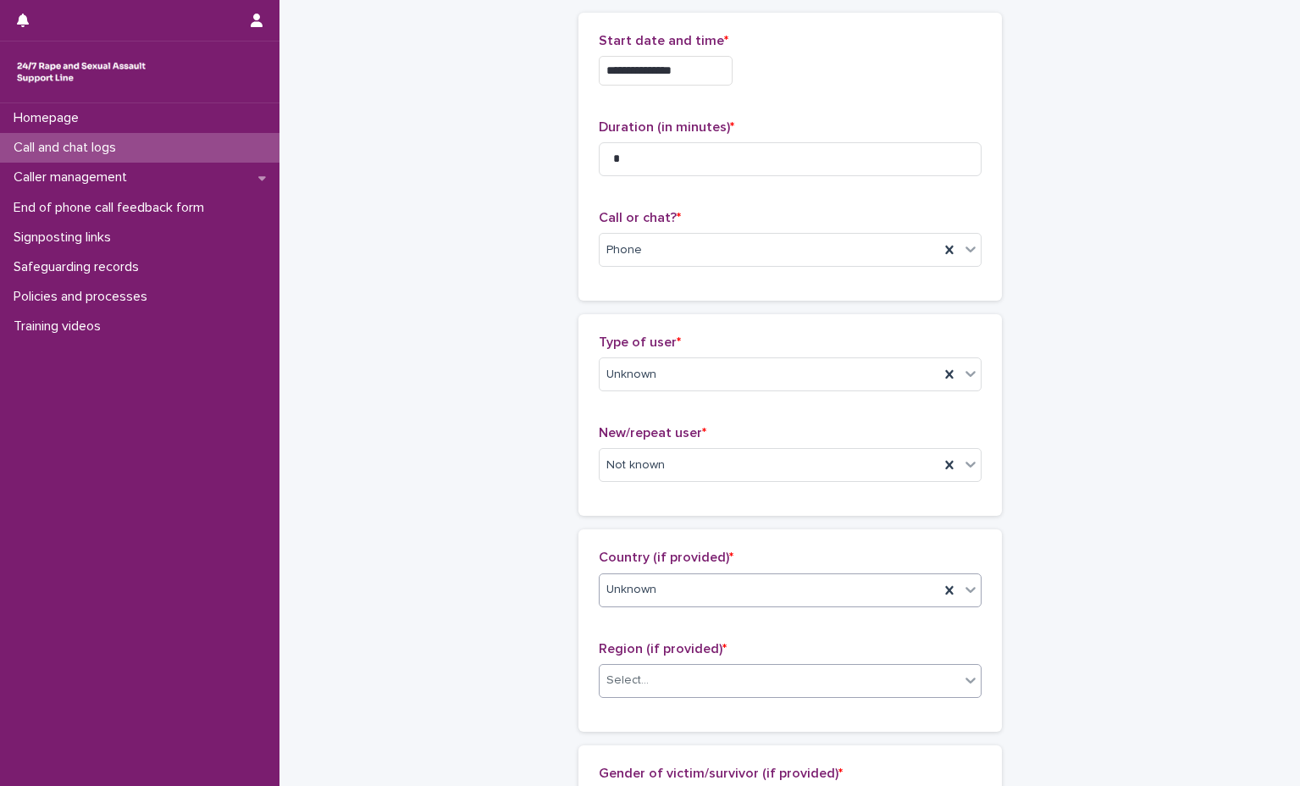
click at [706, 670] on div "Select..." at bounding box center [780, 681] width 360 height 28
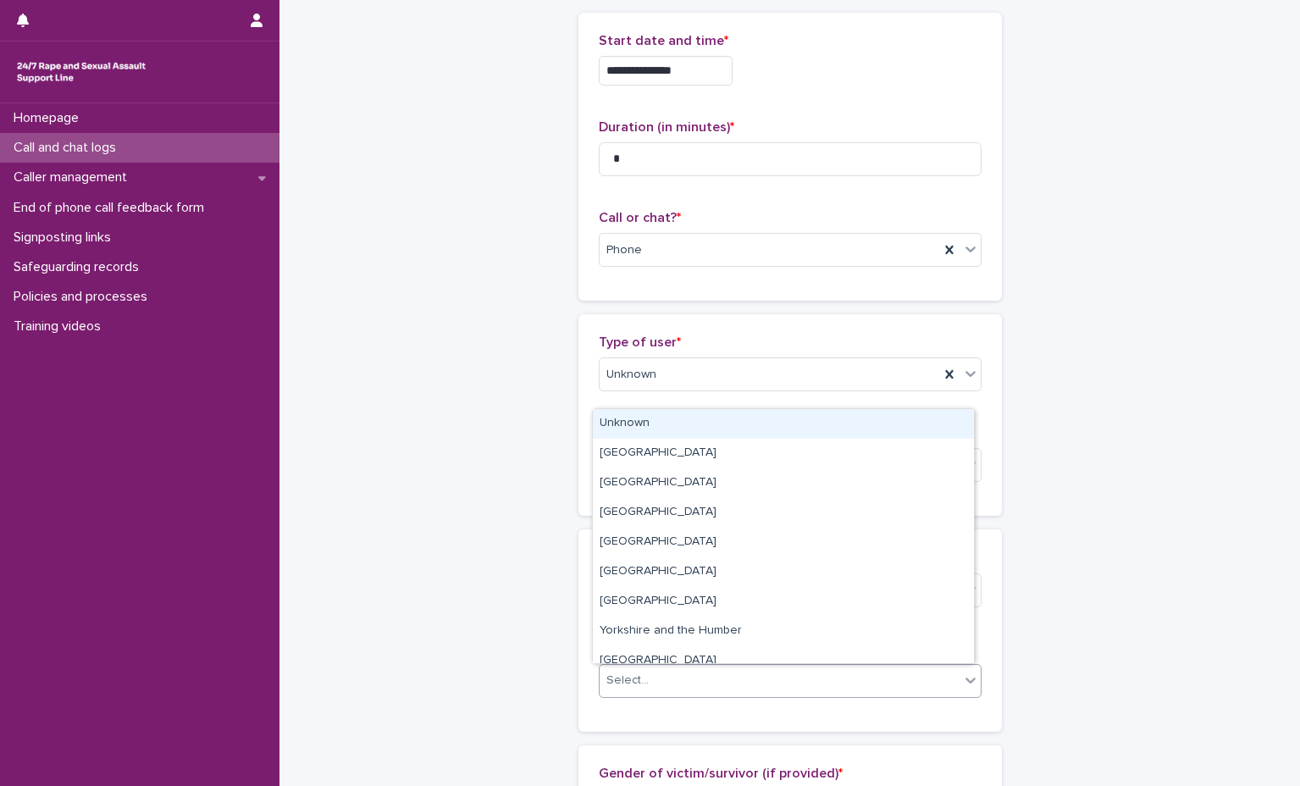
click at [760, 433] on div "Unknown" at bounding box center [783, 424] width 381 height 30
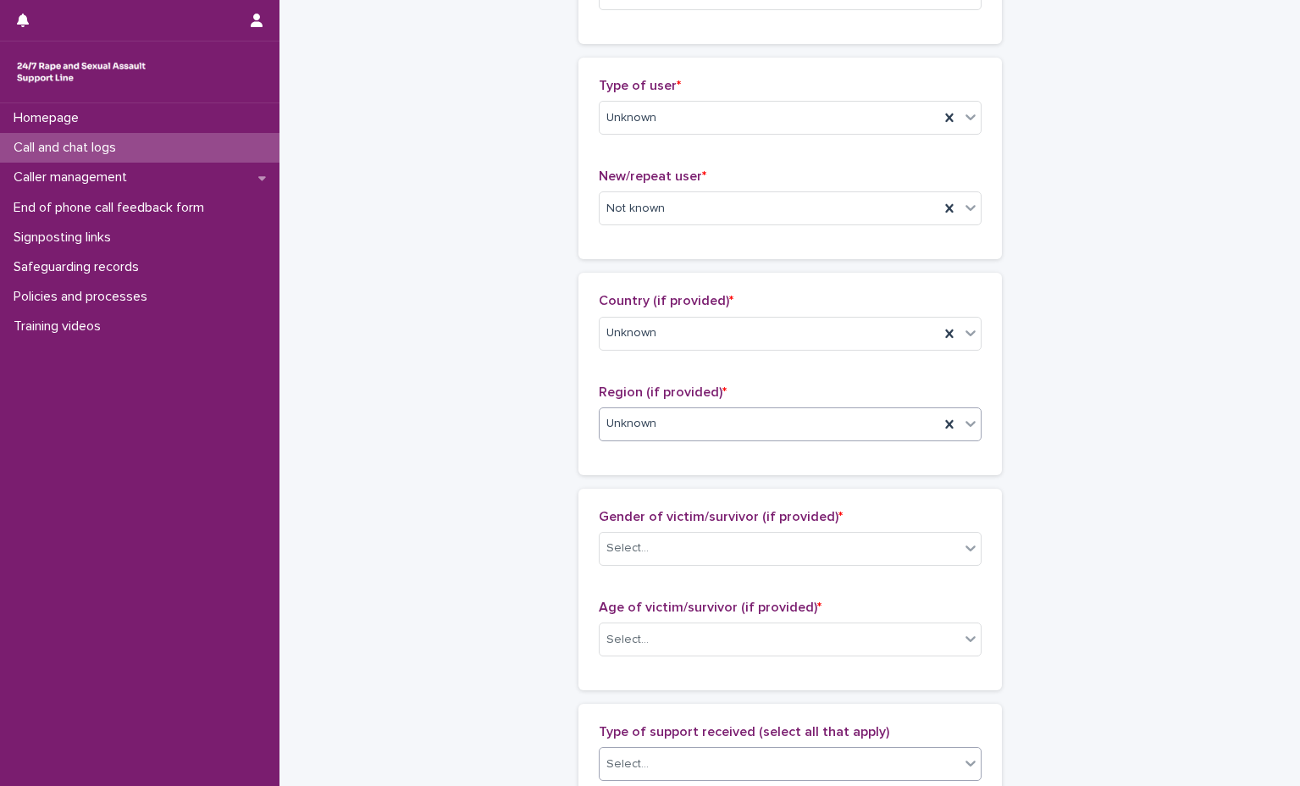
scroll to position [508, 0]
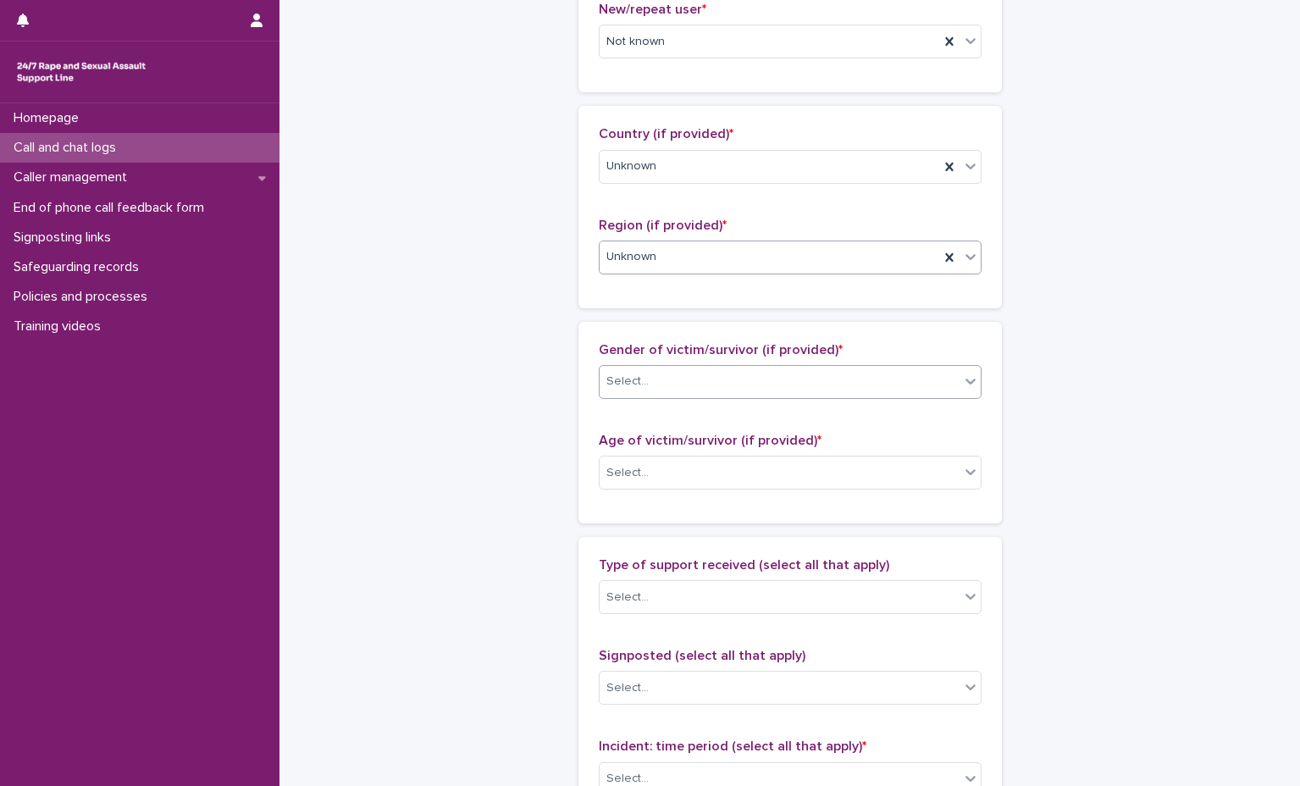
click at [740, 396] on div "Select..." at bounding box center [790, 382] width 383 height 34
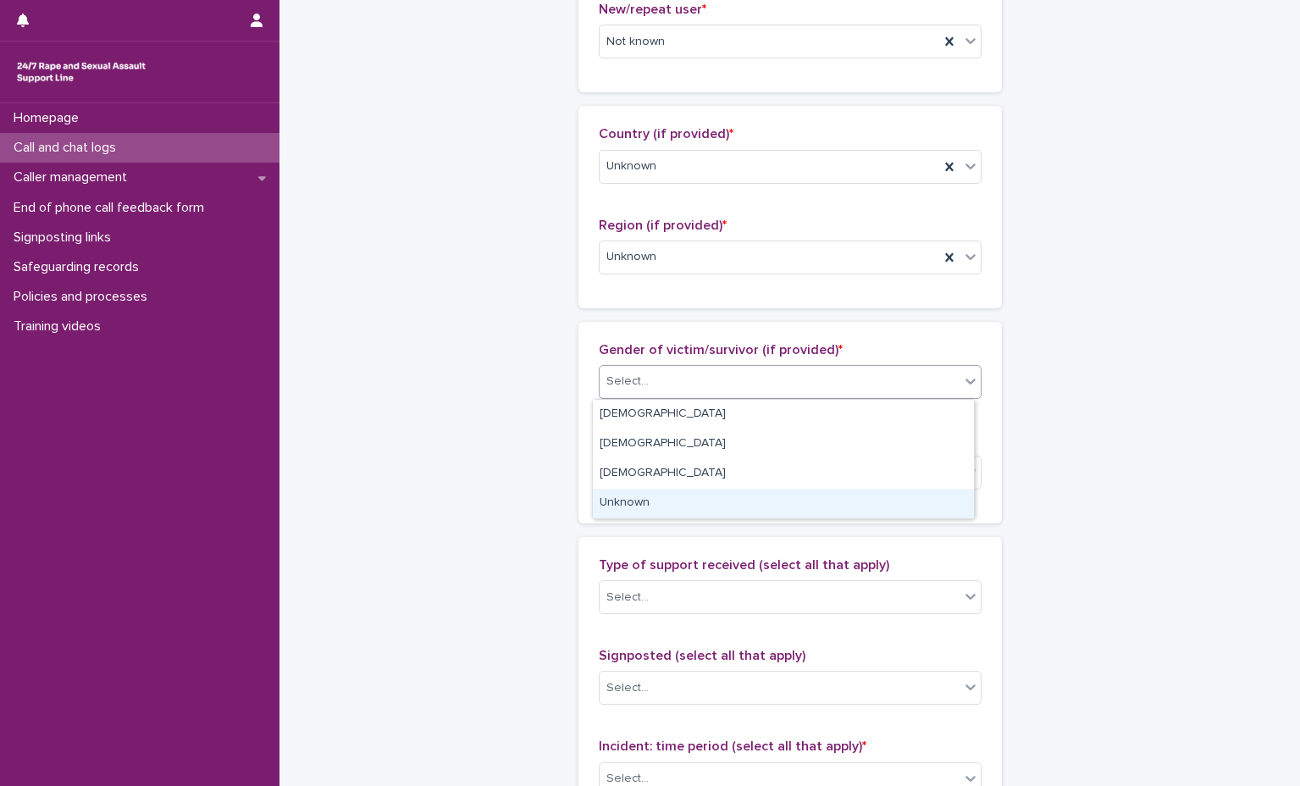
click at [669, 508] on div "Unknown" at bounding box center [783, 504] width 381 height 30
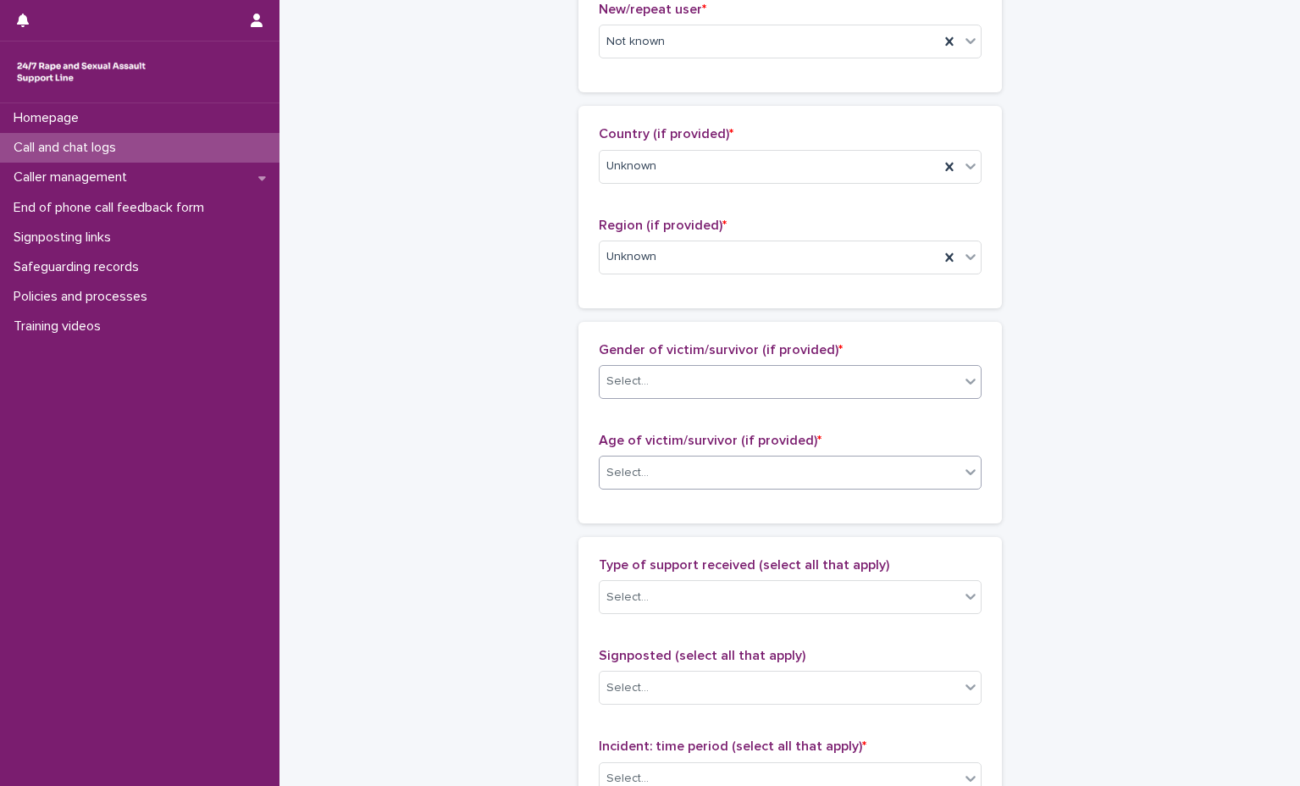
click at [702, 481] on div "Select..." at bounding box center [780, 473] width 360 height 28
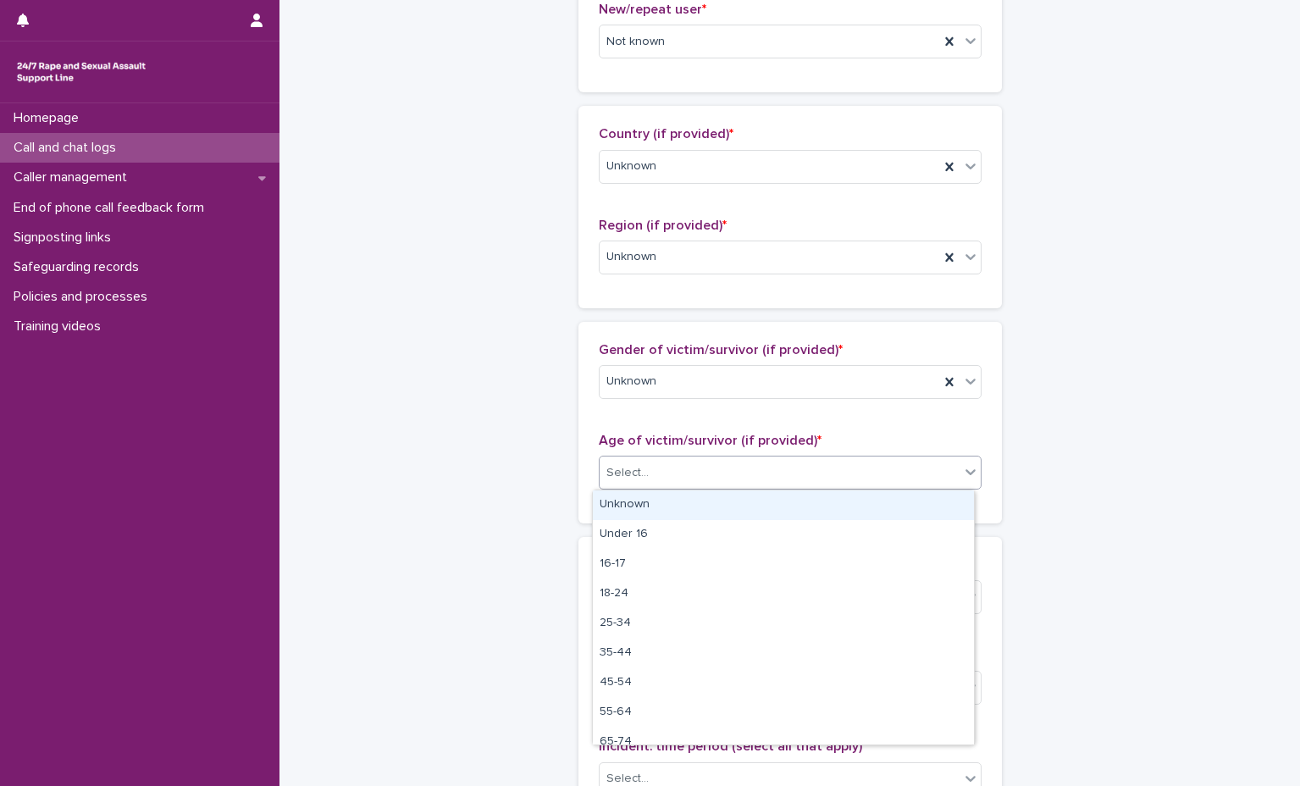
click at [718, 501] on div "Unknown" at bounding box center [783, 505] width 381 height 30
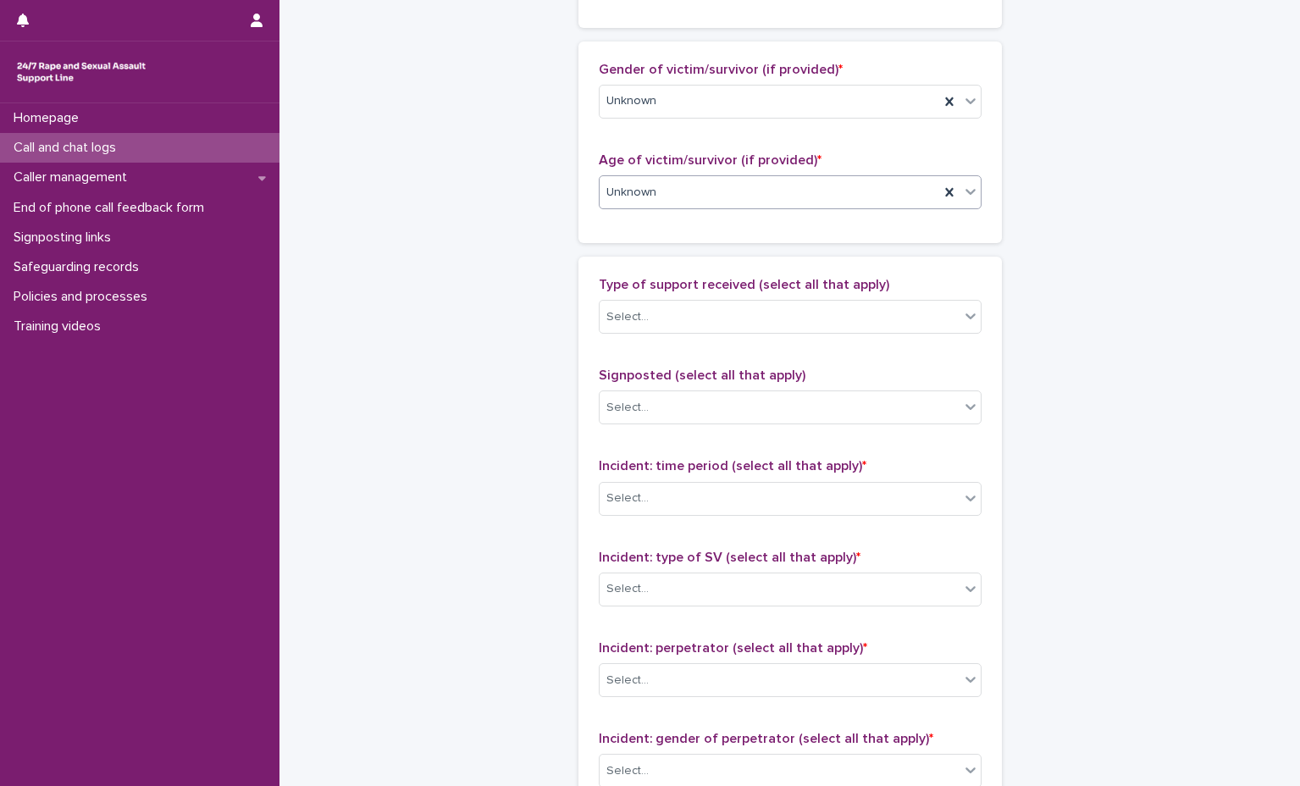
scroll to position [847, 0]
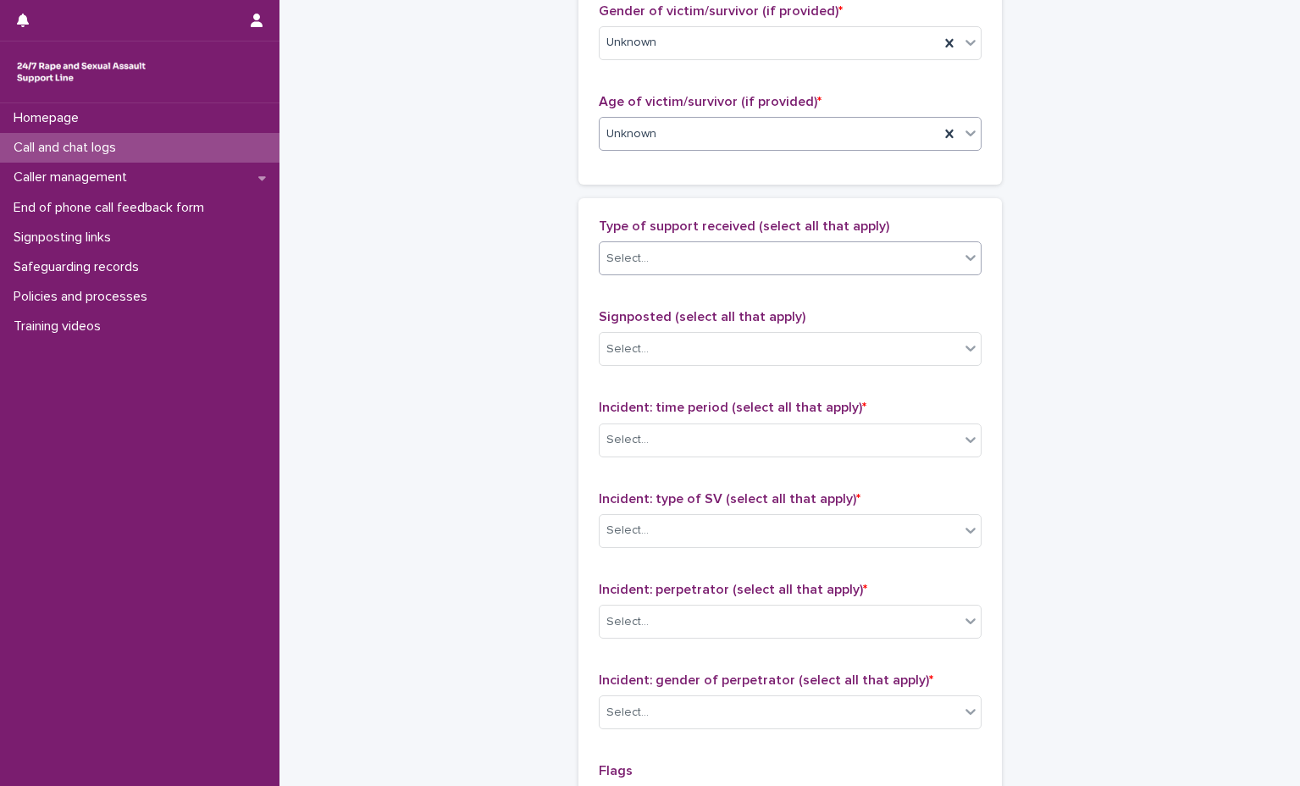
click at [768, 254] on div "Select..." at bounding box center [780, 259] width 360 height 28
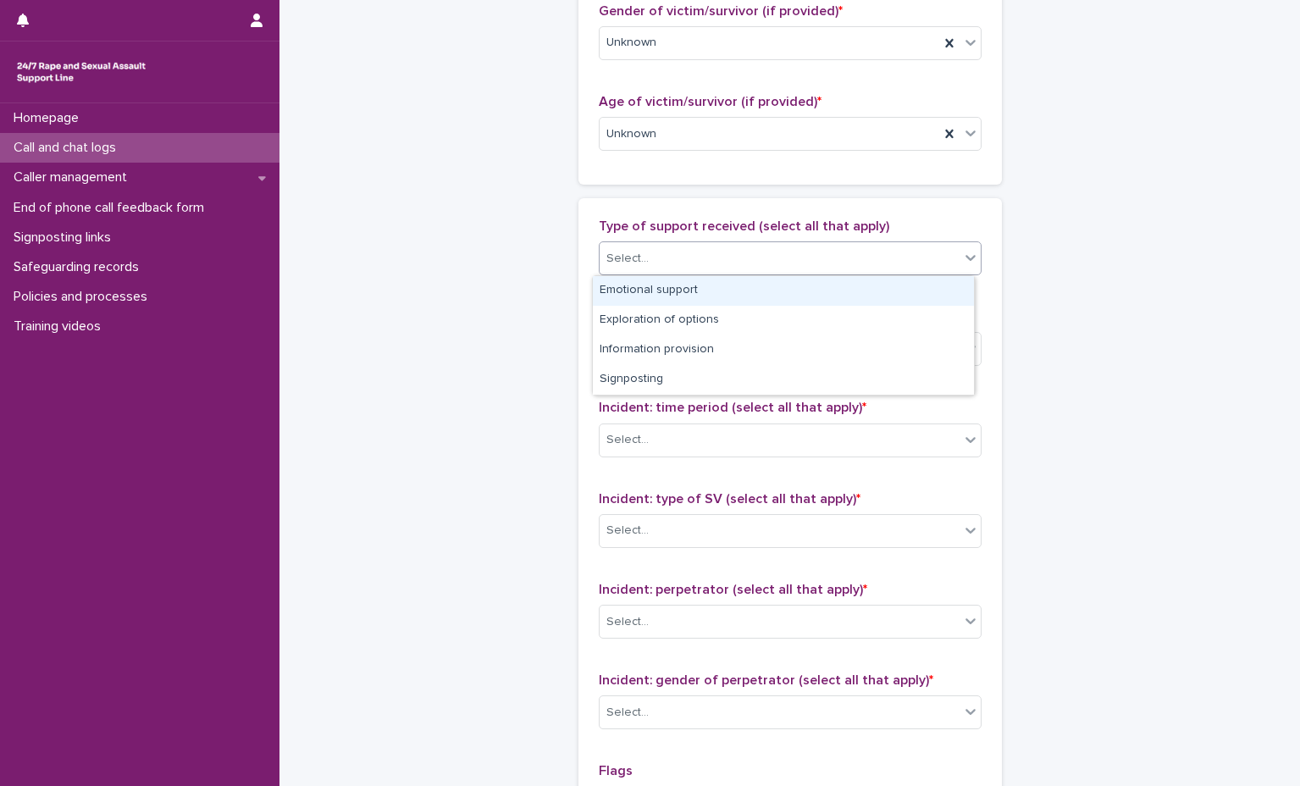
click at [774, 255] on div "Select..." at bounding box center [780, 259] width 360 height 28
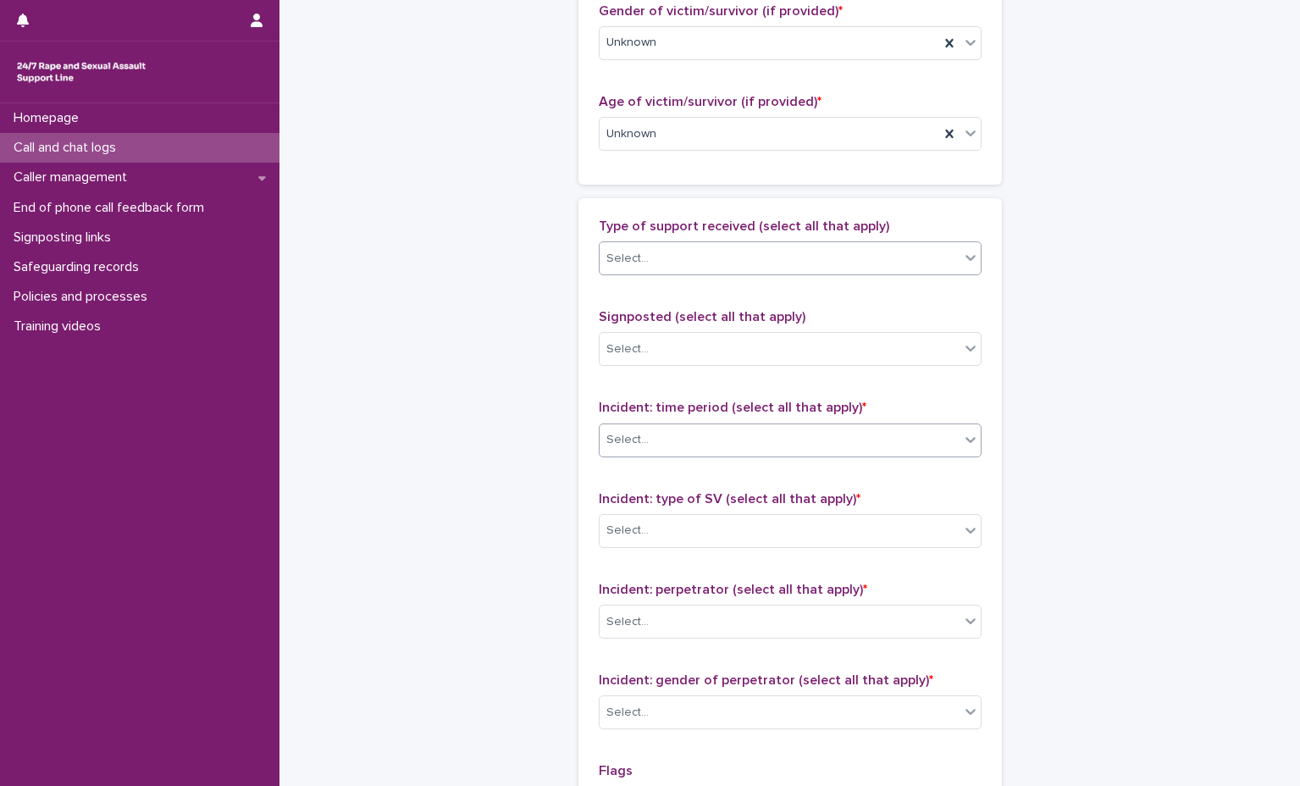
click at [776, 443] on div "Select..." at bounding box center [780, 440] width 360 height 28
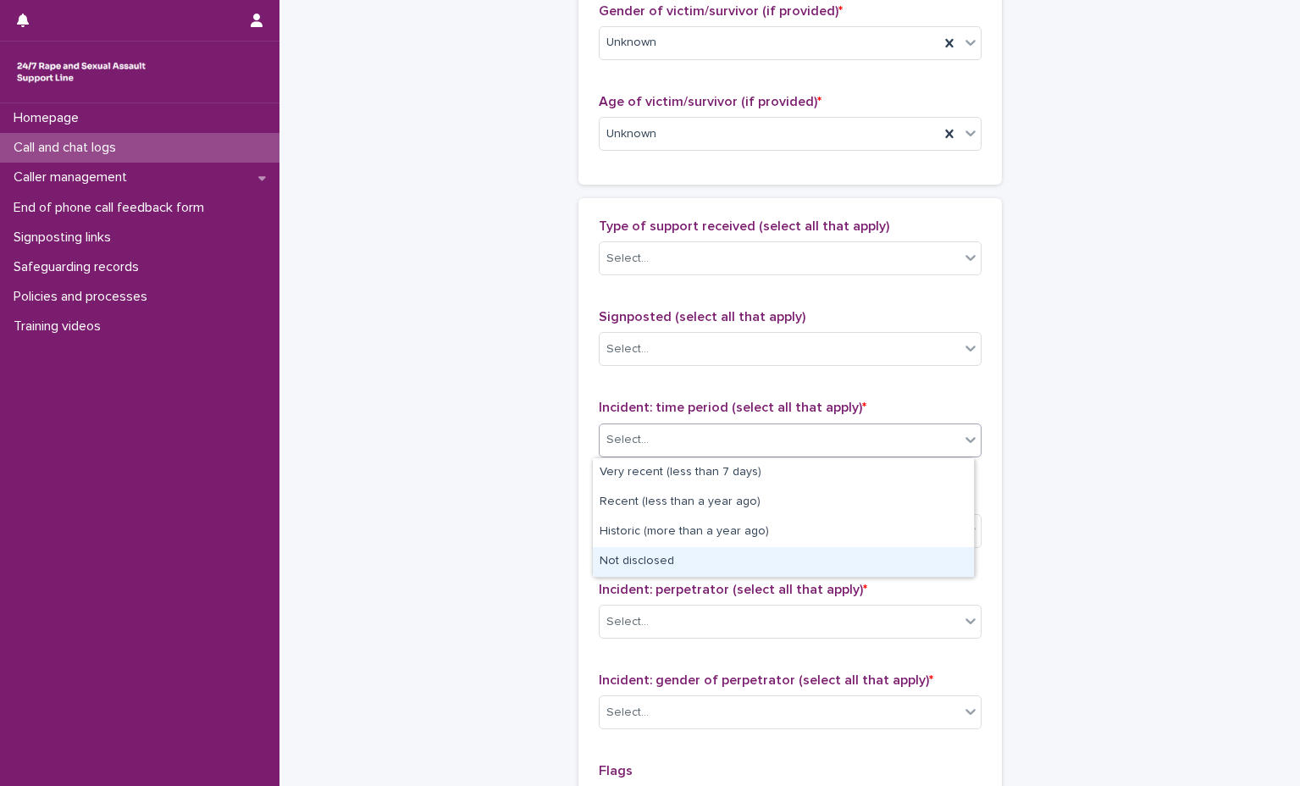
click at [745, 567] on div "Not disclosed" at bounding box center [783, 562] width 381 height 30
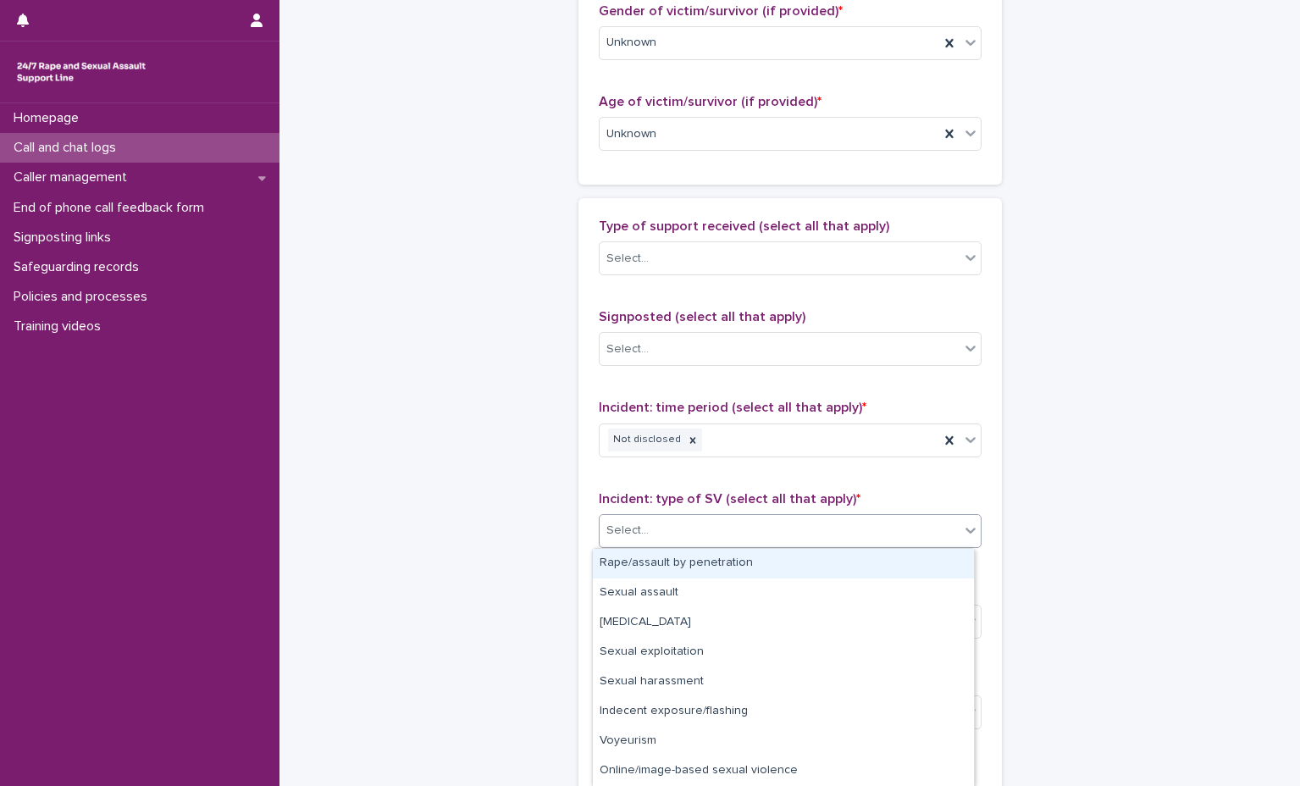
click at [750, 545] on div "Select..." at bounding box center [790, 531] width 383 height 34
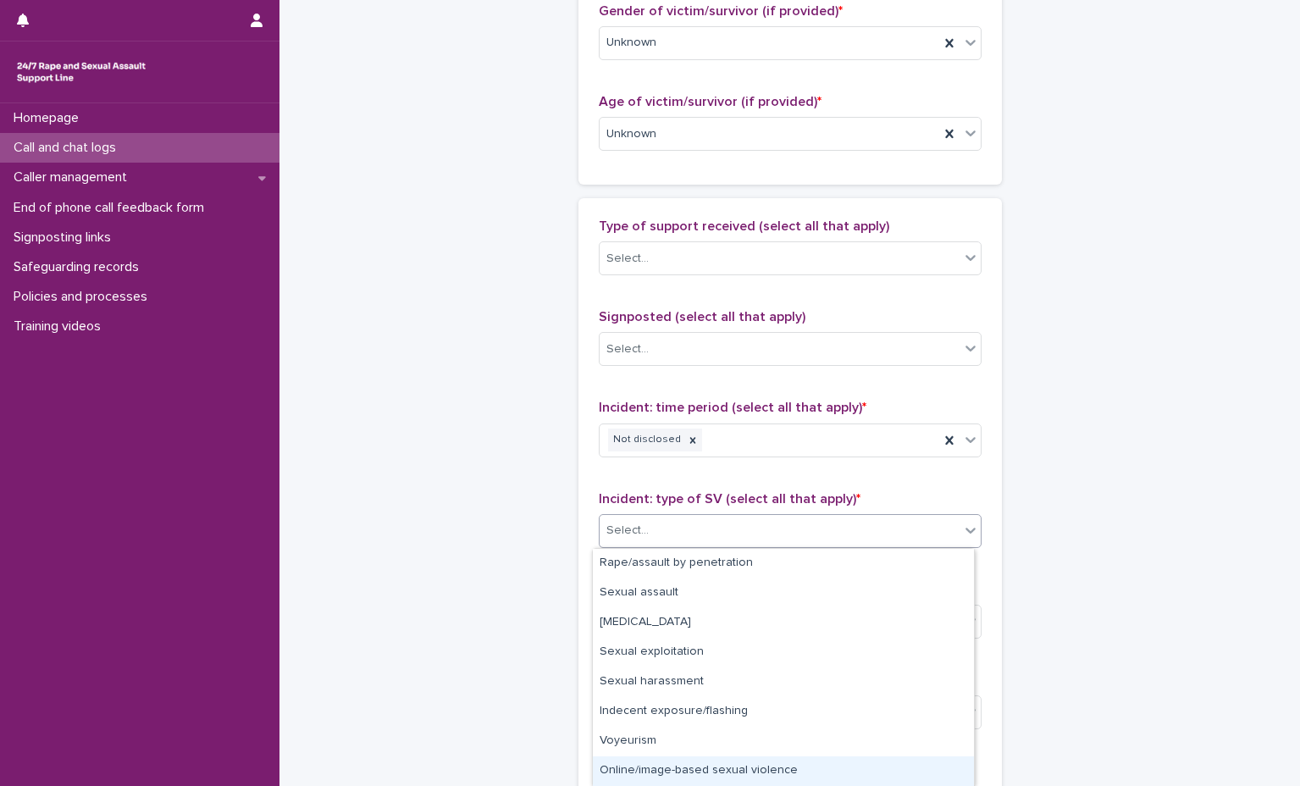
scroll to position [58, 0]
click at [684, 765] on div "Not disclosed" at bounding box center [783, 772] width 381 height 30
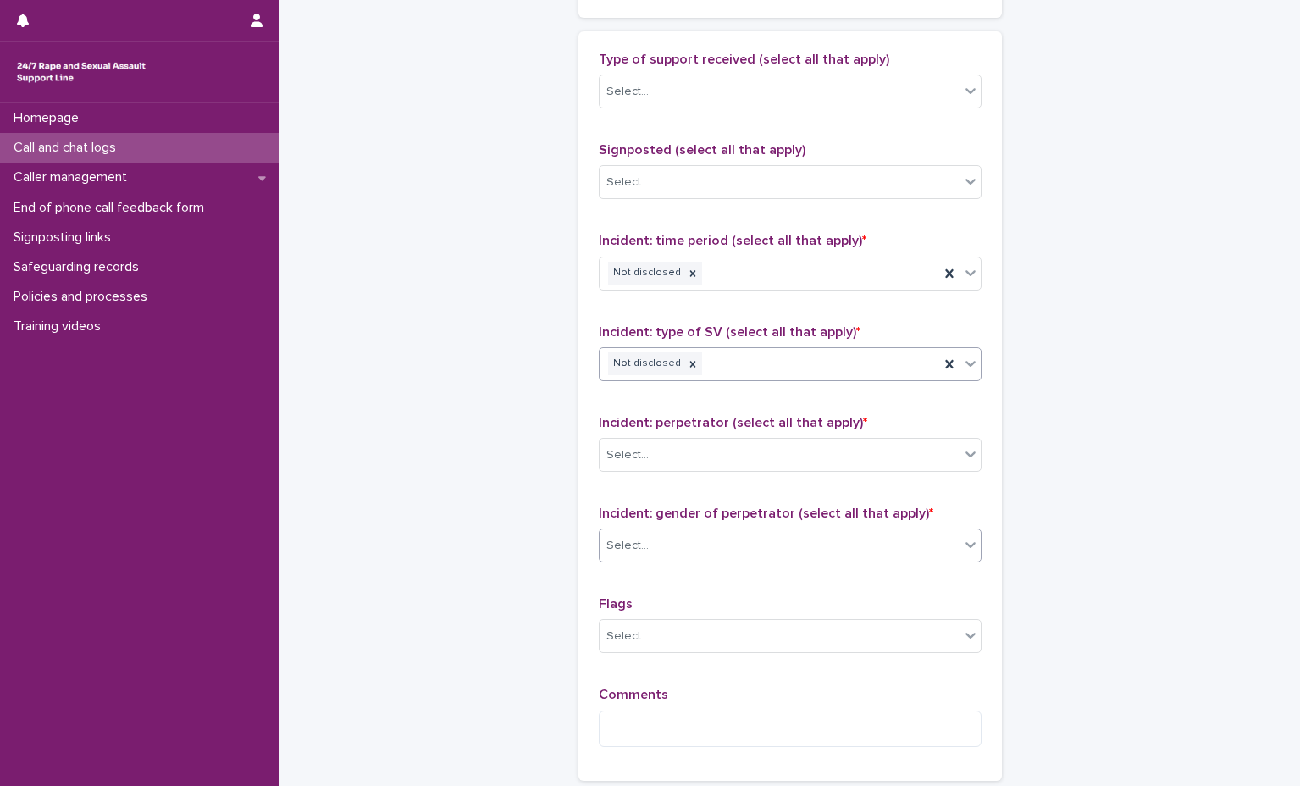
scroll to position [1101, 0]
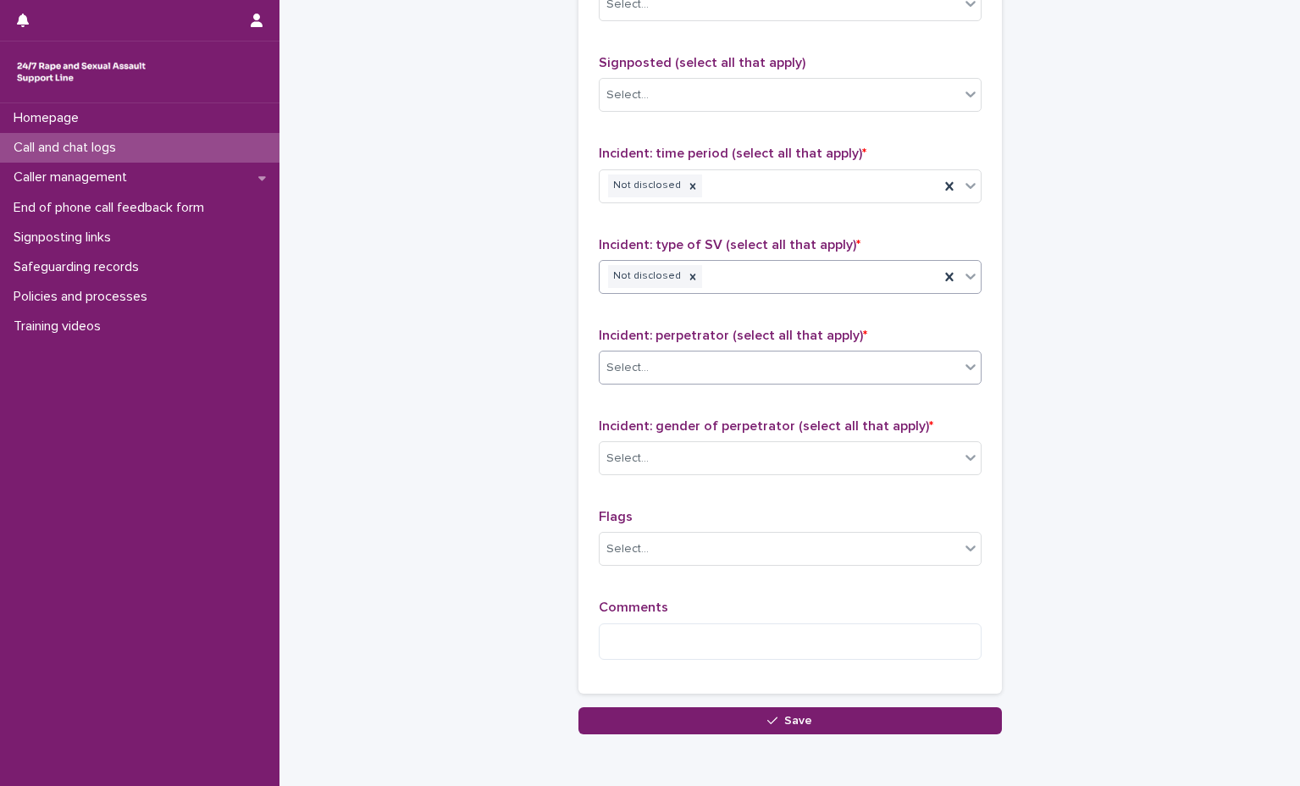
click at [749, 357] on div "Select..." at bounding box center [780, 368] width 360 height 28
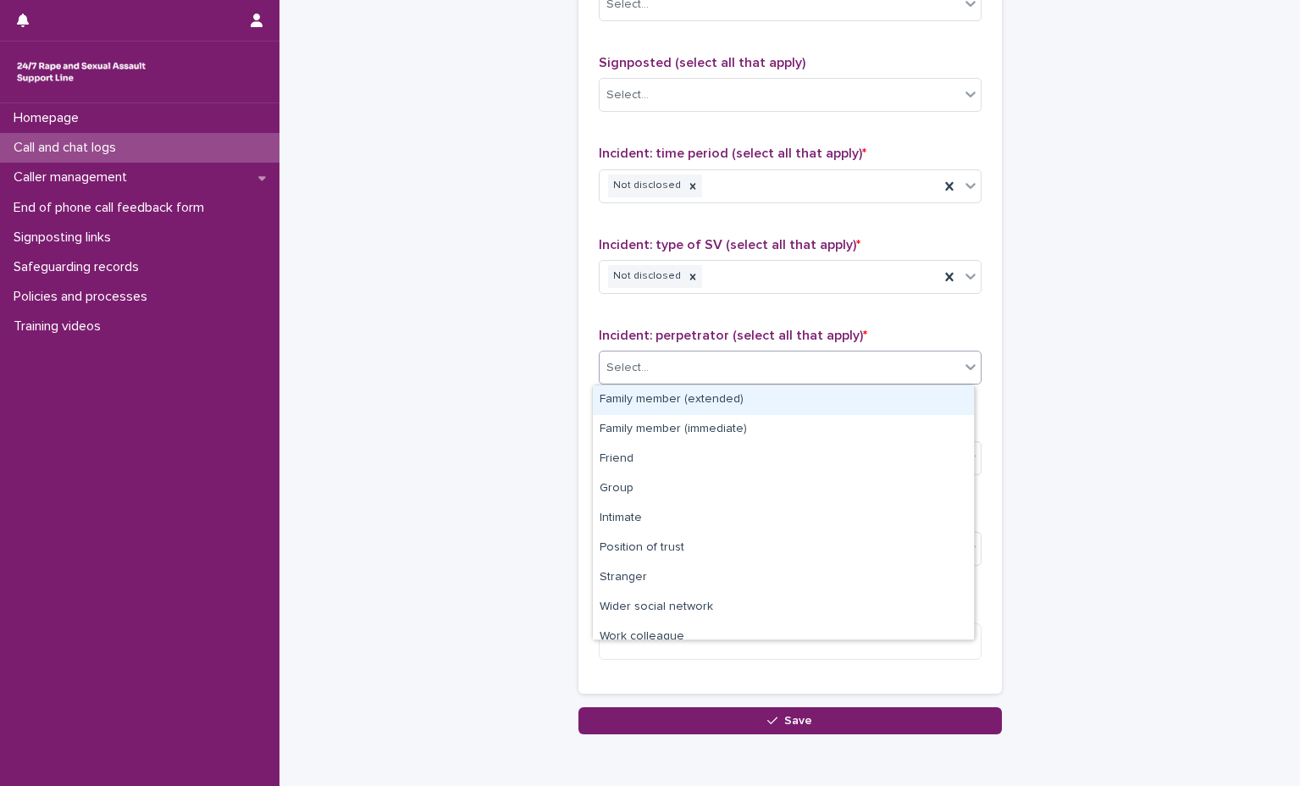
scroll to position [72, 0]
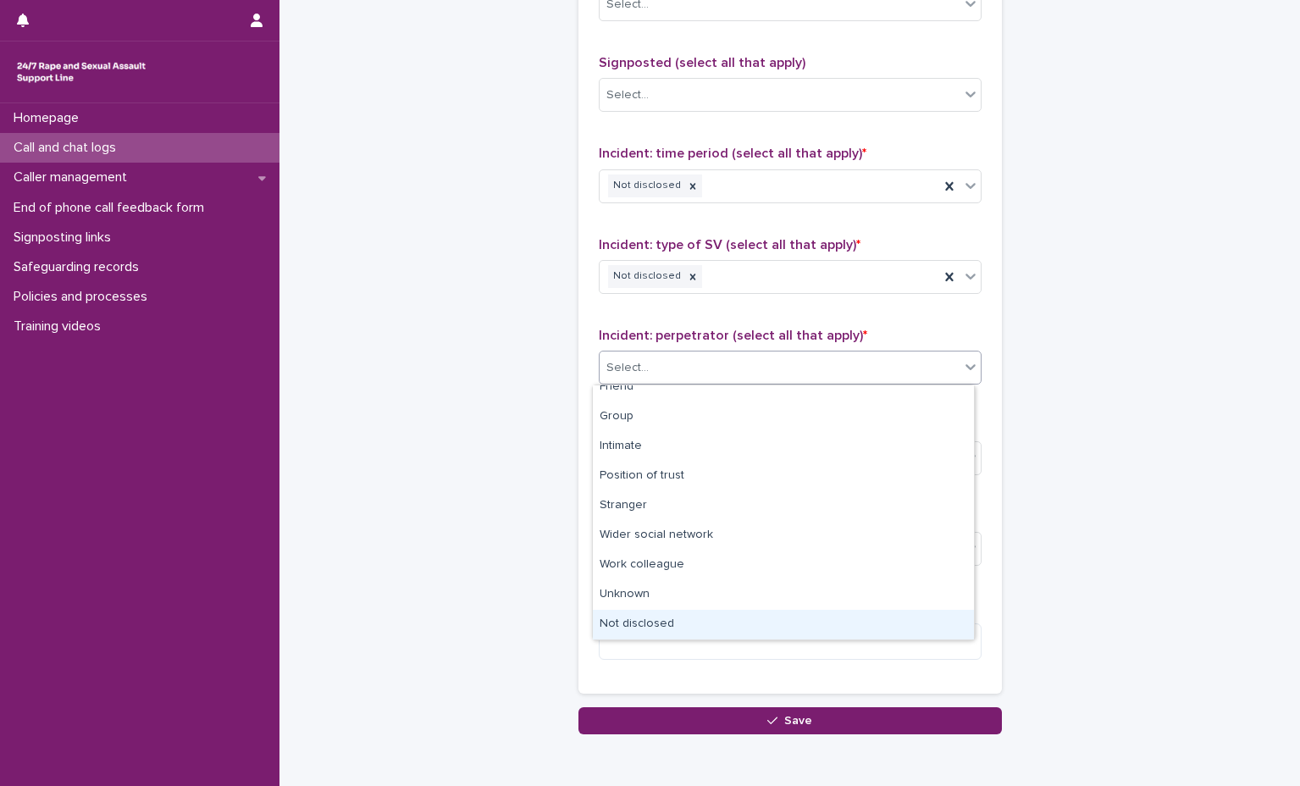
click at [722, 637] on div "Not disclosed" at bounding box center [783, 625] width 381 height 30
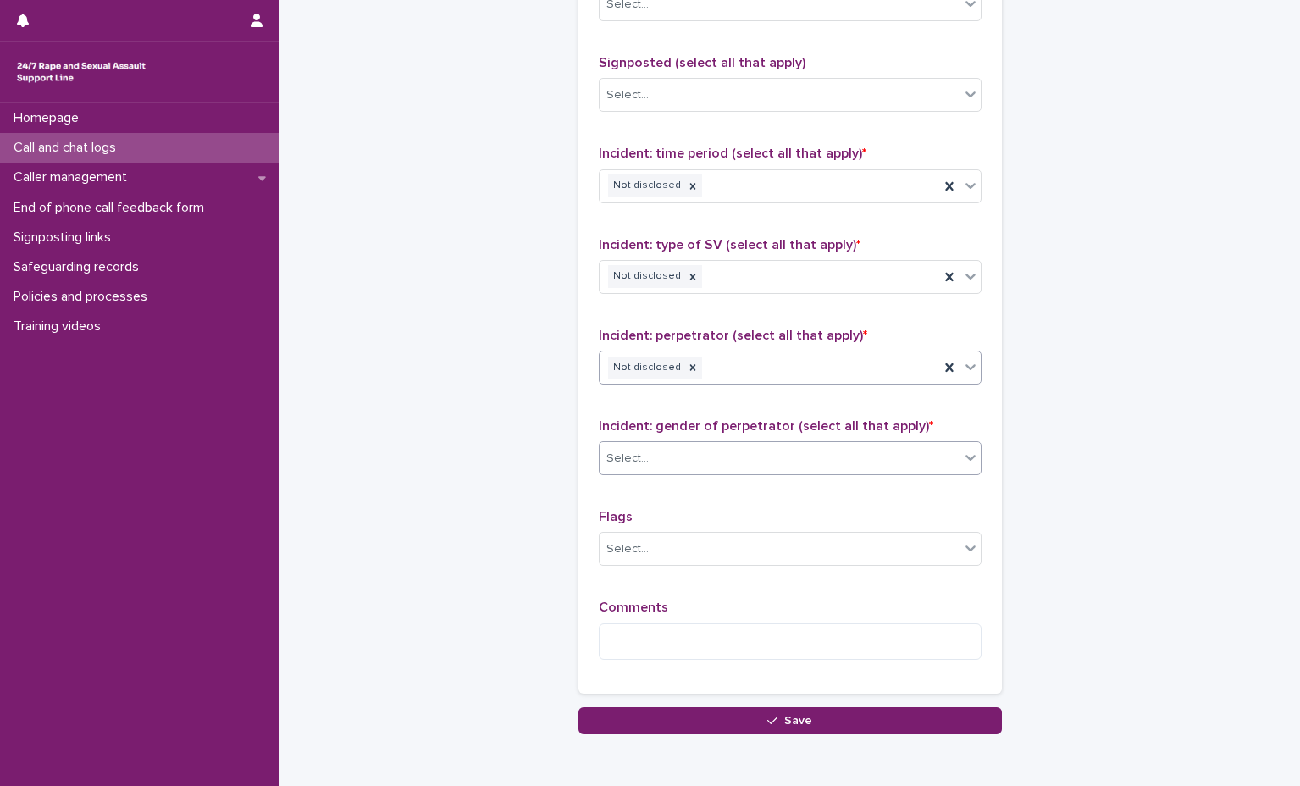
click at [744, 454] on div "Select..." at bounding box center [780, 459] width 360 height 28
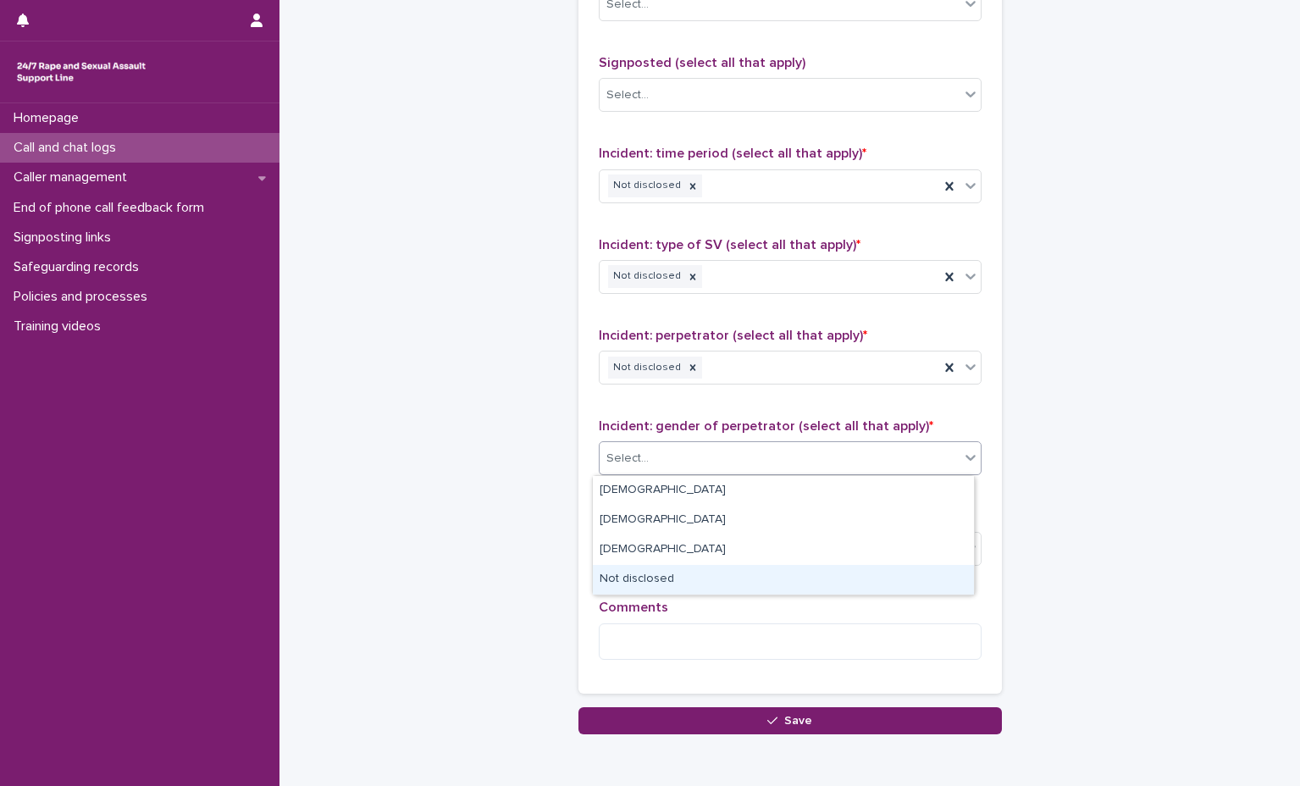
click at [709, 578] on div "Not disclosed" at bounding box center [783, 580] width 381 height 30
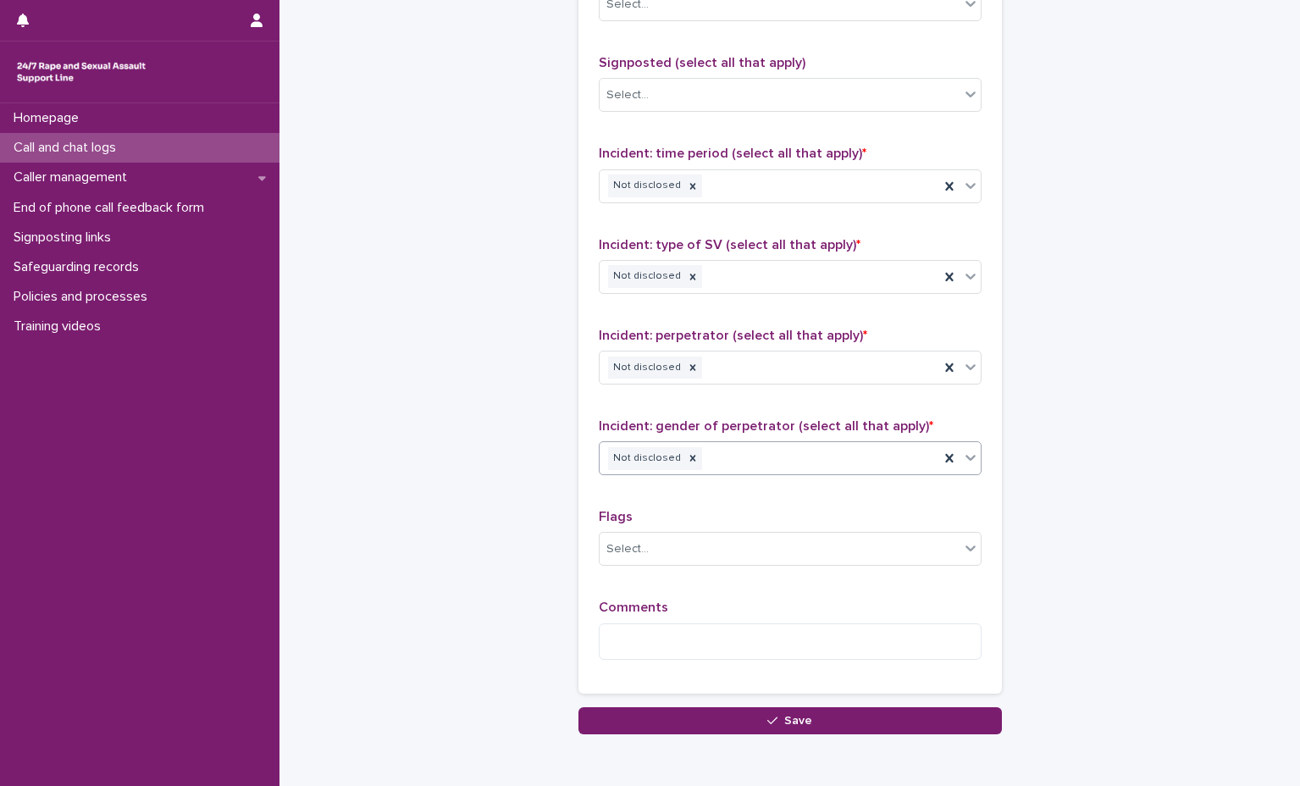
click at [687, 571] on div "Flags Select..." at bounding box center [790, 544] width 383 height 70
click at [716, 567] on div "Flags Select..." at bounding box center [790, 544] width 383 height 70
click at [715, 562] on div "Select..." at bounding box center [780, 549] width 360 height 28
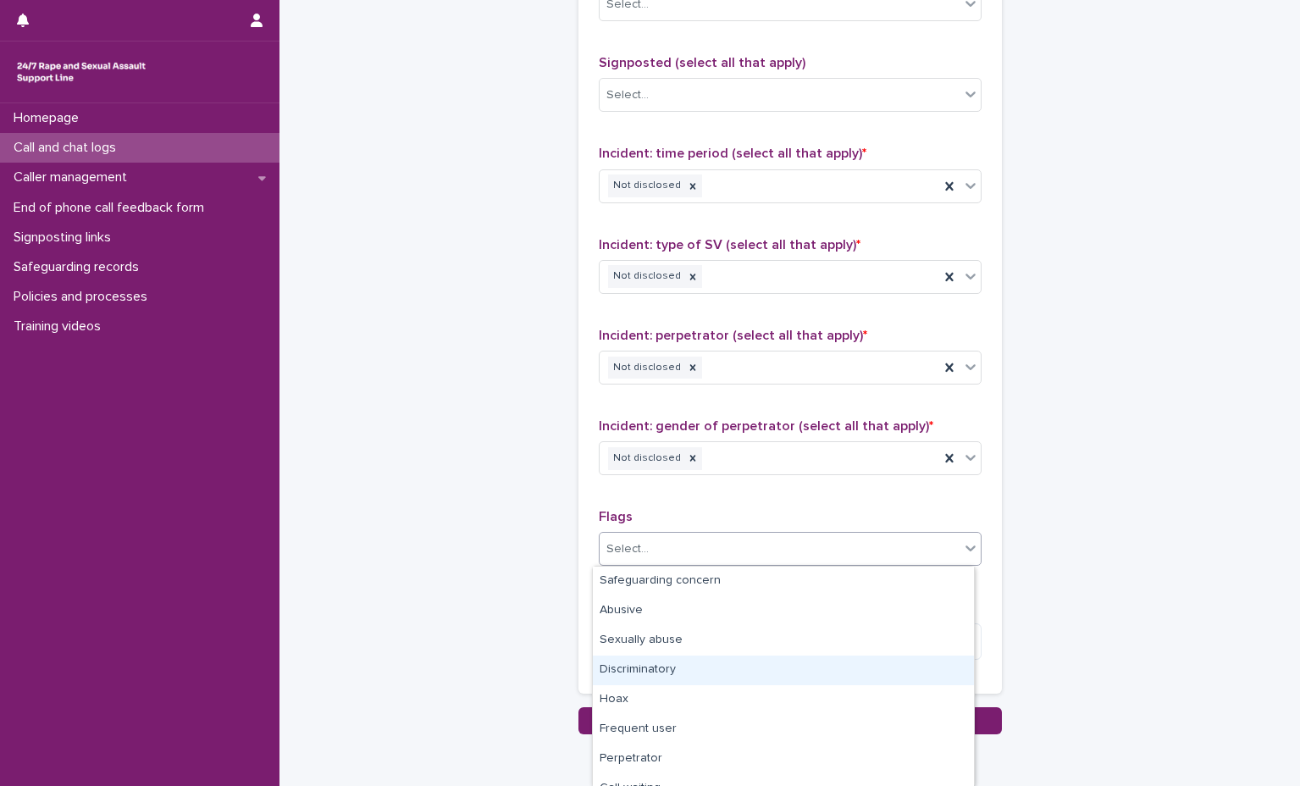
scroll to position [136, 0]
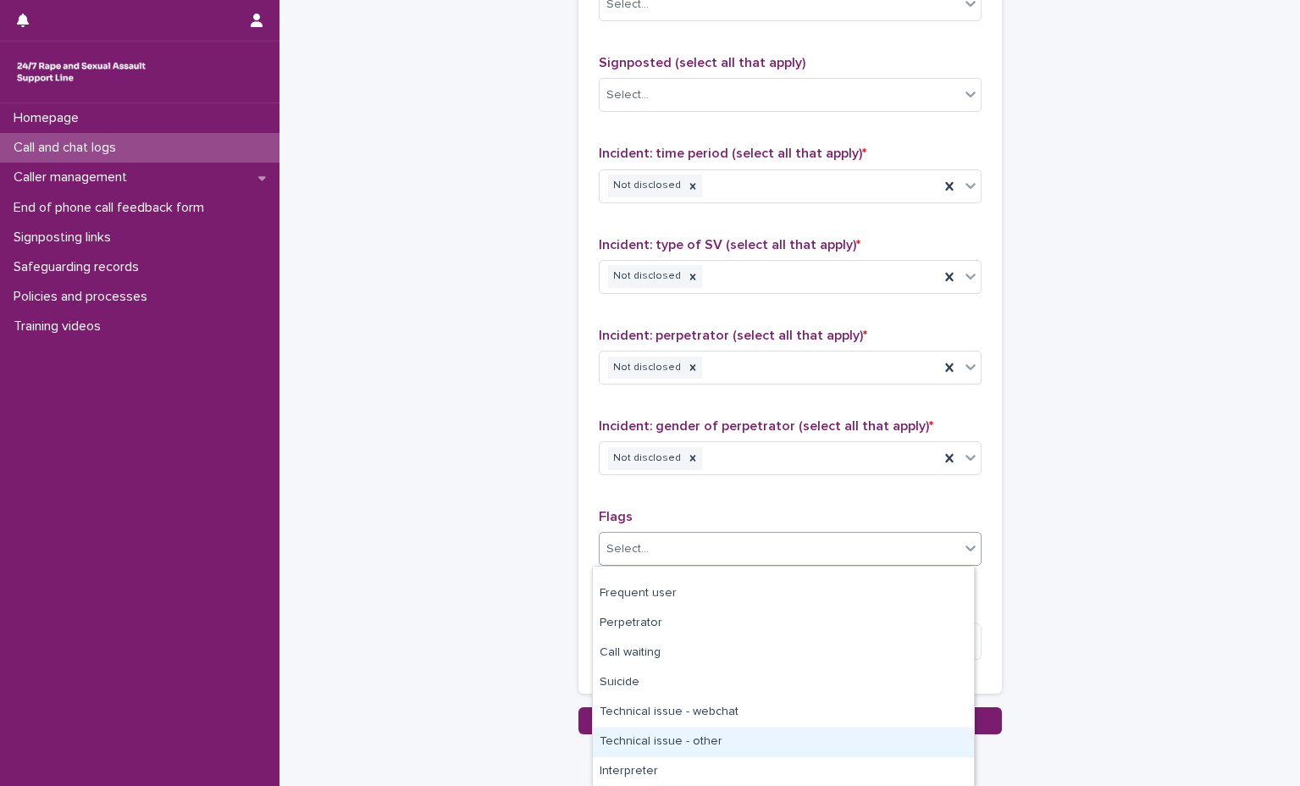
click at [725, 734] on div "Technical issue - other" at bounding box center [783, 743] width 381 height 30
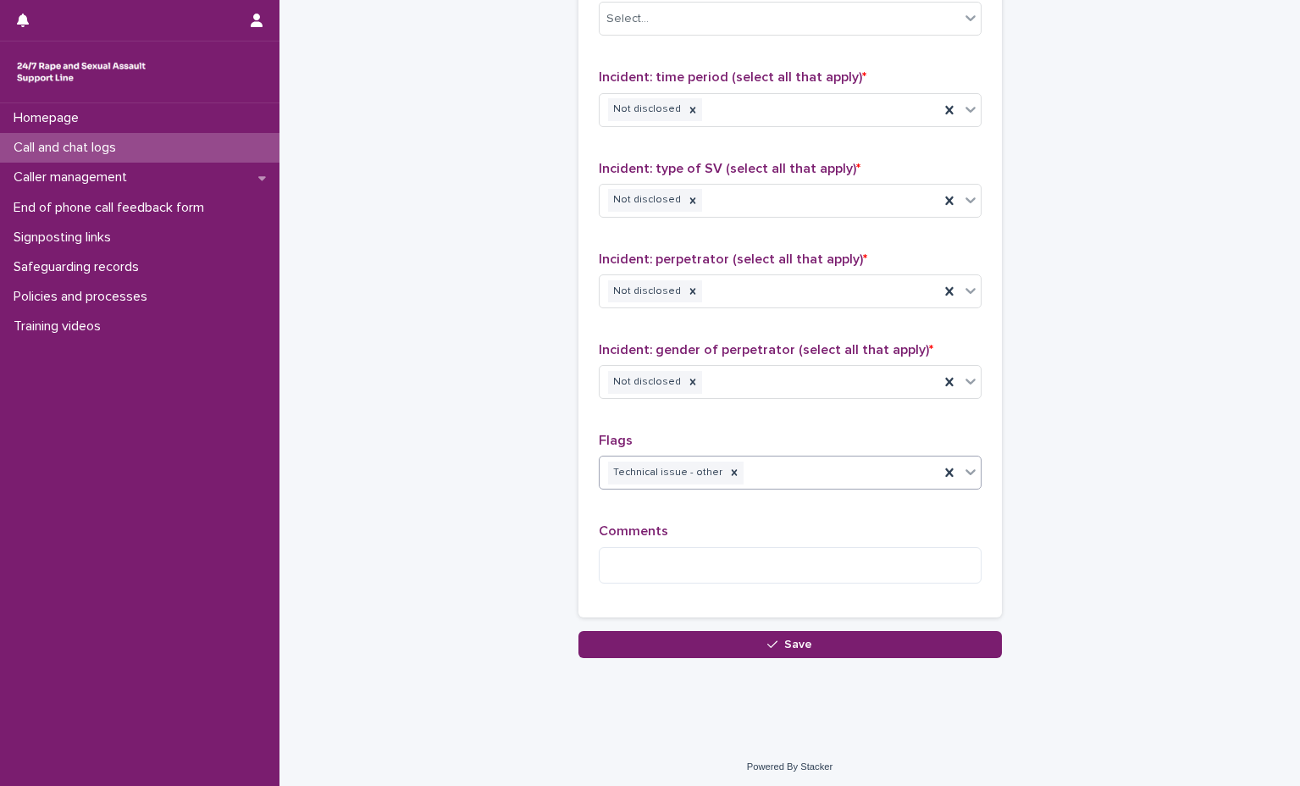
scroll to position [1181, 0]
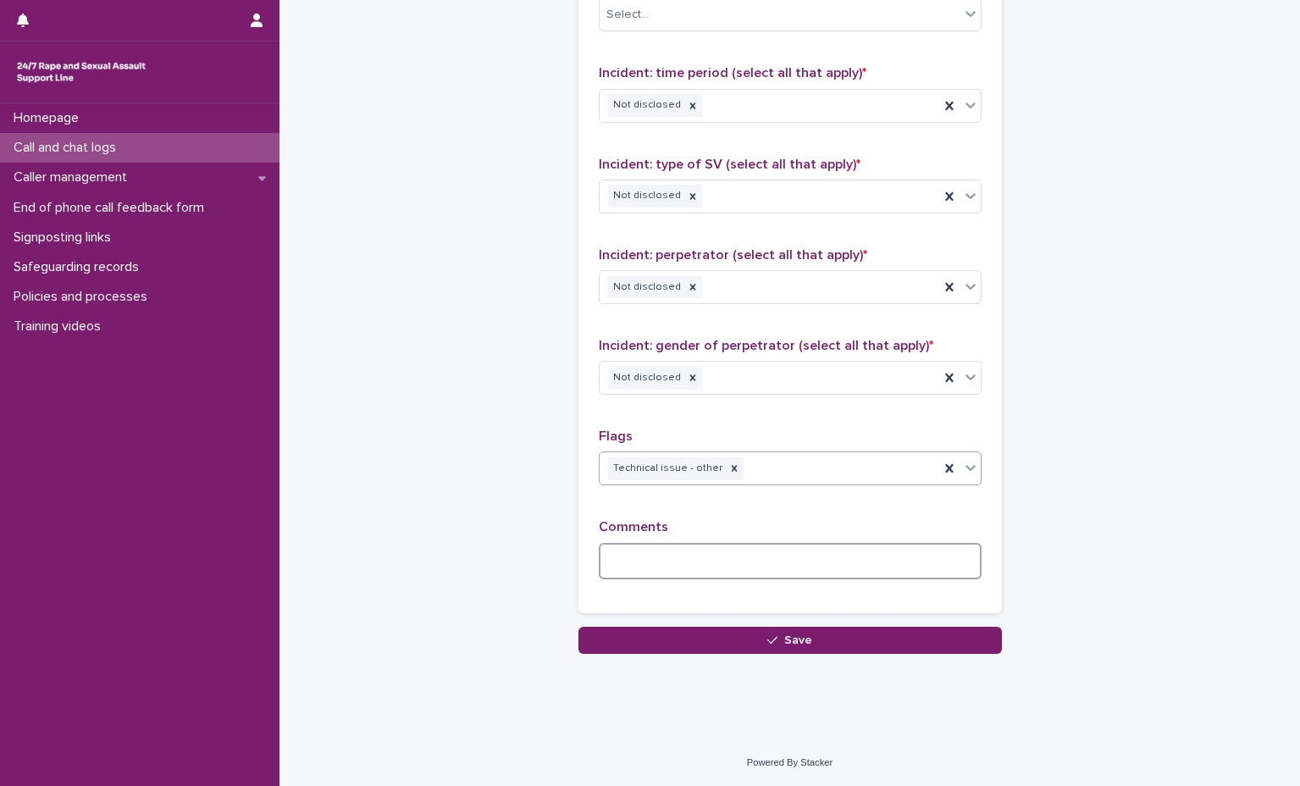
click at [746, 553] on textarea at bounding box center [790, 561] width 383 height 36
type textarea "*"
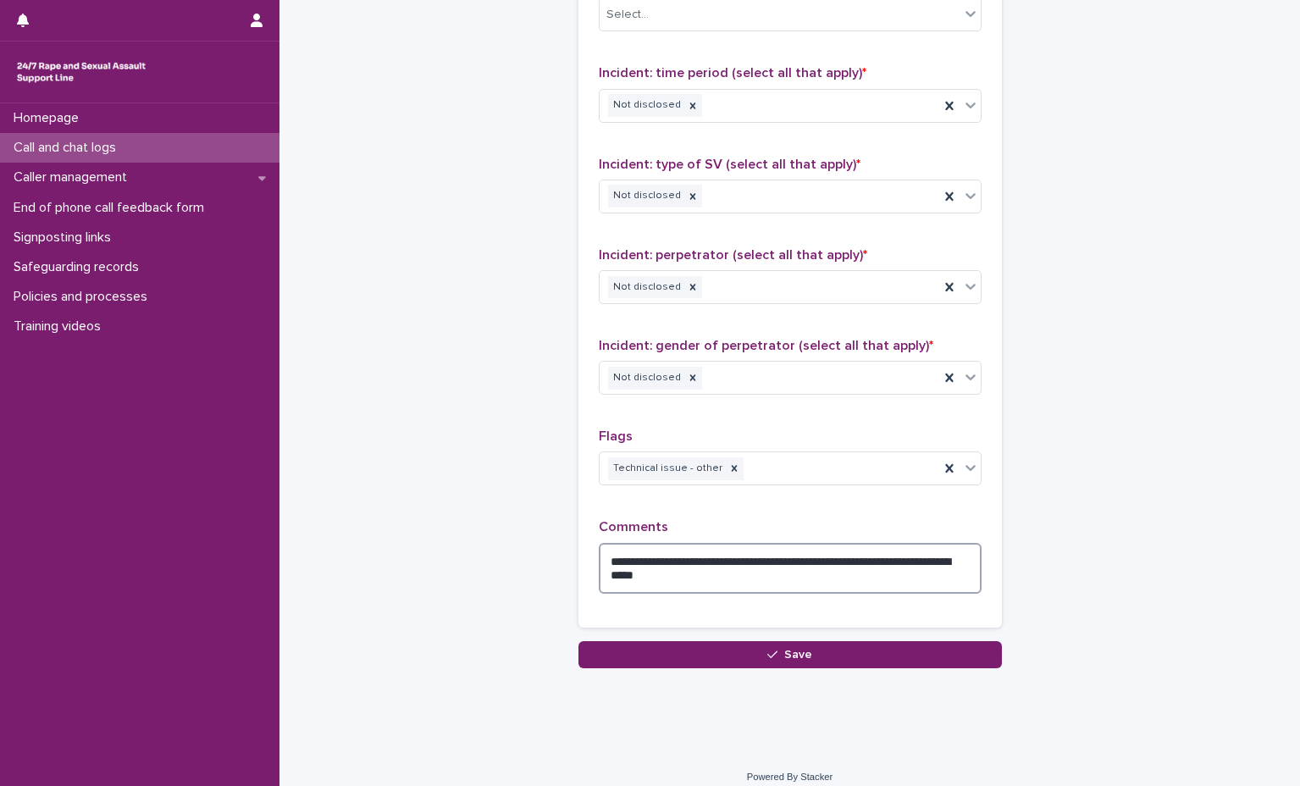
click at [781, 561] on textarea "**********" at bounding box center [790, 568] width 383 height 51
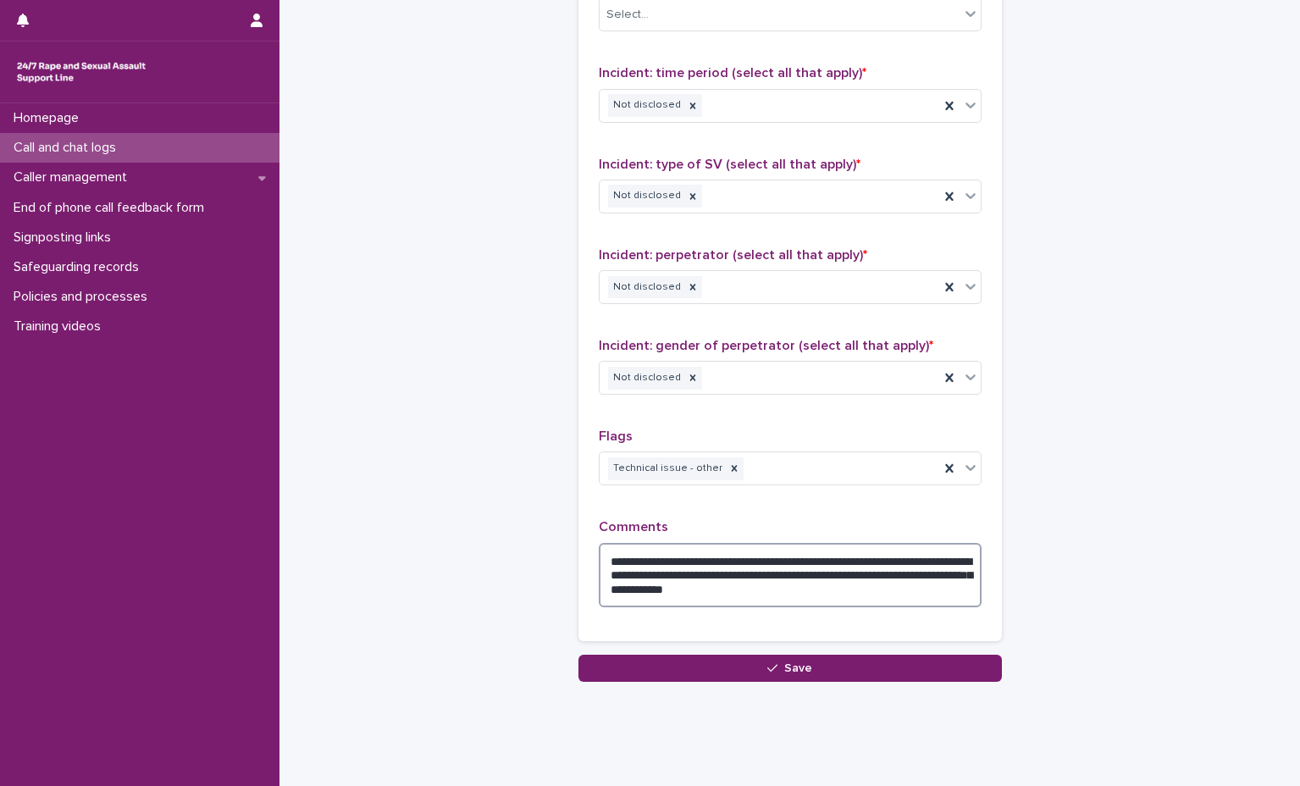
click at [865, 595] on textarea "**********" at bounding box center [790, 575] width 383 height 64
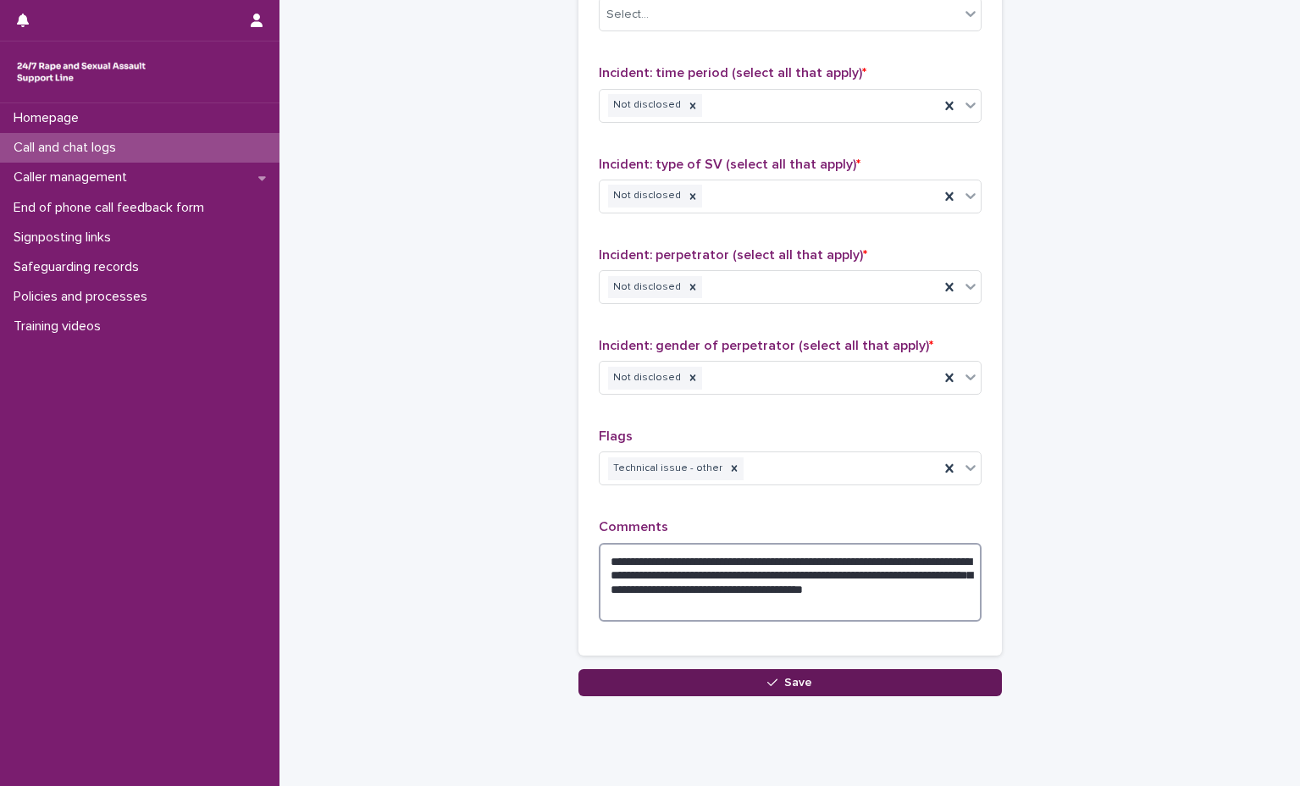
type textarea "**********"
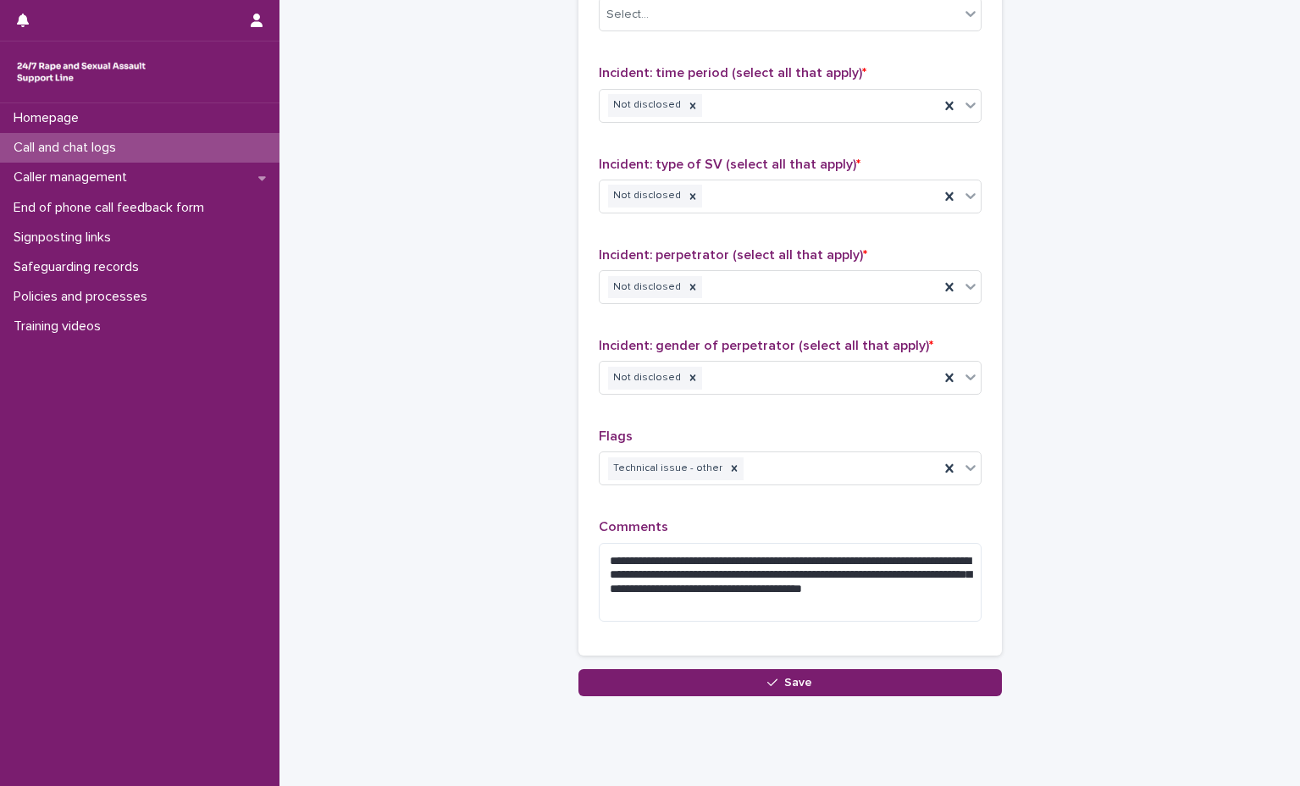
click at [651, 687] on button "Save" at bounding box center [789, 682] width 423 height 27
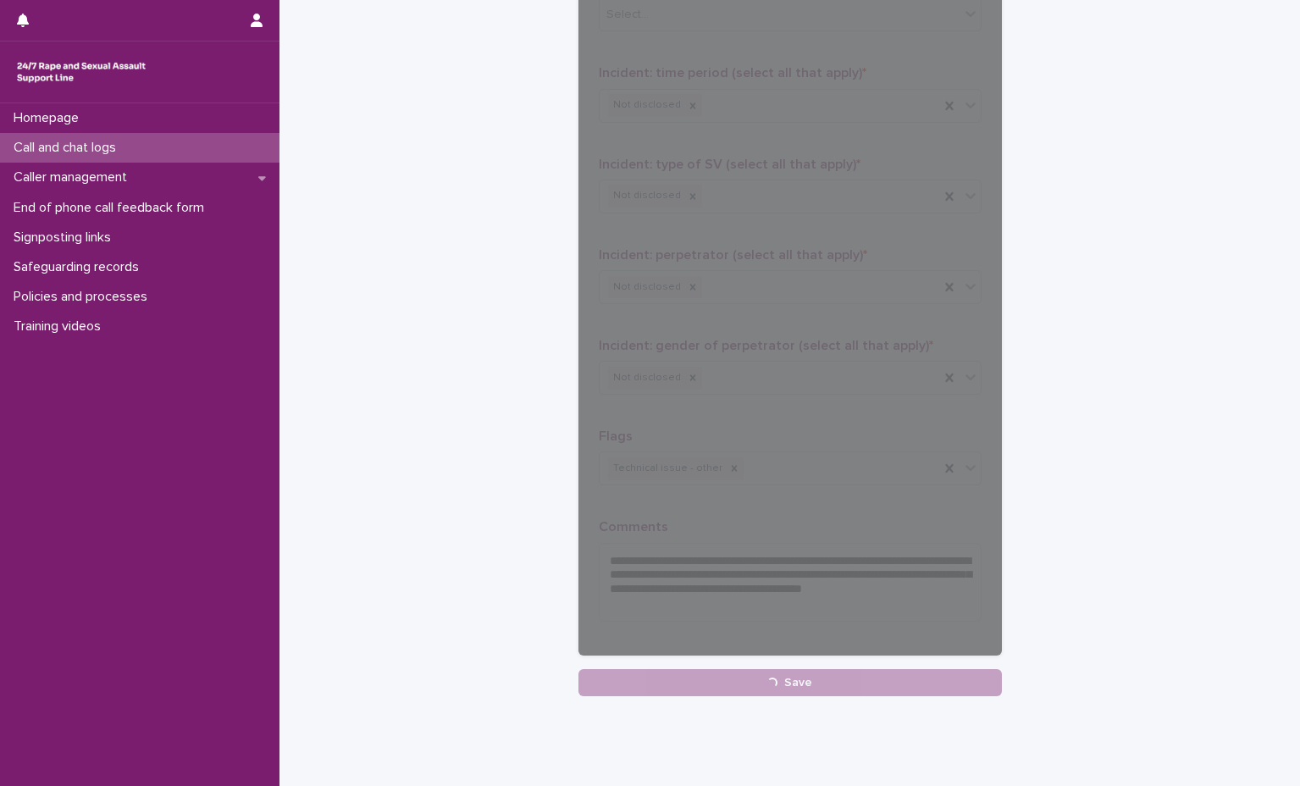
scroll to position [758, 0]
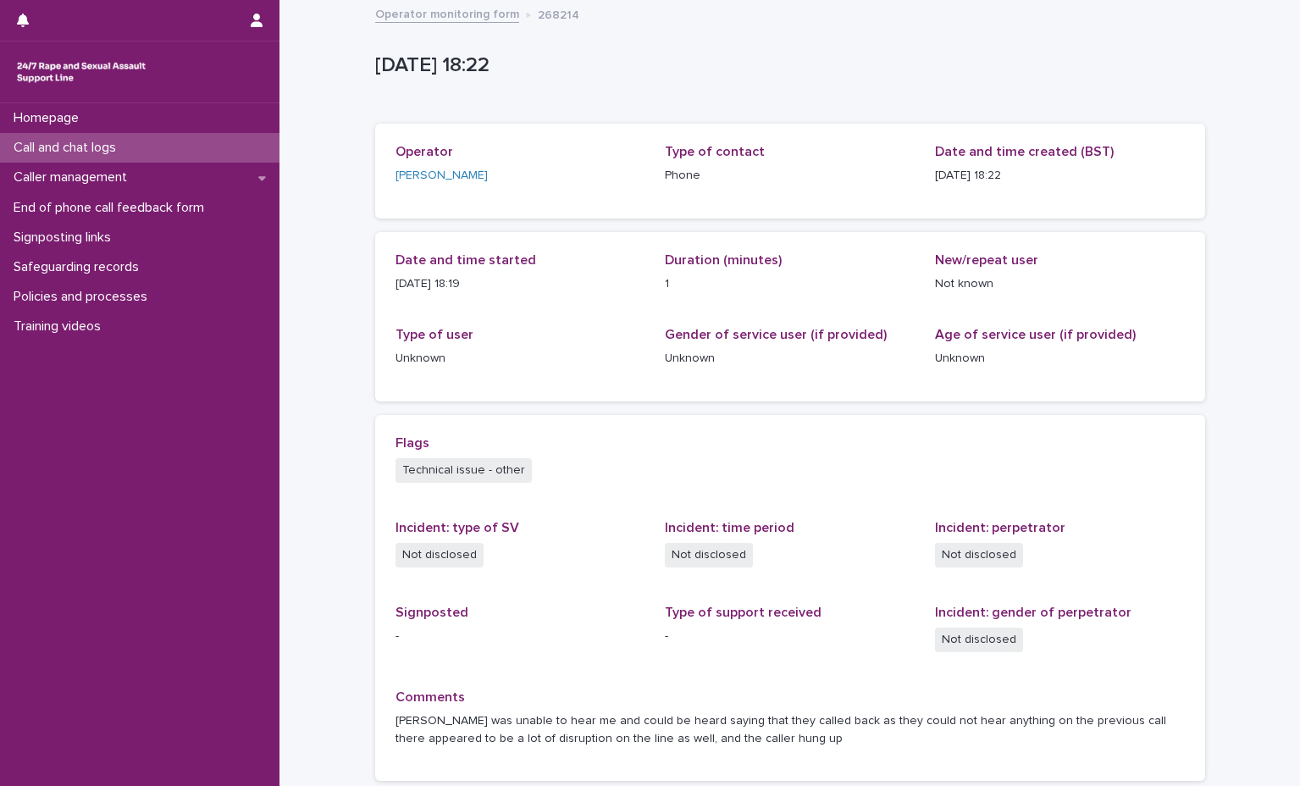
click at [470, 17] on link "Operator monitoring form" at bounding box center [447, 12] width 144 height 19
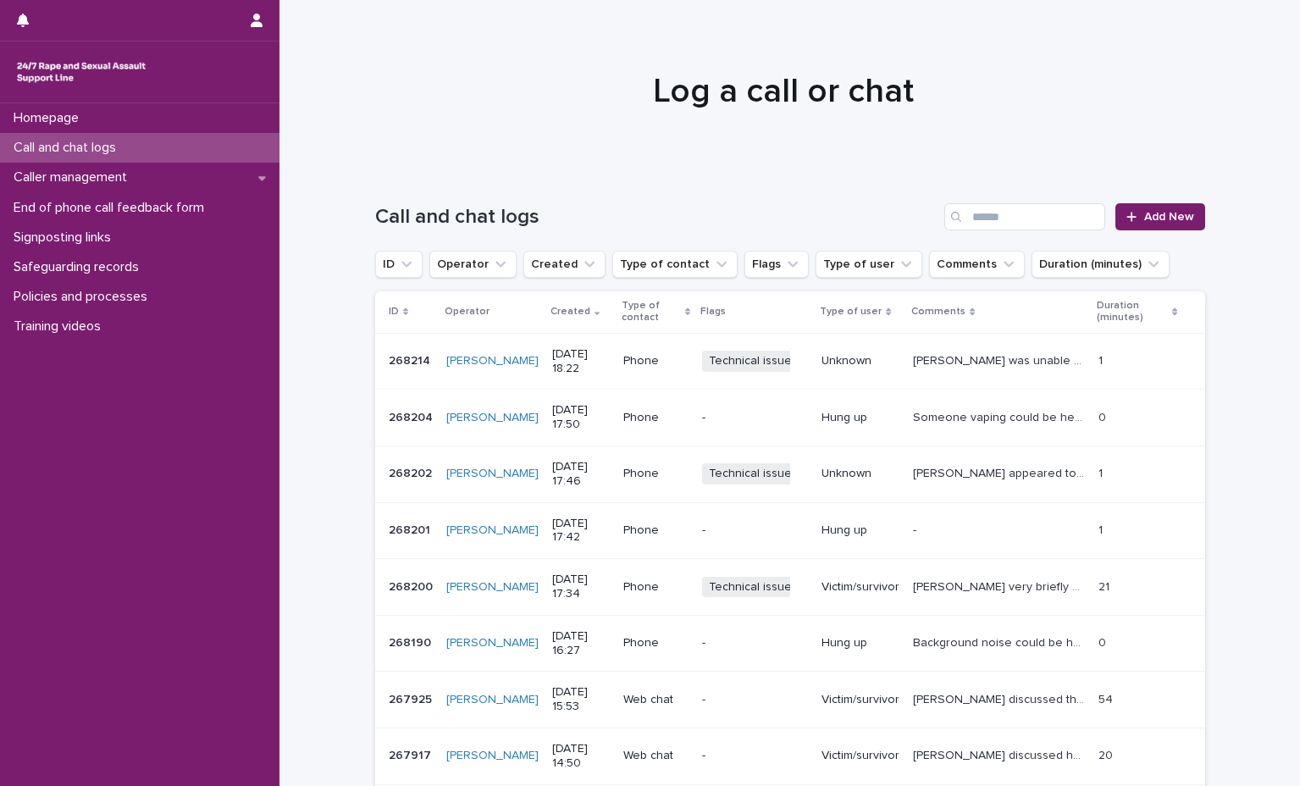
click at [620, 145] on div at bounding box center [783, 83] width 1008 height 169
click at [1147, 215] on span "Add New" at bounding box center [1169, 217] width 50 height 12
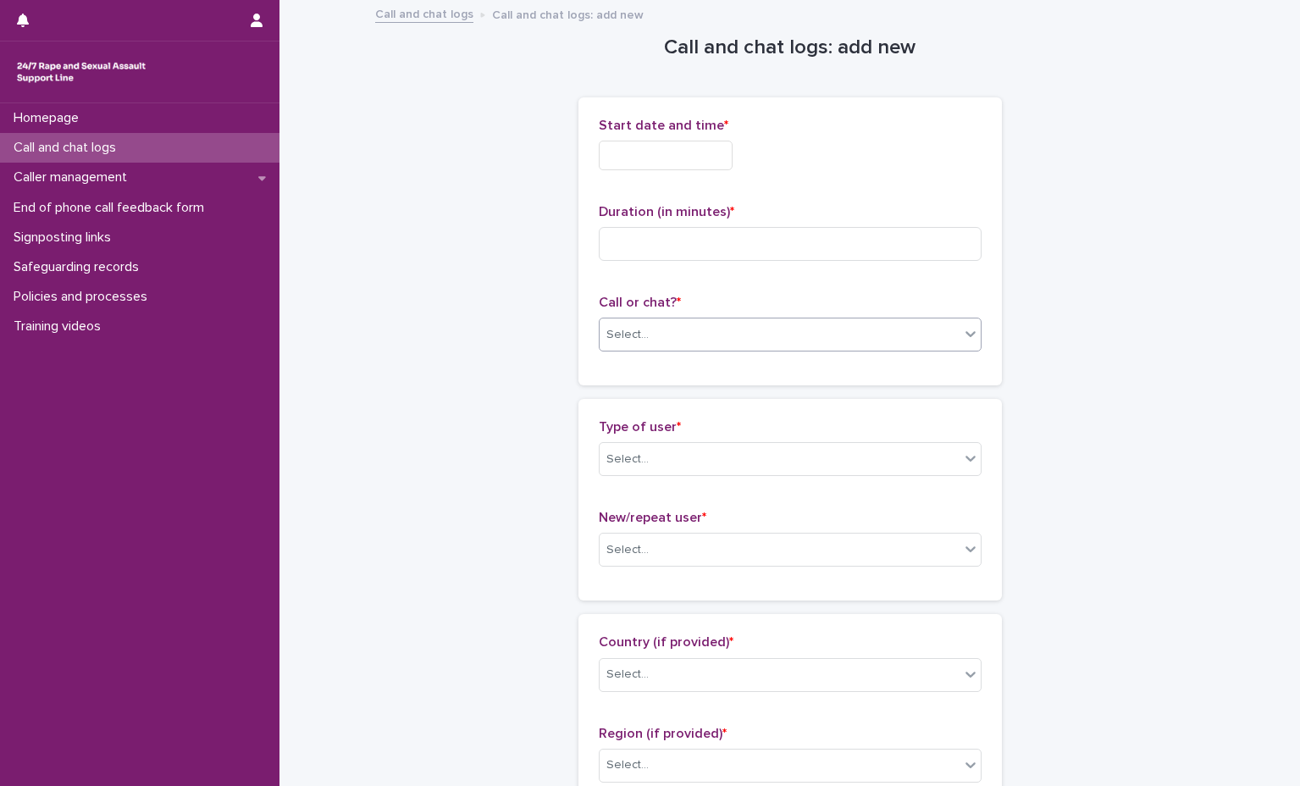
click at [770, 337] on div "Select..." at bounding box center [780, 335] width 360 height 28
click at [750, 364] on div "Phone" at bounding box center [783, 367] width 381 height 30
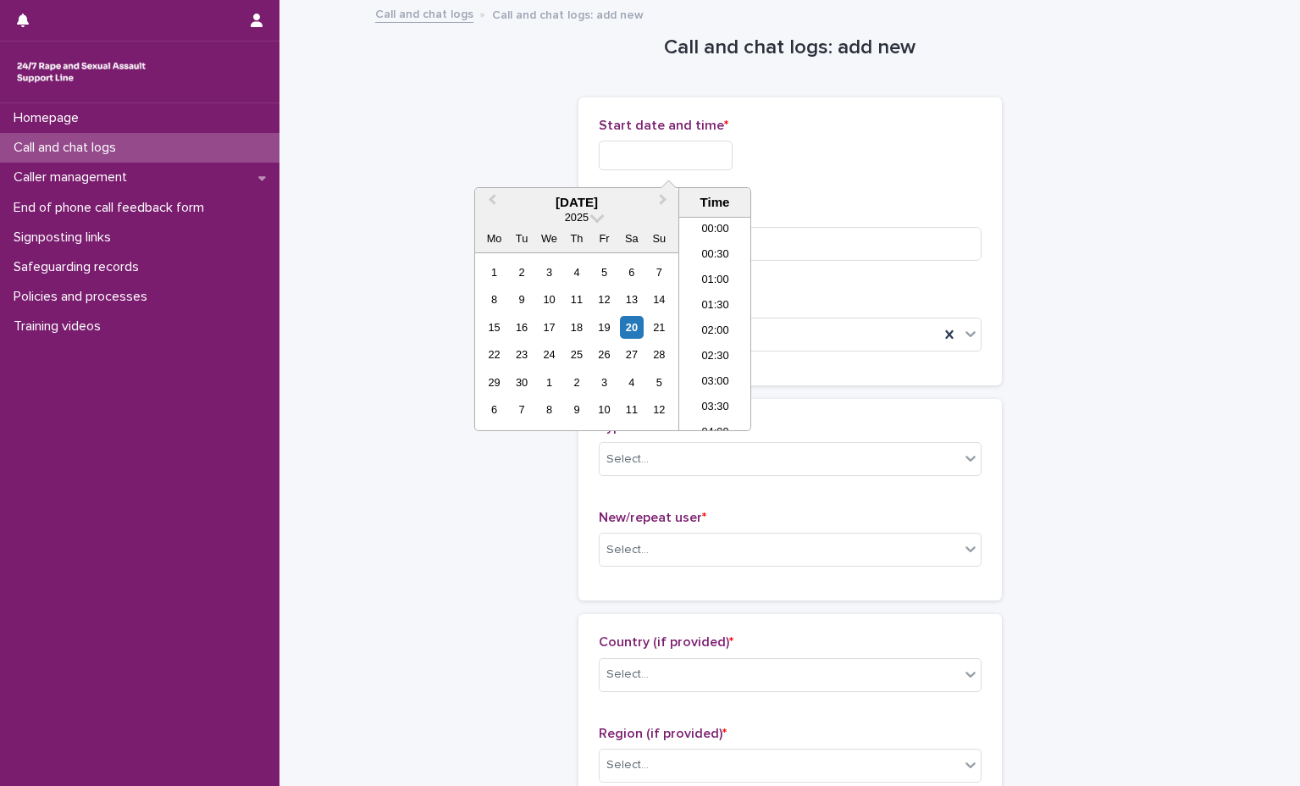
click at [689, 154] on input "text" at bounding box center [666, 156] width 134 height 30
click at [724, 326] on li "18:30" at bounding box center [715, 323] width 72 height 25
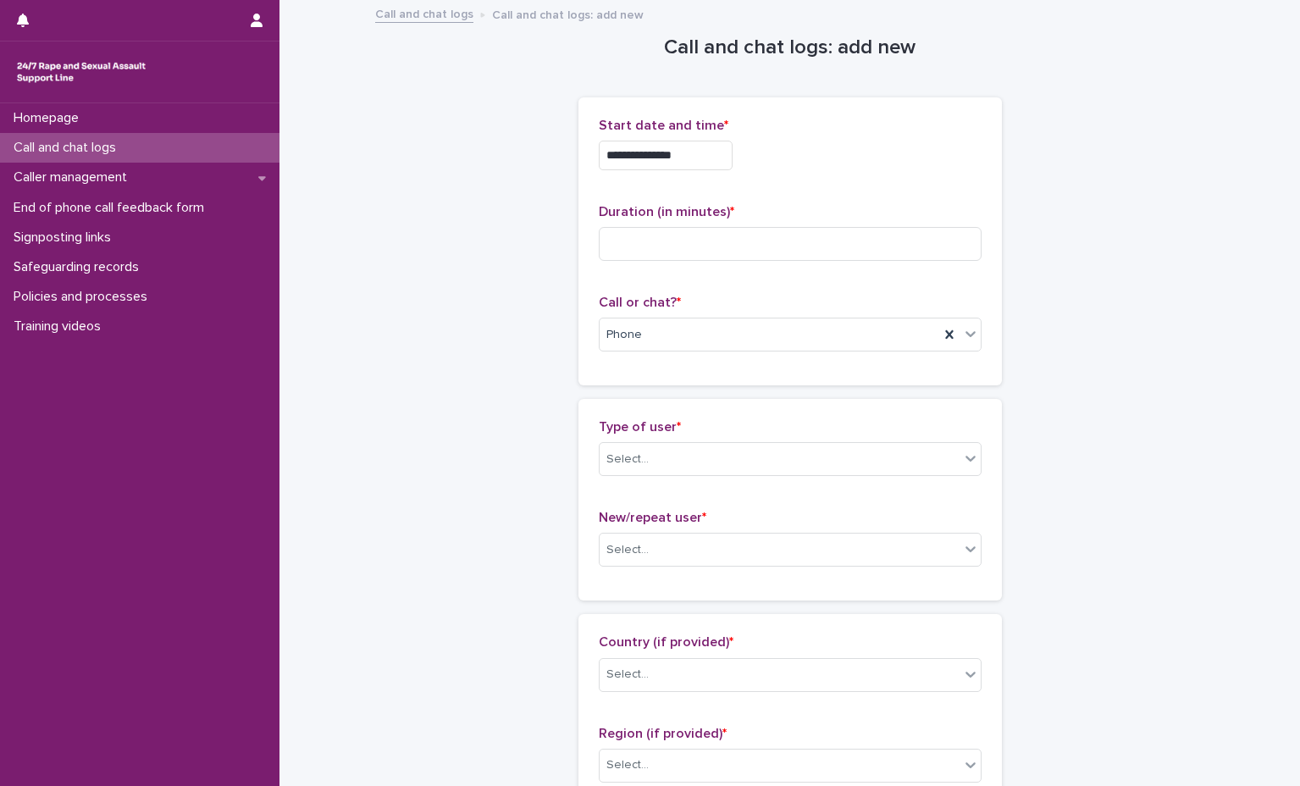
click at [700, 150] on input "**********" at bounding box center [666, 156] width 134 height 30
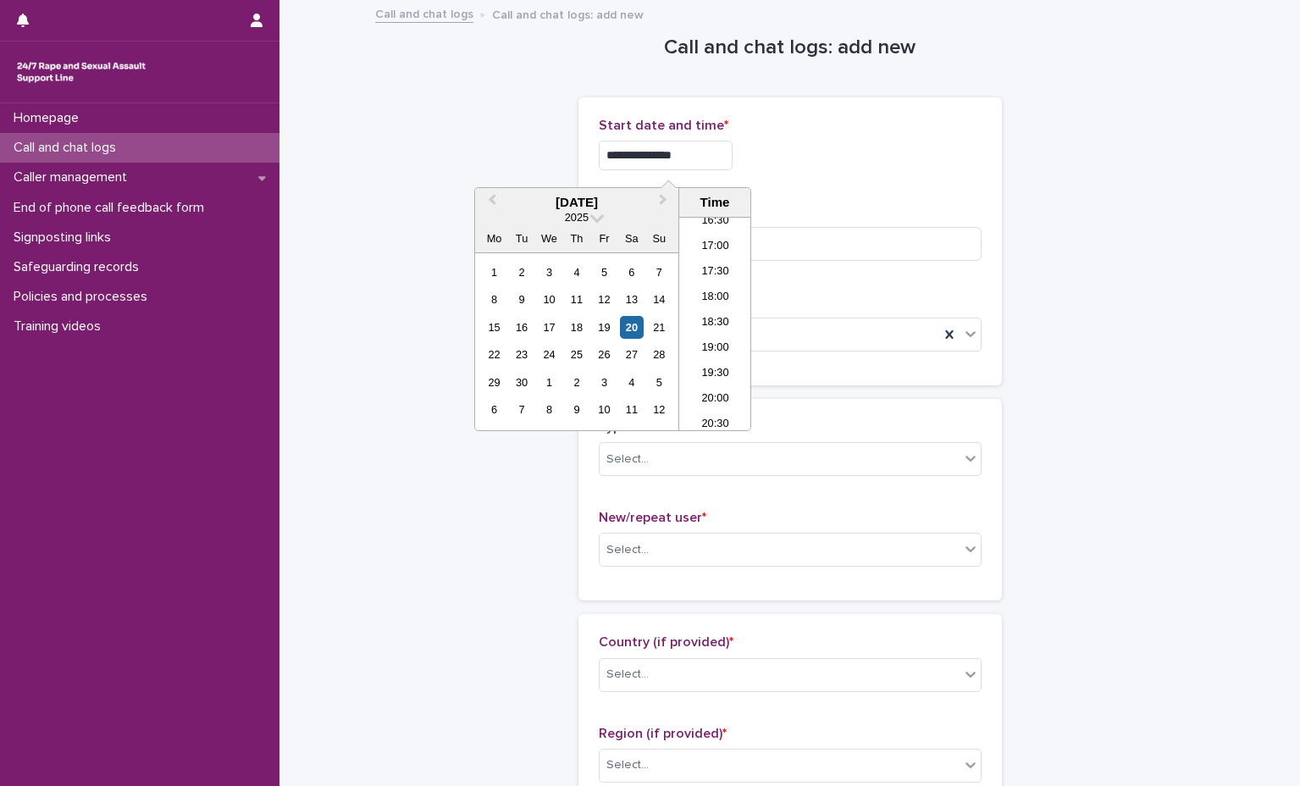
type input "**********"
click at [761, 146] on div "**********" at bounding box center [790, 156] width 383 height 30
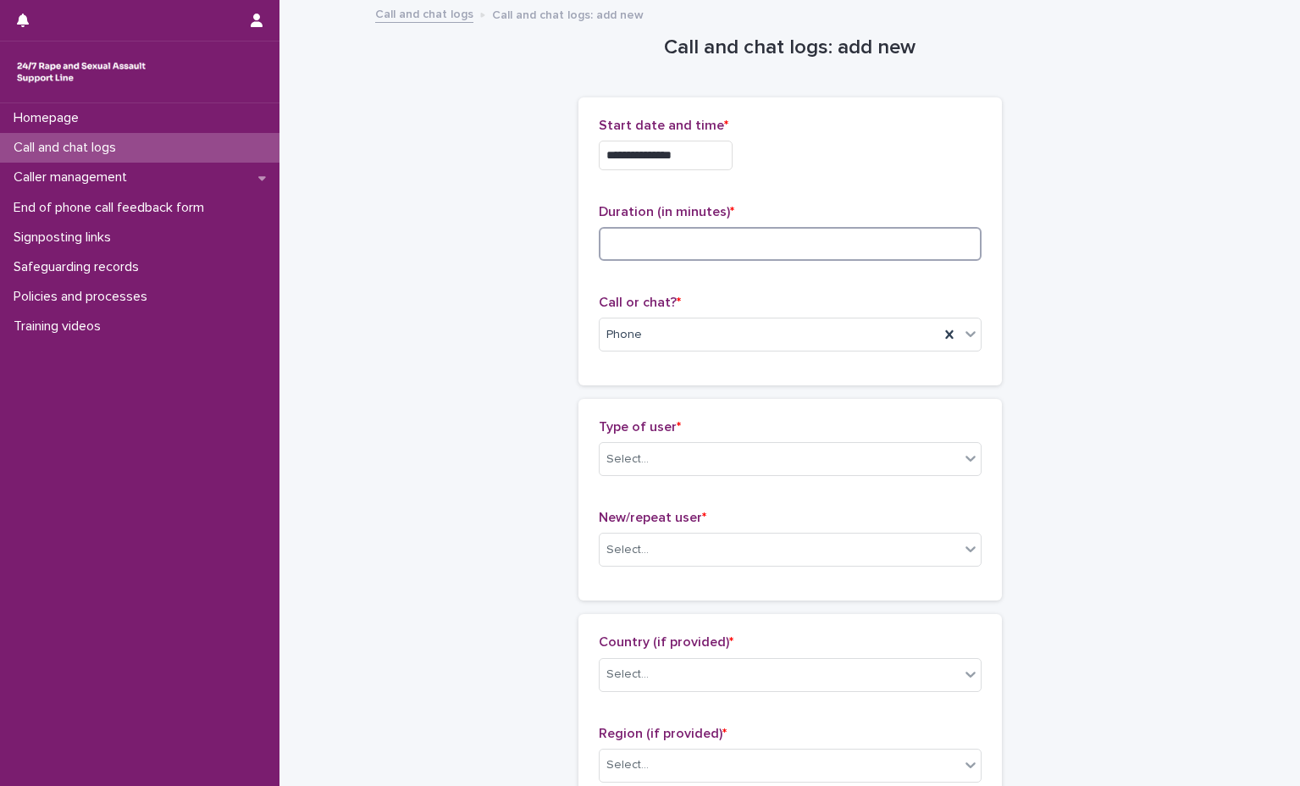
click at [823, 236] on input at bounding box center [790, 244] width 383 height 34
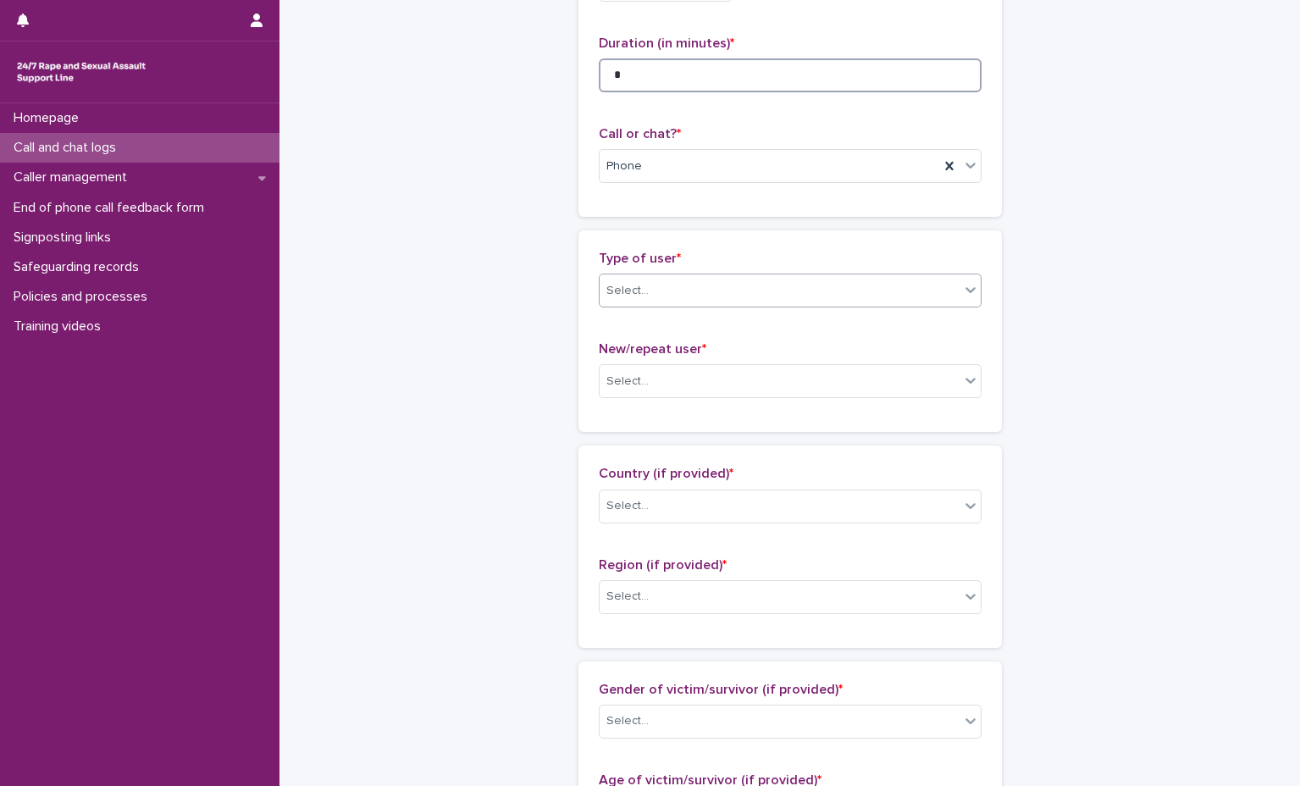
scroll to position [169, 0]
type input "*"
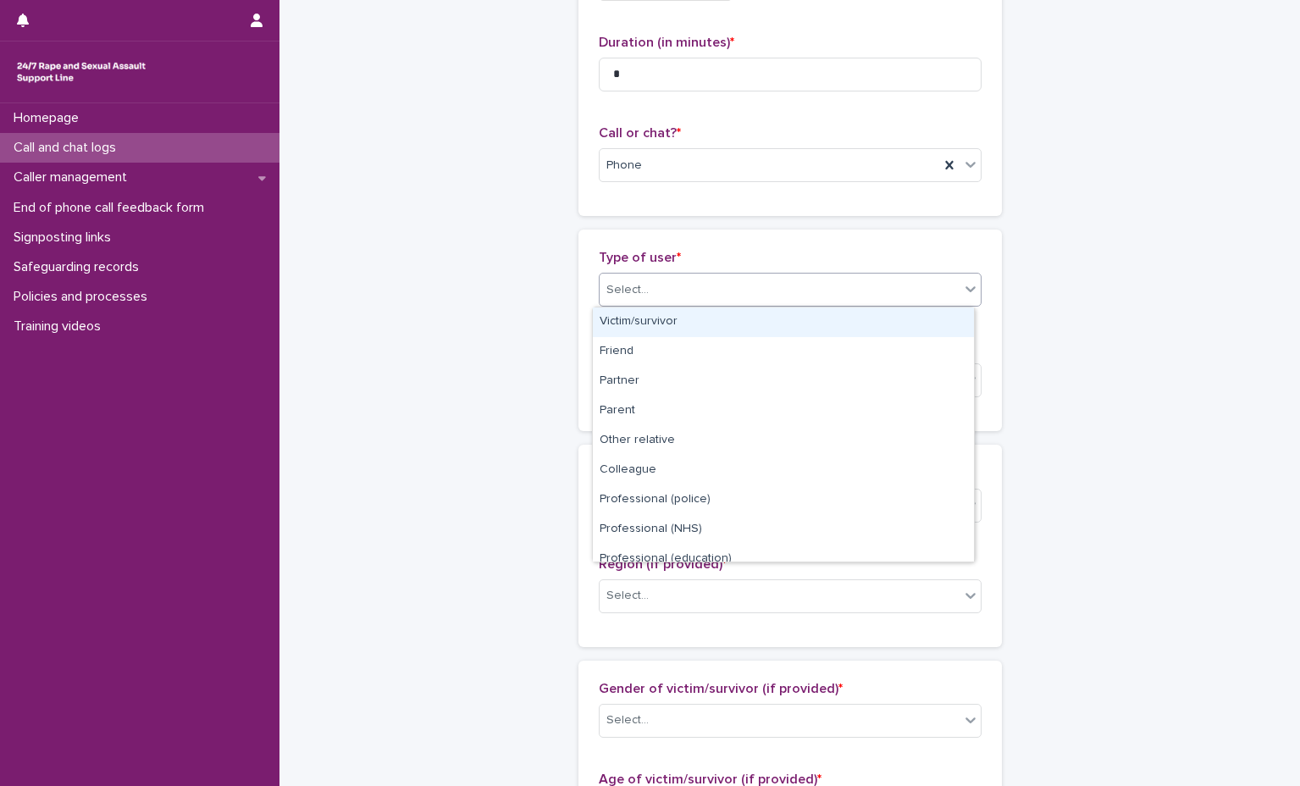
click at [795, 297] on div "Select..." at bounding box center [780, 290] width 360 height 28
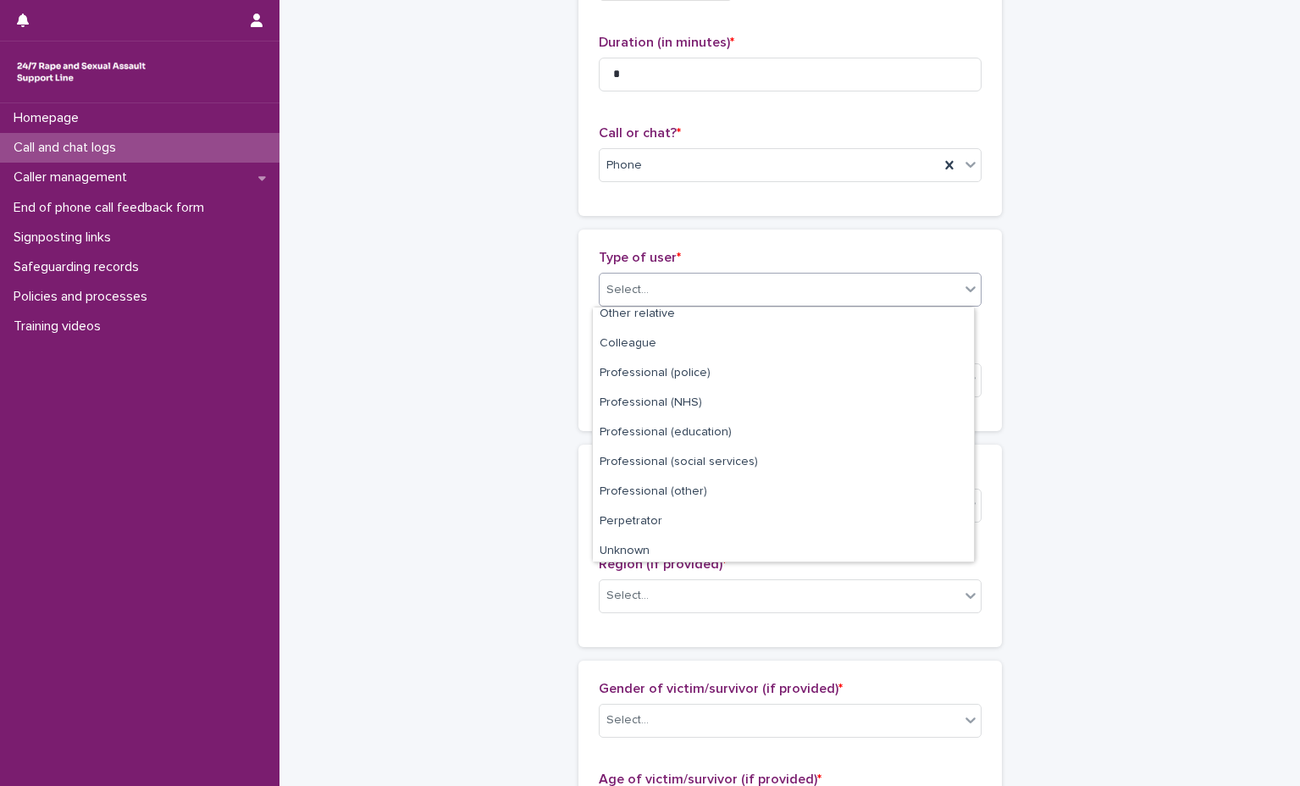
scroll to position [191, 0]
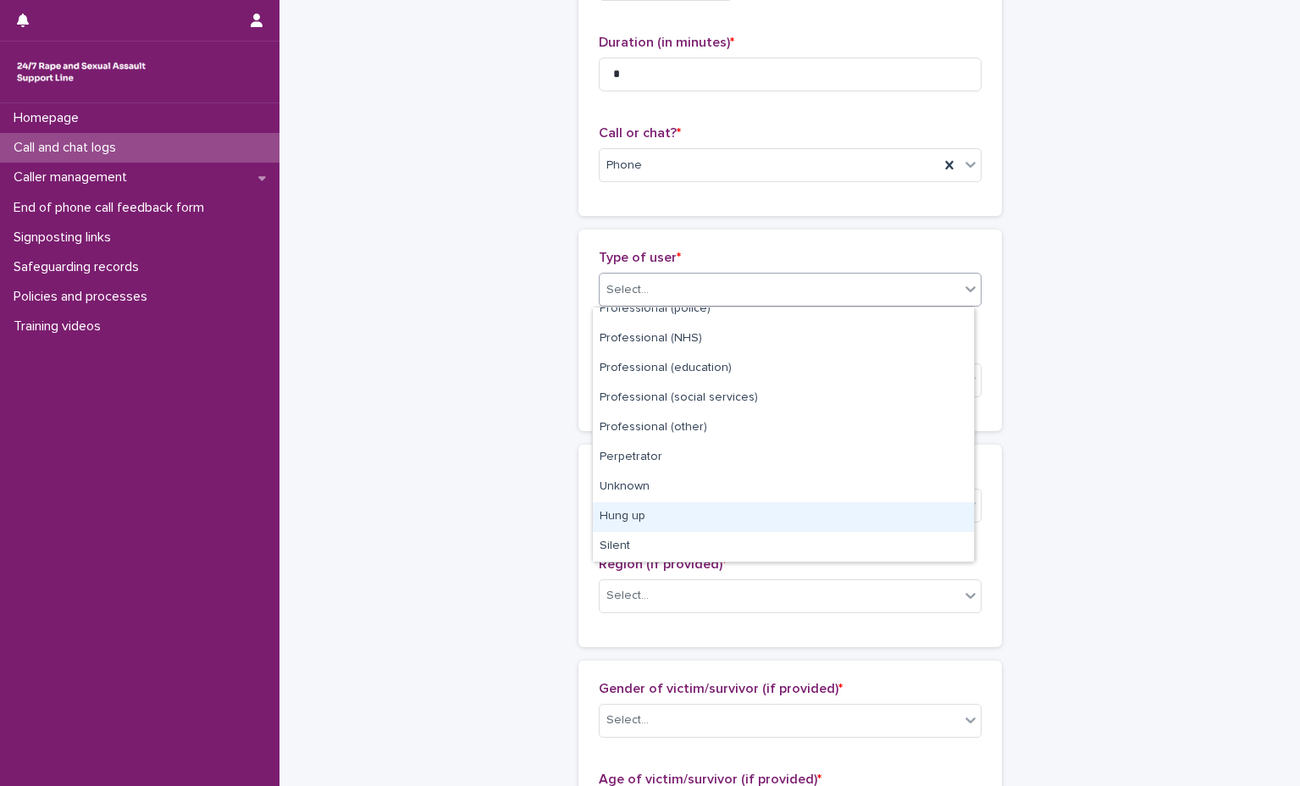
click at [798, 523] on div "Hung up" at bounding box center [783, 517] width 381 height 30
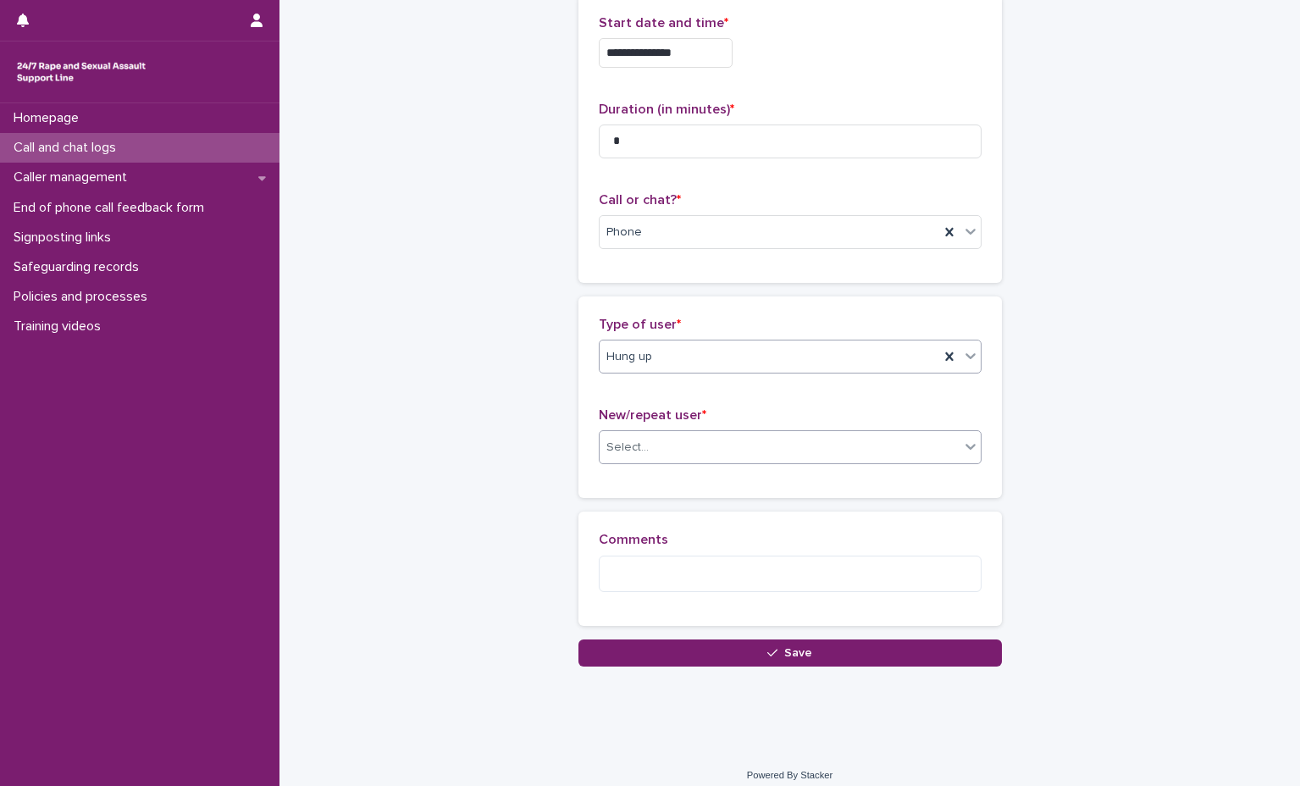
scroll to position [115, 0]
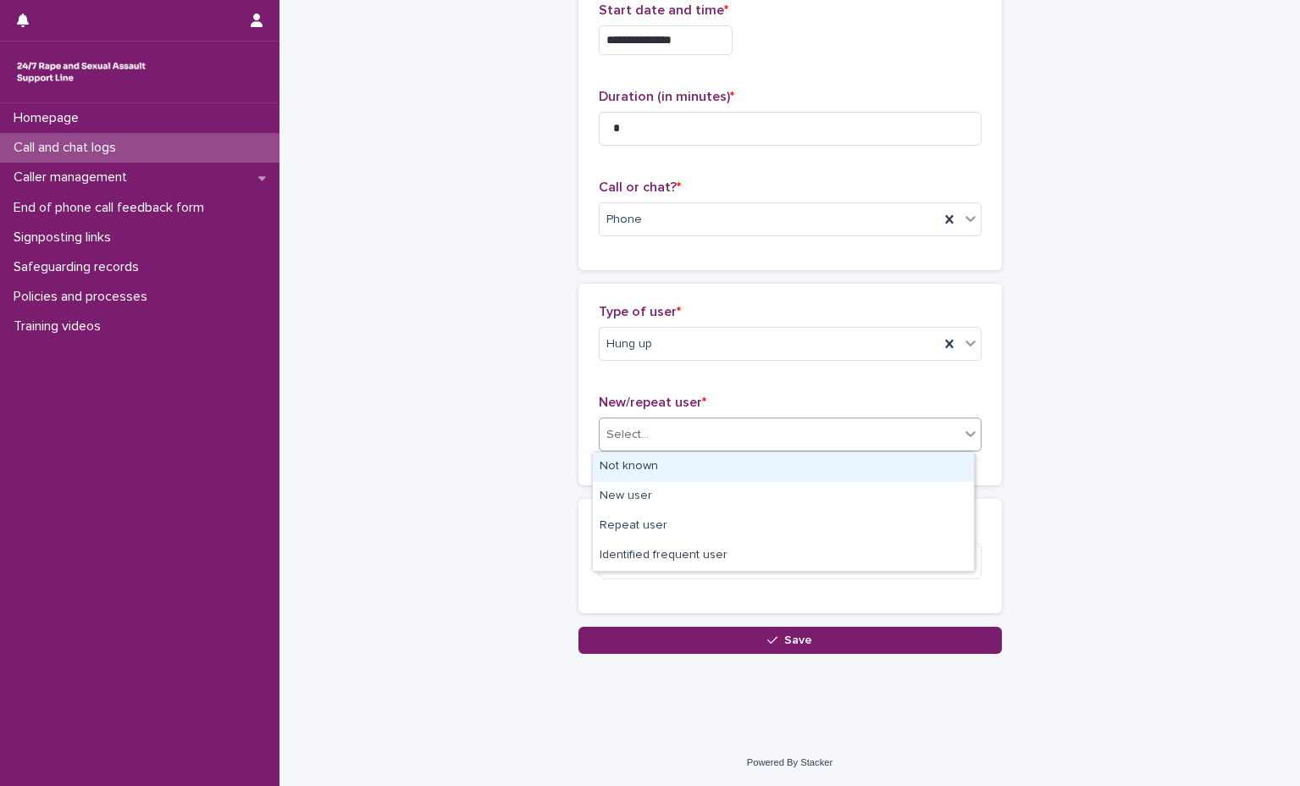
click at [806, 451] on div "Select..." at bounding box center [790, 435] width 383 height 34
click at [803, 462] on div "Not known" at bounding box center [783, 467] width 381 height 30
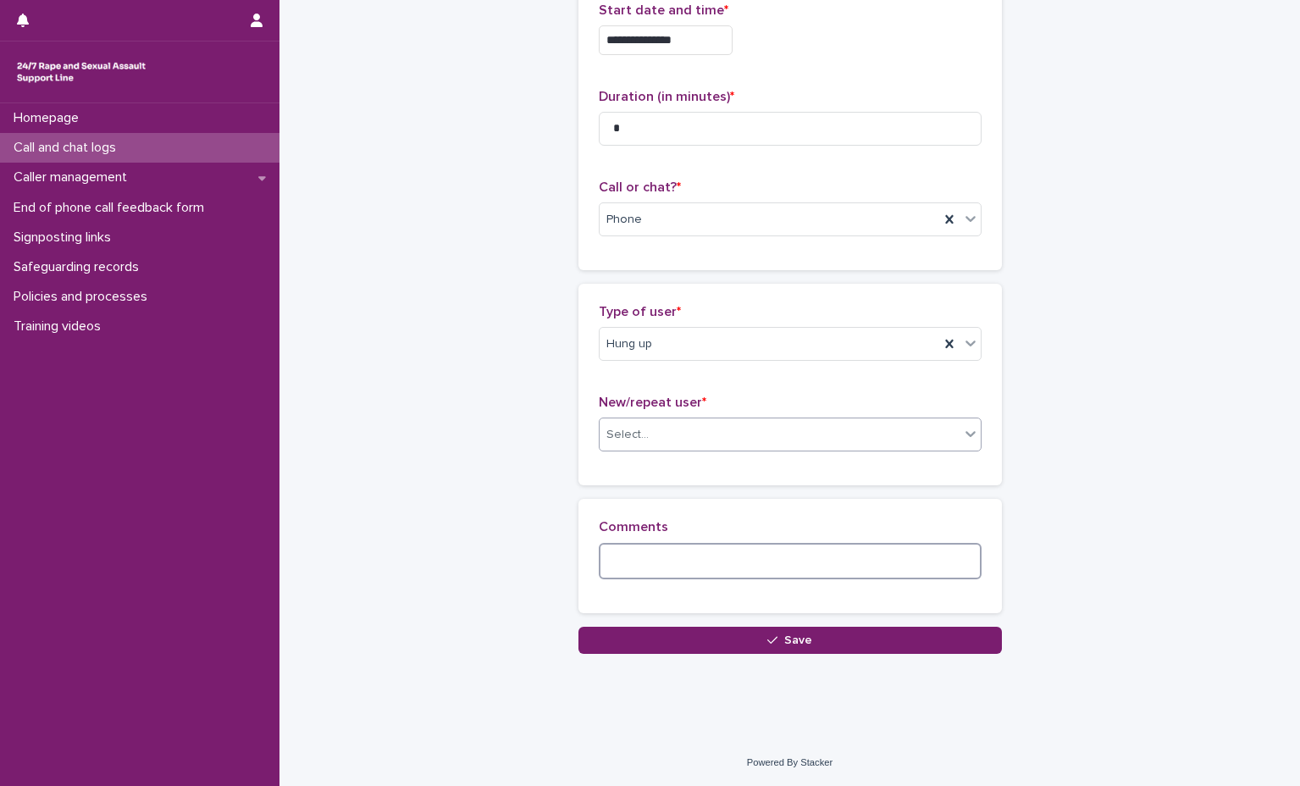
click at [768, 573] on textarea at bounding box center [790, 561] width 383 height 36
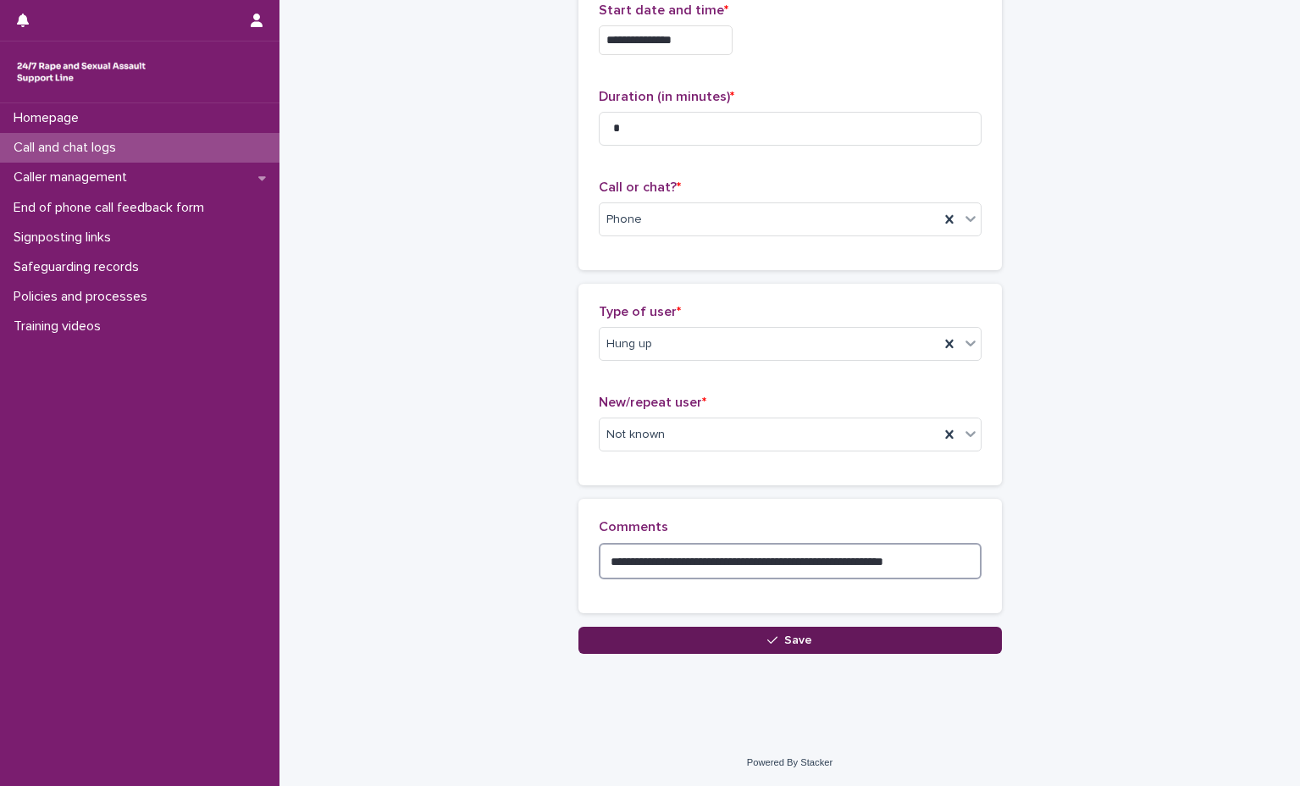
type textarea "**********"
click at [879, 631] on button "Save" at bounding box center [789, 640] width 423 height 27
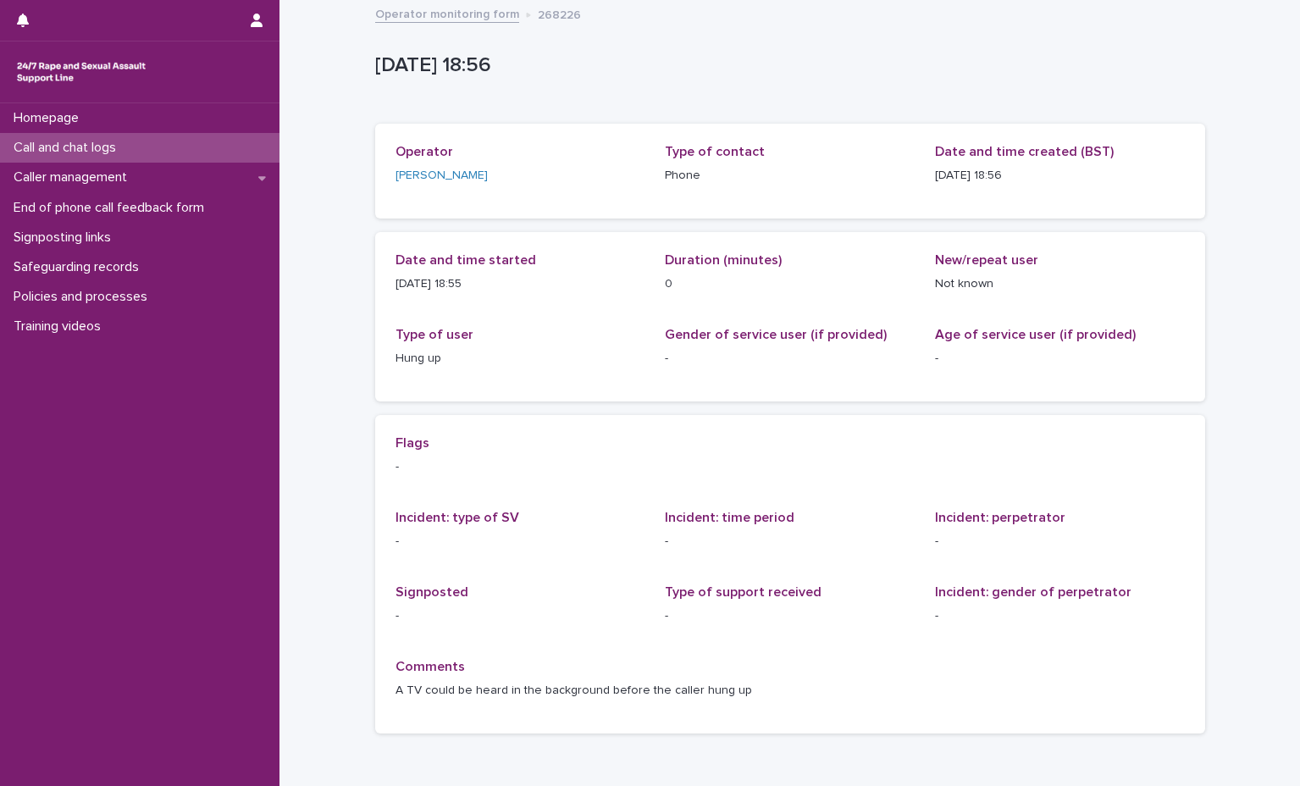
click at [476, 9] on link "Operator monitoring form" at bounding box center [447, 12] width 144 height 19
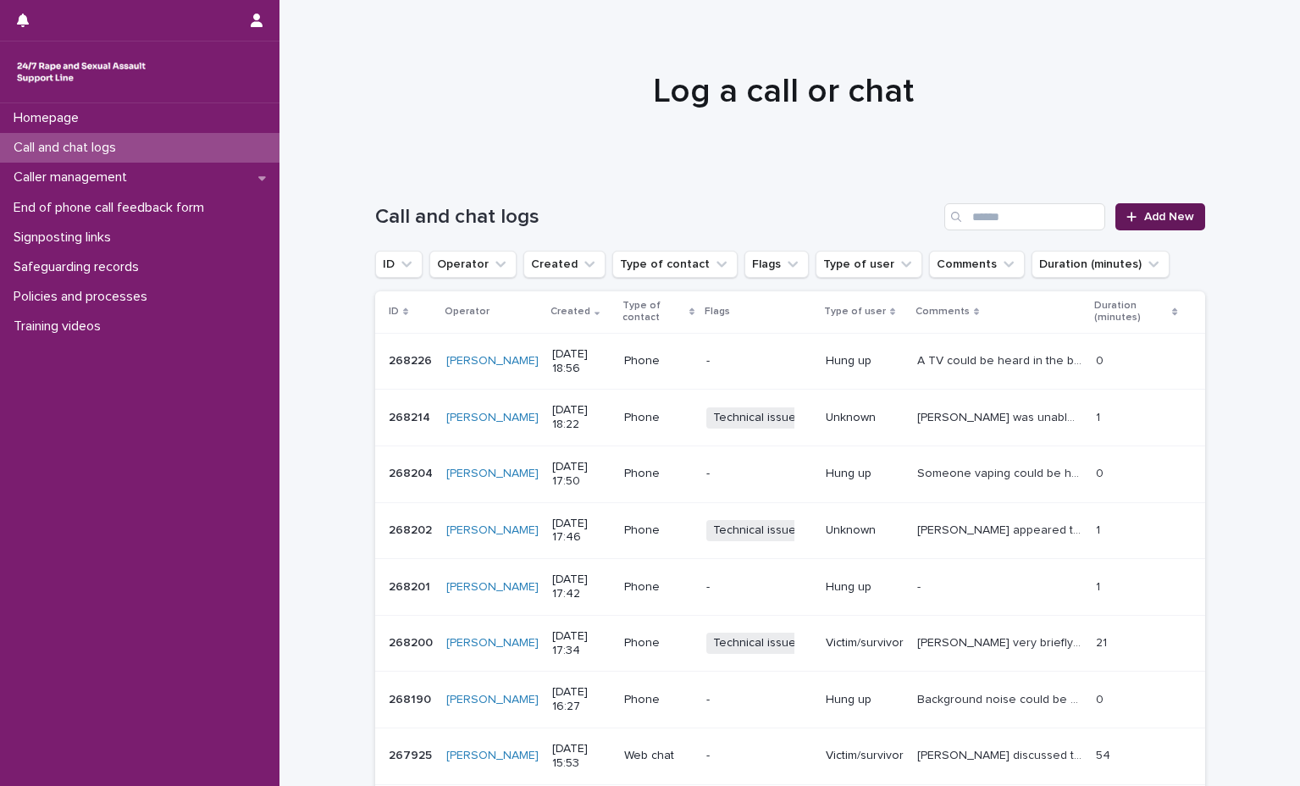
click at [1147, 216] on span "Add New" at bounding box center [1169, 217] width 50 height 12
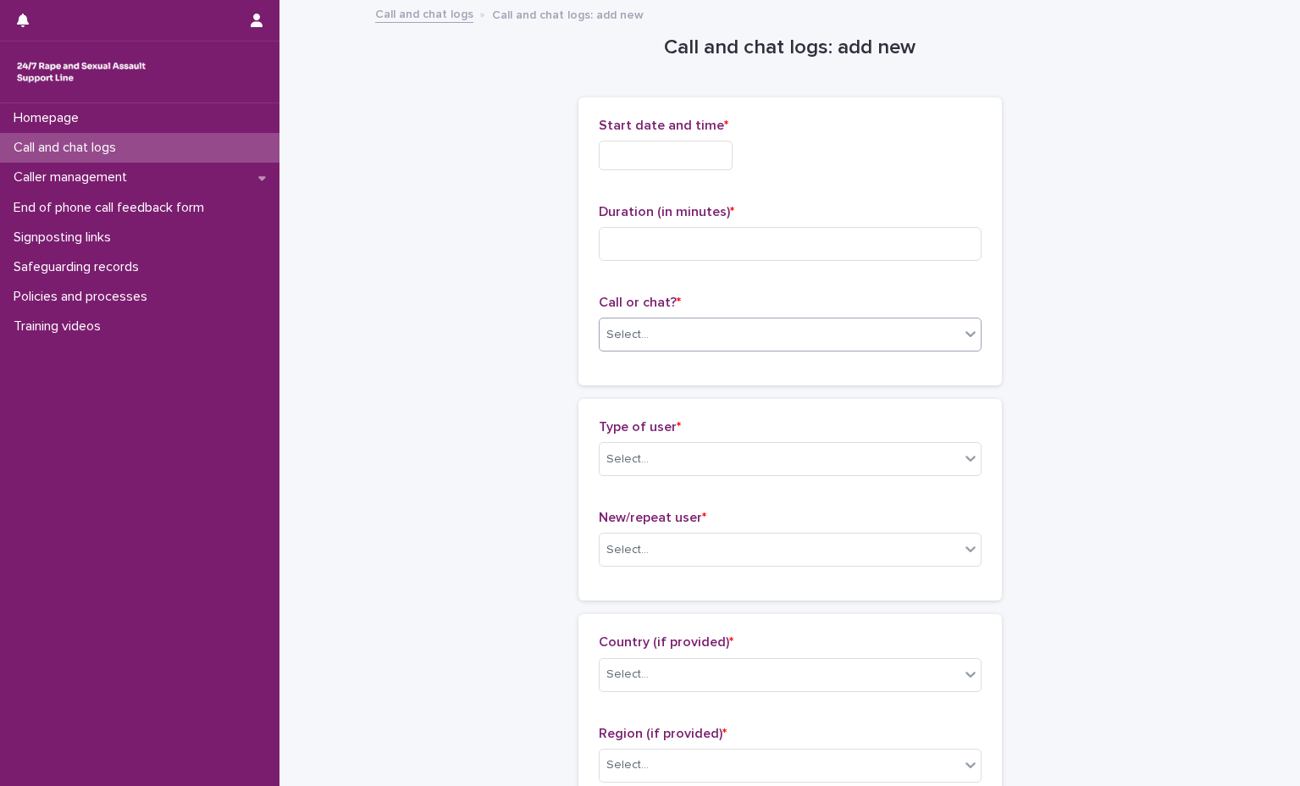
click at [833, 340] on div "Select..." at bounding box center [780, 335] width 360 height 28
click at [815, 364] on div "Phone" at bounding box center [783, 367] width 381 height 30
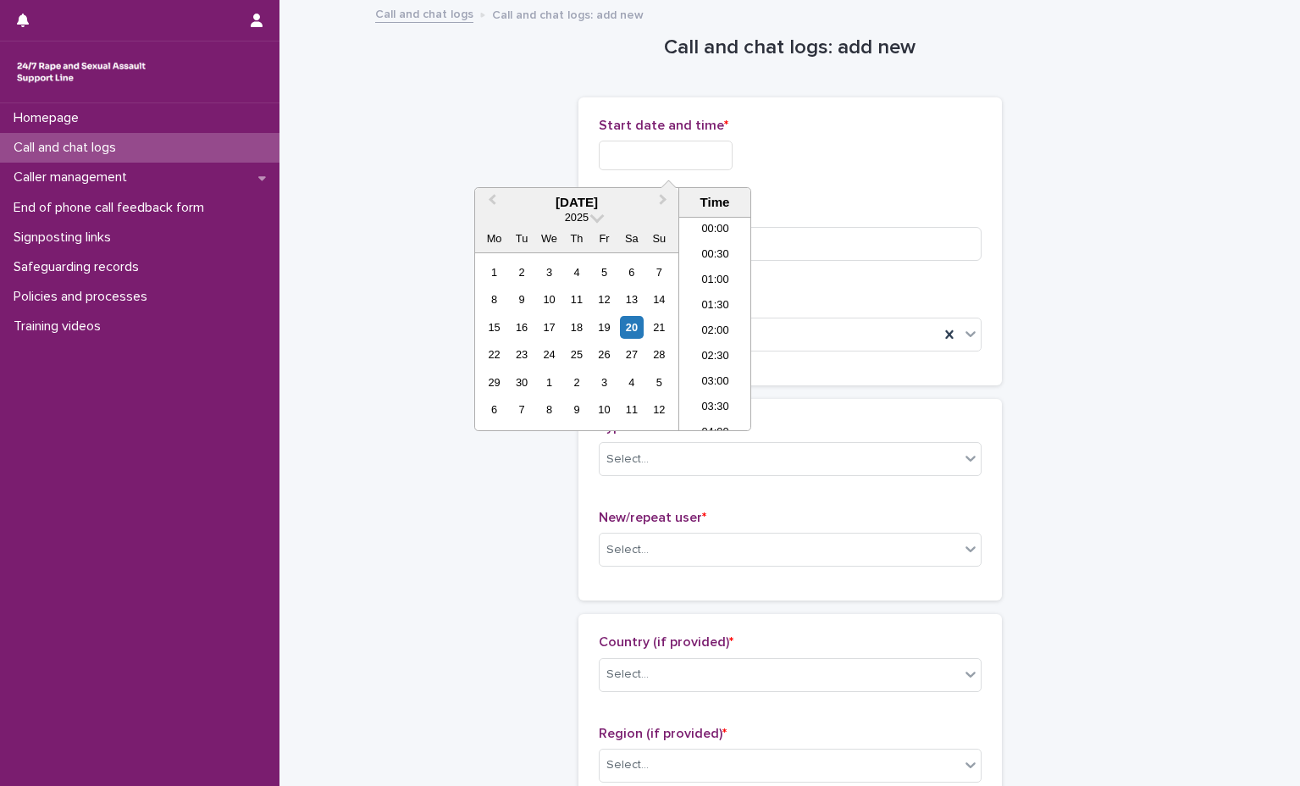
click at [700, 163] on input "text" at bounding box center [666, 156] width 134 height 30
click at [816, 194] on div "Start date and time * Duration (in minutes) * Call or chat? * Phone" at bounding box center [790, 241] width 383 height 247
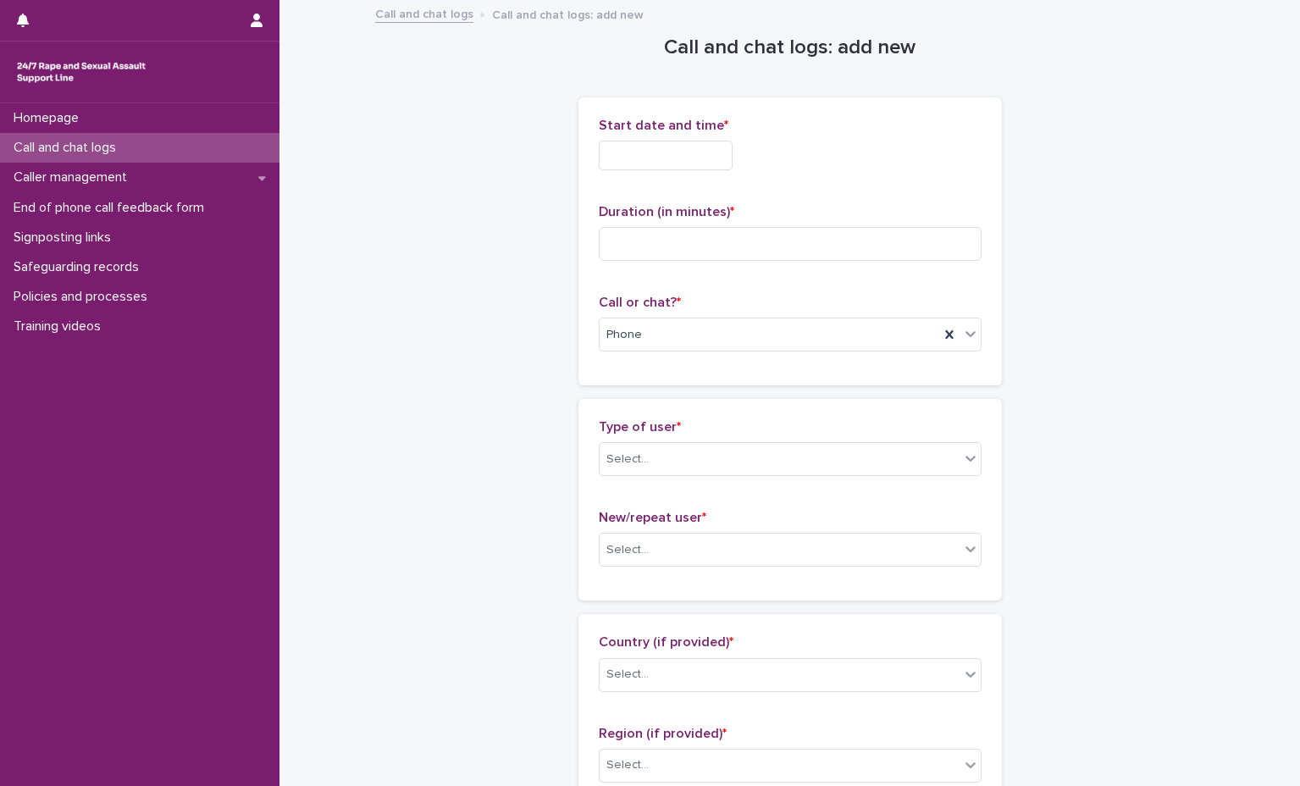
click at [689, 166] on input "text" at bounding box center [666, 156] width 134 height 30
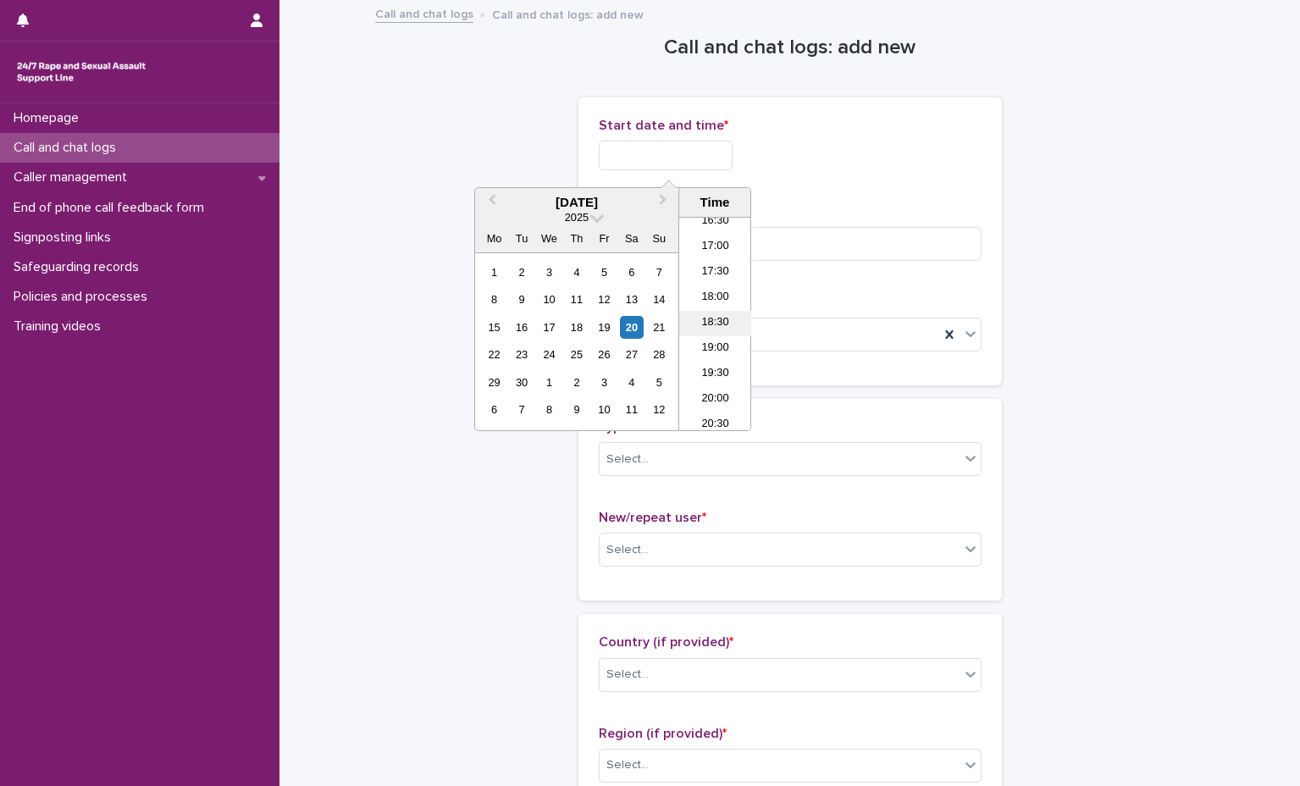
click at [716, 324] on li "18:30" at bounding box center [715, 323] width 72 height 25
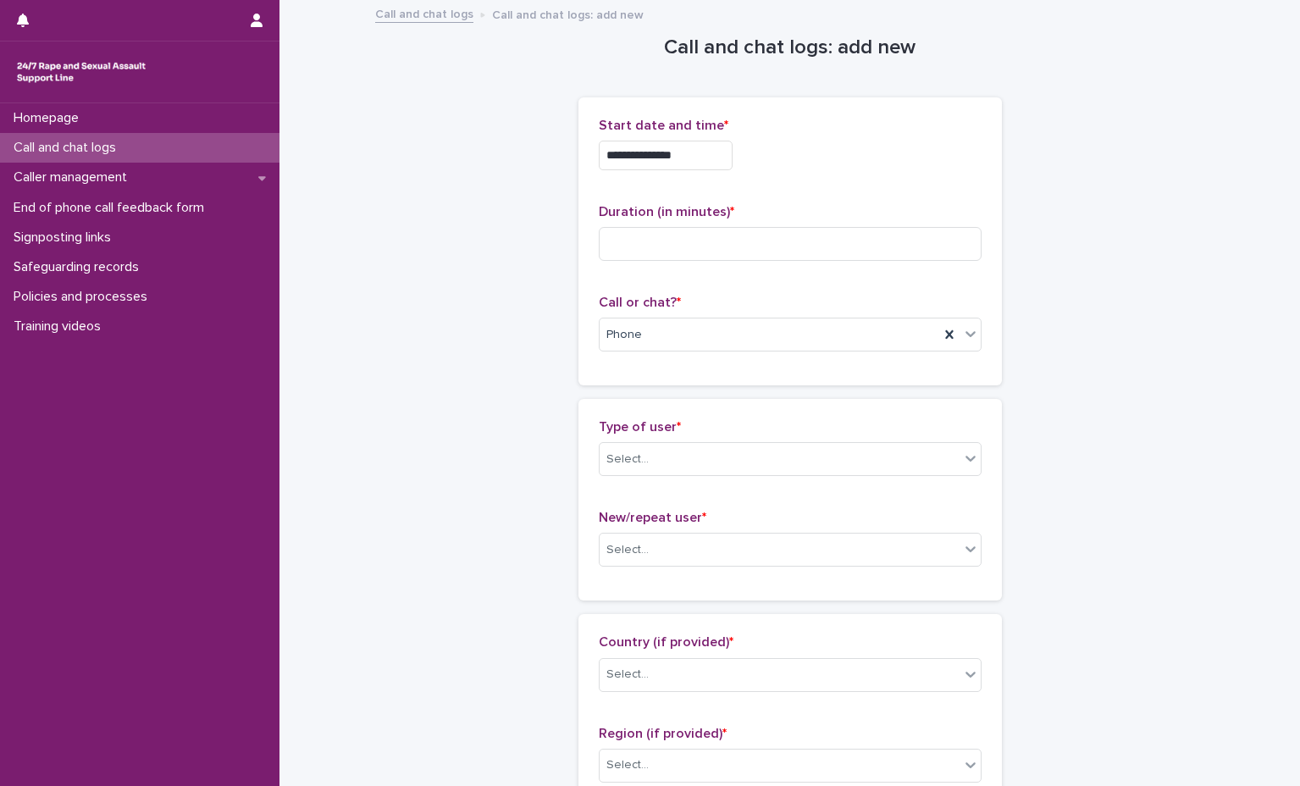
click at [716, 150] on input "**********" at bounding box center [666, 156] width 134 height 30
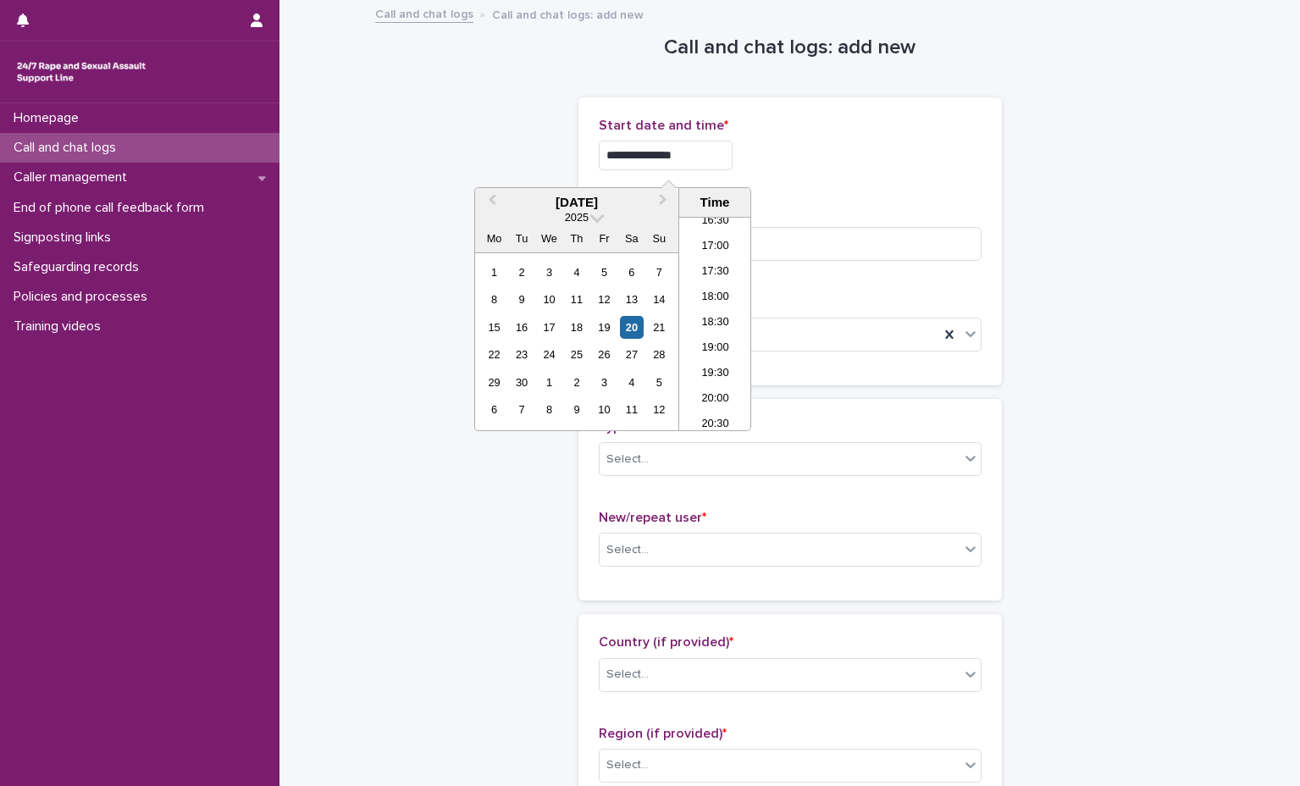
type input "**********"
click at [888, 187] on div "**********" at bounding box center [790, 241] width 383 height 247
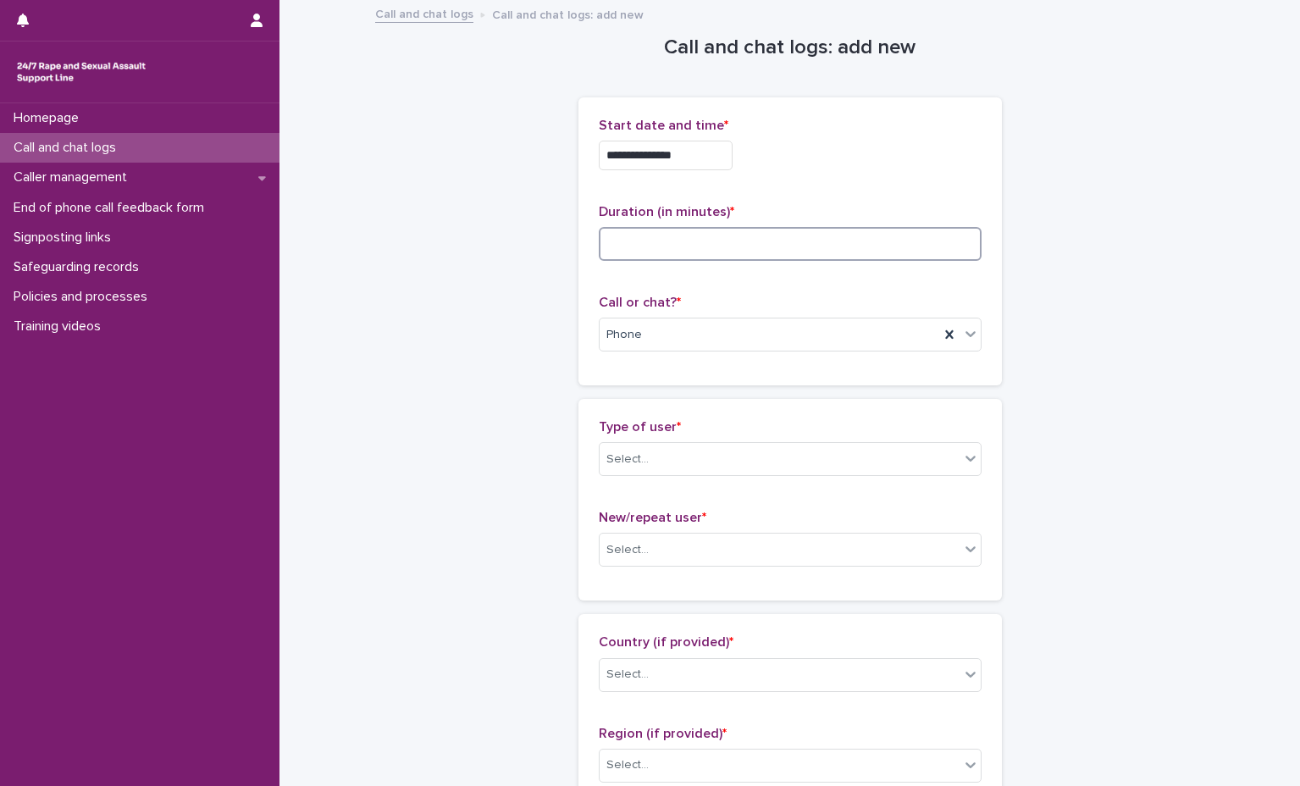
click at [810, 245] on input at bounding box center [790, 244] width 383 height 34
click at [722, 255] on input at bounding box center [790, 244] width 383 height 34
click at [753, 190] on div "**********" at bounding box center [790, 241] width 383 height 247
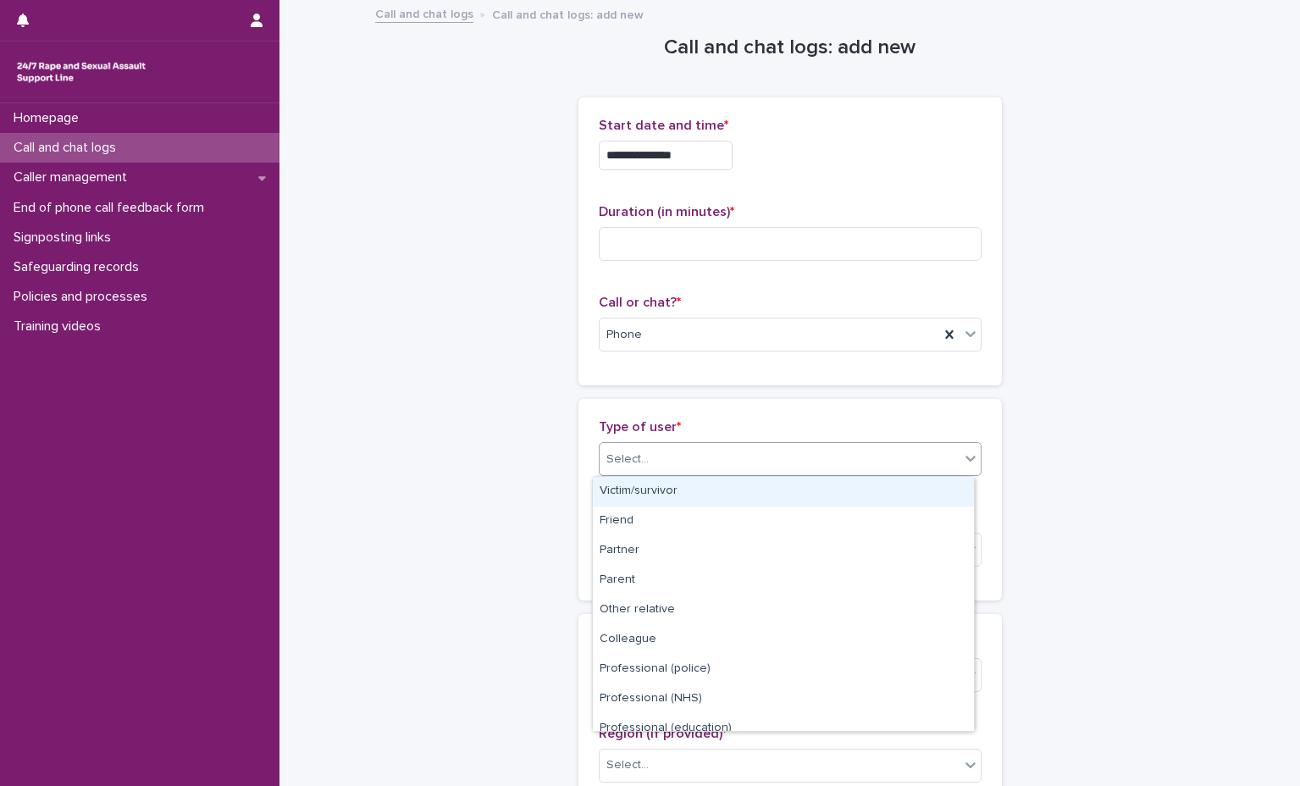
click at [744, 468] on div "Select..." at bounding box center [780, 459] width 360 height 28
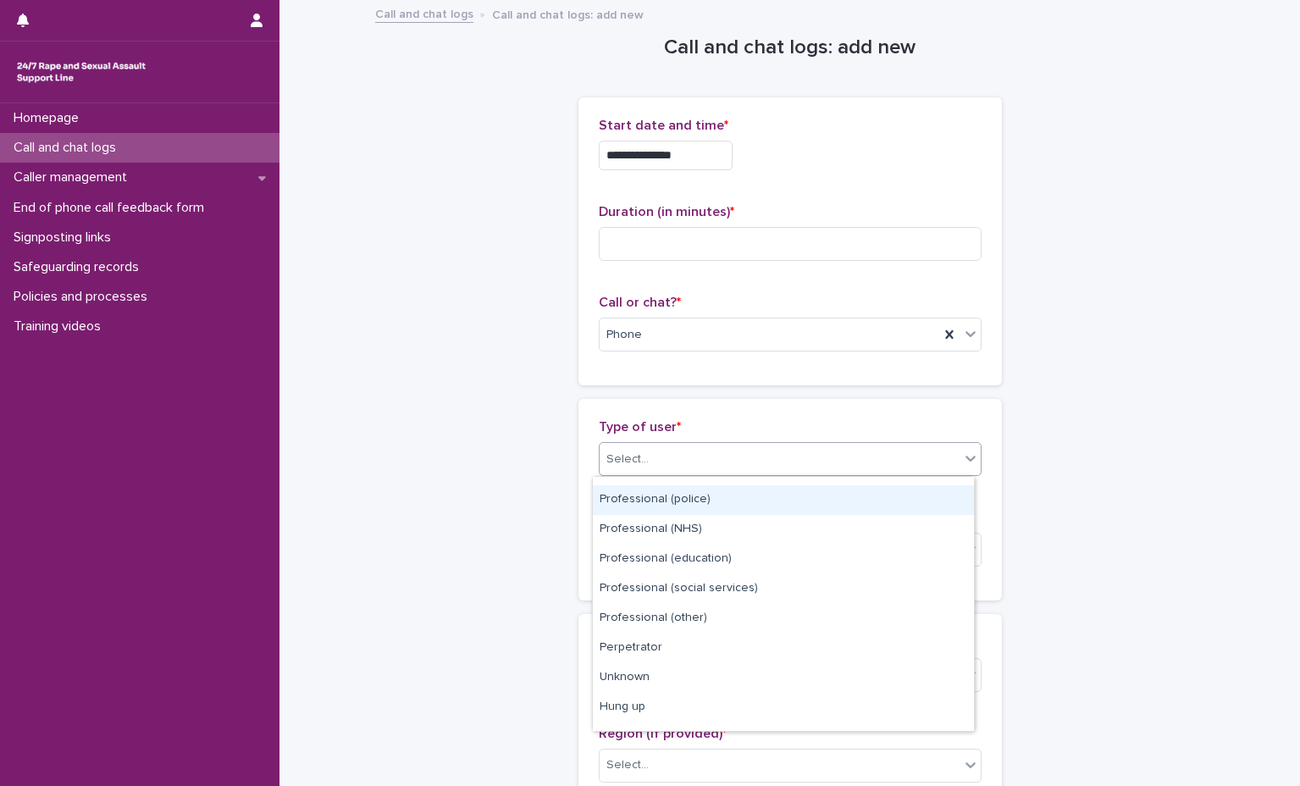
scroll to position [0, 0]
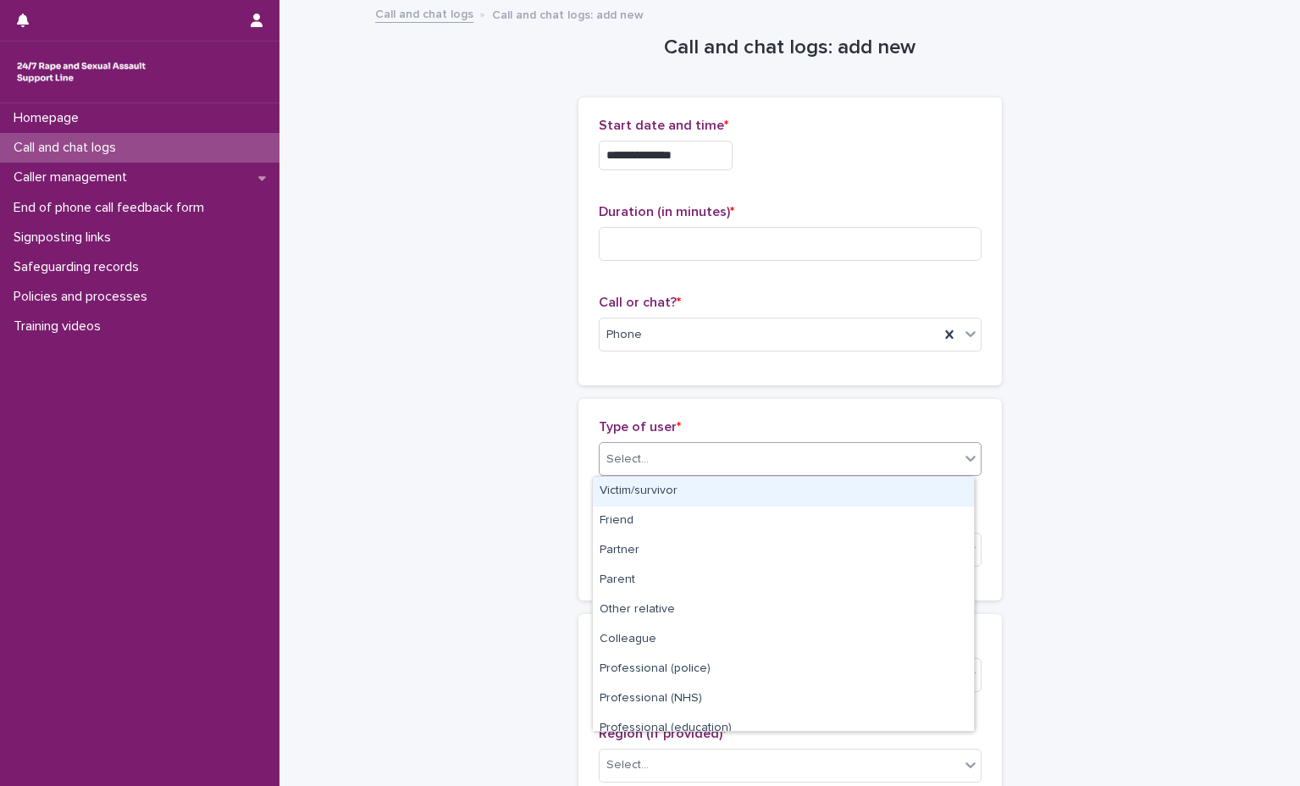
click at [761, 492] on div "Victim/survivor" at bounding box center [783, 492] width 381 height 30
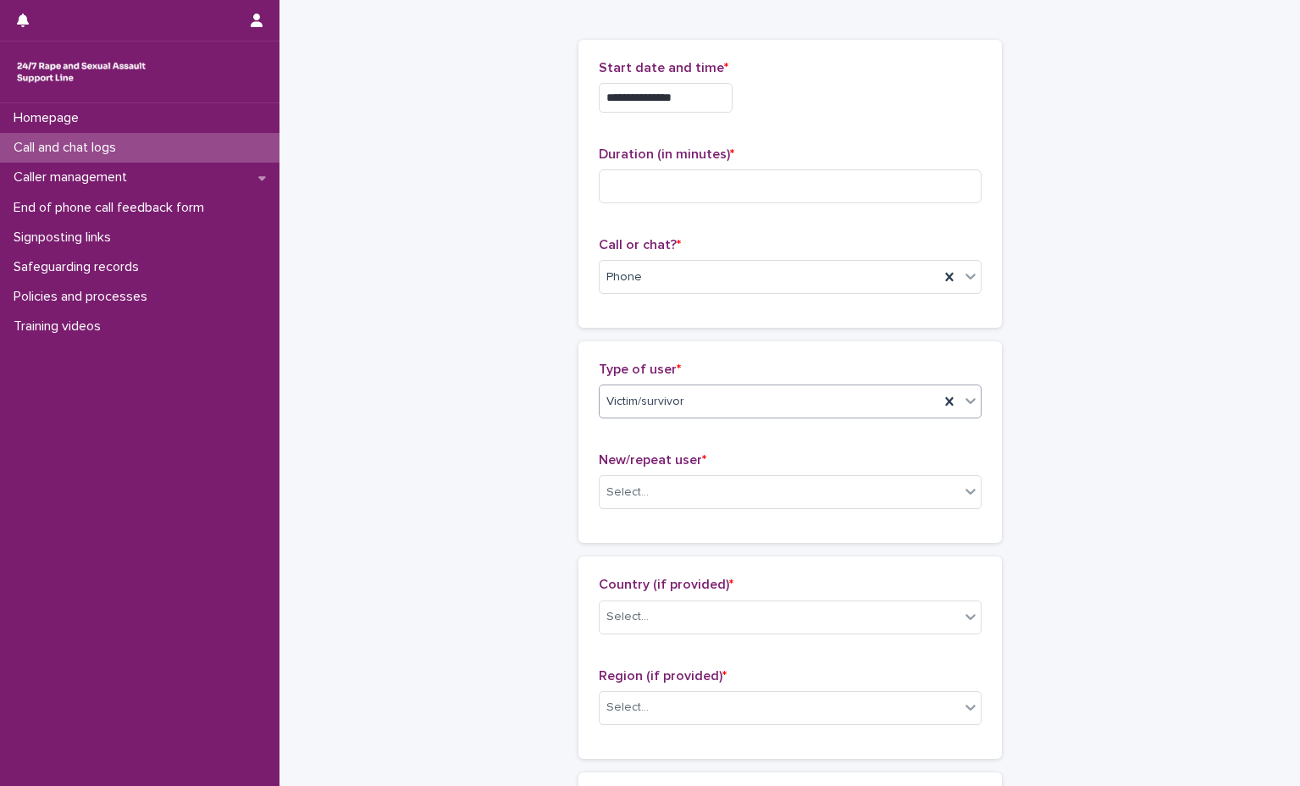
scroll to position [85, 0]
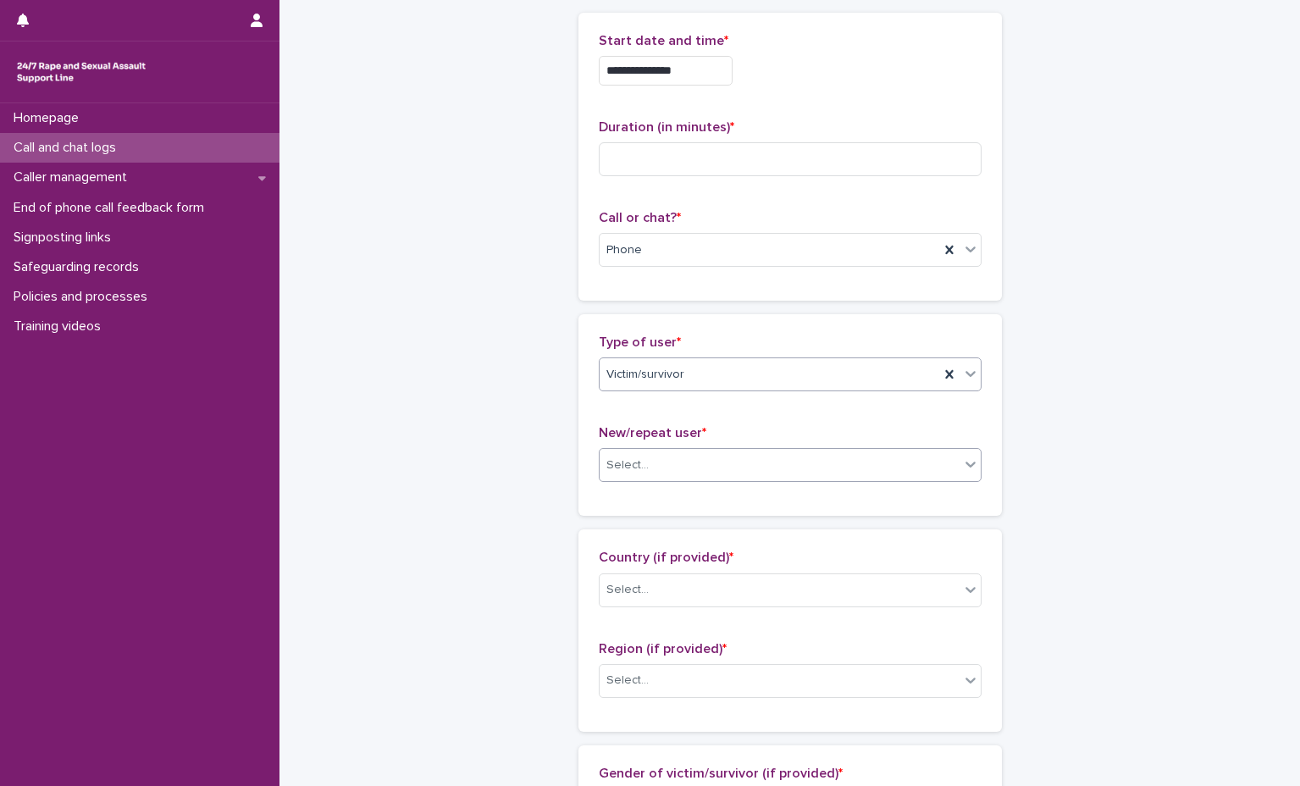
click at [789, 470] on div "Select..." at bounding box center [780, 465] width 360 height 28
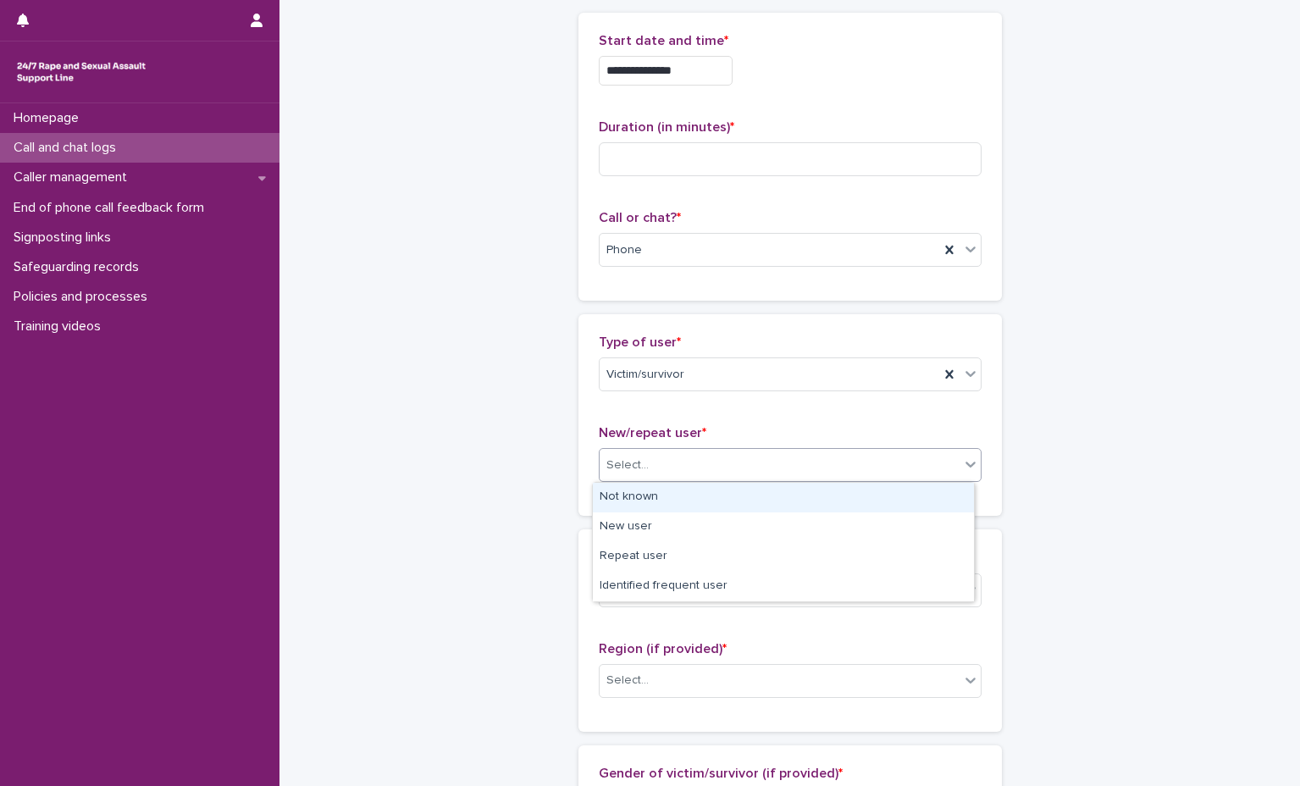
click at [799, 461] on div "Select..." at bounding box center [780, 465] width 360 height 28
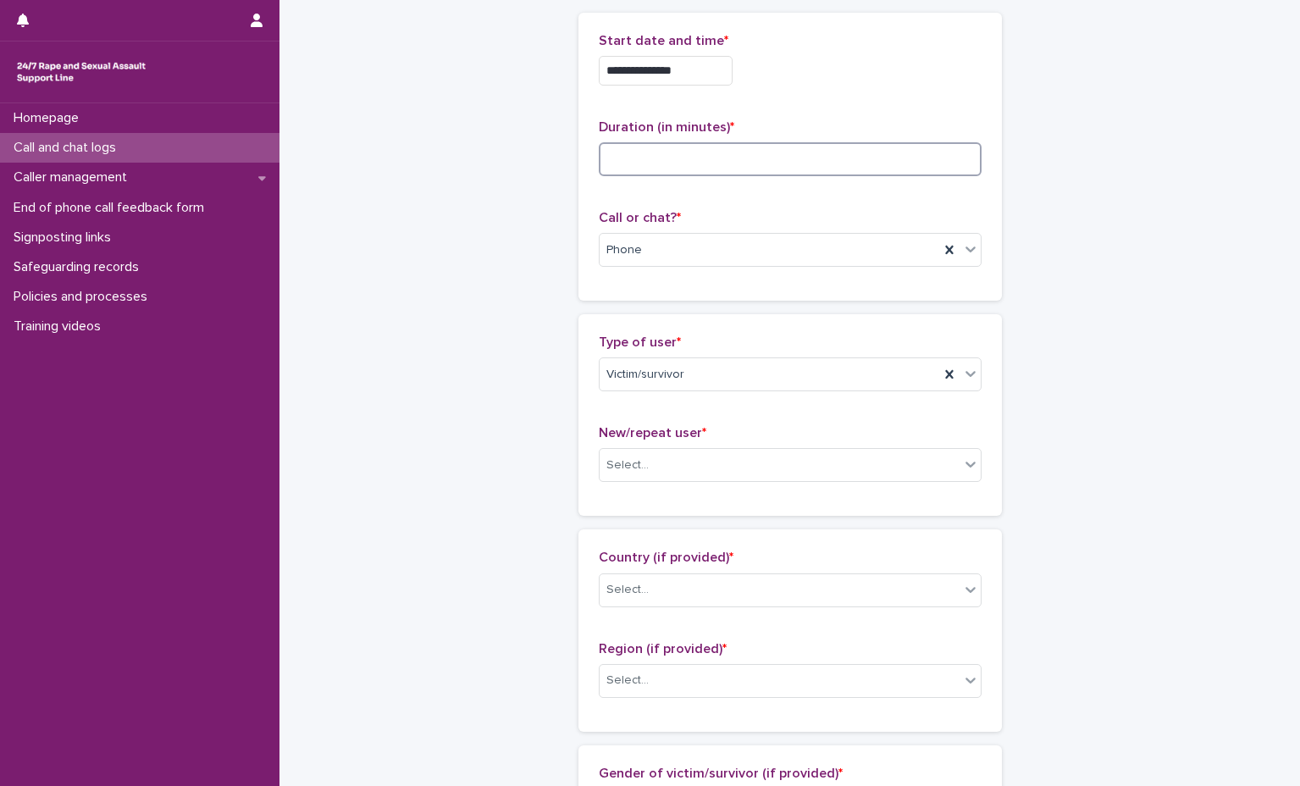
click at [751, 169] on input at bounding box center [790, 159] width 383 height 34
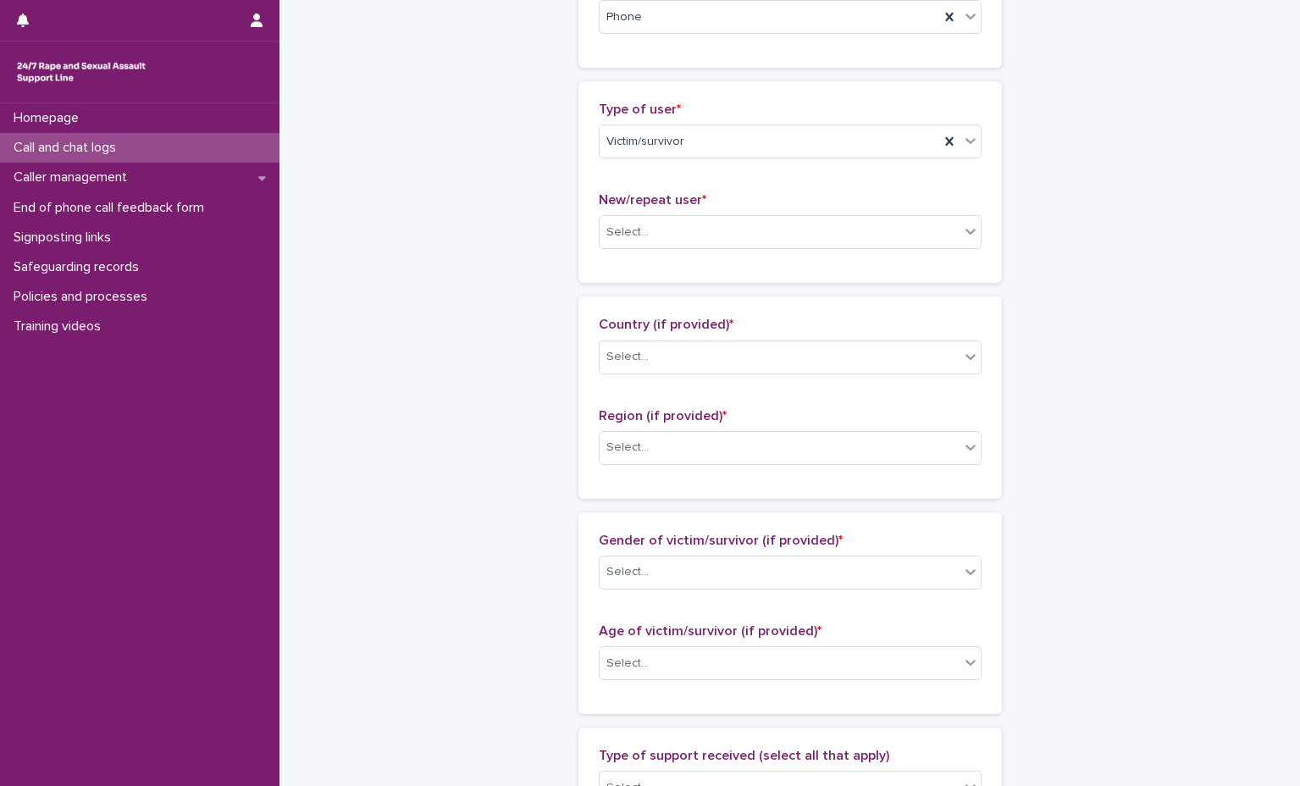
scroll to position [339, 0]
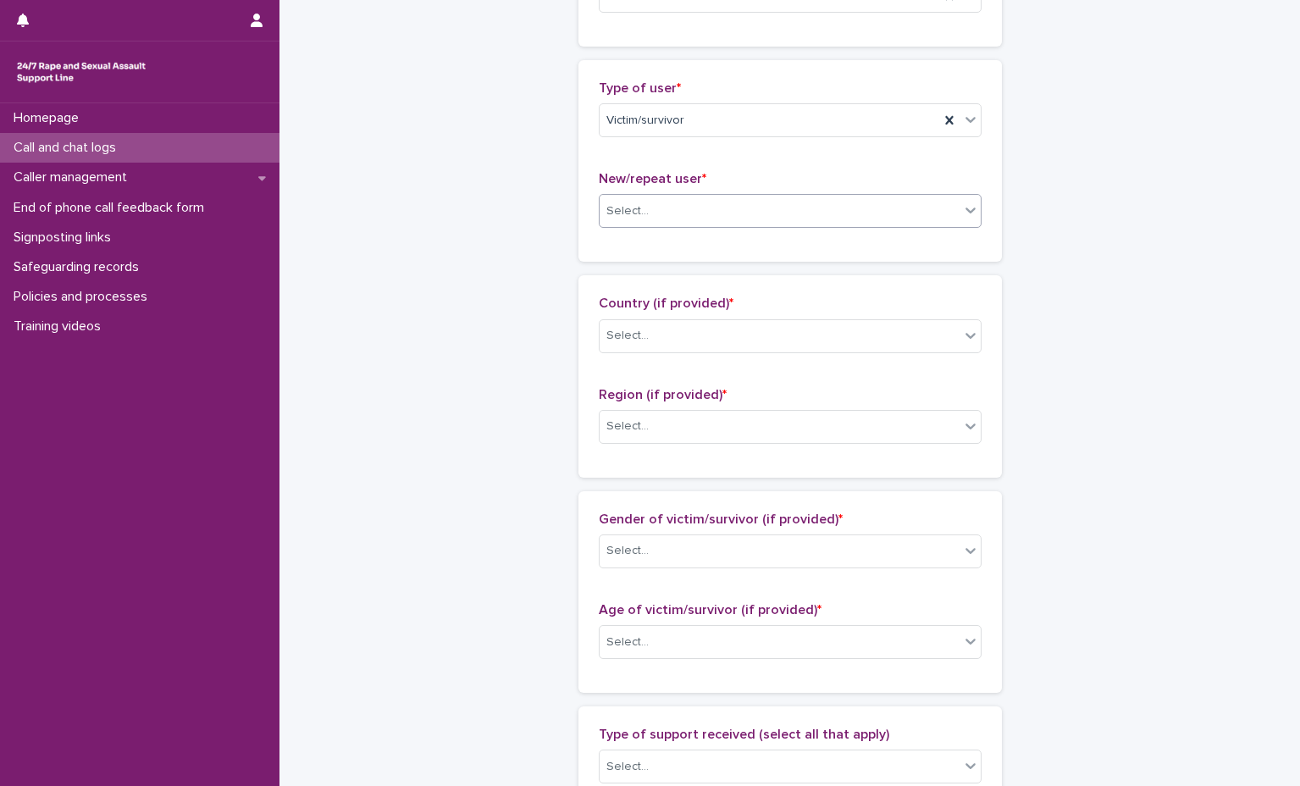
type input "**"
click at [744, 213] on div "Select..." at bounding box center [780, 211] width 360 height 28
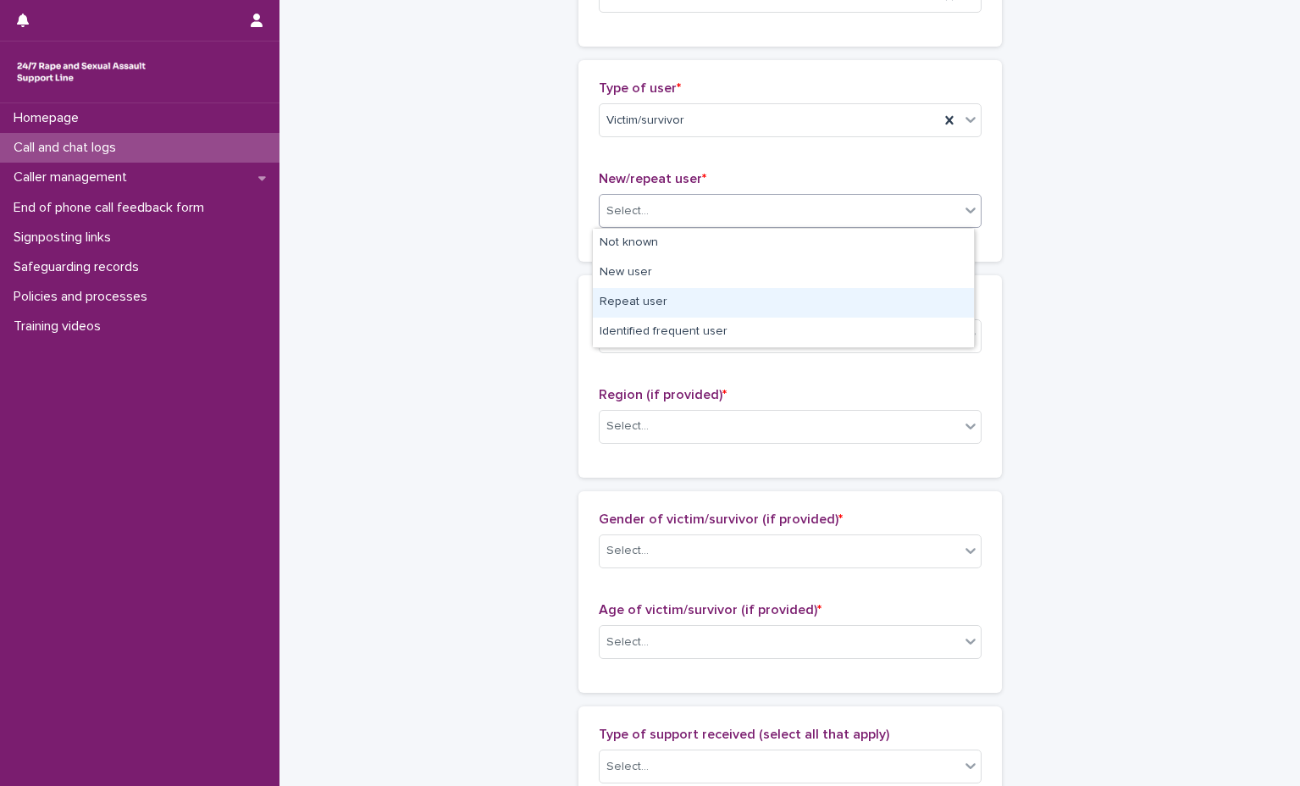
click at [716, 312] on div "Repeat user" at bounding box center [783, 303] width 381 height 30
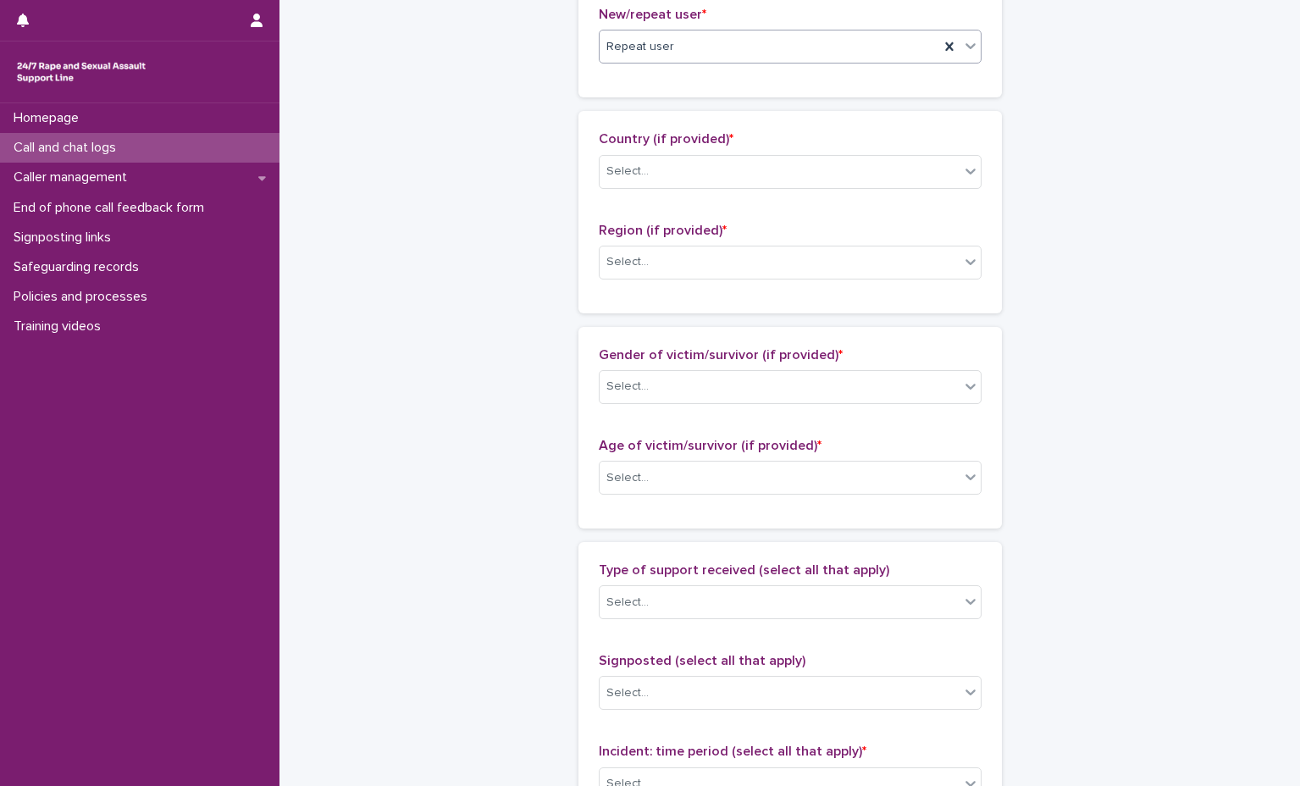
scroll to position [508, 0]
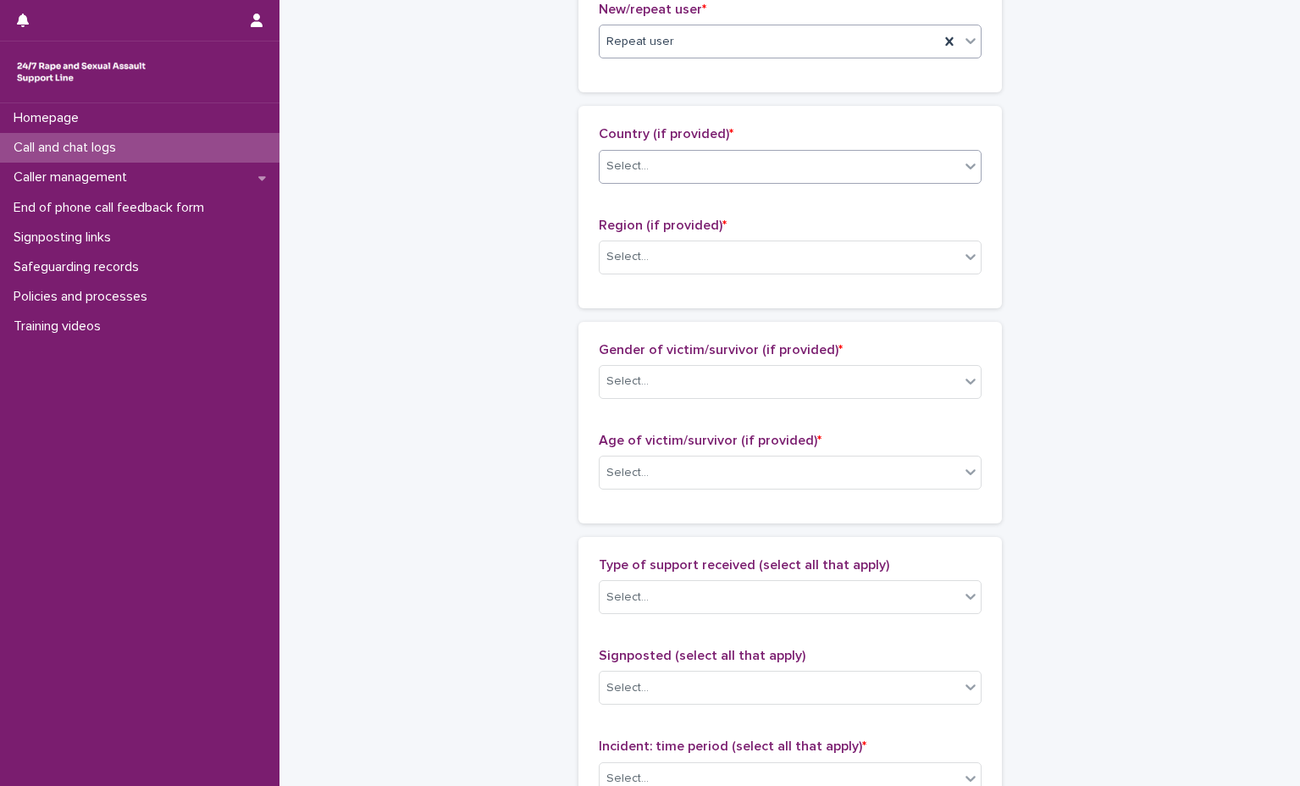
click at [756, 161] on div "Select..." at bounding box center [780, 166] width 360 height 28
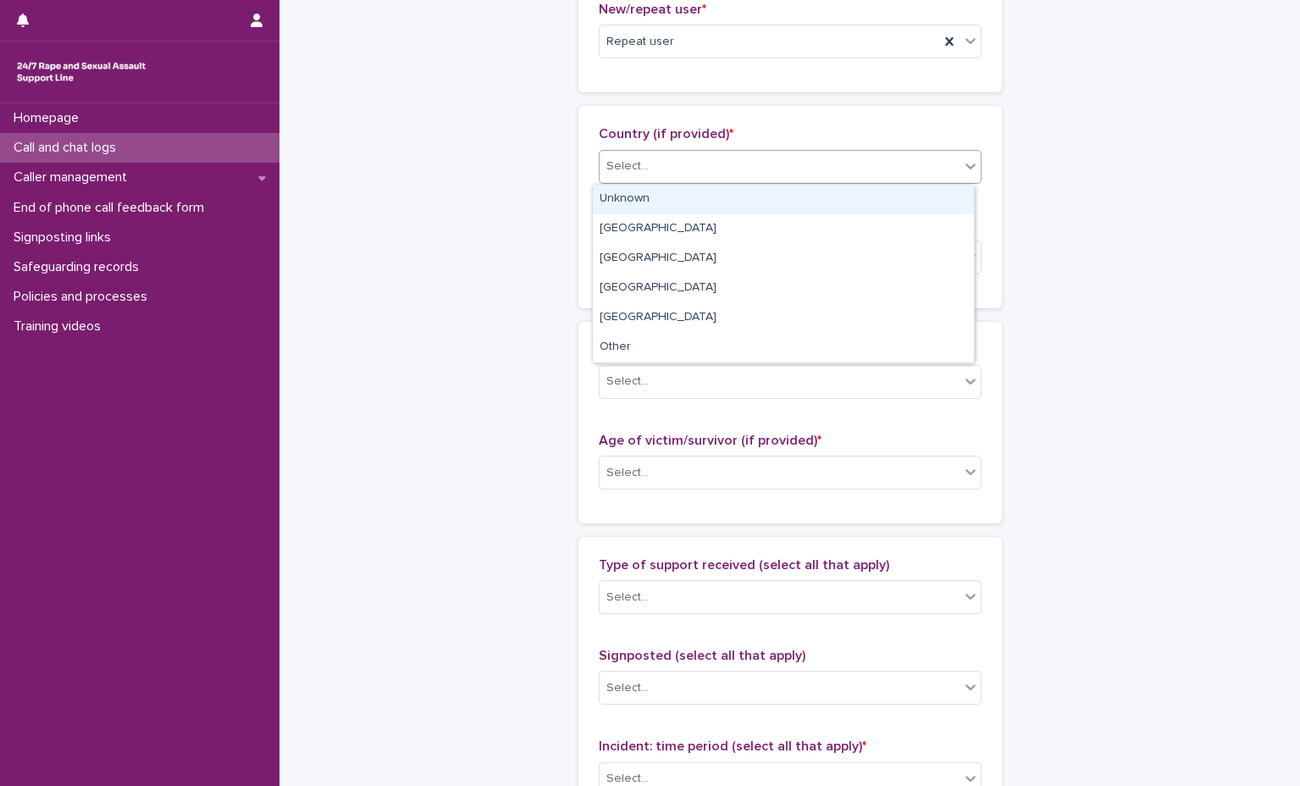
click at [749, 198] on div "Unknown" at bounding box center [783, 200] width 381 height 30
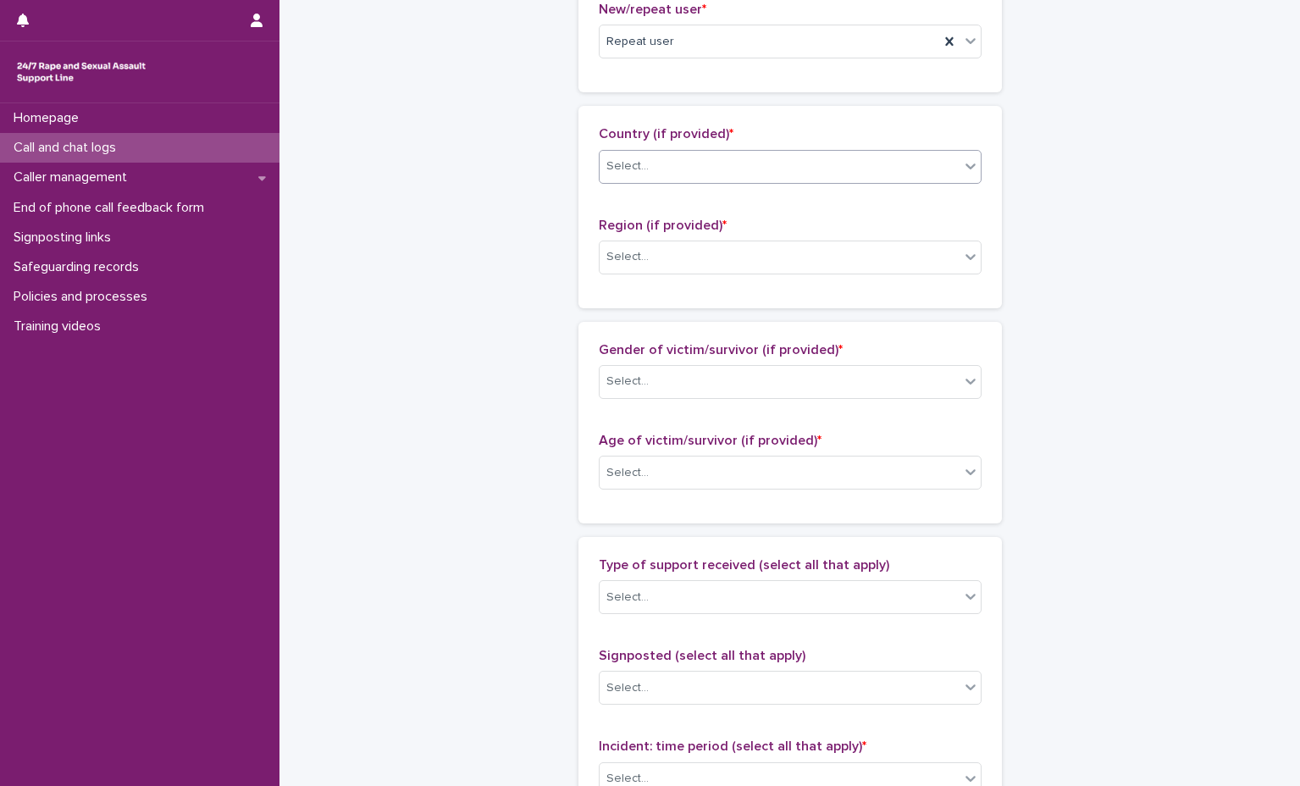
click at [744, 234] on div "Region (if provided) * Select..." at bounding box center [790, 253] width 383 height 70
click at [733, 279] on div "Region (if provided) * Select..." at bounding box center [790, 253] width 383 height 70
click at [738, 269] on div "Select..." at bounding box center [780, 257] width 360 height 28
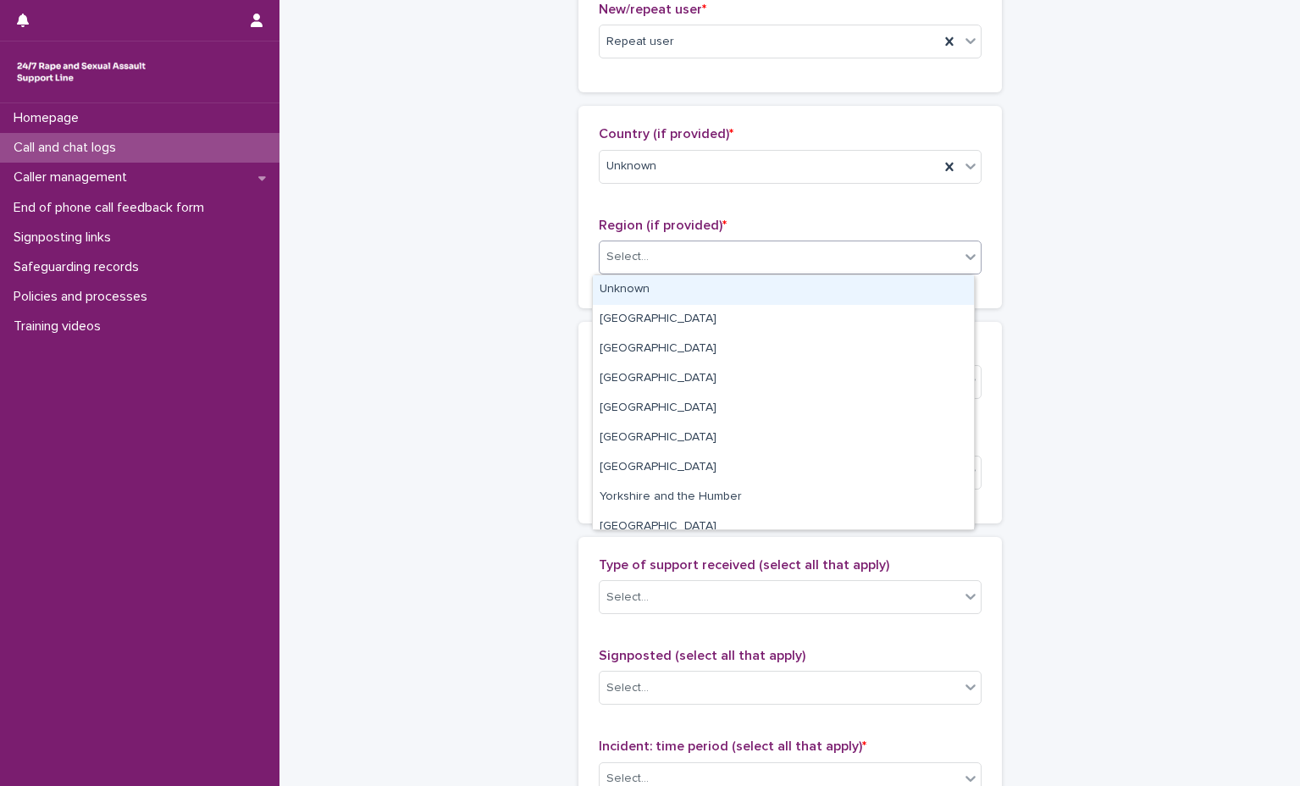
click at [729, 279] on div "Unknown" at bounding box center [783, 290] width 381 height 30
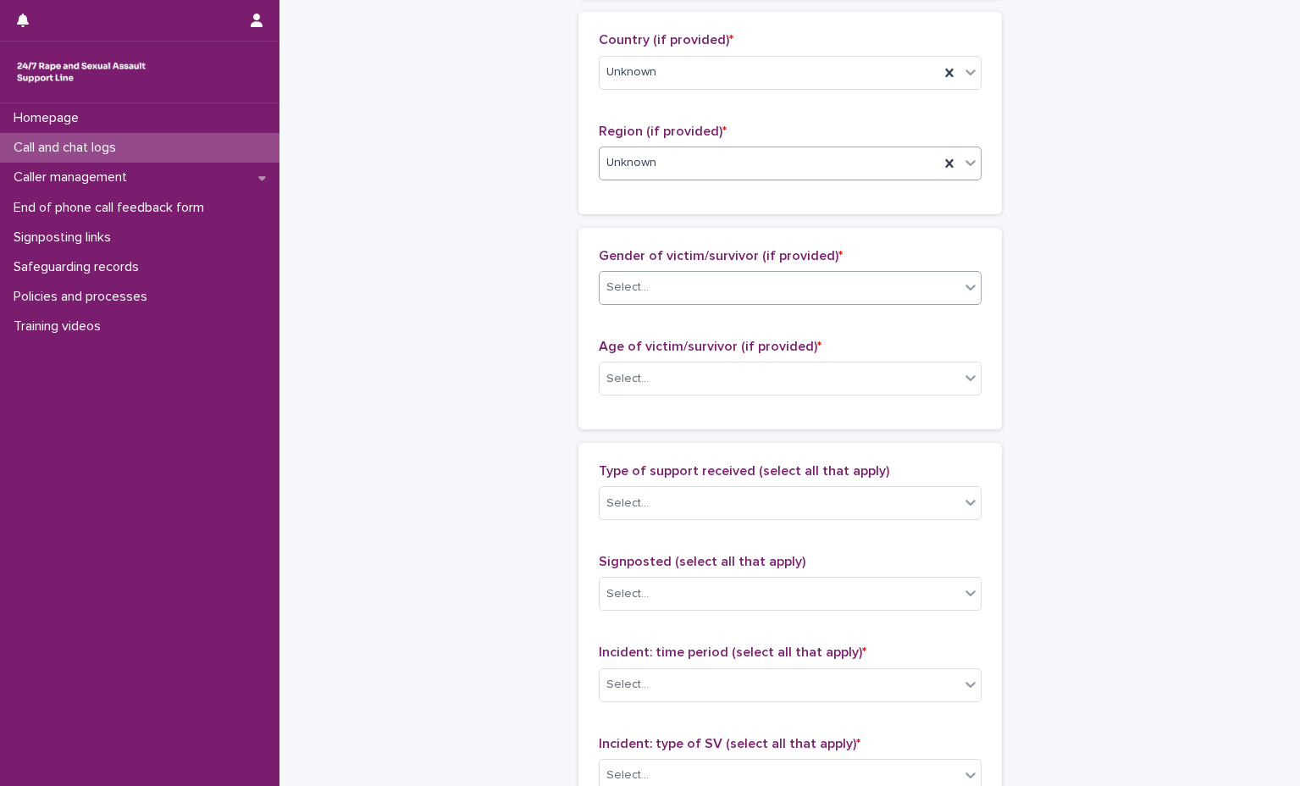
scroll to position [678, 0]
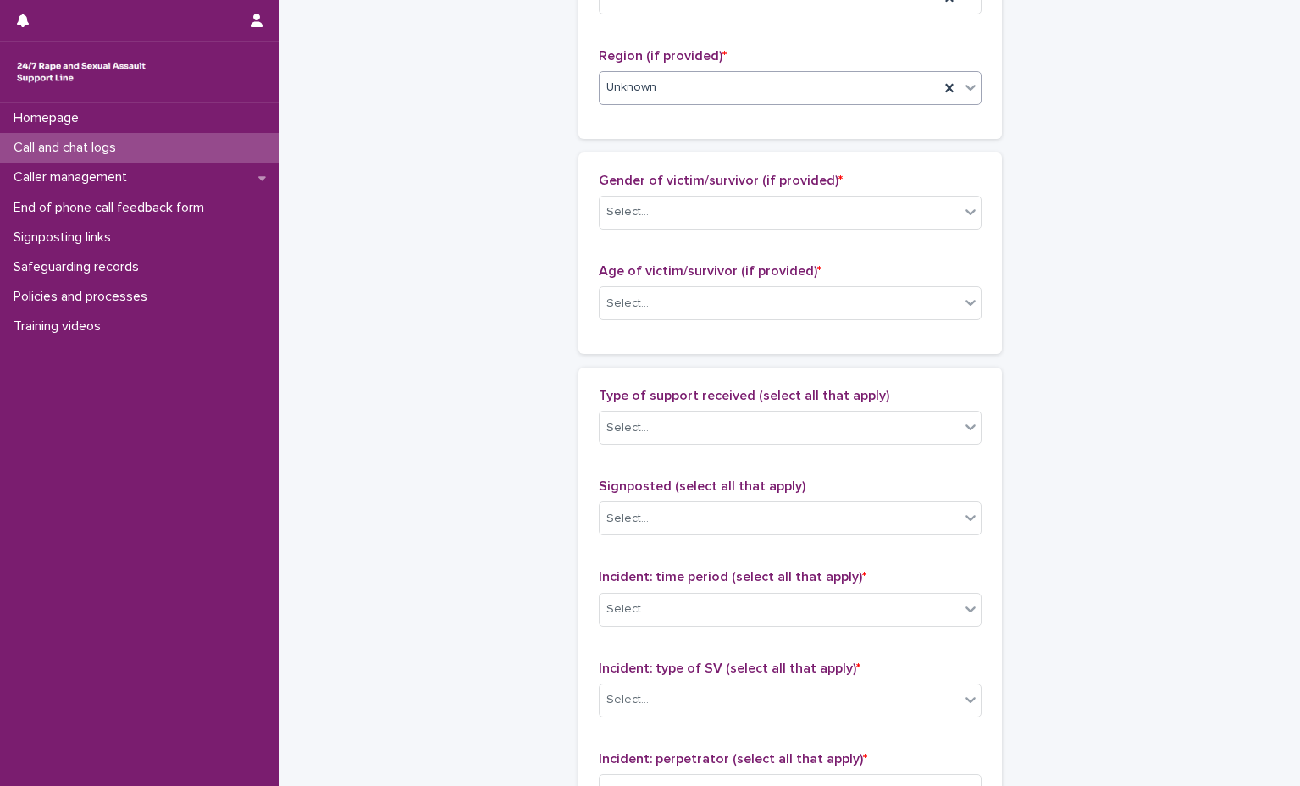
click at [771, 188] on p "Gender of victim/survivor (if provided) *" at bounding box center [790, 181] width 383 height 16
click at [746, 223] on div "Select..." at bounding box center [780, 212] width 360 height 28
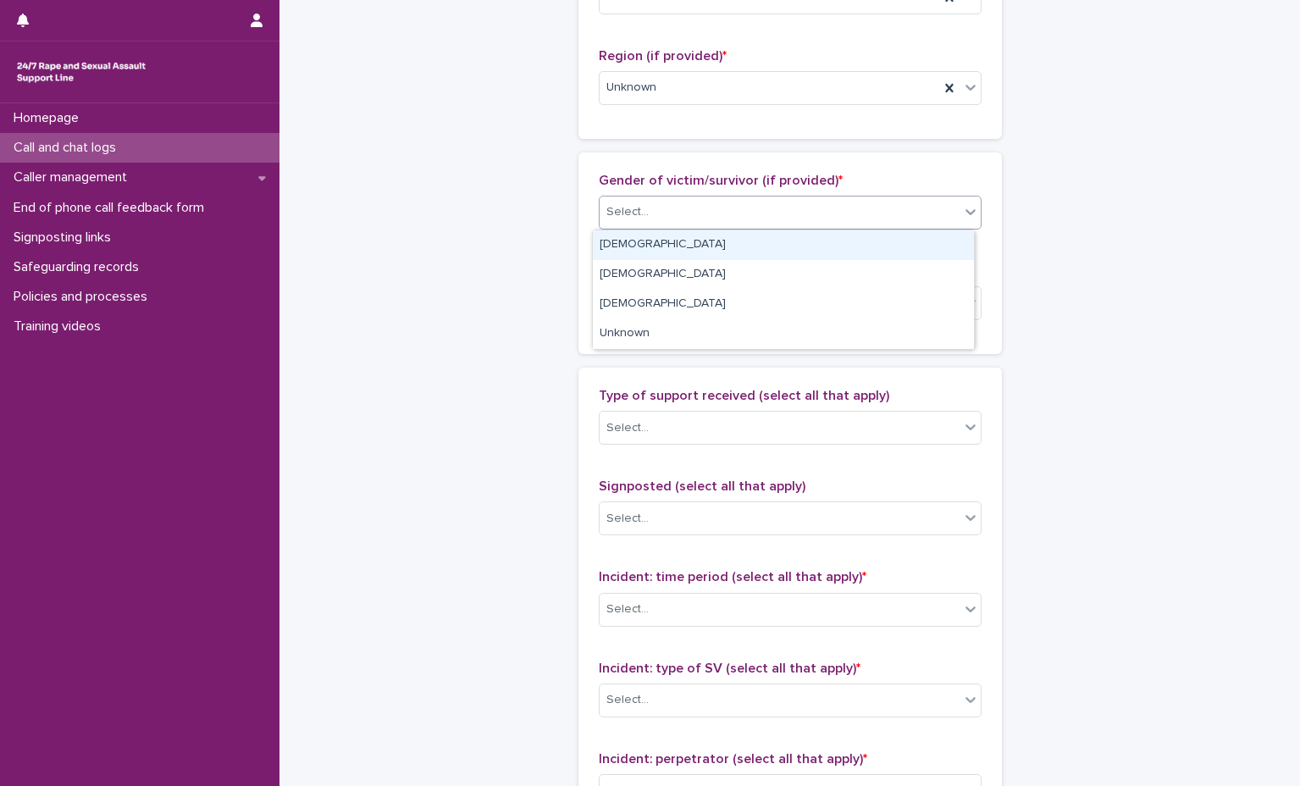
click at [737, 247] on div "Female" at bounding box center [783, 245] width 381 height 30
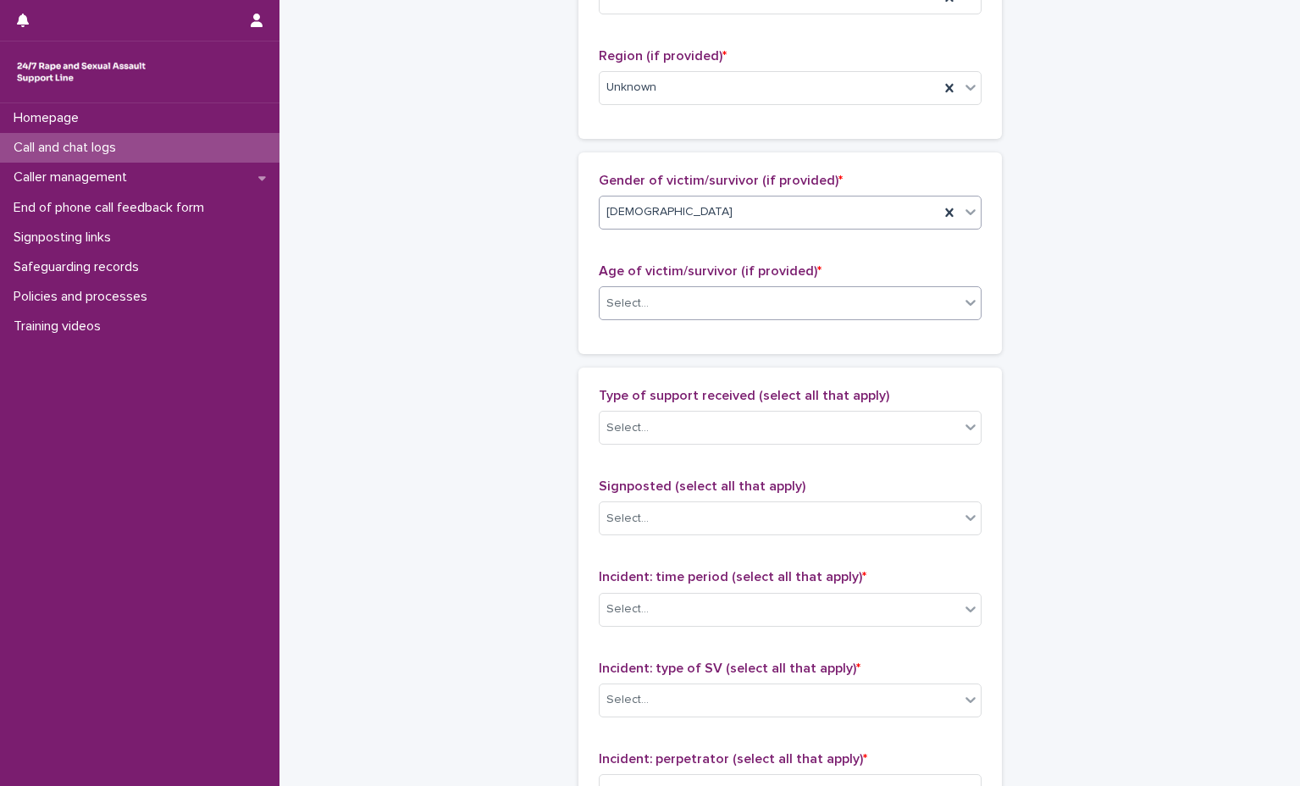
click at [731, 302] on div "Select..." at bounding box center [780, 304] width 360 height 28
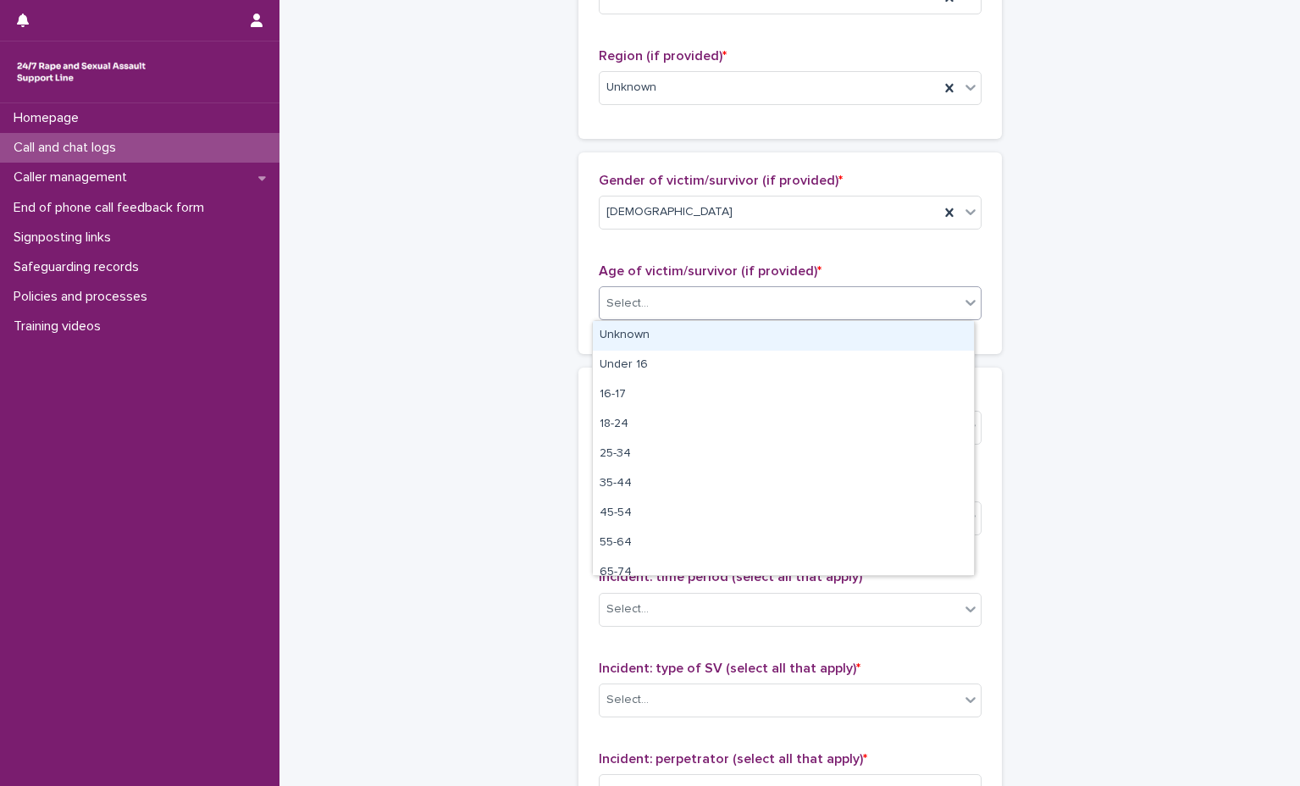
click at [732, 339] on div "Unknown" at bounding box center [783, 336] width 381 height 30
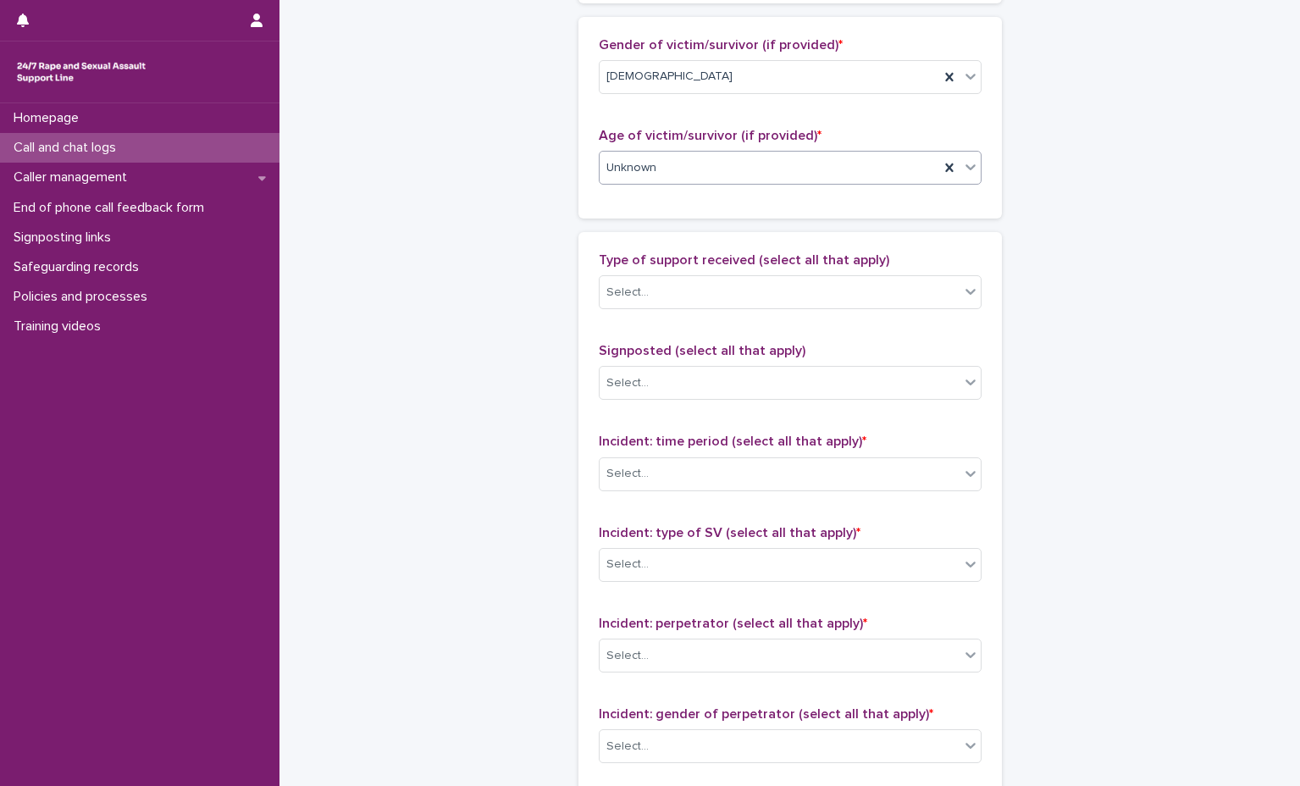
scroll to position [932, 0]
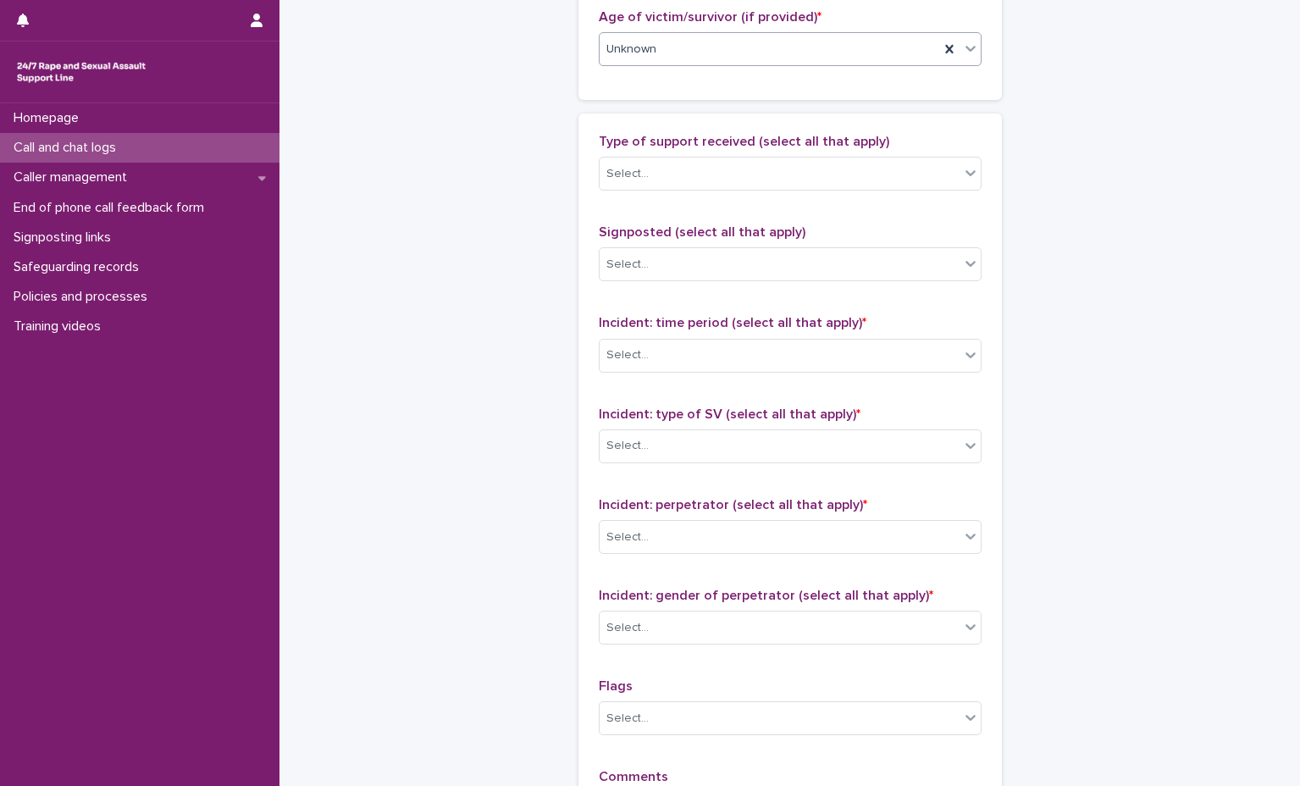
click at [737, 200] on div "Type of support received (select all that apply) Select..." at bounding box center [790, 169] width 383 height 70
click at [752, 182] on div "Select..." at bounding box center [780, 174] width 360 height 28
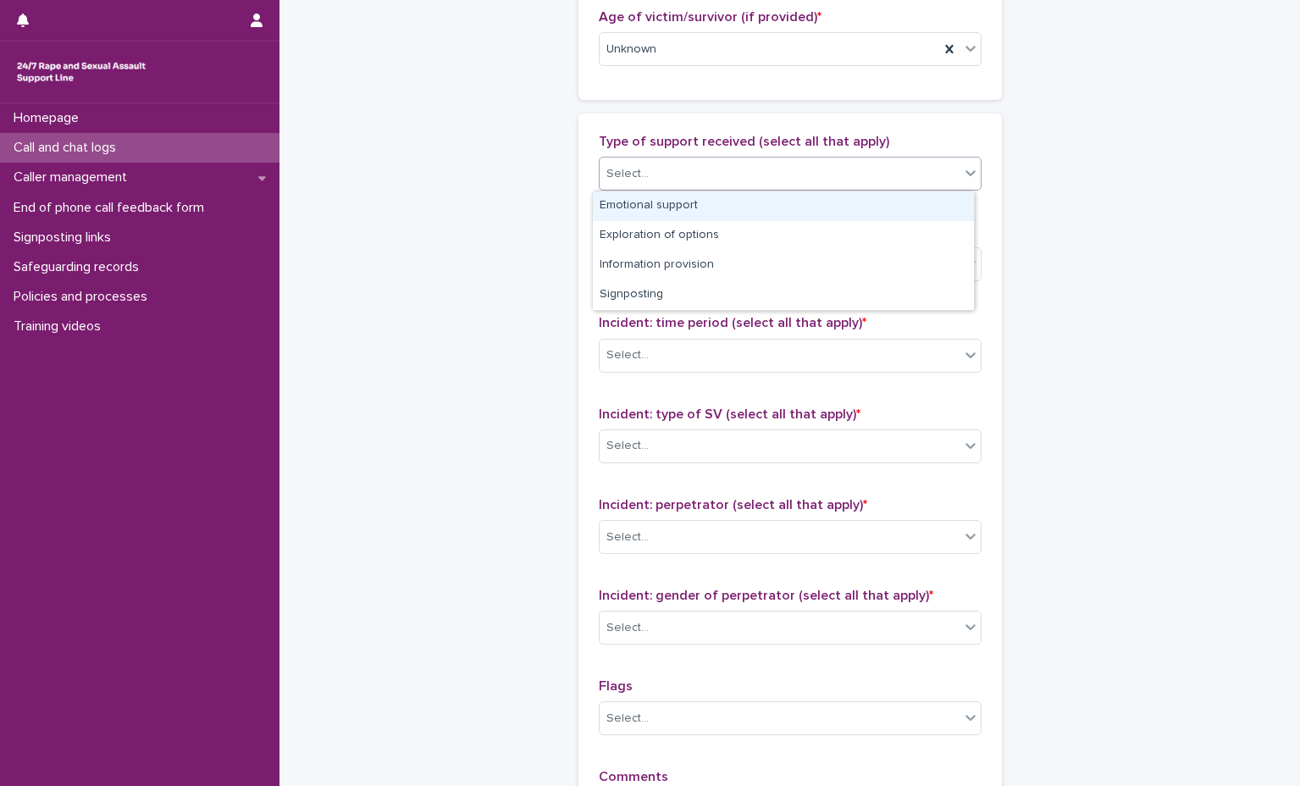
click at [734, 207] on div "Emotional support" at bounding box center [783, 206] width 381 height 30
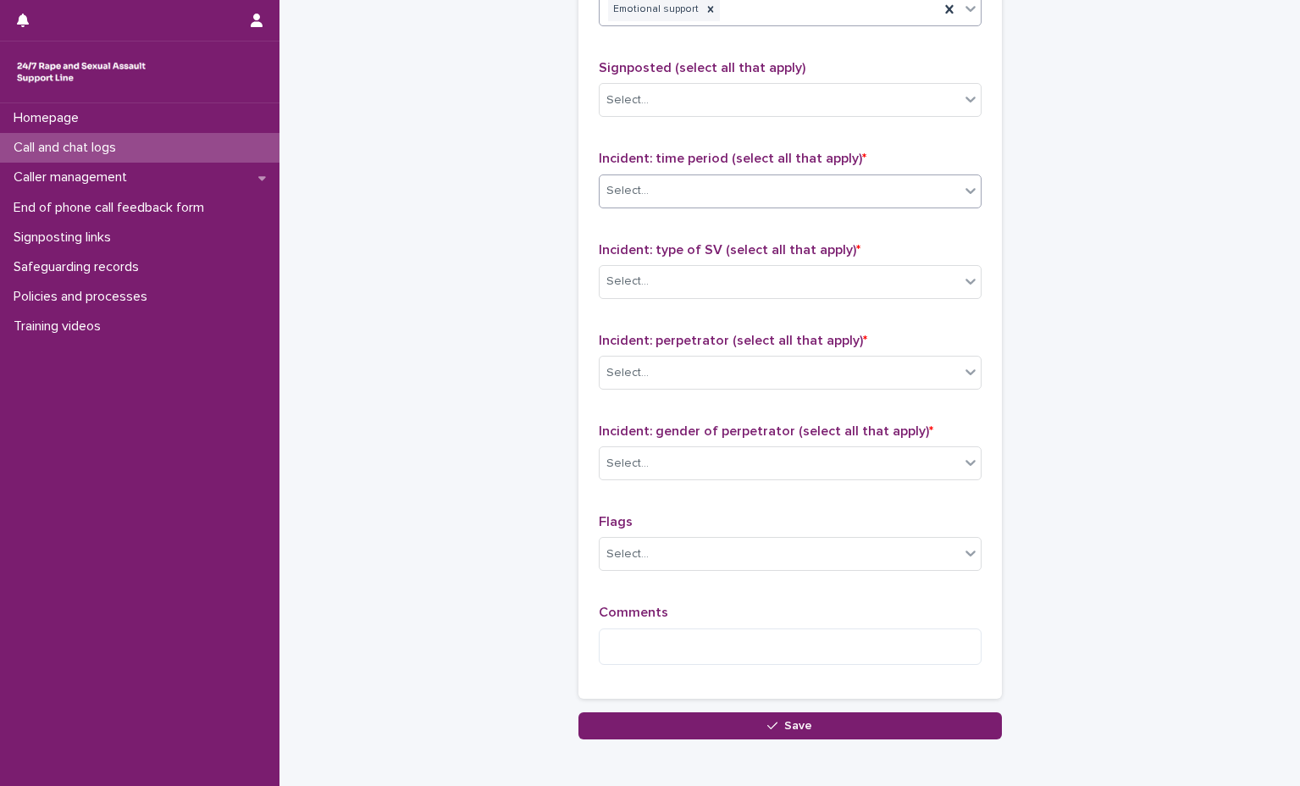
scroll to position [1101, 0]
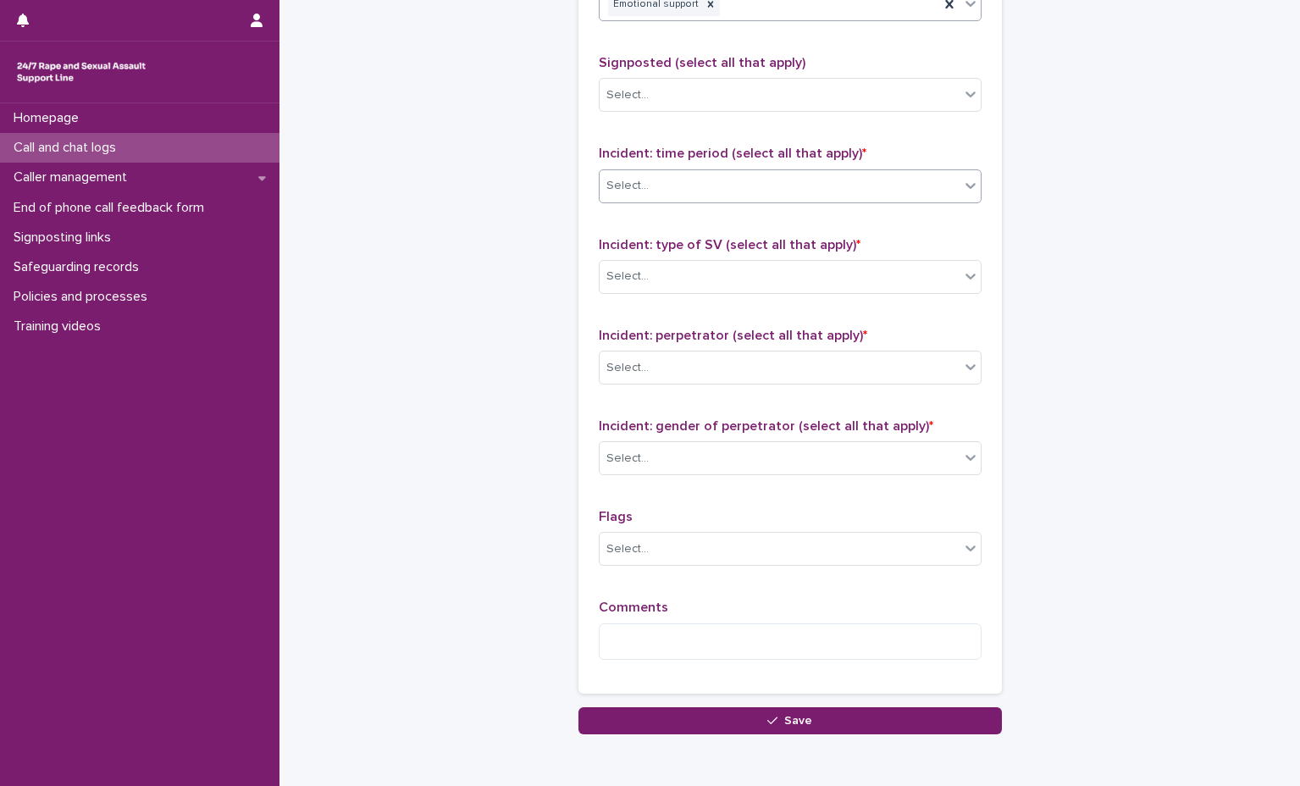
click at [774, 189] on div "Select..." at bounding box center [780, 186] width 360 height 28
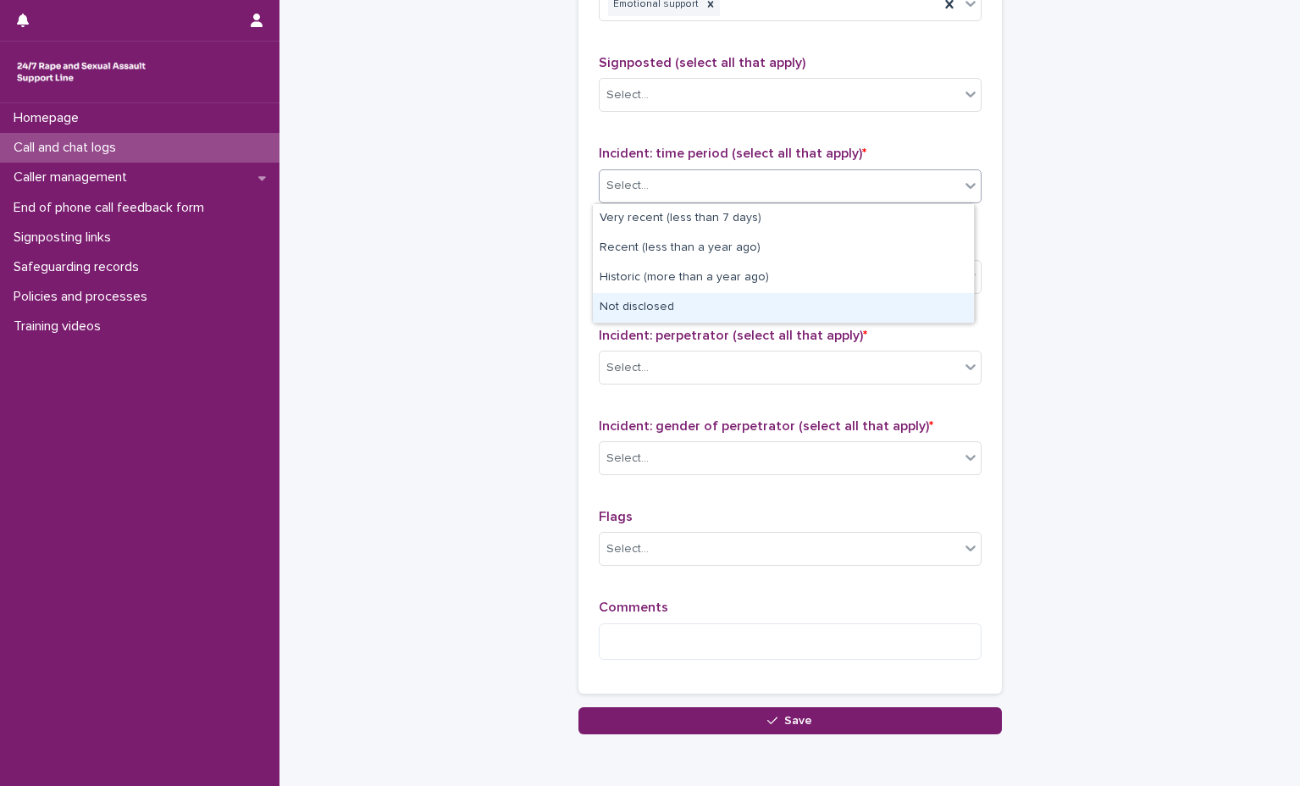
click at [737, 306] on div "Not disclosed" at bounding box center [783, 308] width 381 height 30
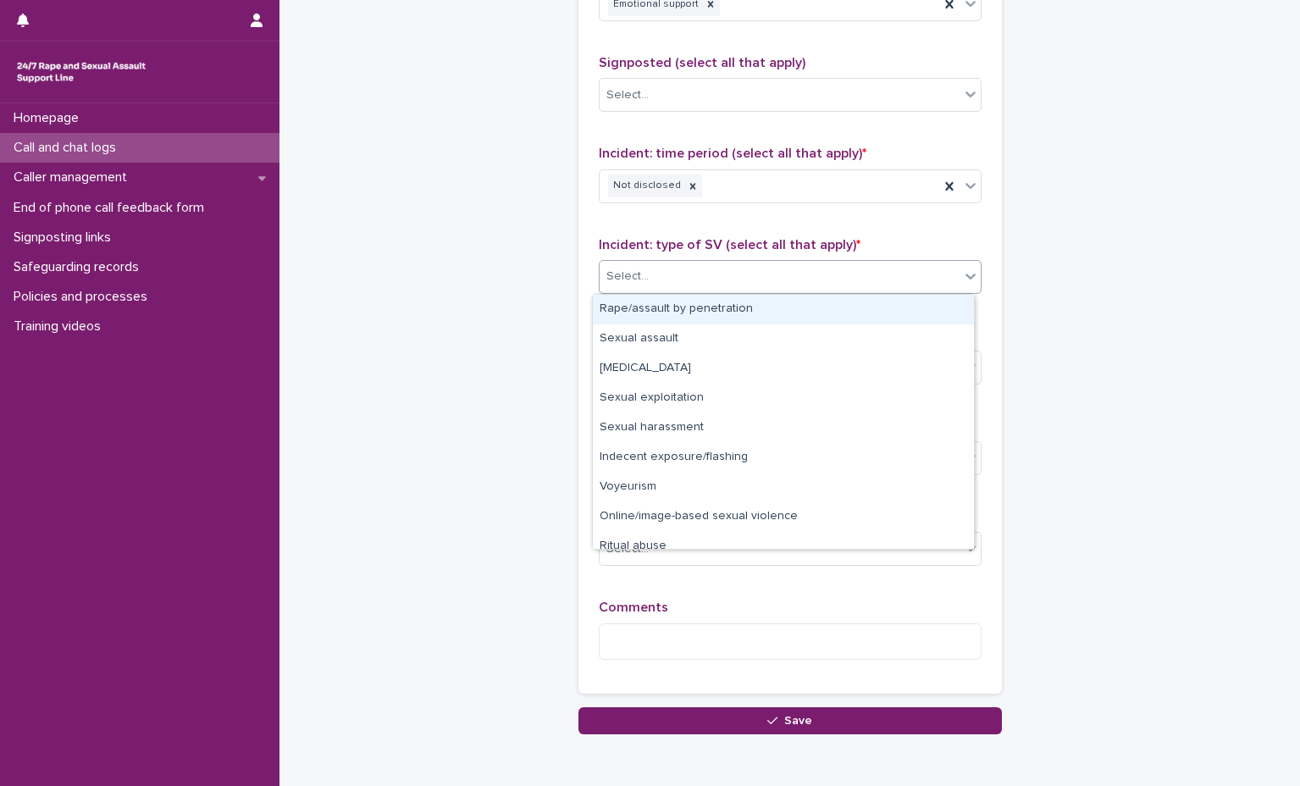
click at [761, 266] on div "Select..." at bounding box center [780, 277] width 360 height 28
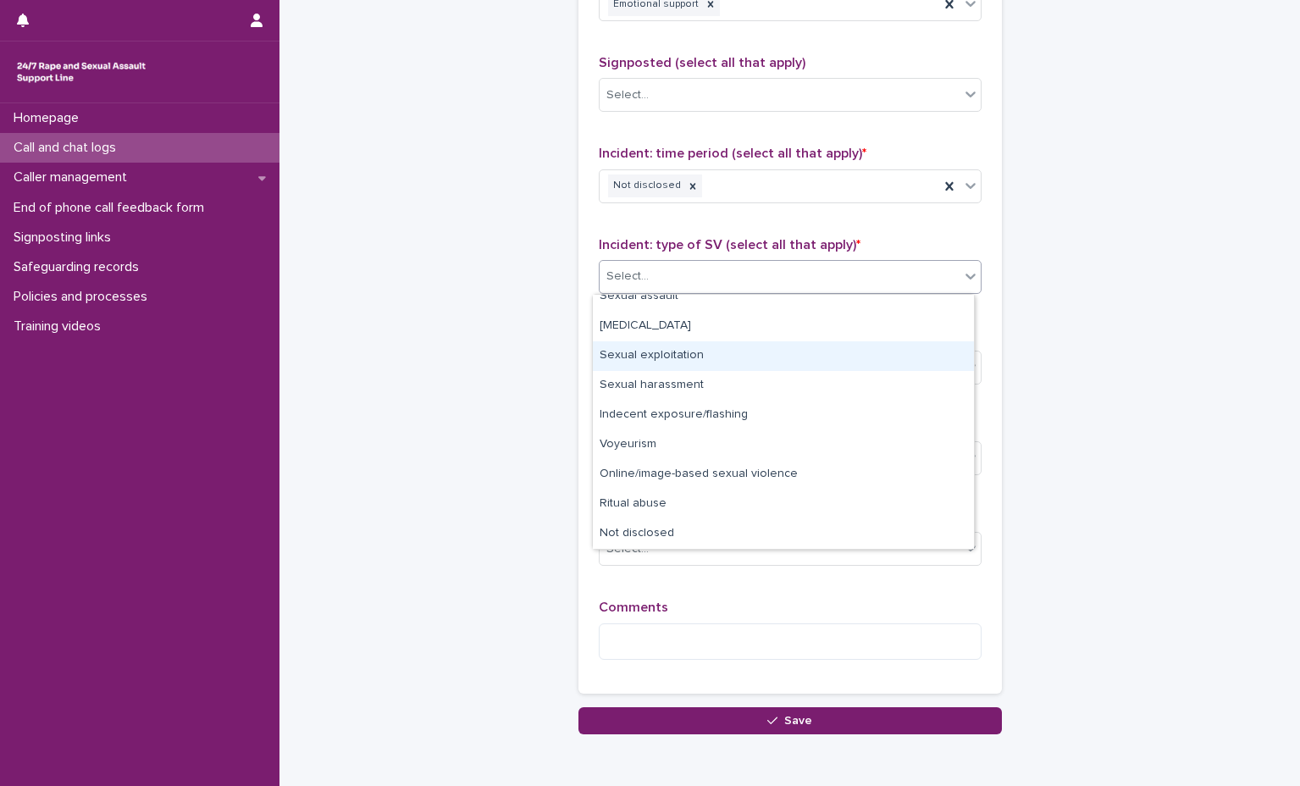
scroll to position [0, 0]
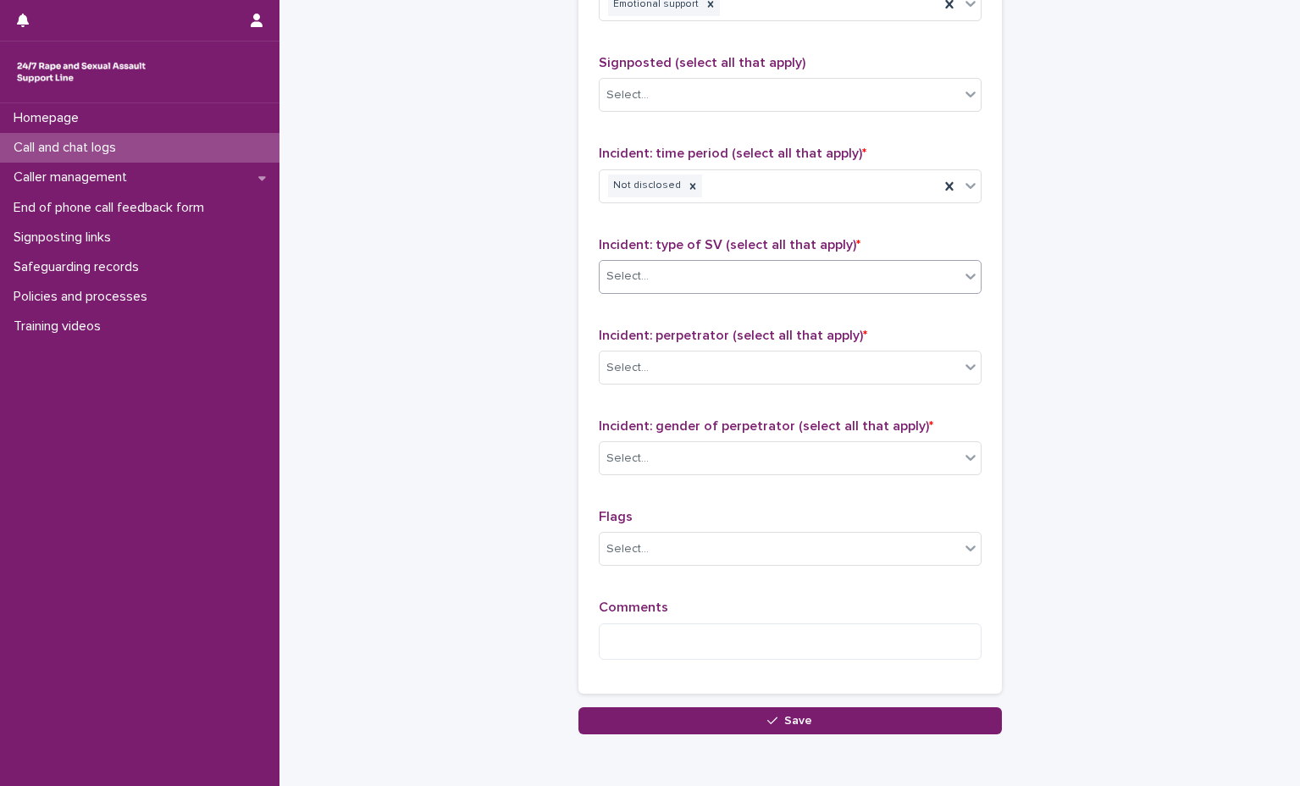
click at [799, 290] on div "Select..." at bounding box center [780, 277] width 360 height 28
click at [798, 285] on div "Select..." at bounding box center [780, 277] width 360 height 28
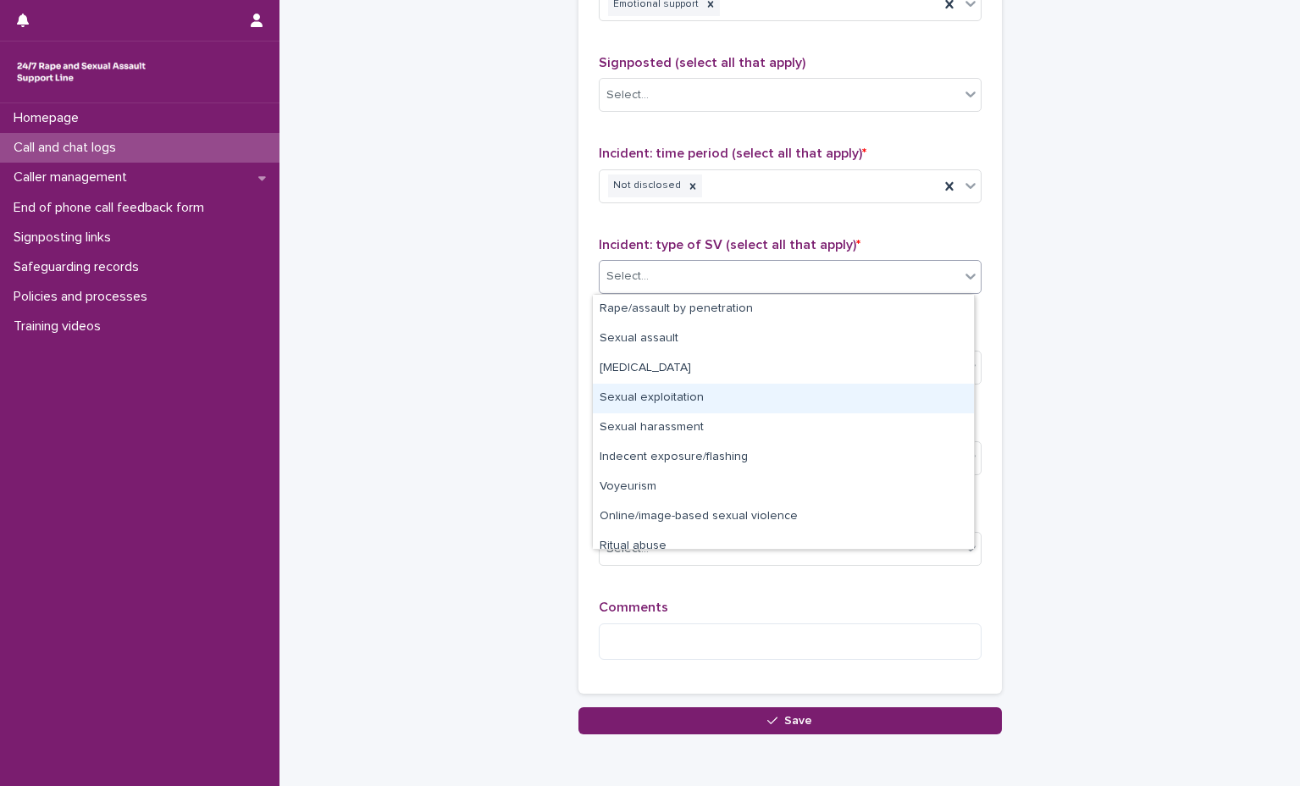
click at [765, 390] on div "Sexual exploitation" at bounding box center [783, 399] width 381 height 30
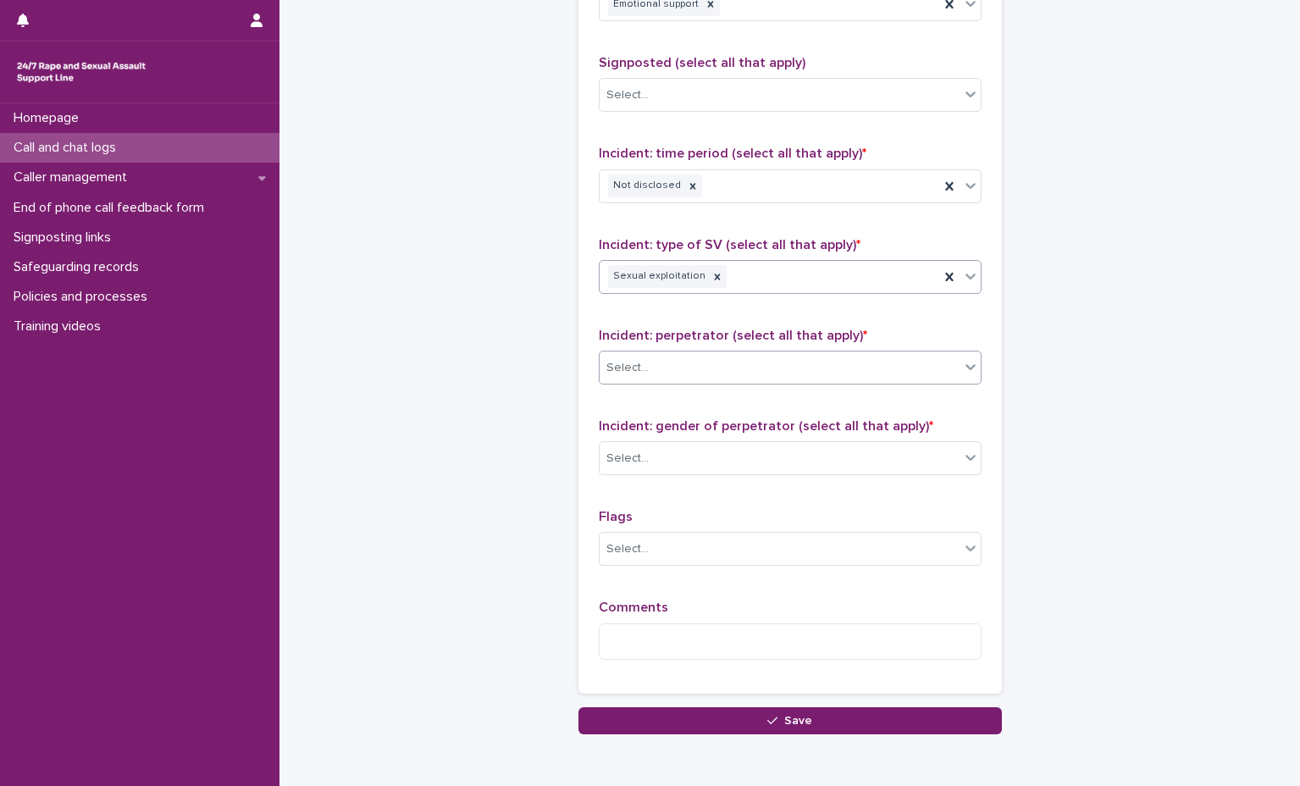
click at [750, 365] on div "Select..." at bounding box center [780, 368] width 360 height 28
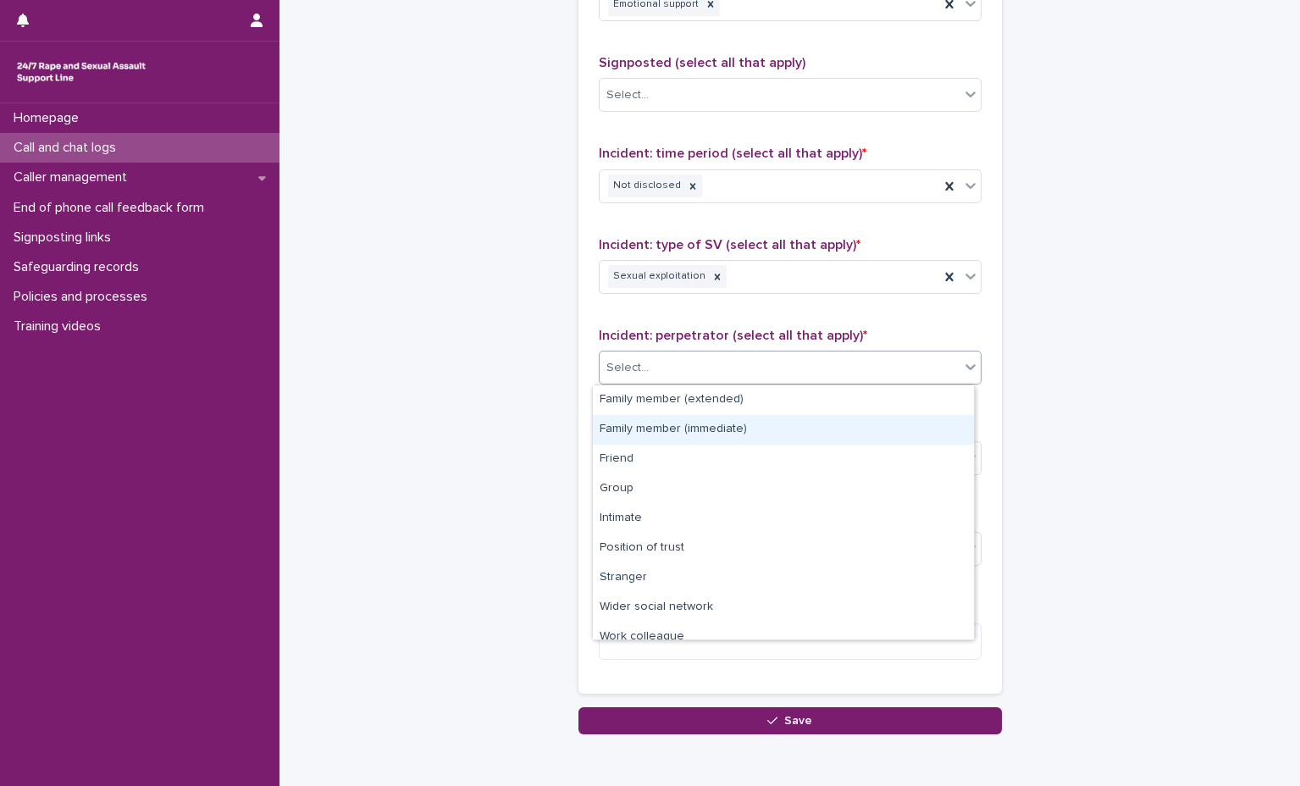
drag, startPoint x: 730, startPoint y: 593, endPoint x: 751, endPoint y: 428, distance: 166.5
click at [751, 428] on div "Family member (immediate)" at bounding box center [783, 430] width 381 height 30
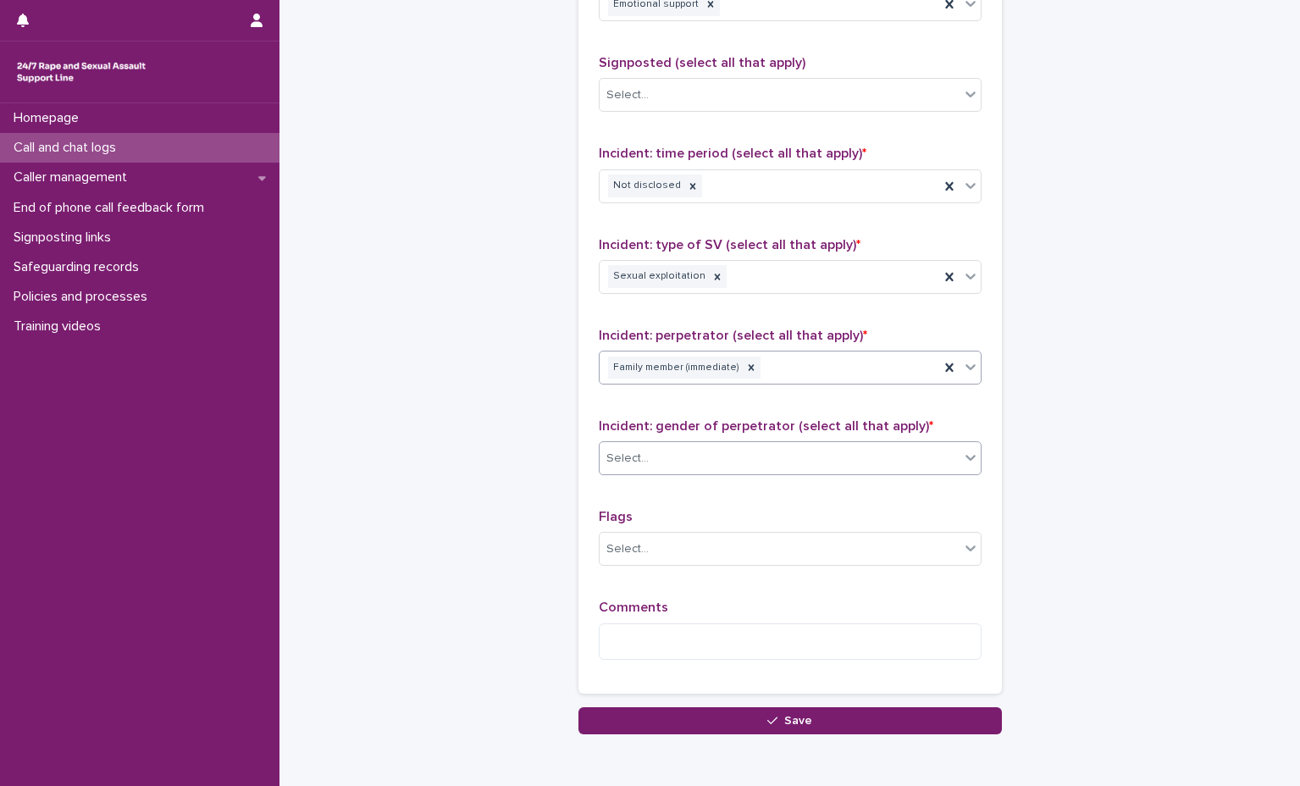
click at [741, 472] on div "Select..." at bounding box center [780, 459] width 360 height 28
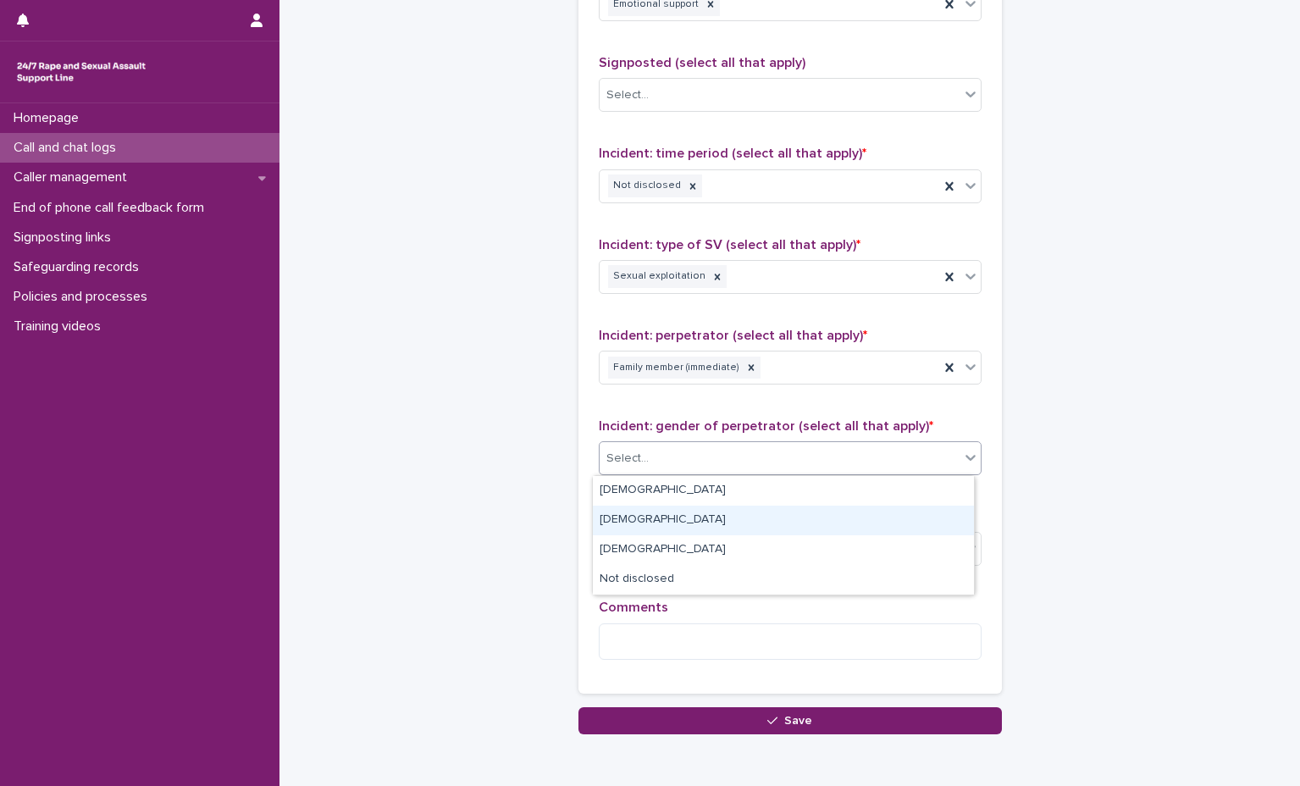
click at [737, 530] on div "Female" at bounding box center [783, 521] width 381 height 30
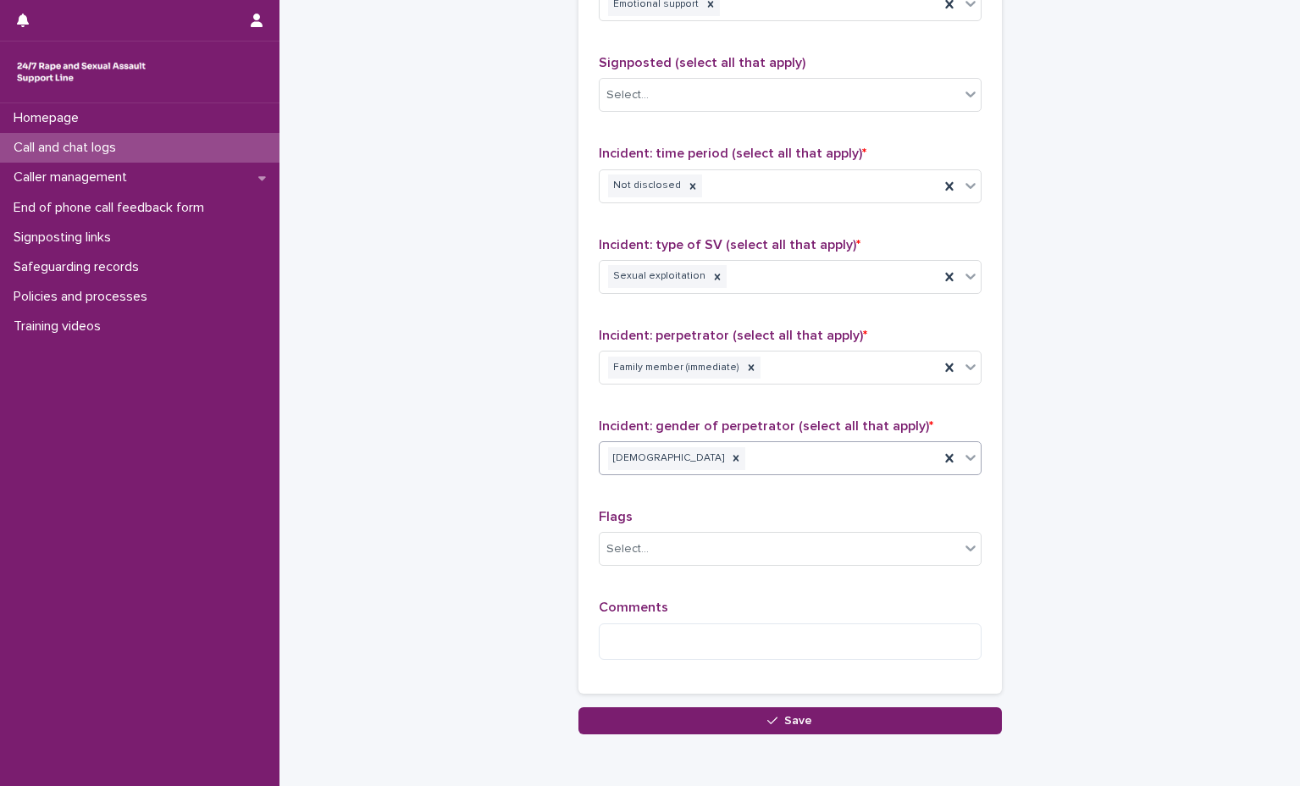
click at [735, 620] on div "Comments" at bounding box center [790, 636] width 383 height 73
click at [732, 634] on textarea at bounding box center [790, 641] width 383 height 36
click at [822, 625] on textarea "**********" at bounding box center [790, 641] width 383 height 36
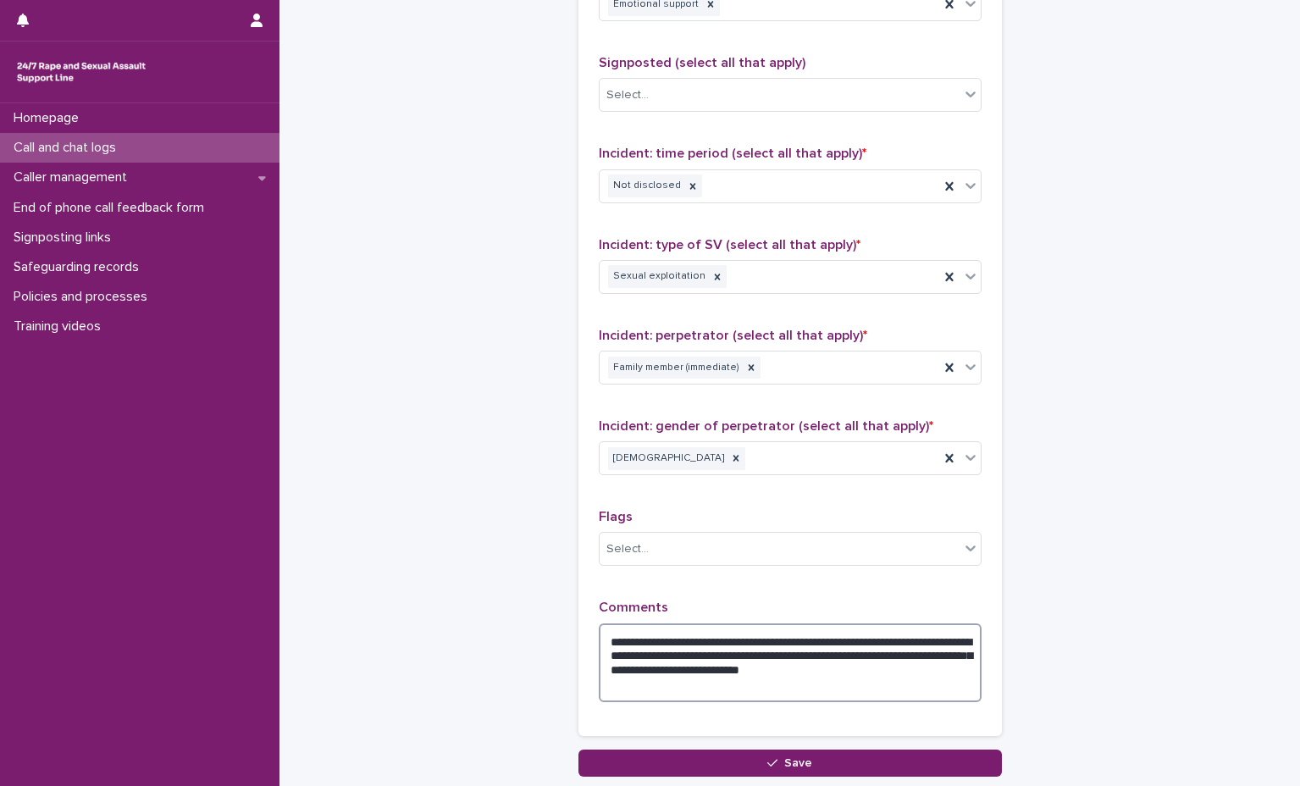
click at [741, 651] on textarea "**********" at bounding box center [790, 662] width 383 height 79
click at [726, 698] on textarea "**********" at bounding box center [790, 662] width 383 height 79
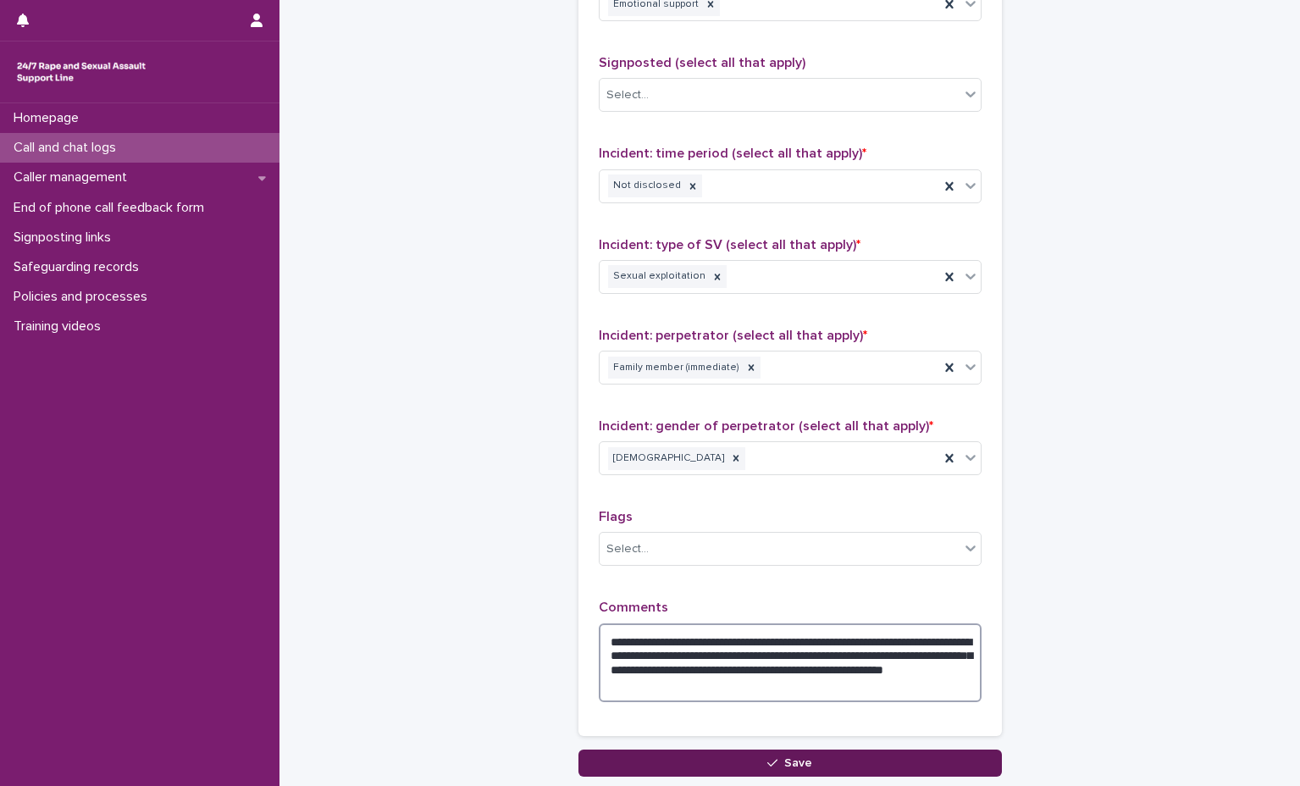
type textarea "**********"
click at [732, 755] on button "Save" at bounding box center [789, 763] width 423 height 27
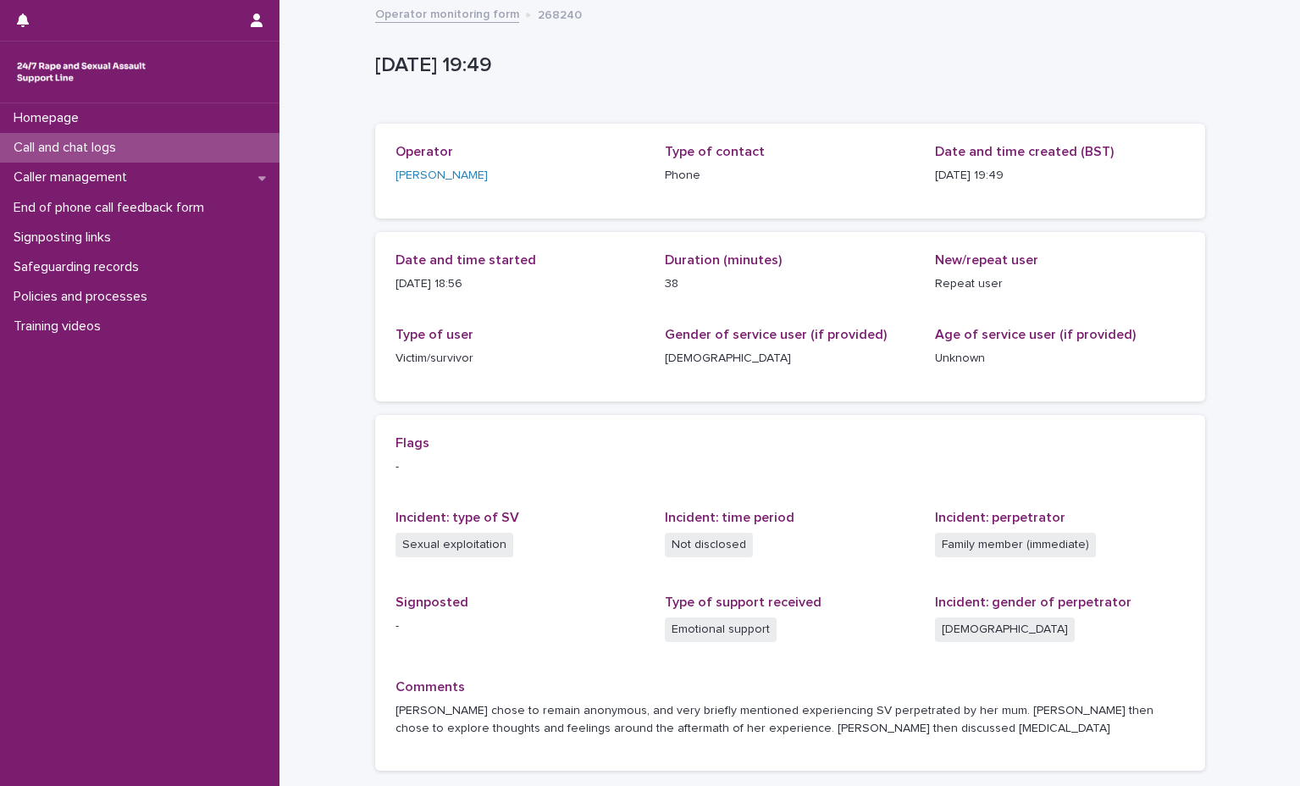
click at [462, 25] on div "Operator monitoring form 268240" at bounding box center [790, 15] width 847 height 24
click at [464, 10] on link "Operator monitoring form" at bounding box center [447, 12] width 144 height 19
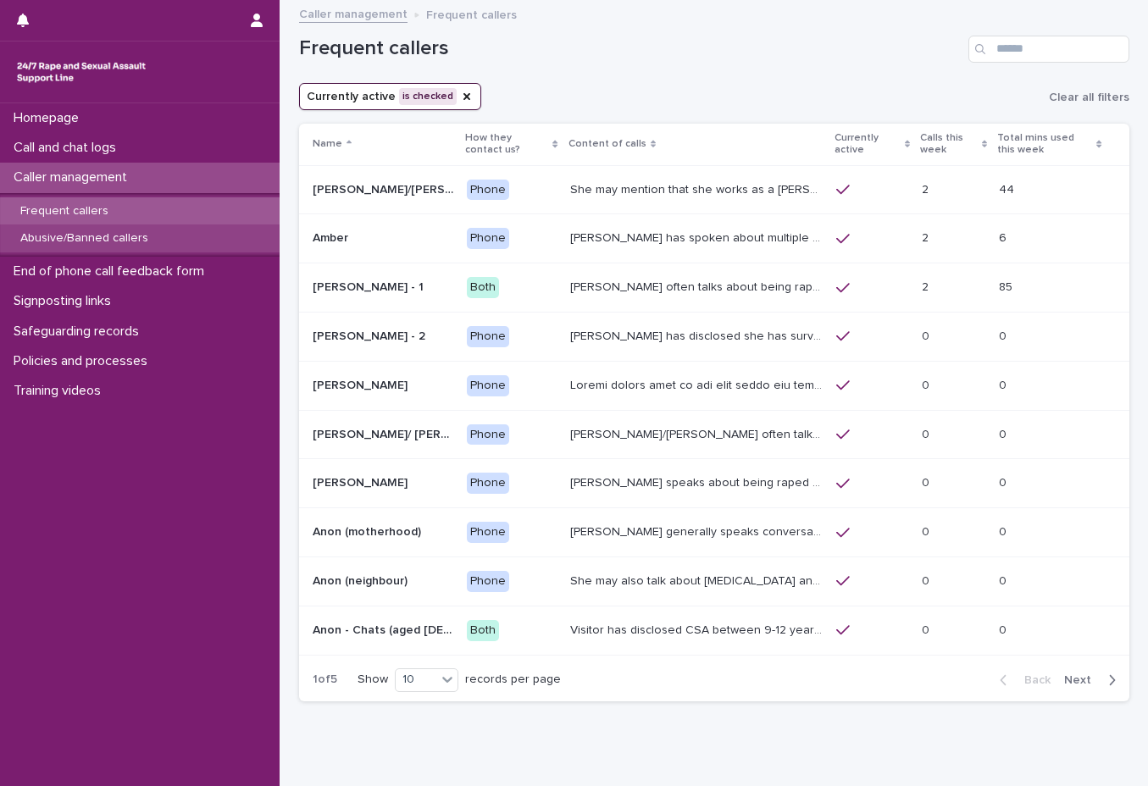
click at [119, 235] on p "Abusive/Banned callers" at bounding box center [84, 238] width 155 height 14
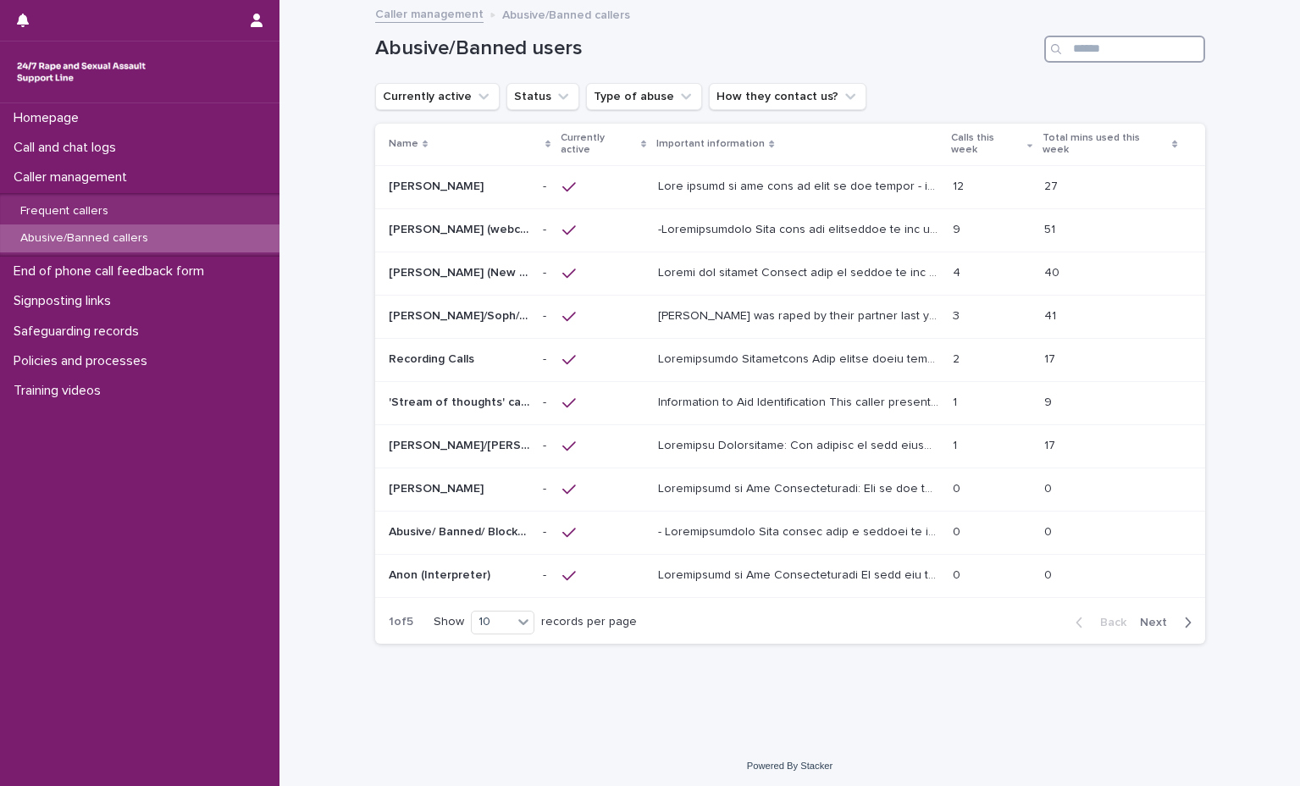
click at [1176, 56] on input "Search" at bounding box center [1124, 49] width 161 height 27
type input "*******"
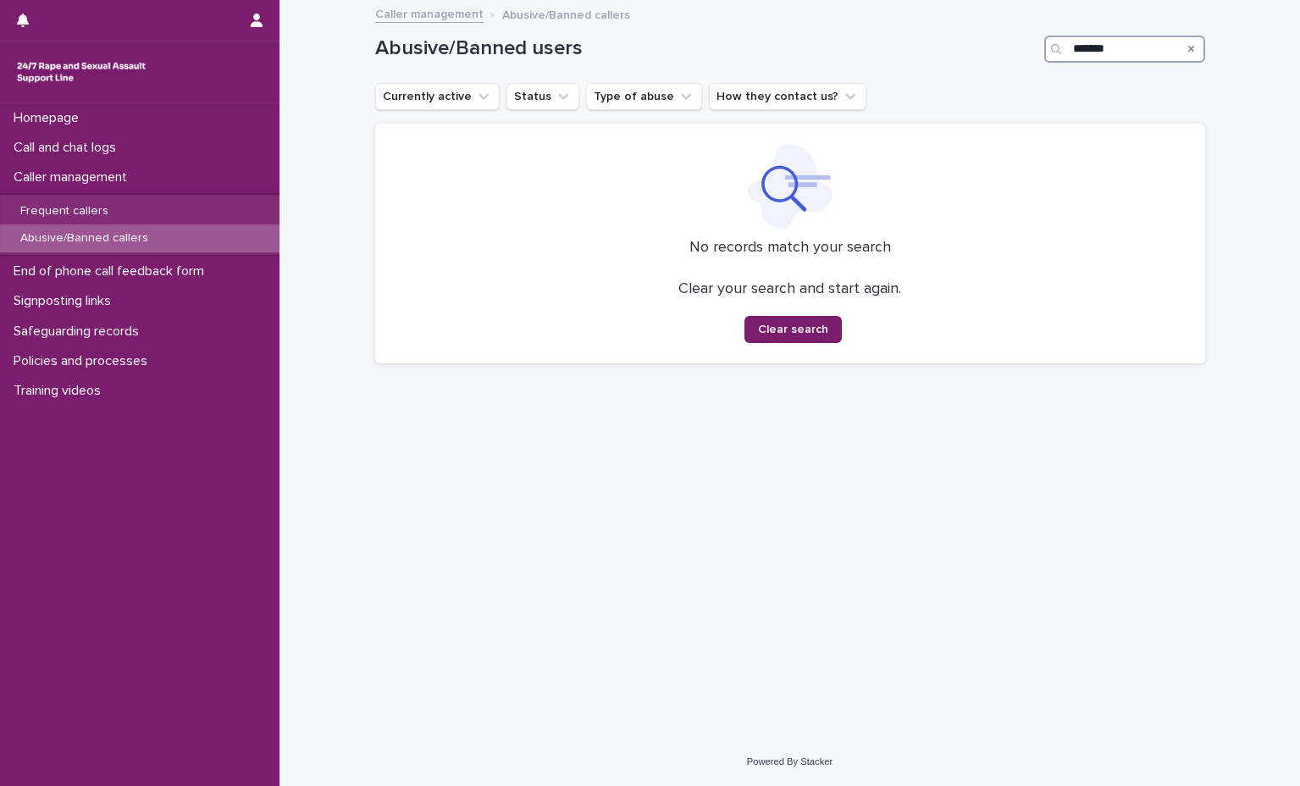
drag, startPoint x: 1158, startPoint y: 51, endPoint x: 968, endPoint y: 53, distance: 189.7
click at [968, 53] on div "Abusive/Banned users *******" at bounding box center [790, 49] width 830 height 27
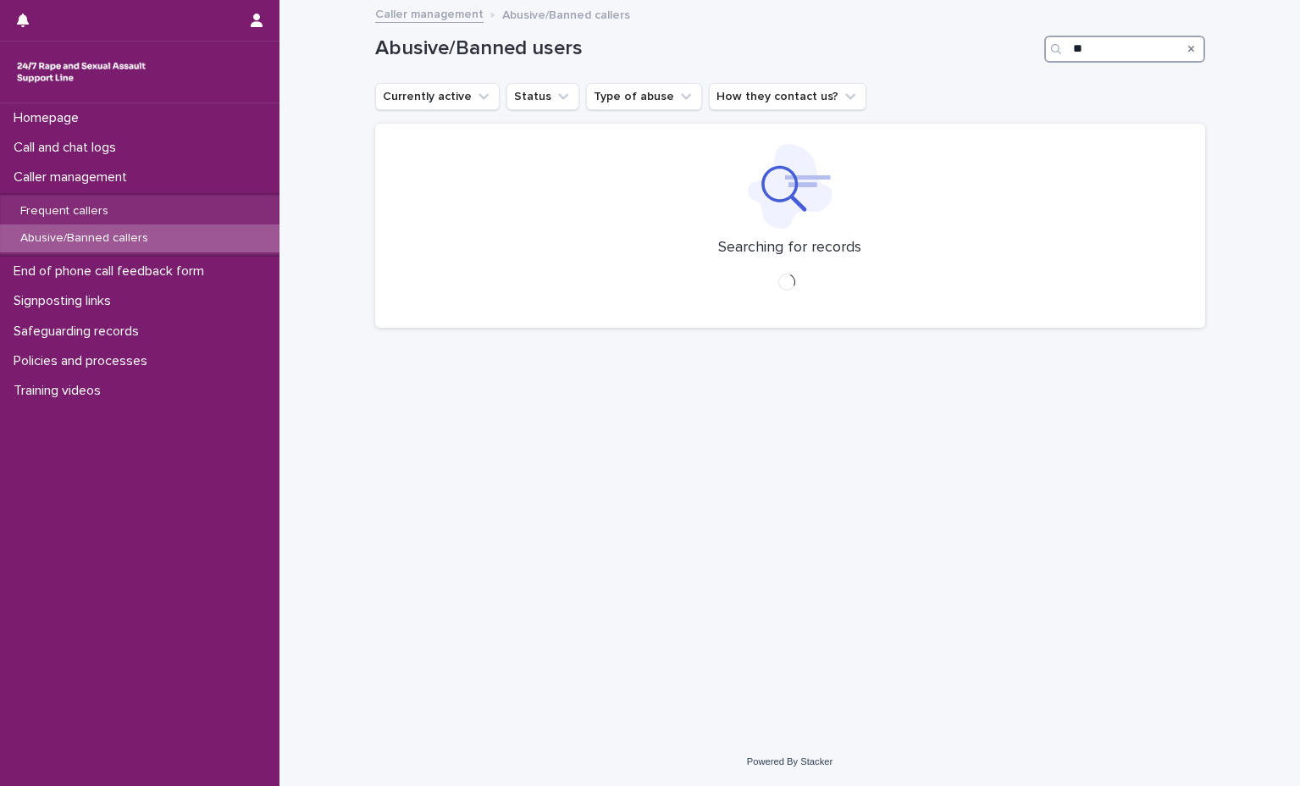
type input "*"
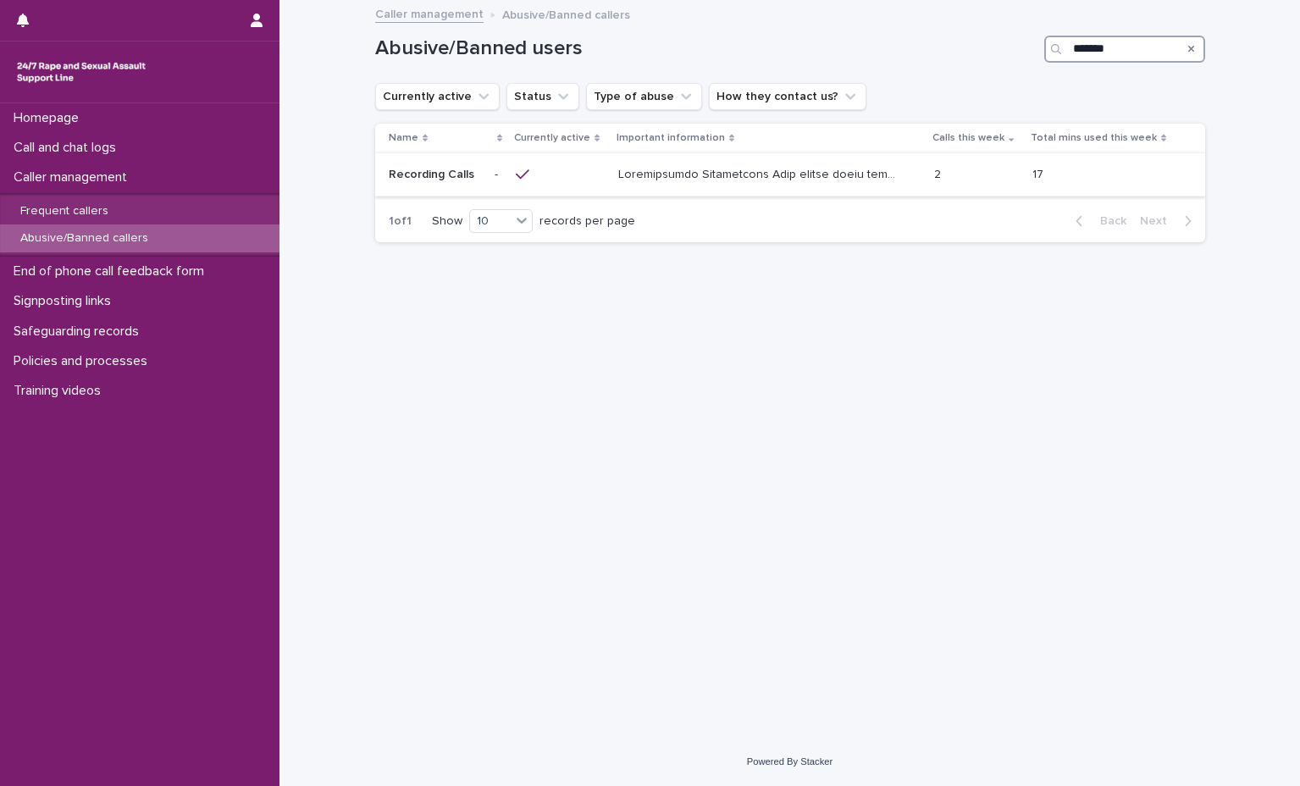
type input "*******"
click at [846, 172] on p at bounding box center [760, 173] width 285 height 18
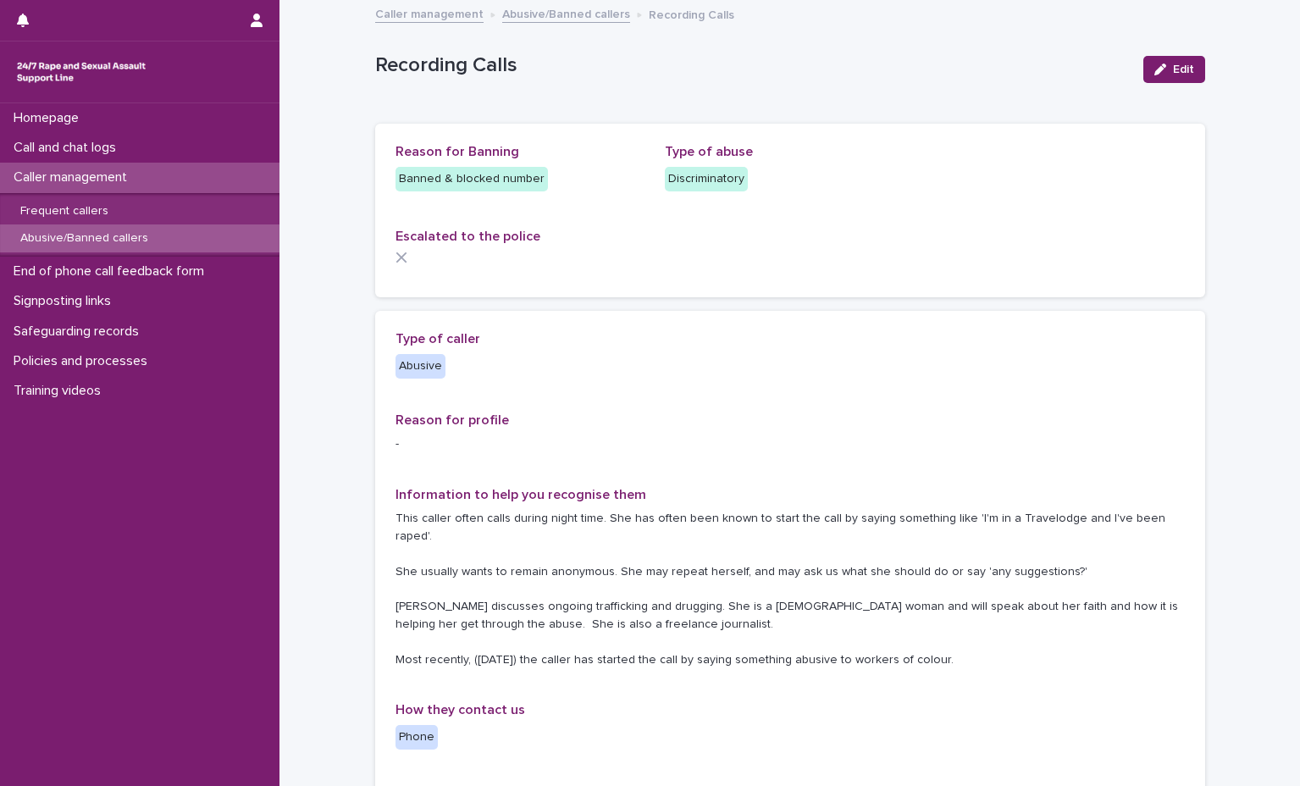
click at [559, 9] on link "Abusive/Banned callers" at bounding box center [566, 12] width 128 height 19
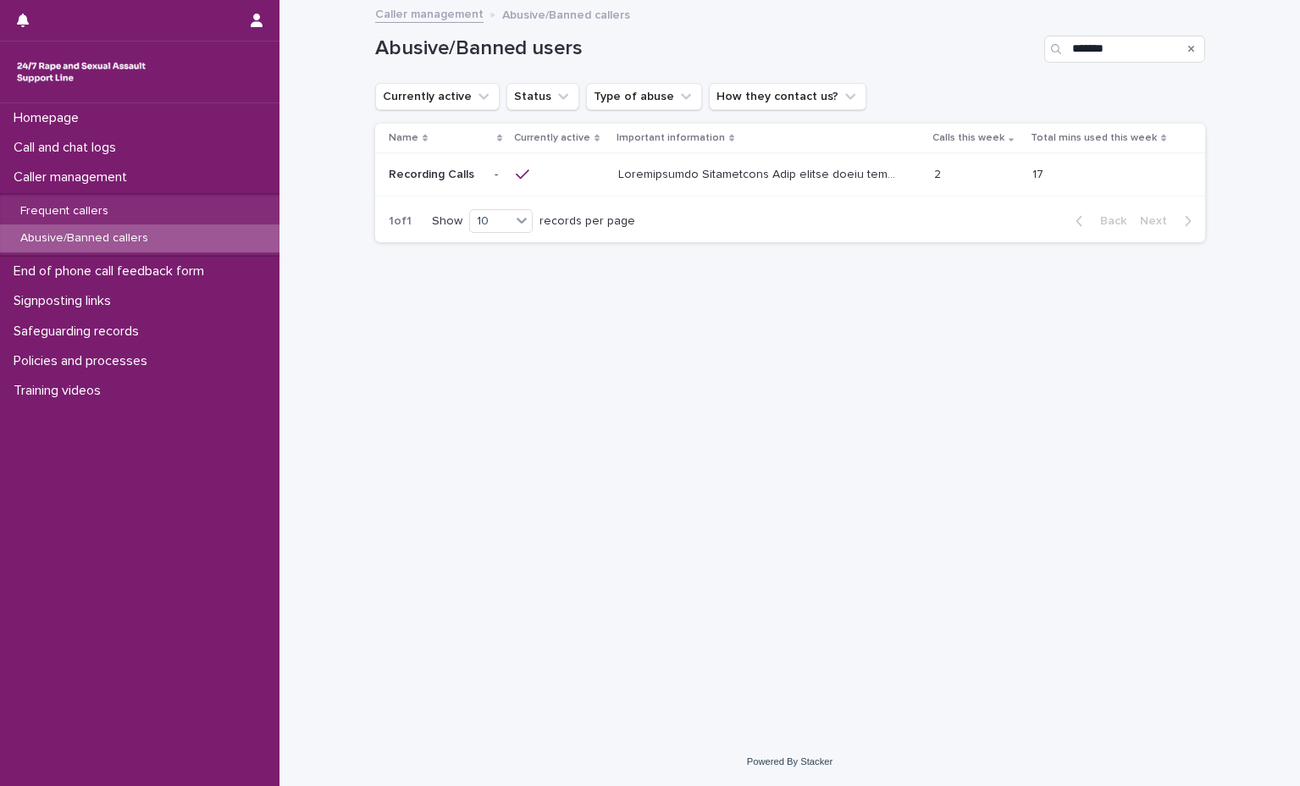
click at [1194, 51] on div "Search" at bounding box center [1191, 49] width 27 height 27
click at [1192, 49] on icon "Search" at bounding box center [1191, 49] width 7 height 7
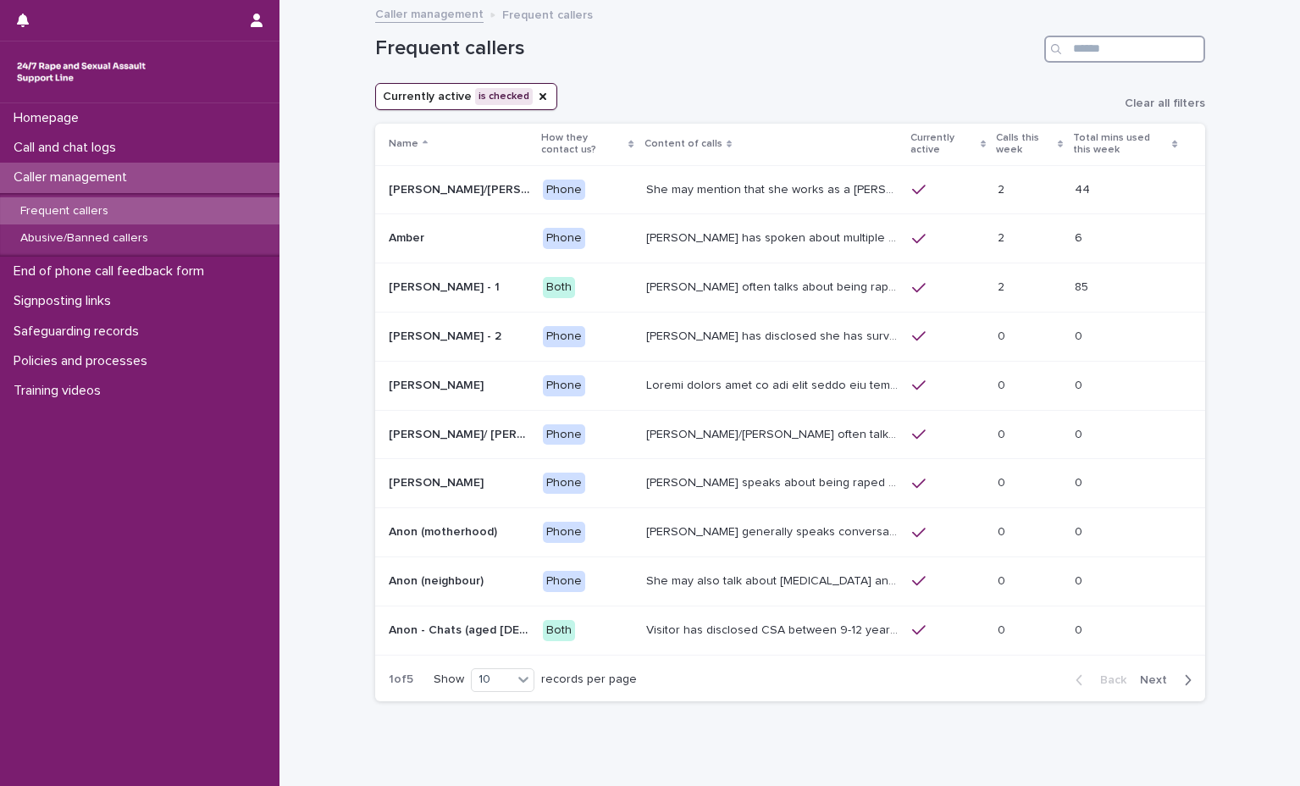
click at [1091, 51] on input "Search" at bounding box center [1124, 49] width 161 height 27
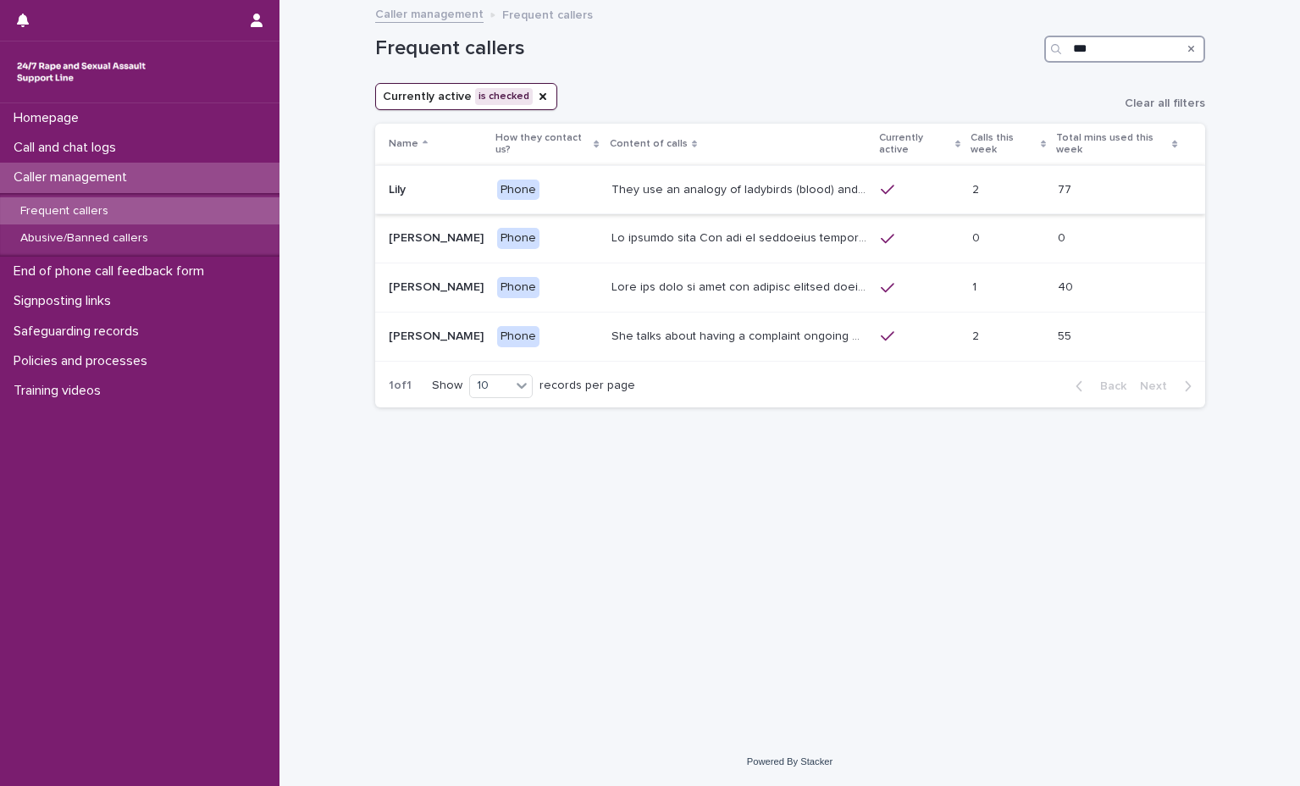
type input "***"
click at [691, 181] on p "They use an analogy of ladybirds (blood) and white syrup (semen). They refer to…" at bounding box center [741, 189] width 260 height 18
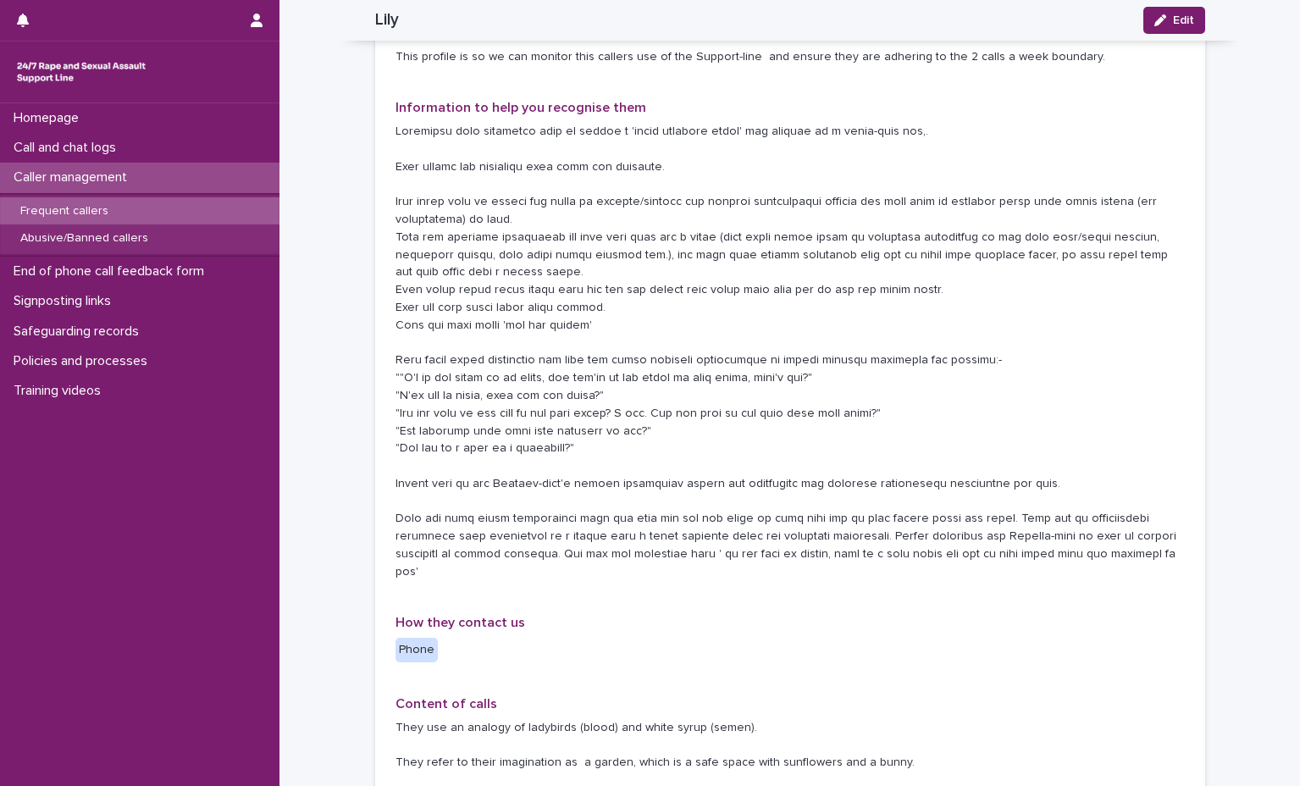
scroll to position [169, 0]
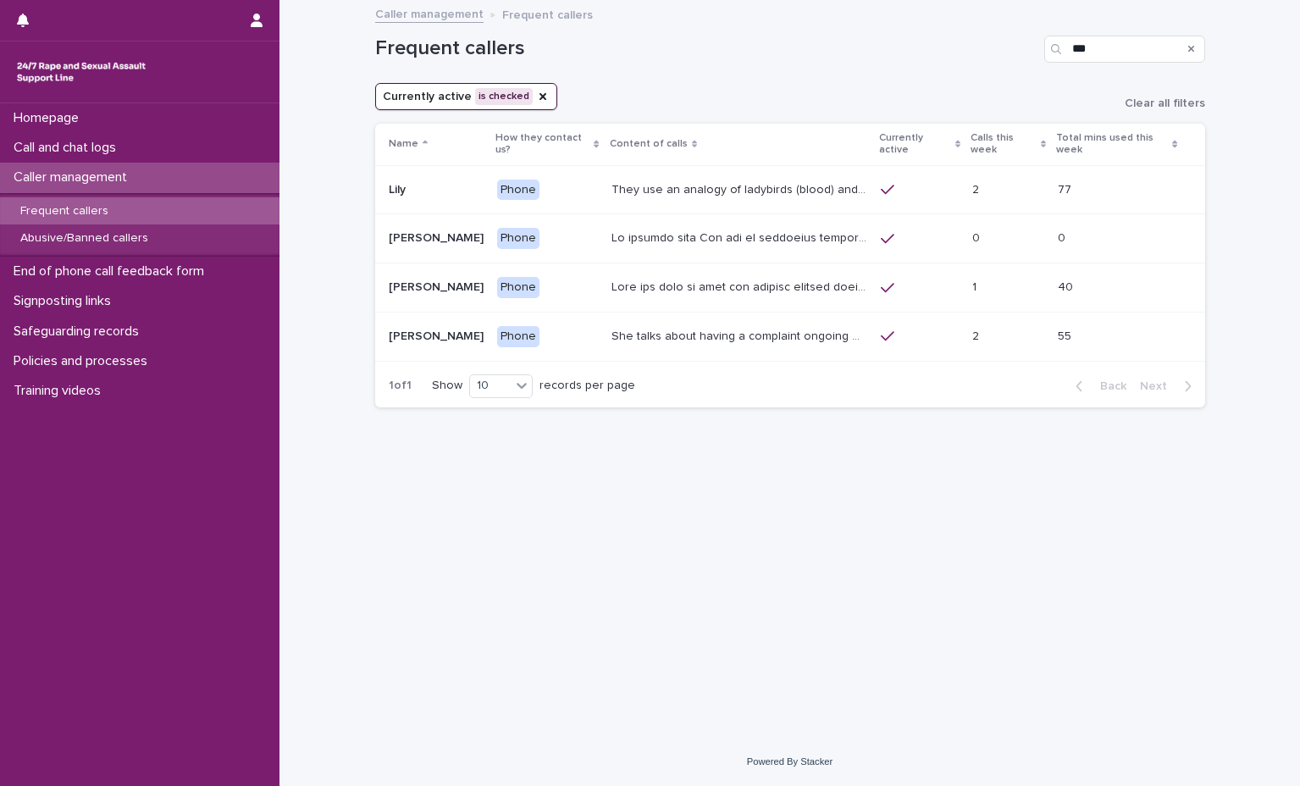
click at [605, 229] on td at bounding box center [740, 238] width 270 height 49
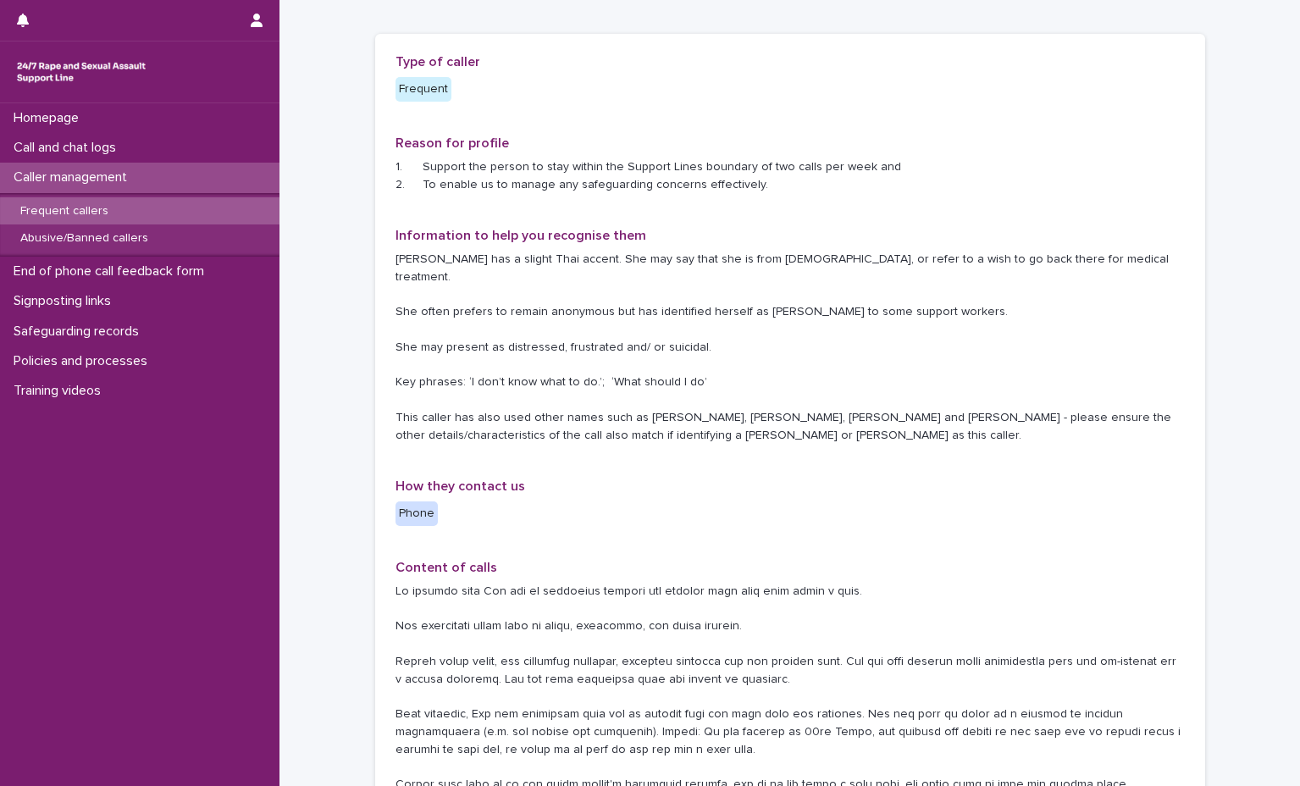
scroll to position [169, 0]
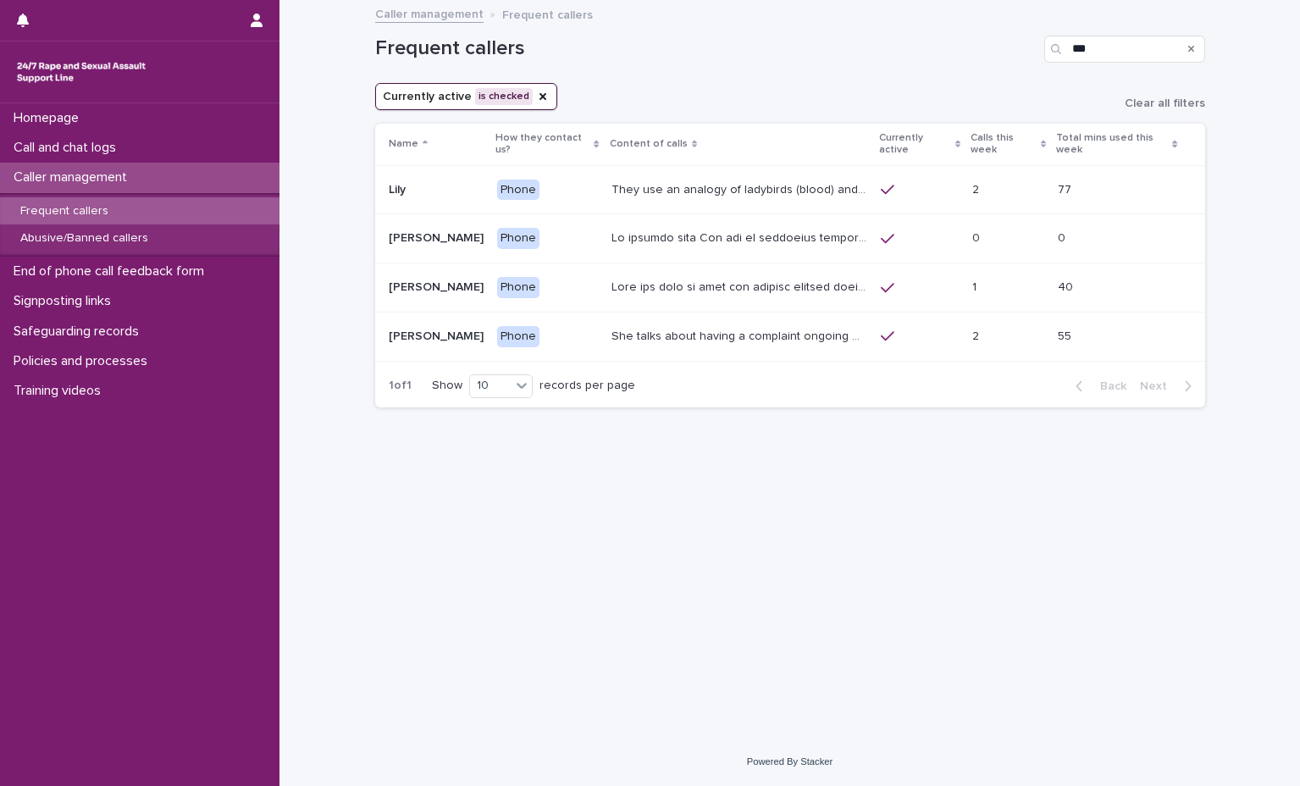
click at [545, 274] on td "Phone" at bounding box center [547, 287] width 114 height 49
click at [522, 326] on p "Phone" at bounding box center [547, 336] width 101 height 21
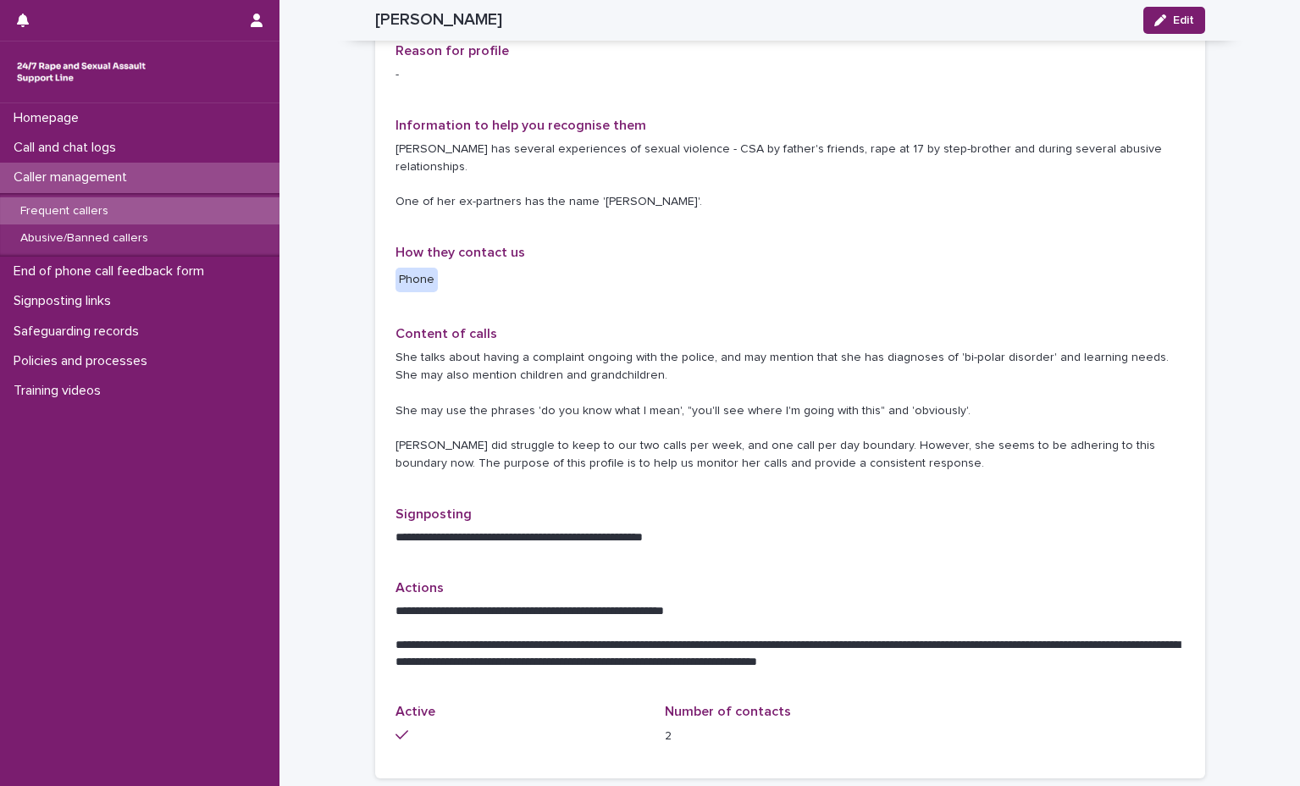
scroll to position [85, 0]
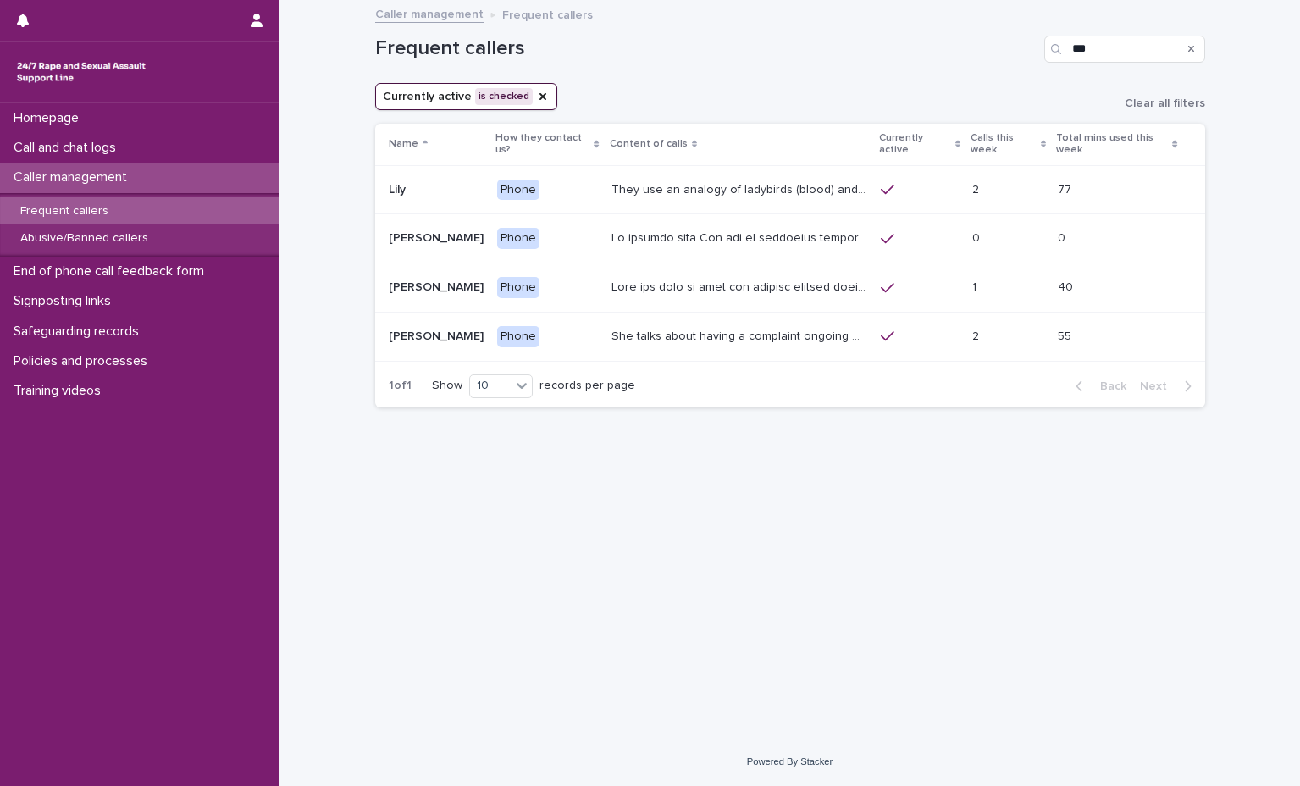
click at [459, 14] on link "Caller management" at bounding box center [429, 12] width 108 height 19
